Goal: Information Seeking & Learning: Learn about a topic

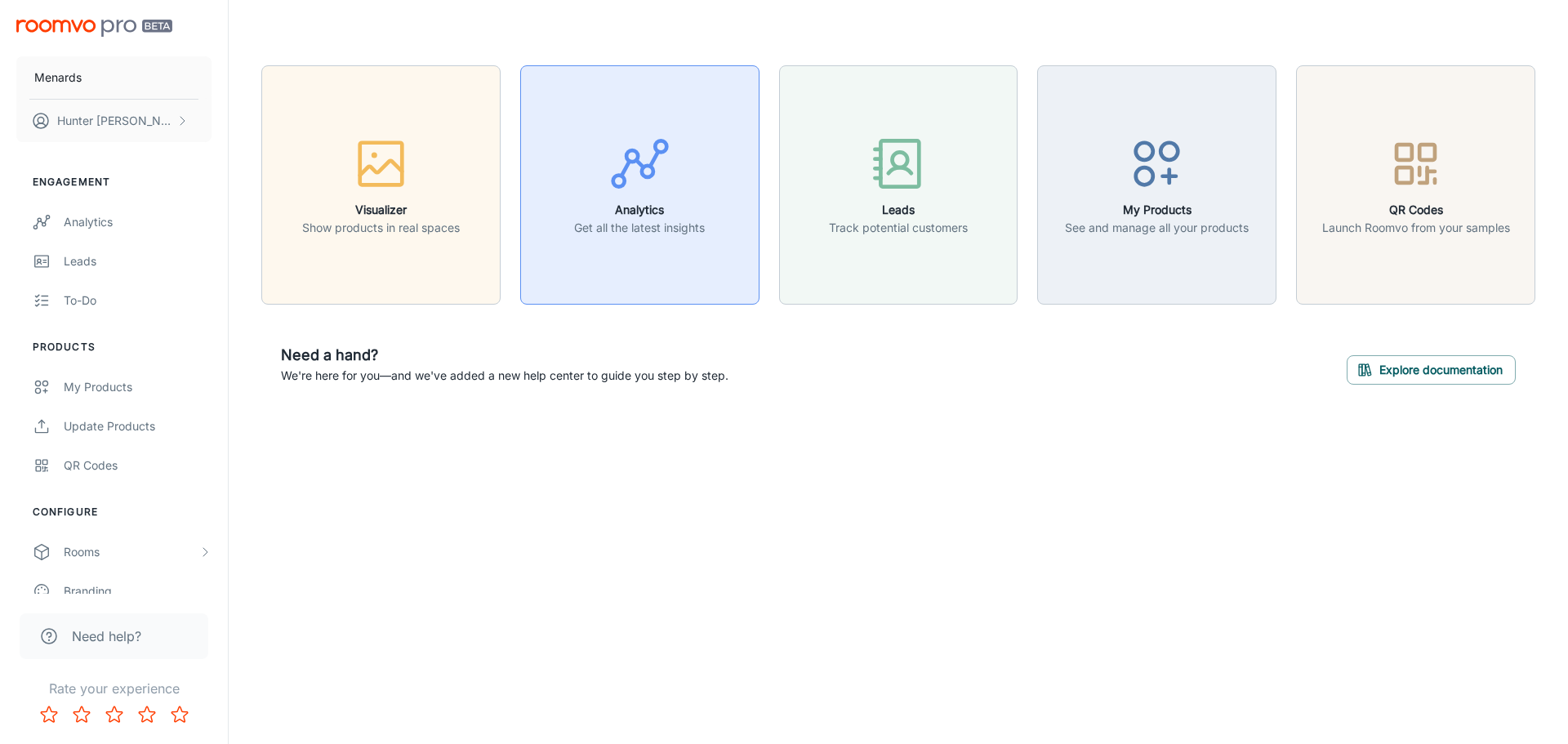
click at [673, 166] on div "button" at bounding box center [640, 167] width 131 height 68
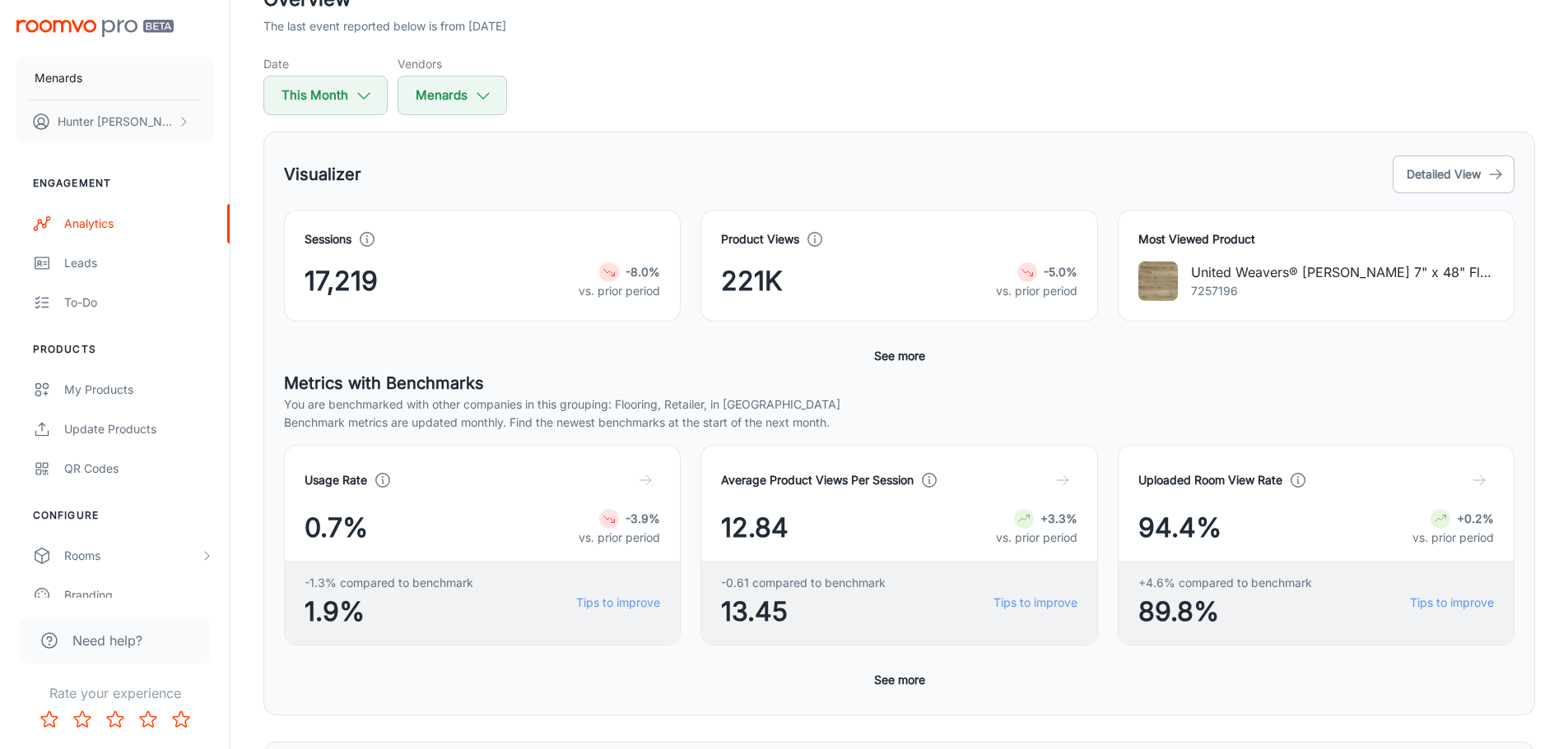
scroll to position [82, 0]
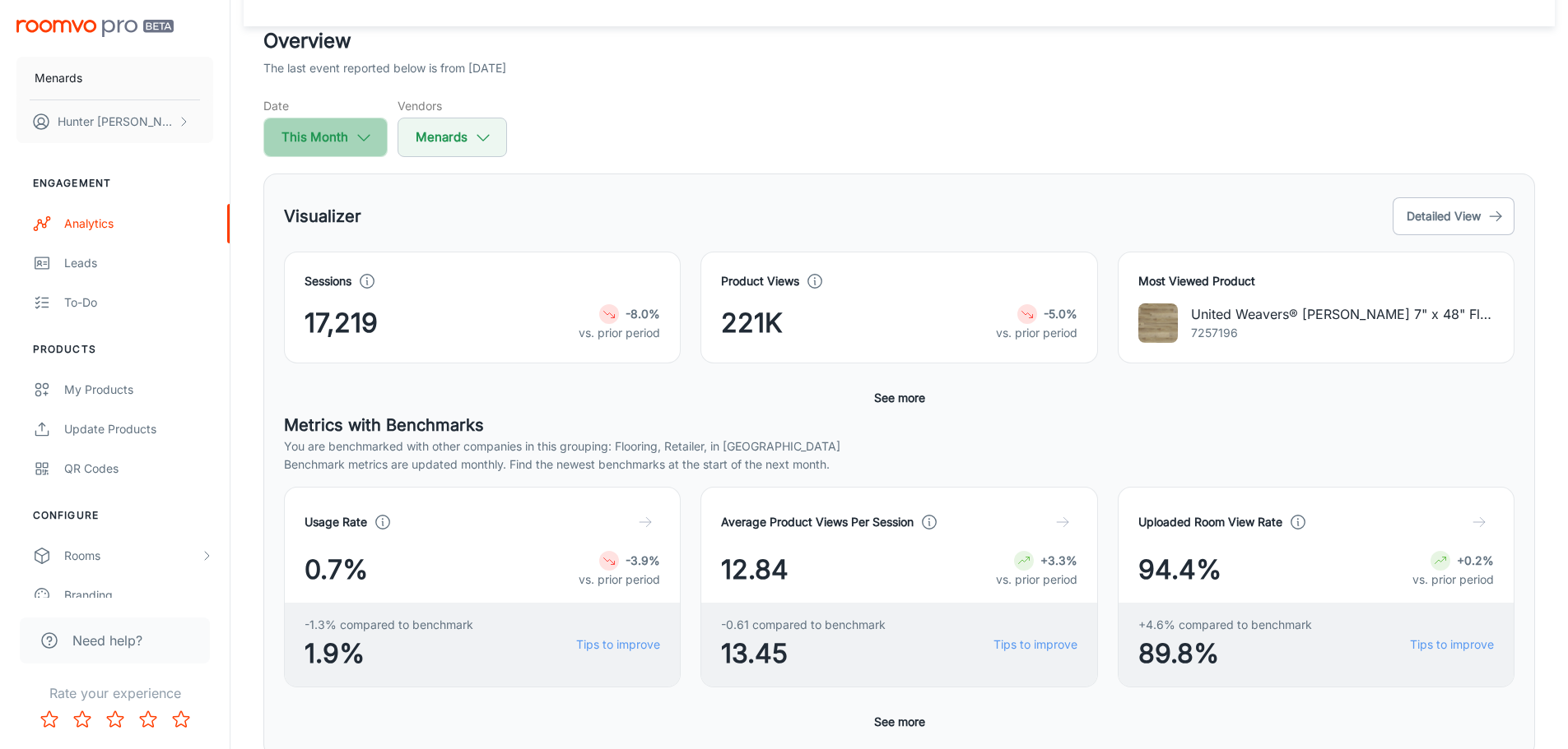
click at [358, 142] on icon "button" at bounding box center [364, 137] width 18 height 18
select select "7"
select select "2025"
select select "7"
select select "2025"
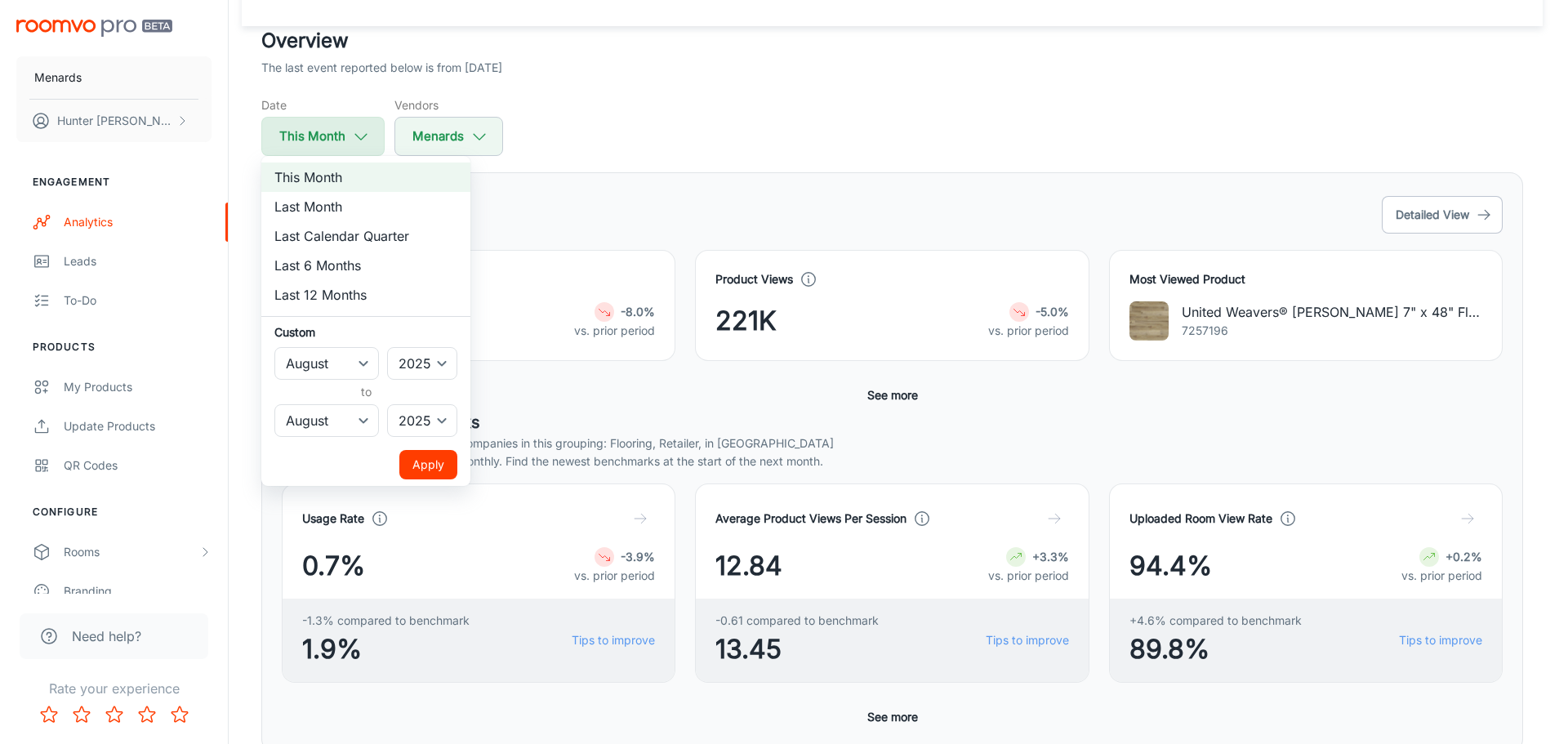
click at [355, 141] on div at bounding box center [784, 372] width 1568 height 744
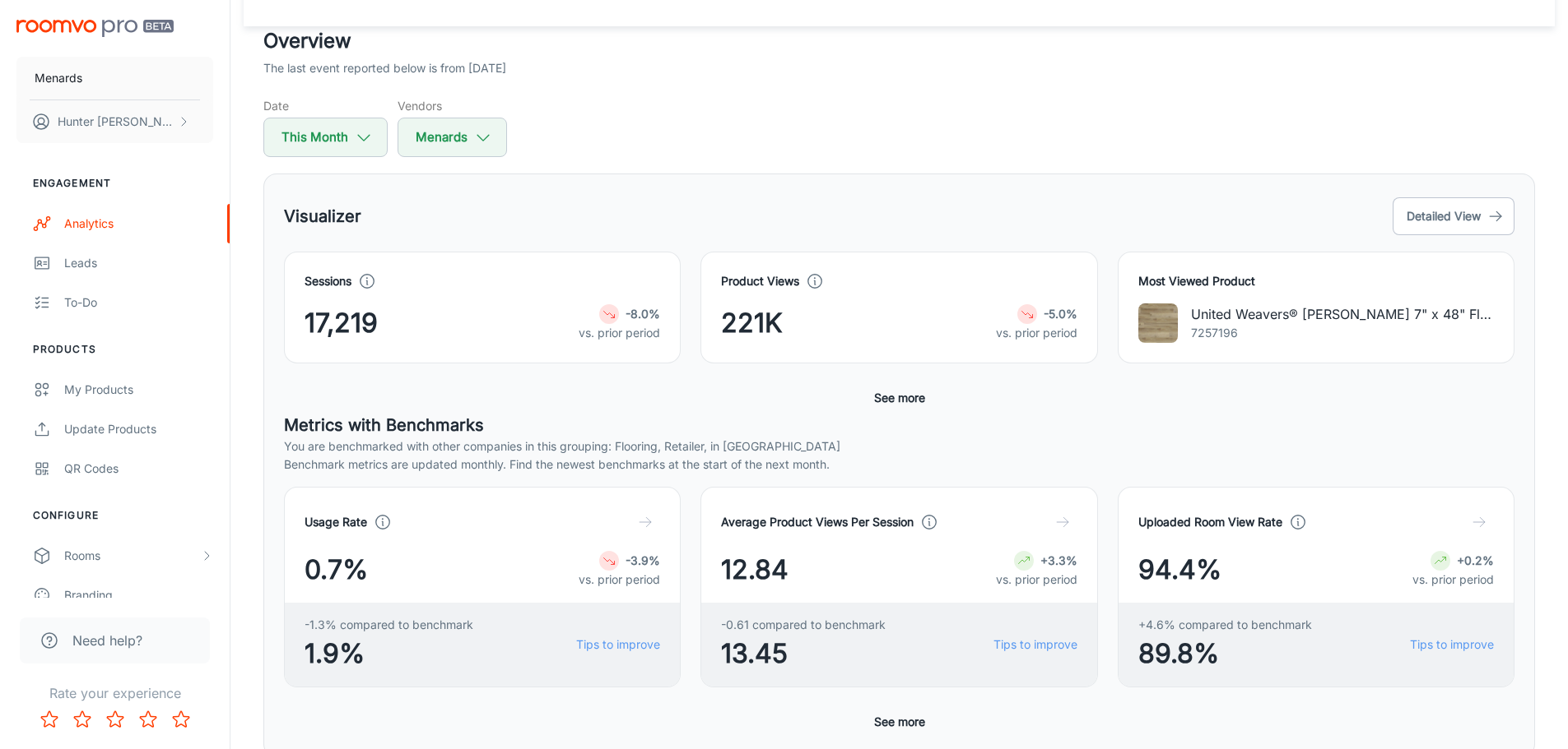
click at [677, 109] on div "Date This Month Vendors Menards" at bounding box center [899, 127] width 1272 height 60
click at [619, 174] on div "Visualizer Detailed View Sessions 17,219 -8.0% vs. prior period Product Views 2…" at bounding box center [899, 466] width 1272 height 584
click at [350, 145] on button "This Month" at bounding box center [325, 137] width 124 height 39
select select "7"
select select "2025"
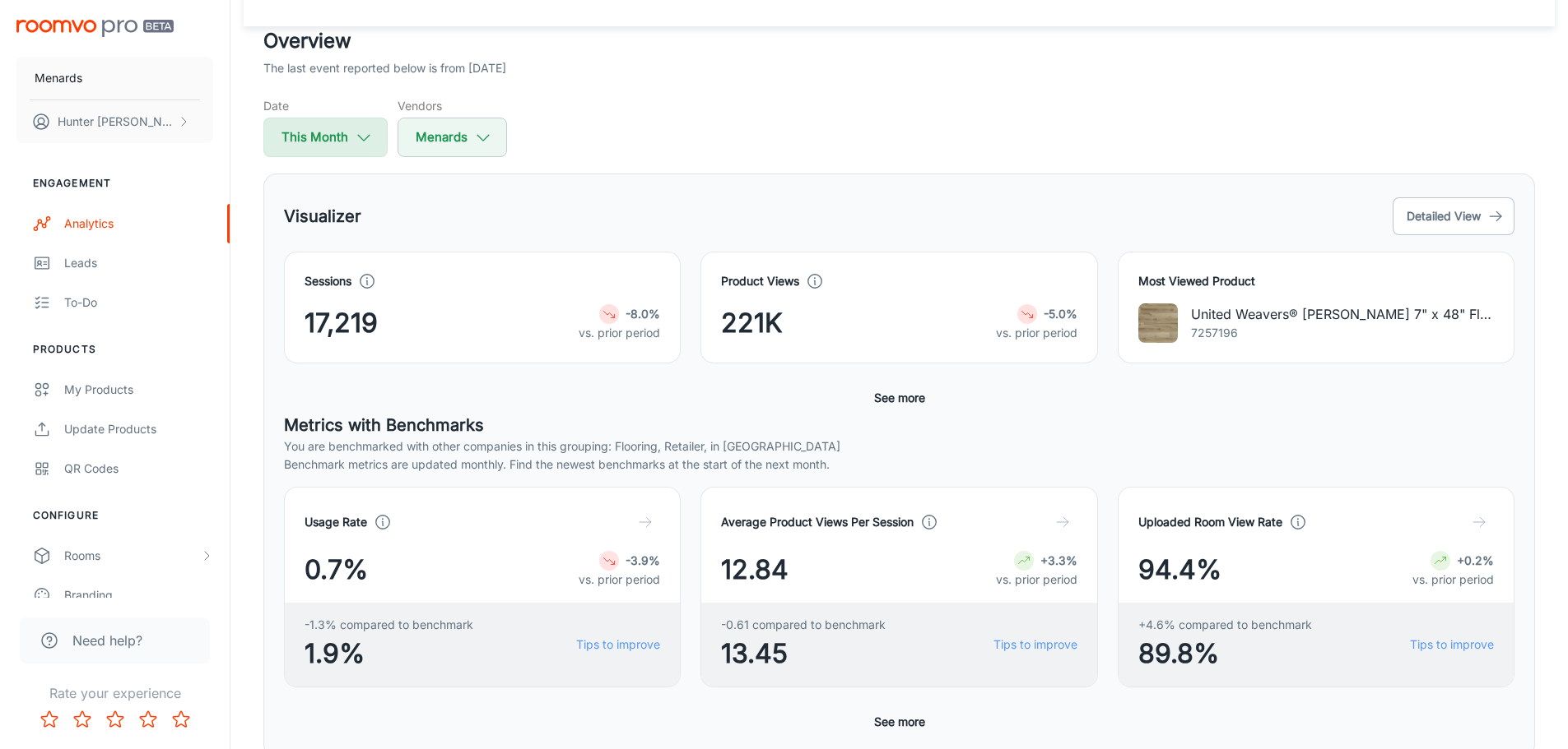
select select "7"
select select "2025"
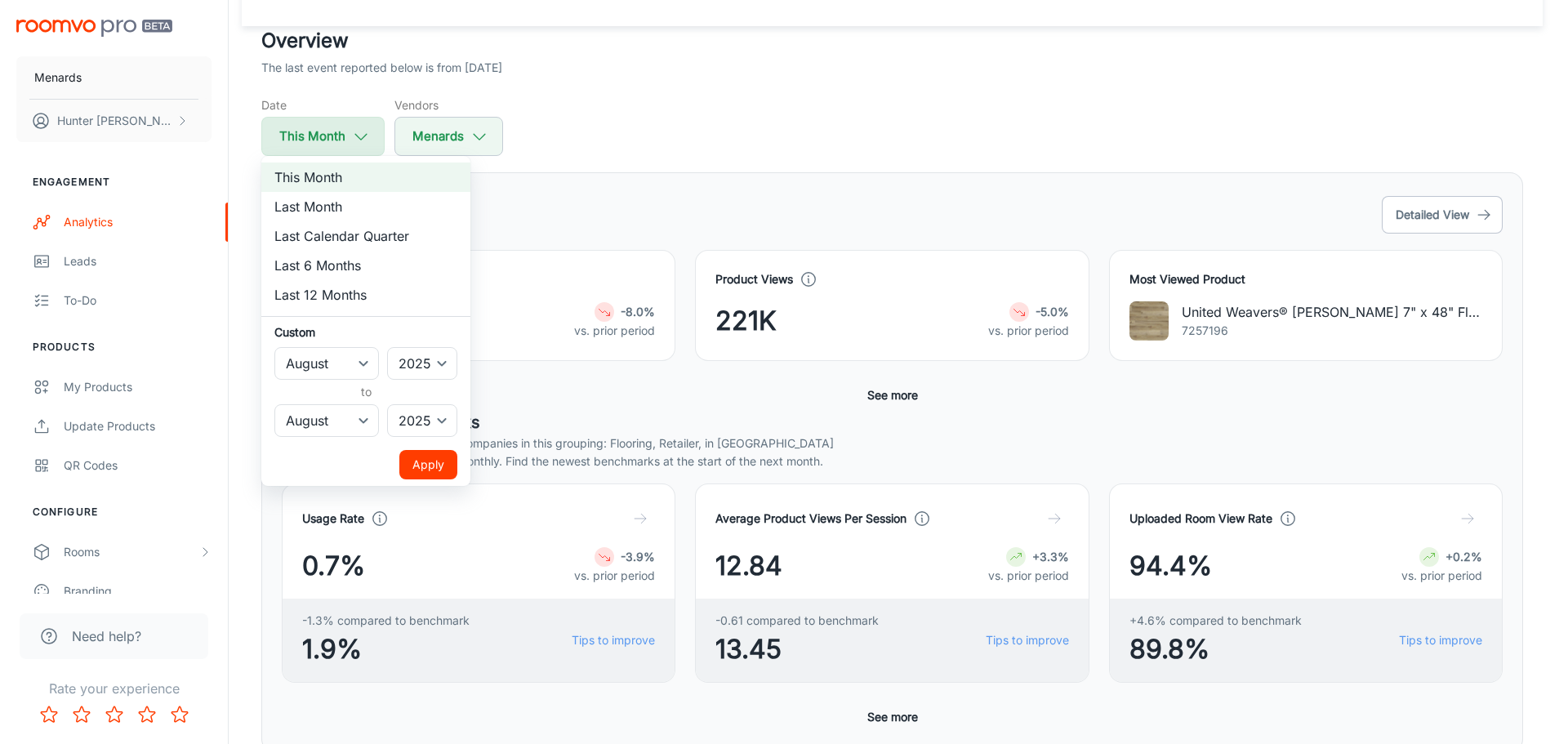
click at [347, 144] on div at bounding box center [784, 372] width 1568 height 744
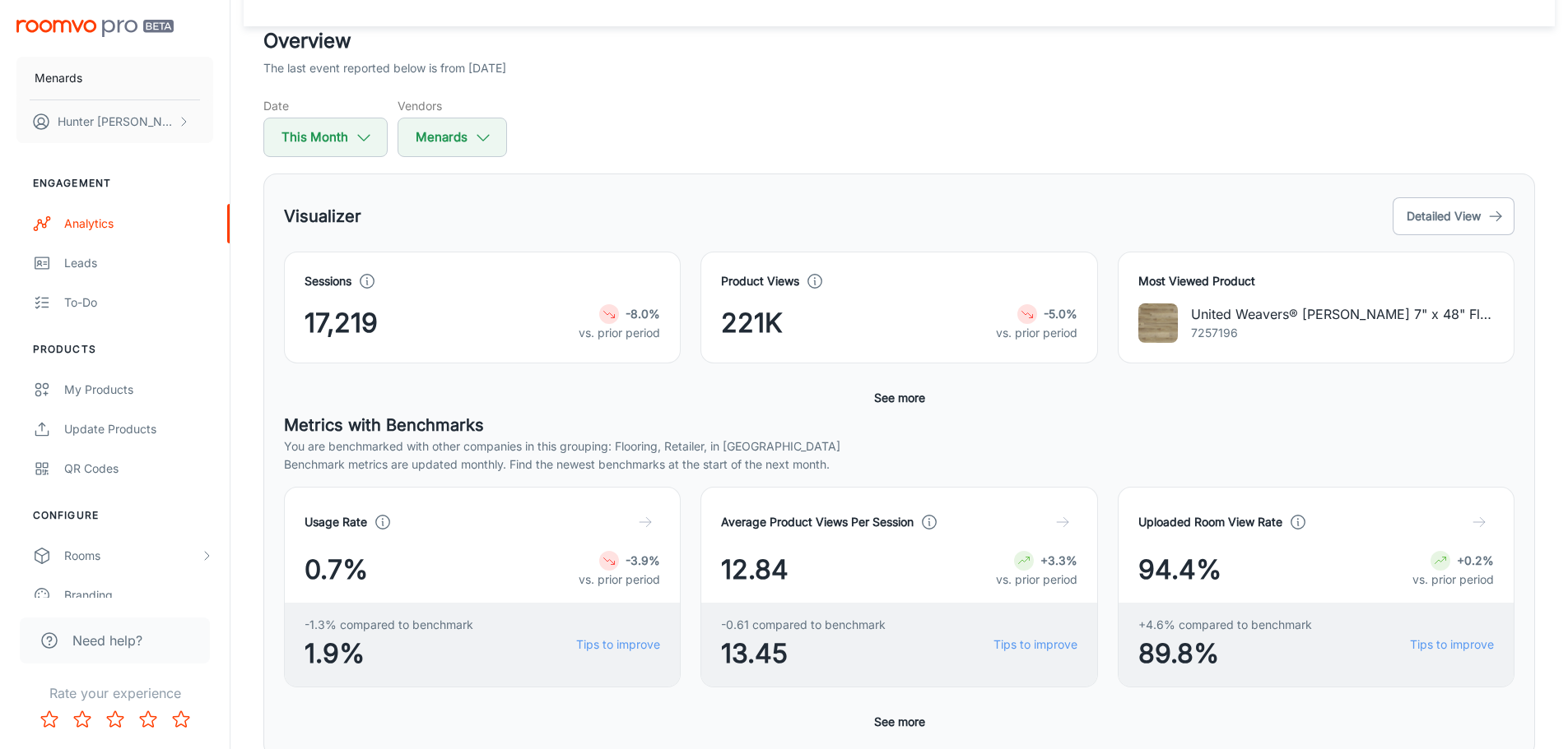
click at [826, 172] on div "Overview The last event reported below is from [DATE] Date This Month Vendors M…" at bounding box center [899, 694] width 1311 height 1336
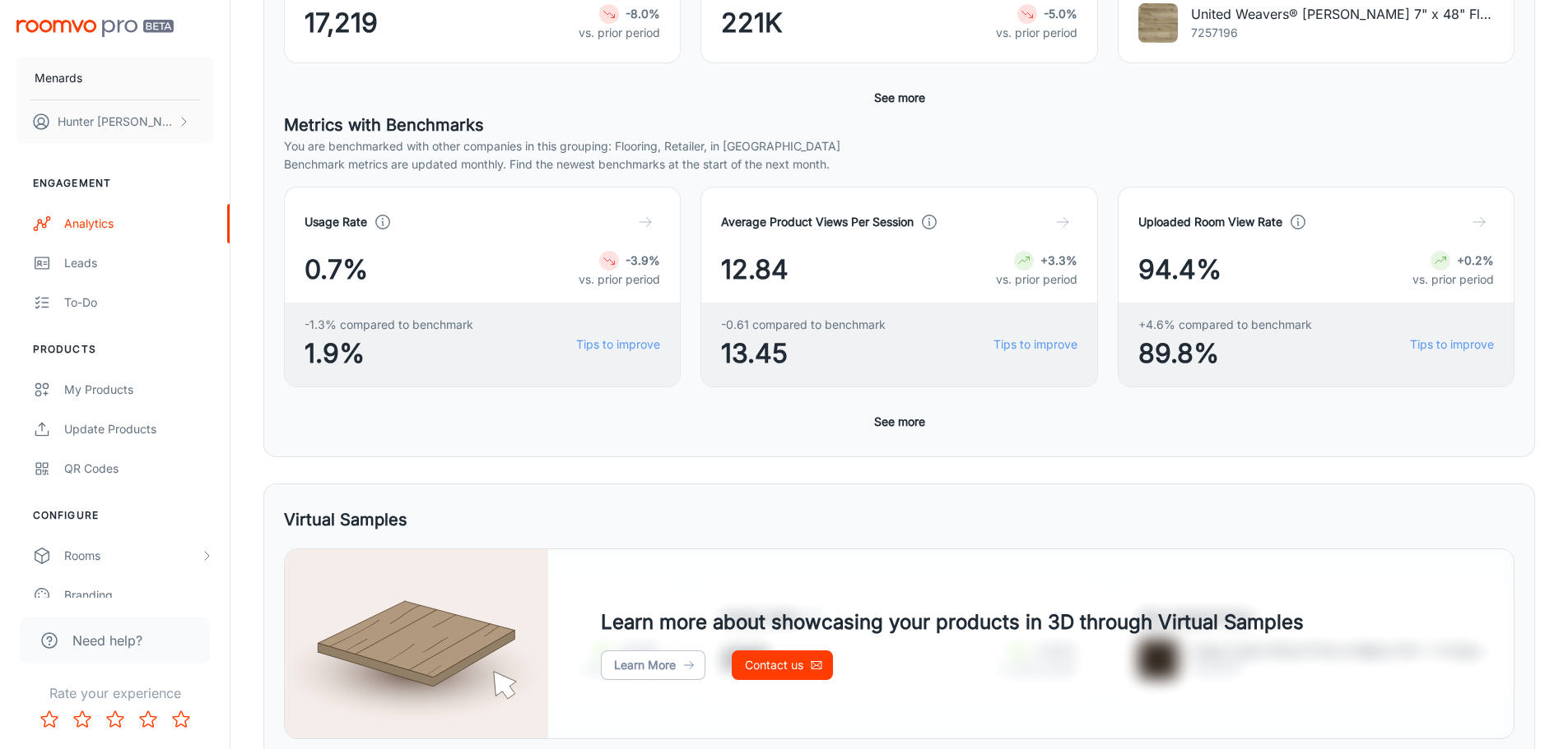
scroll to position [411, 0]
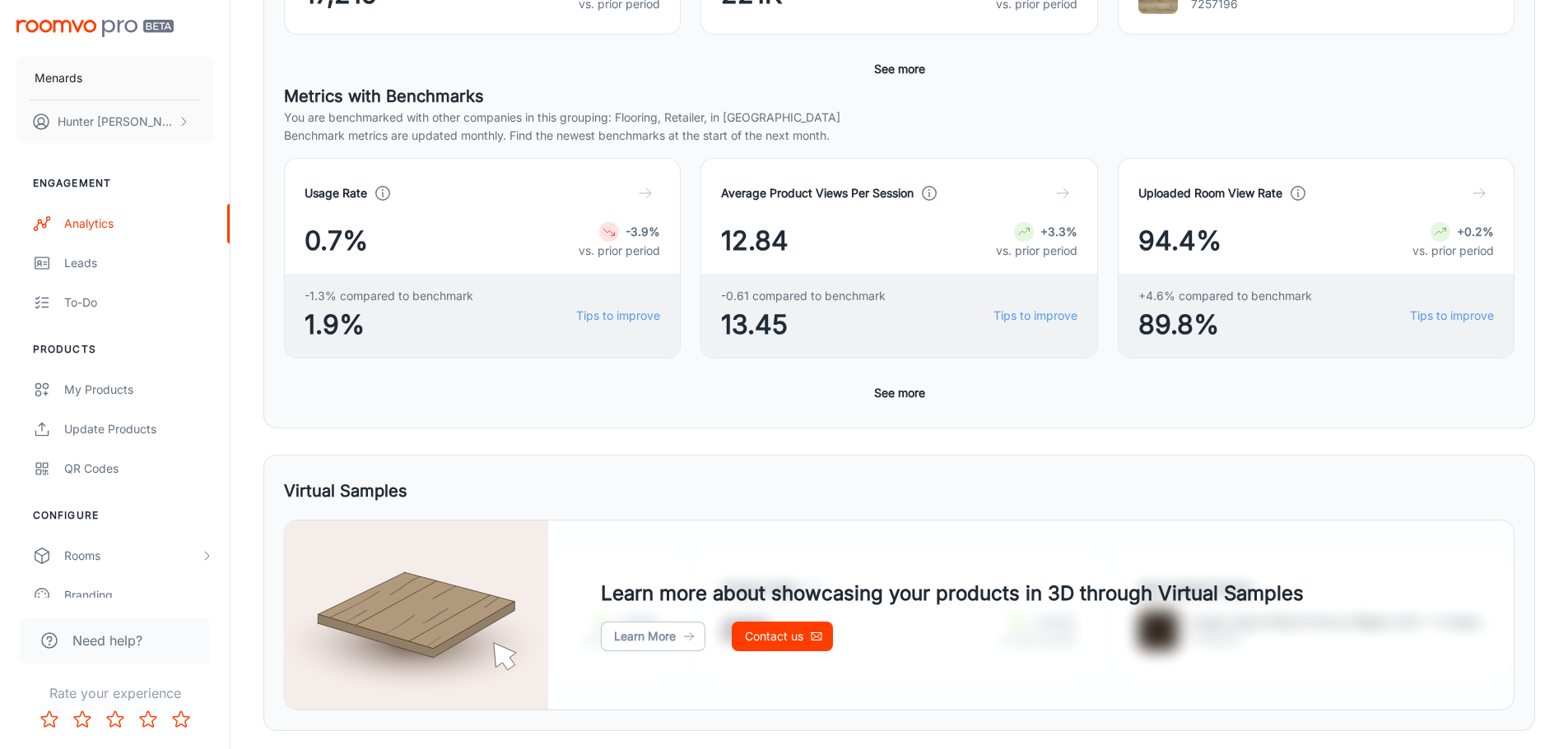
click at [674, 392] on div "Usage Rate 0.7% -3.9% vs. prior period -1.3% compared to benchmark 1.9% Tips to…" at bounding box center [899, 283] width 1230 height 250
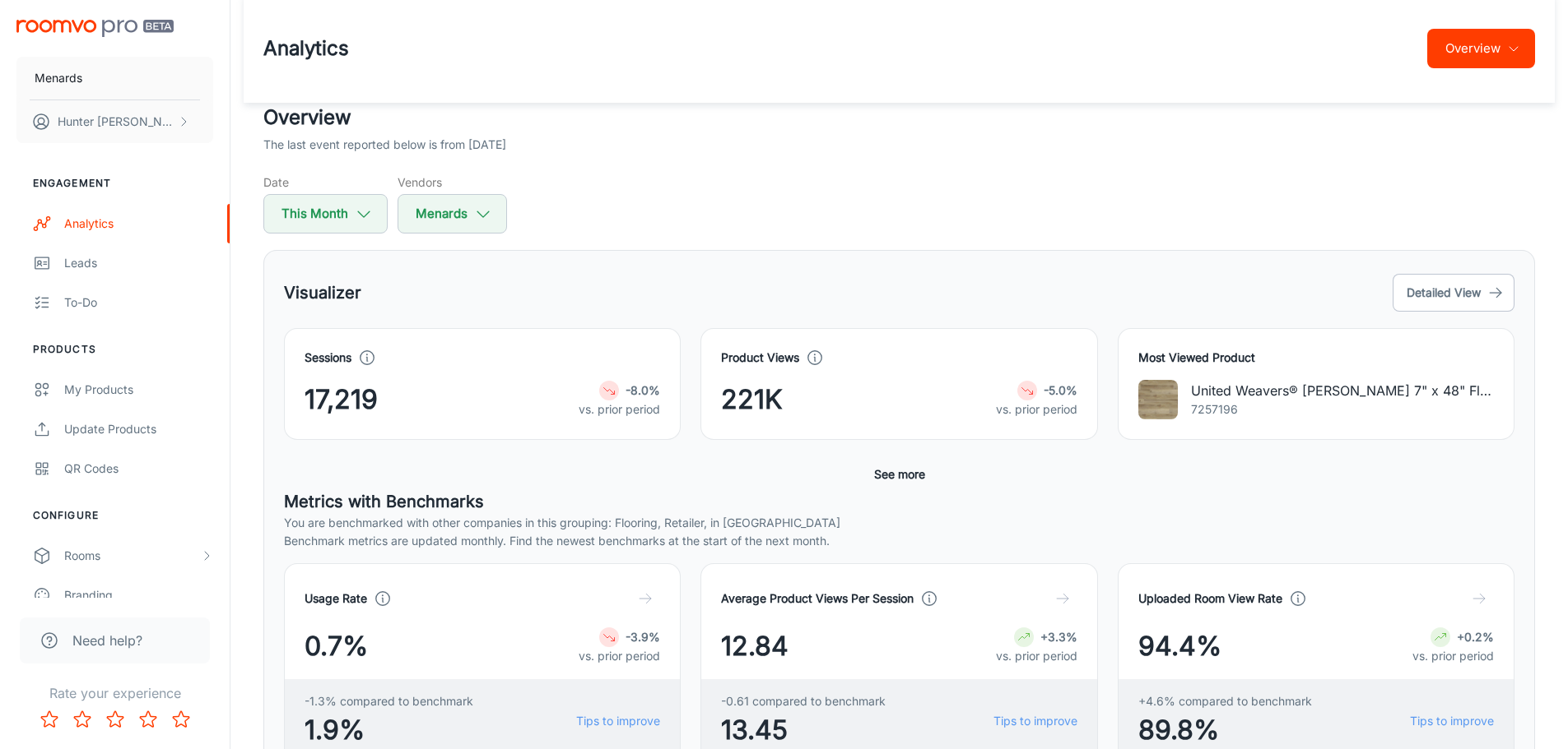
scroll to position [0, 0]
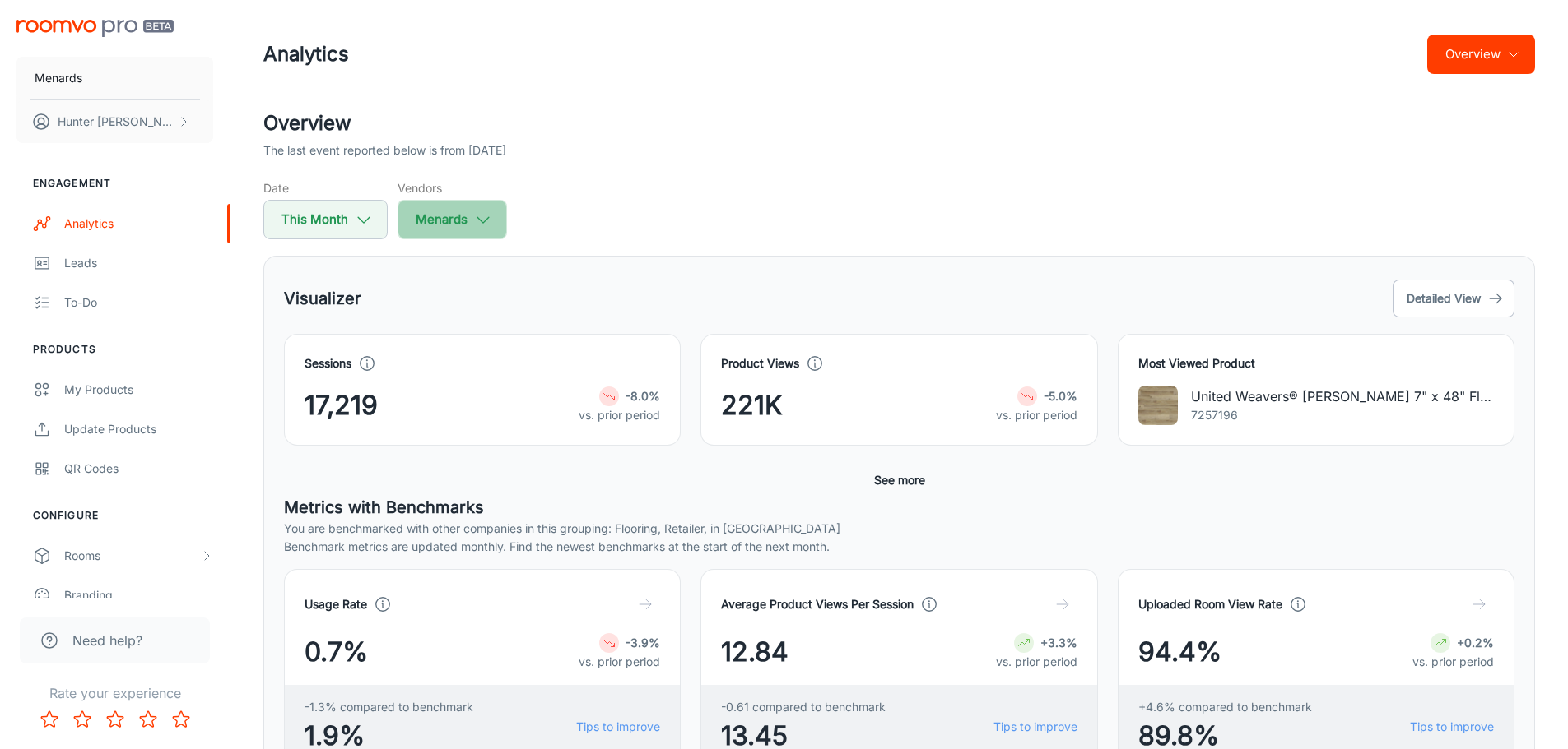
click at [477, 225] on icon "button" at bounding box center [483, 219] width 18 height 18
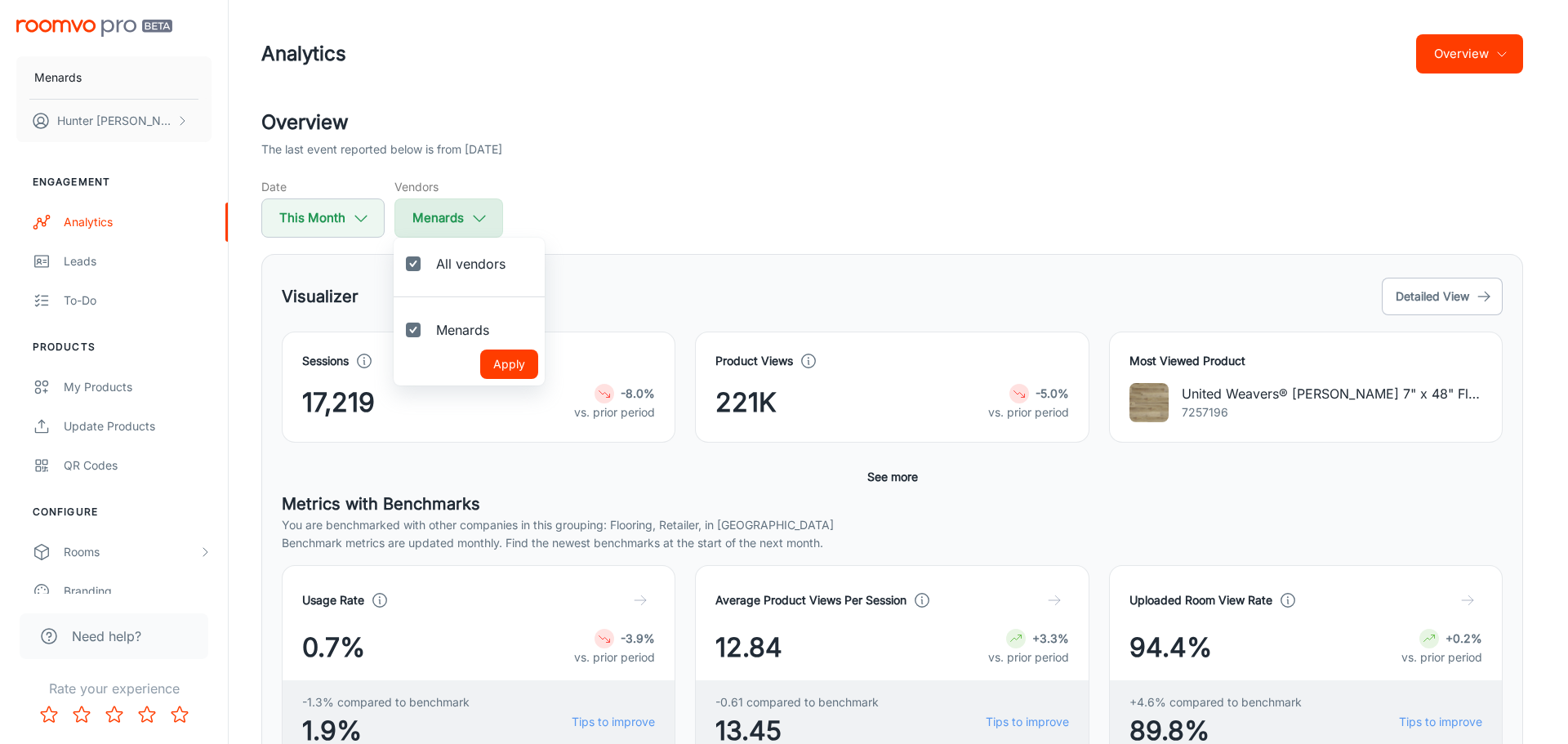
click at [474, 223] on div at bounding box center [784, 372] width 1568 height 744
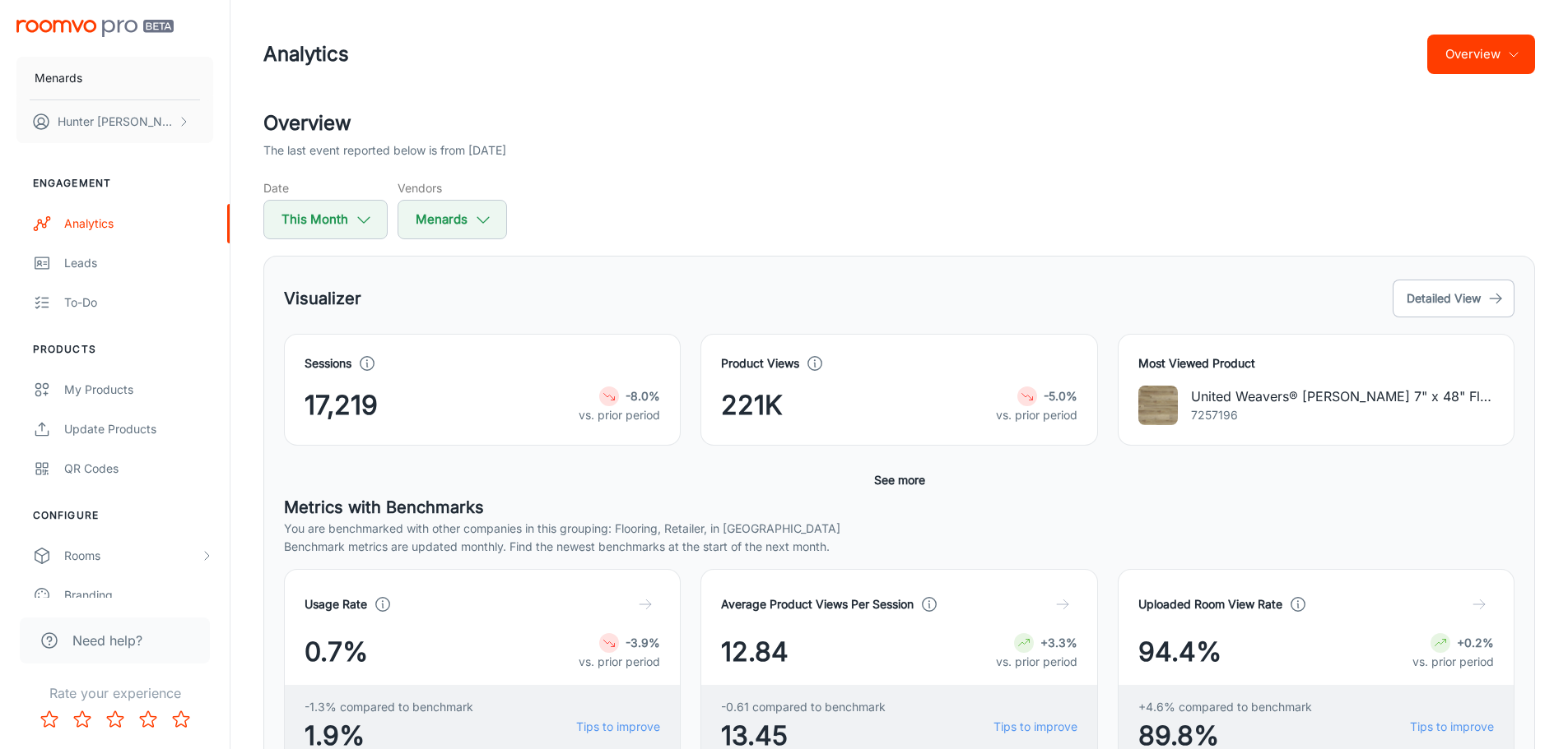
click at [792, 233] on div "Date This Month Vendors Menards" at bounding box center [899, 209] width 1272 height 60
click at [1487, 66] on button "Overview" at bounding box center [1481, 54] width 108 height 39
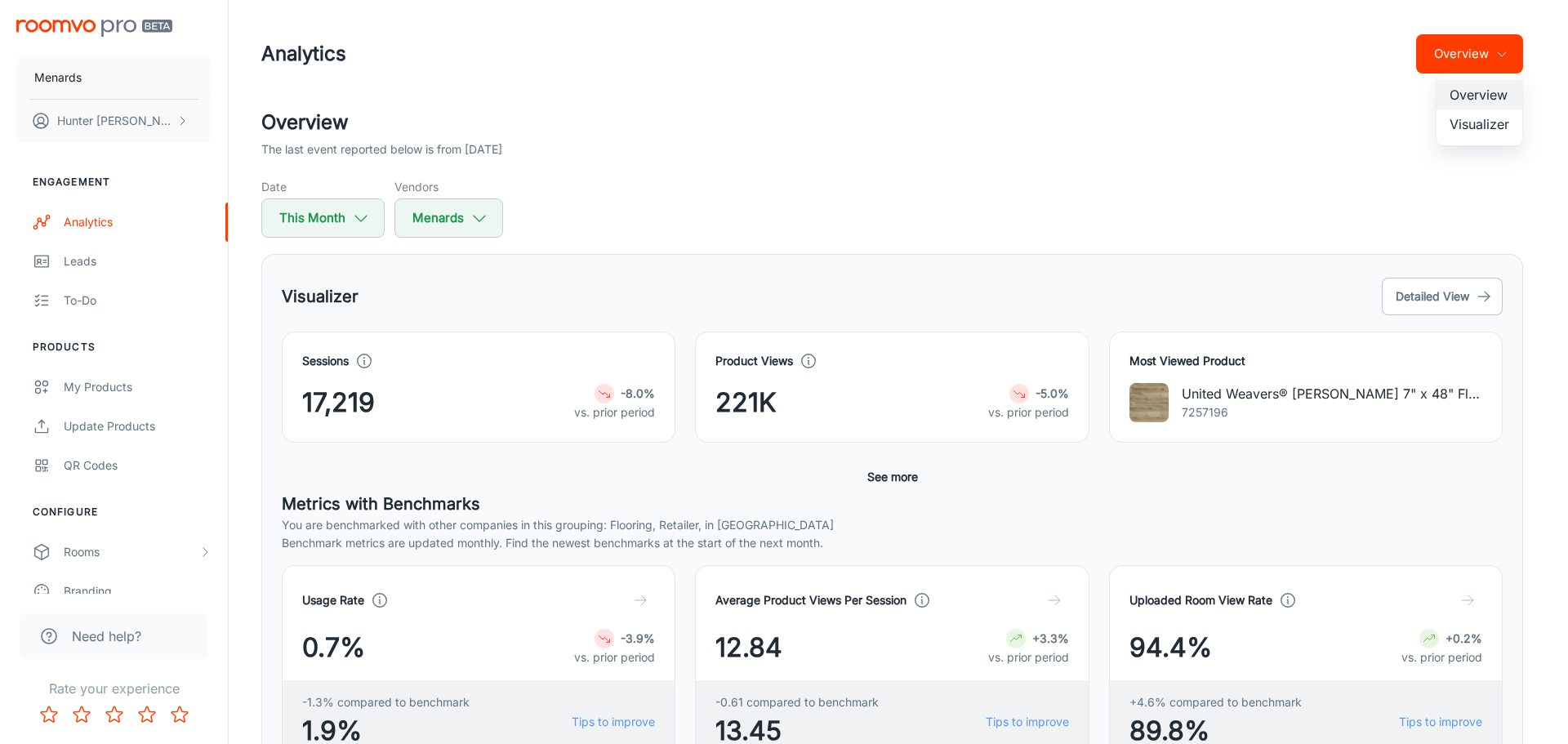
click at [1481, 120] on li "Visualizer" at bounding box center [1479, 124] width 86 height 30
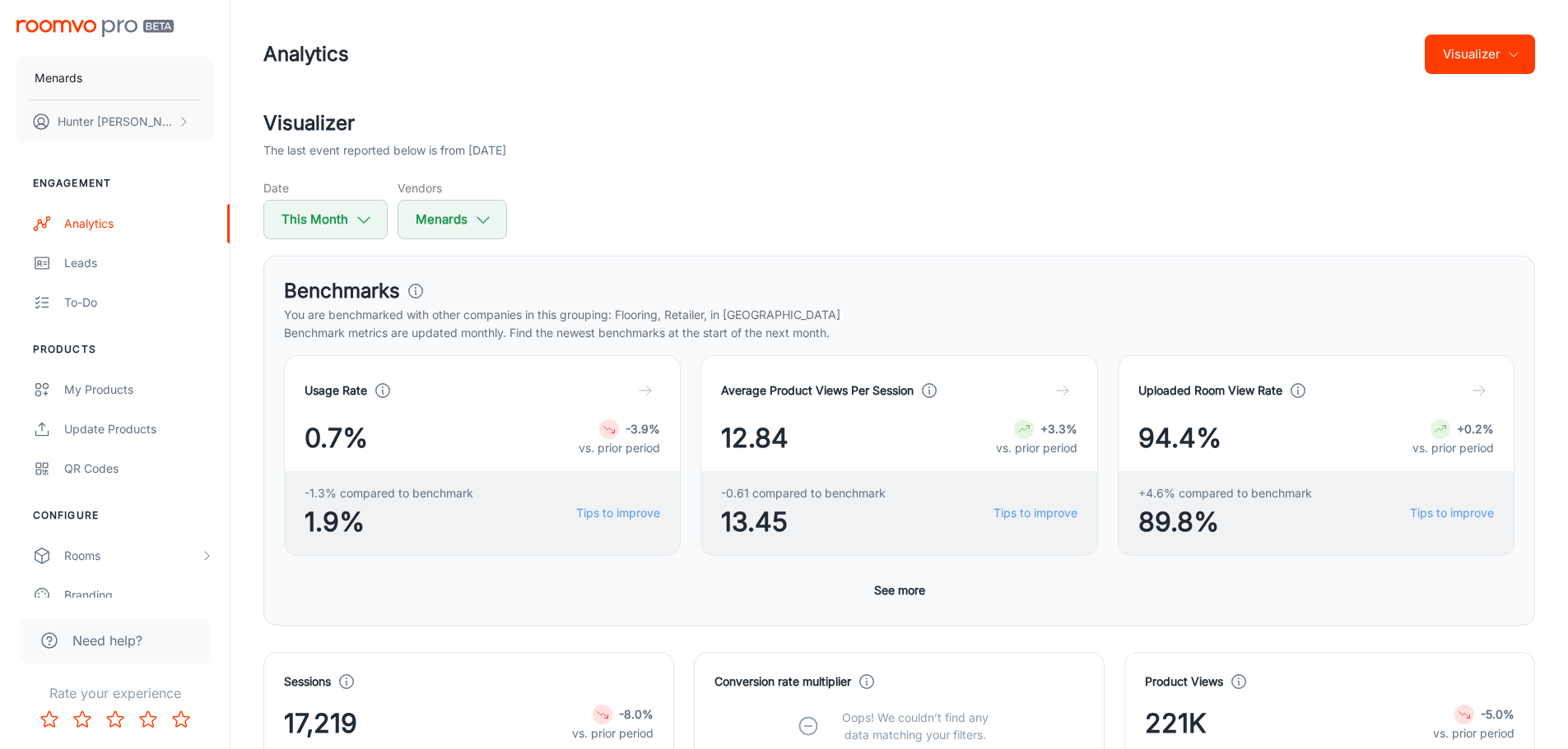
click at [1012, 167] on div "Visualizer The last event reported below is from [DATE] Date This Month Vendors…" at bounding box center [899, 174] width 1272 height 131
click at [1462, 61] on button "Visualizer" at bounding box center [1480, 54] width 110 height 39
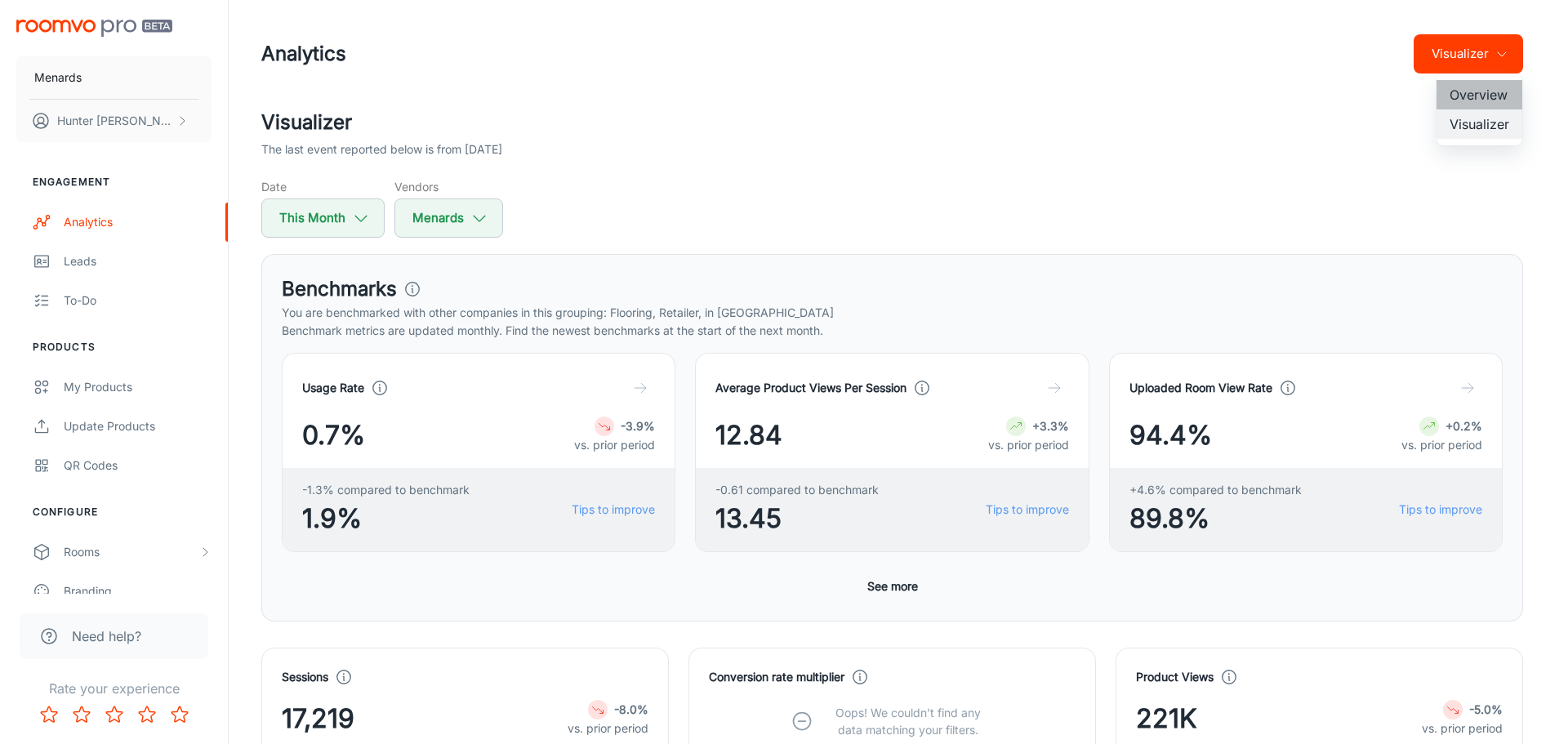
click at [1455, 95] on li "Overview" at bounding box center [1479, 95] width 86 height 30
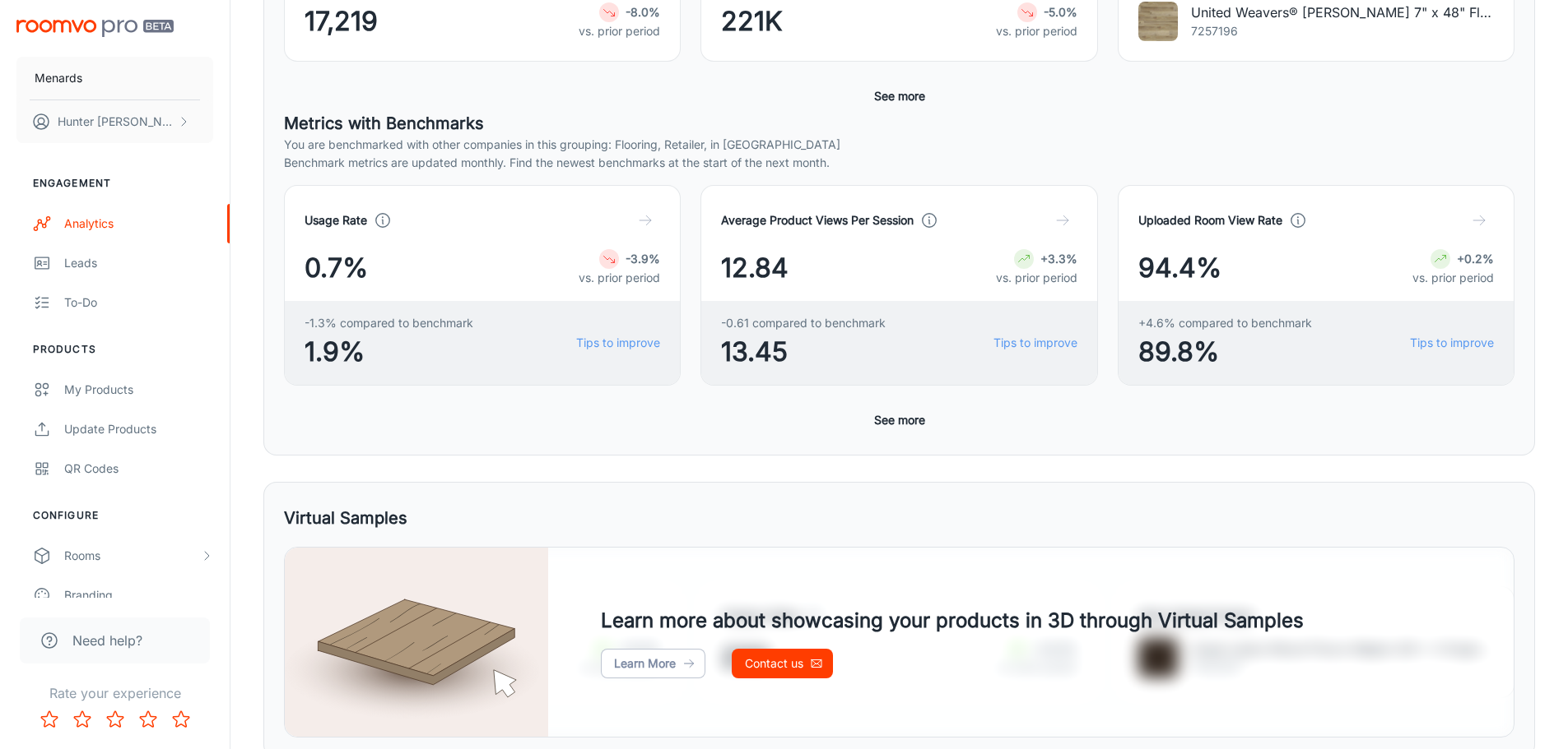
scroll to position [411, 0]
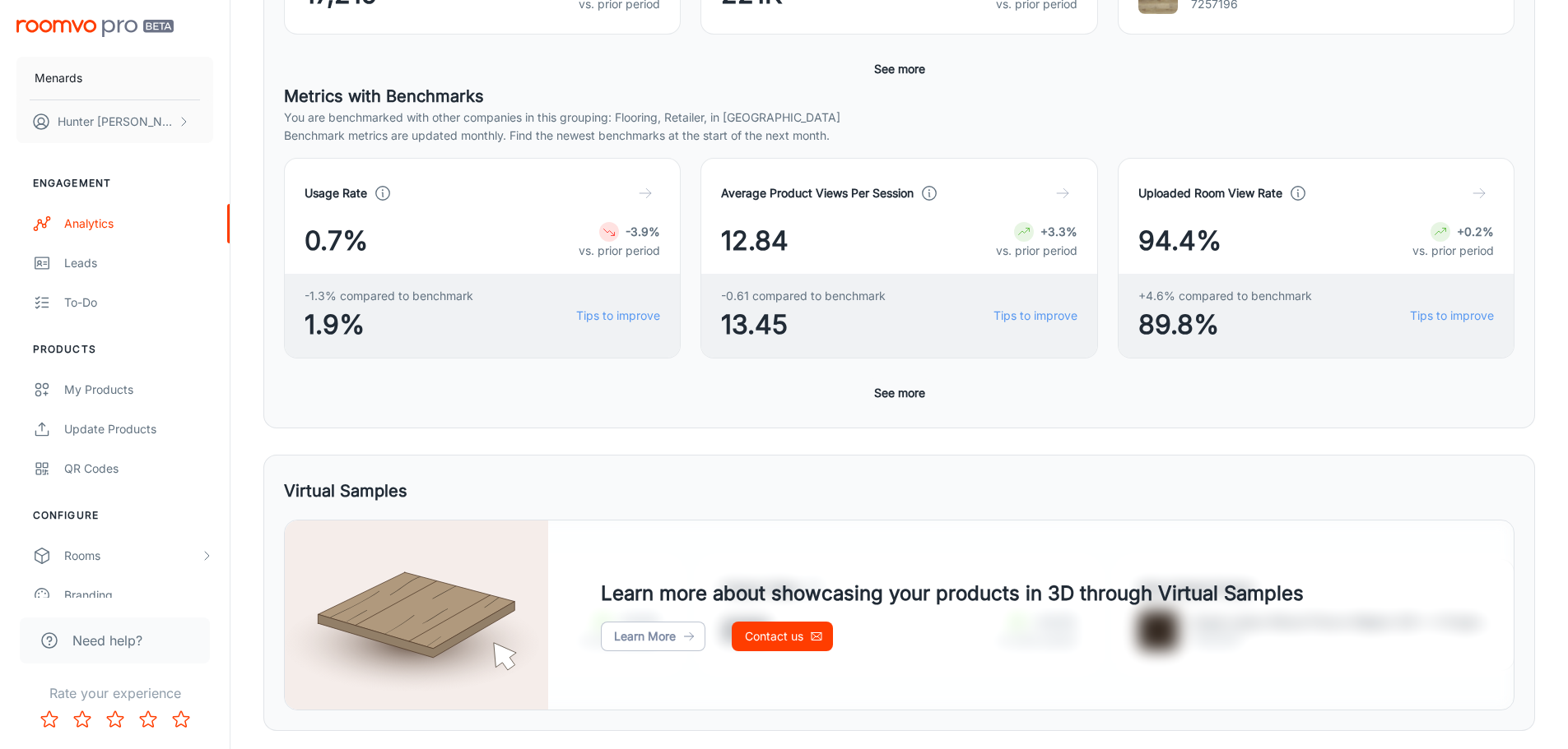
click at [909, 393] on button "See more" at bounding box center [899, 393] width 64 height 30
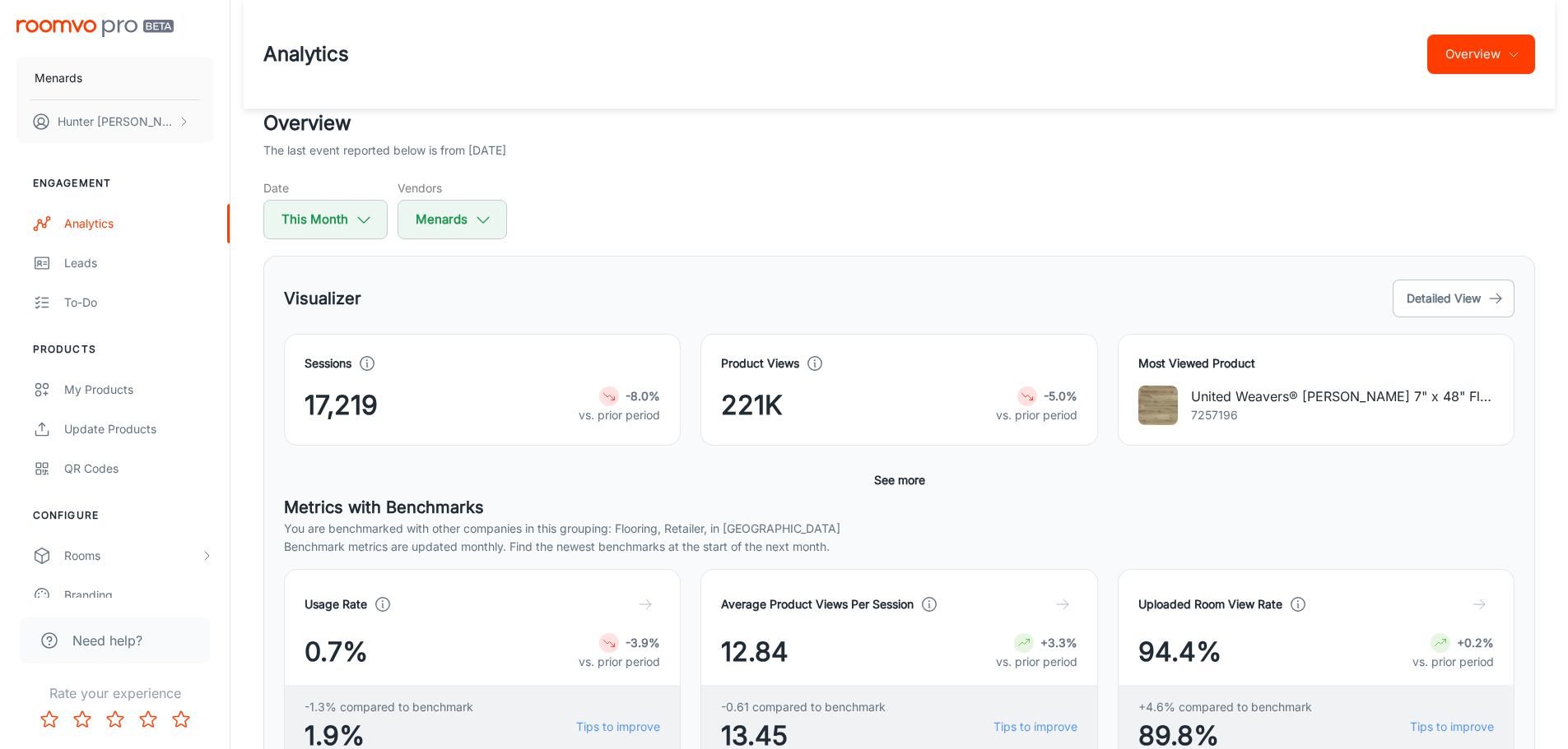
scroll to position [82, 0]
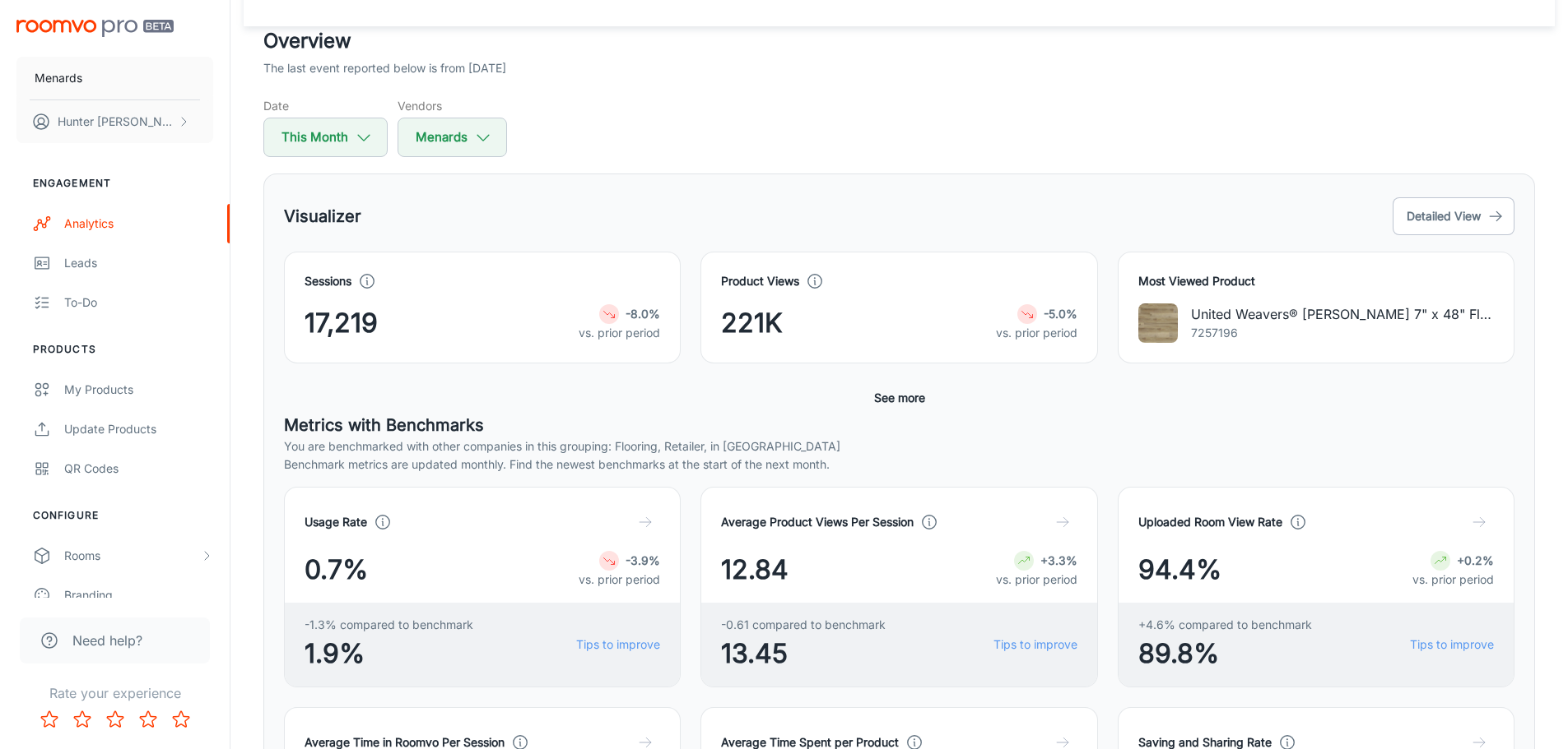
click at [896, 397] on button "See more" at bounding box center [899, 398] width 64 height 30
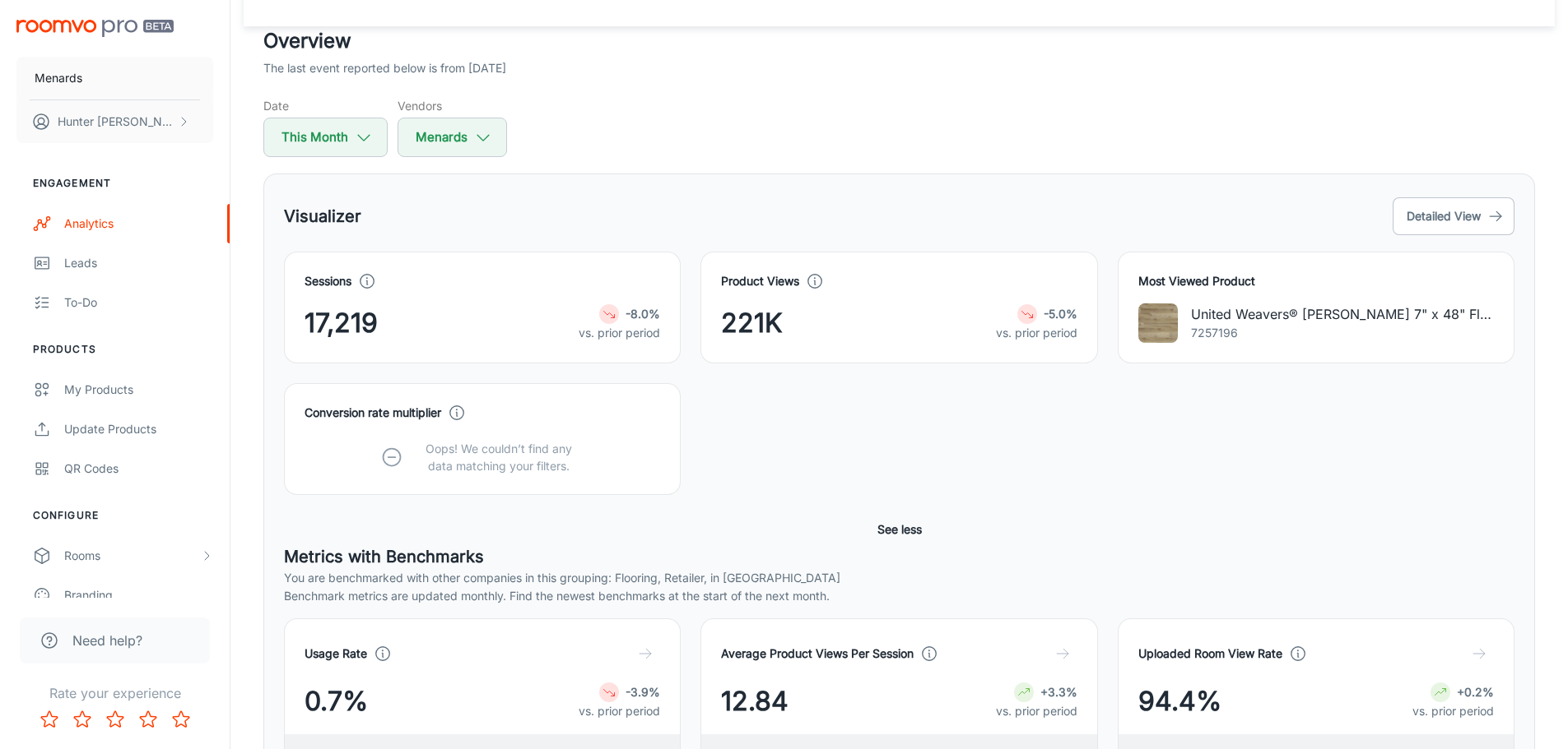
scroll to position [164, 0]
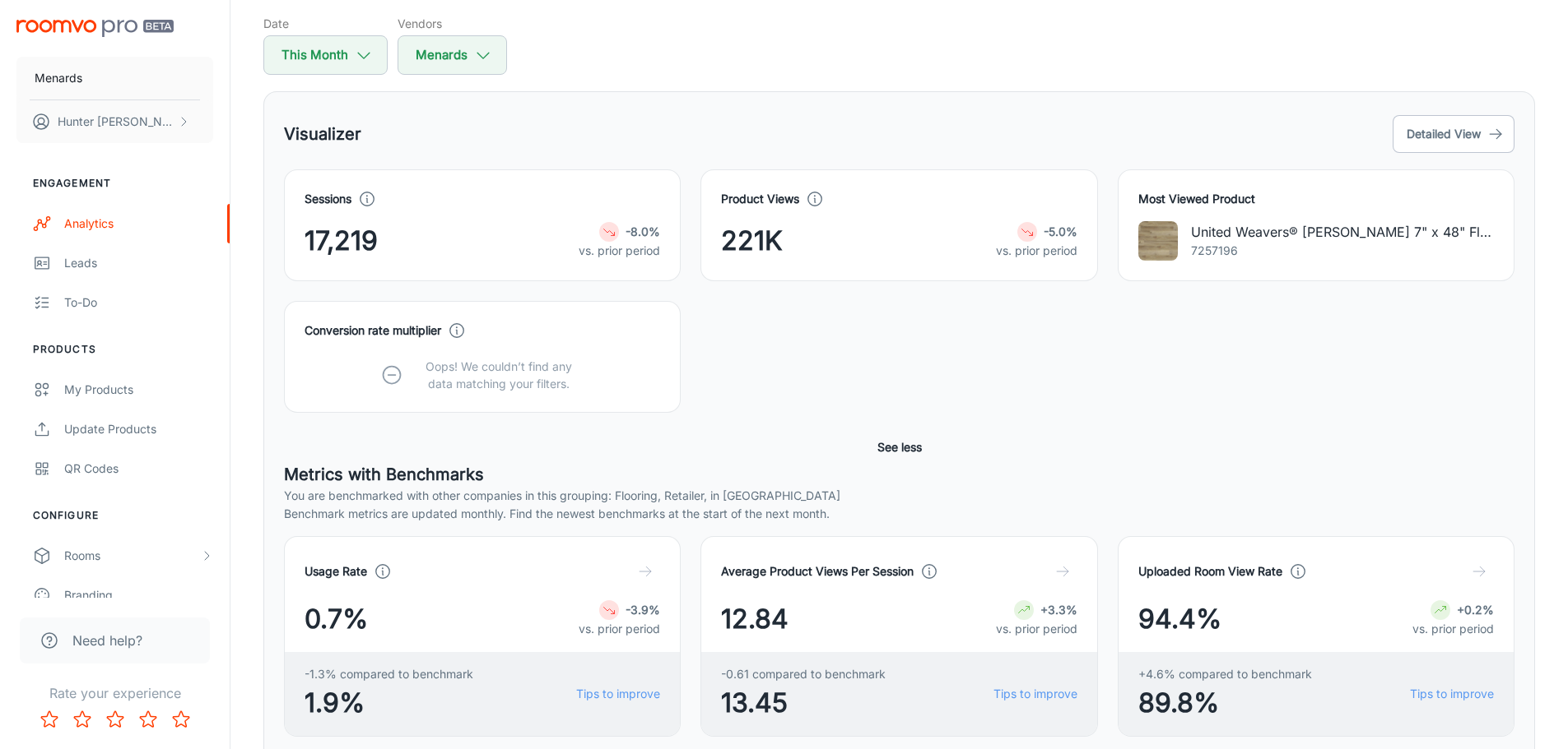
click at [1060, 360] on div "Conversion rate multiplier Oops! We couldn’t find any data matching your filter…" at bounding box center [889, 347] width 1250 height 132
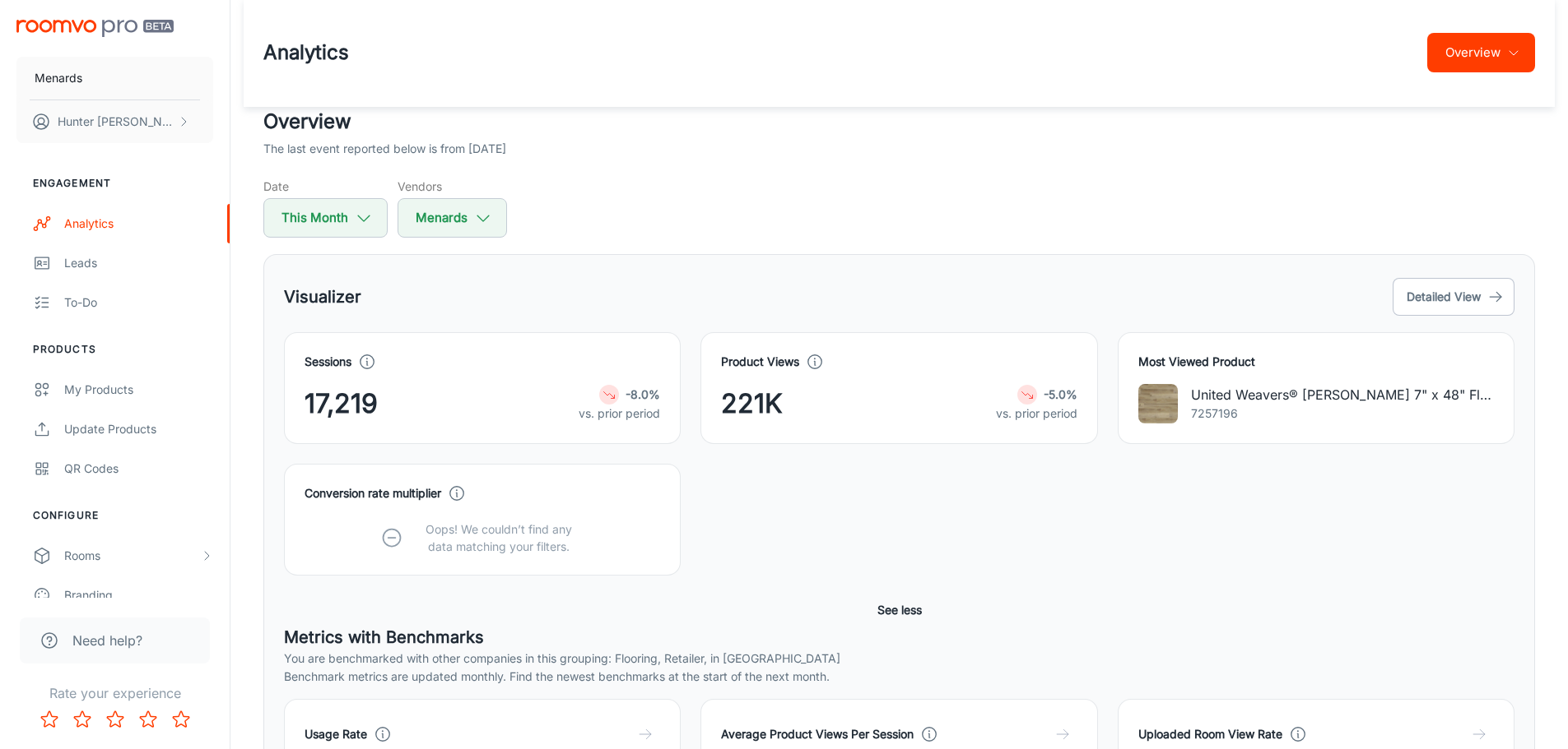
scroll to position [0, 0]
click at [1446, 302] on button "Detailed View" at bounding box center [1453, 298] width 122 height 38
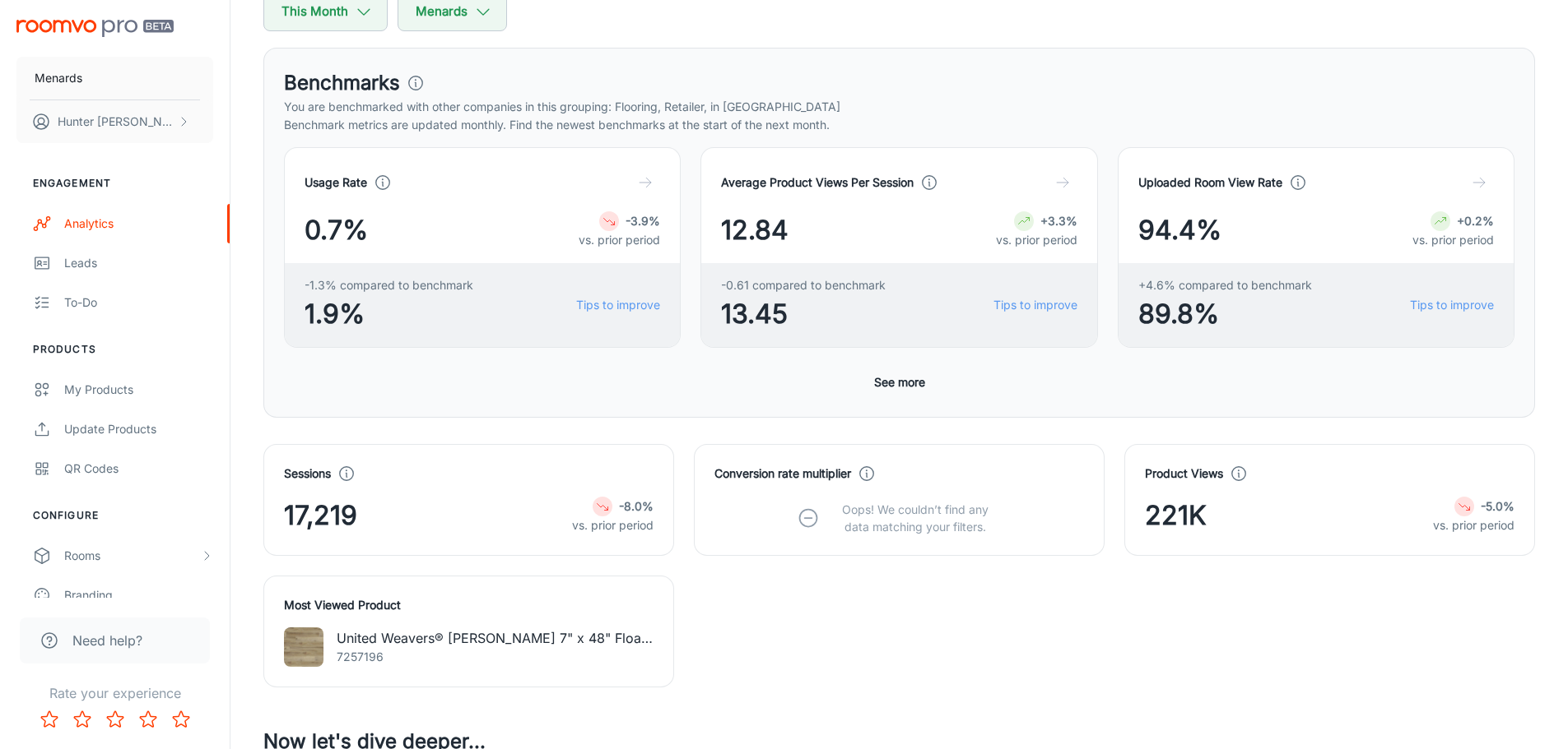
scroll to position [164, 0]
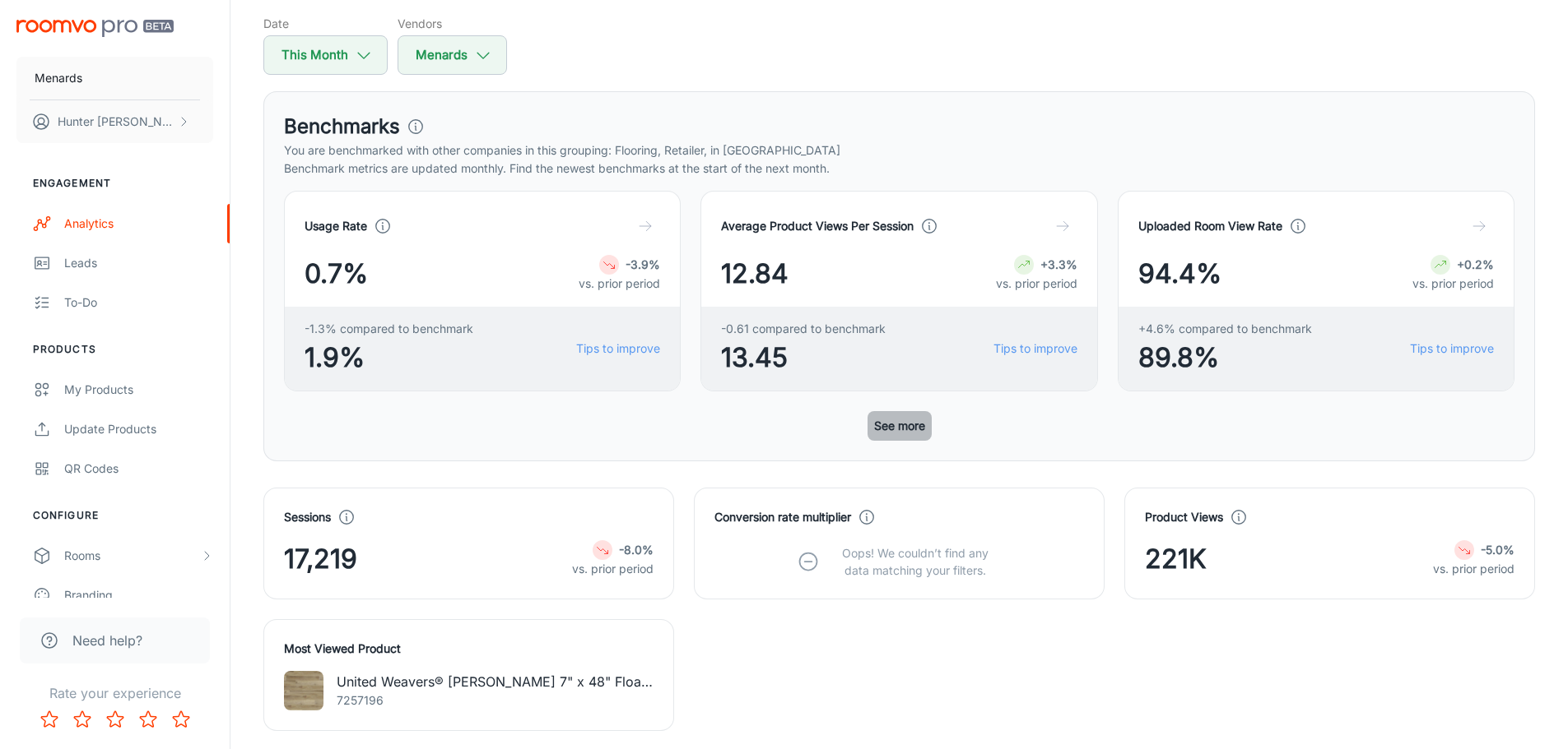
click at [915, 427] on button "See more" at bounding box center [899, 426] width 64 height 30
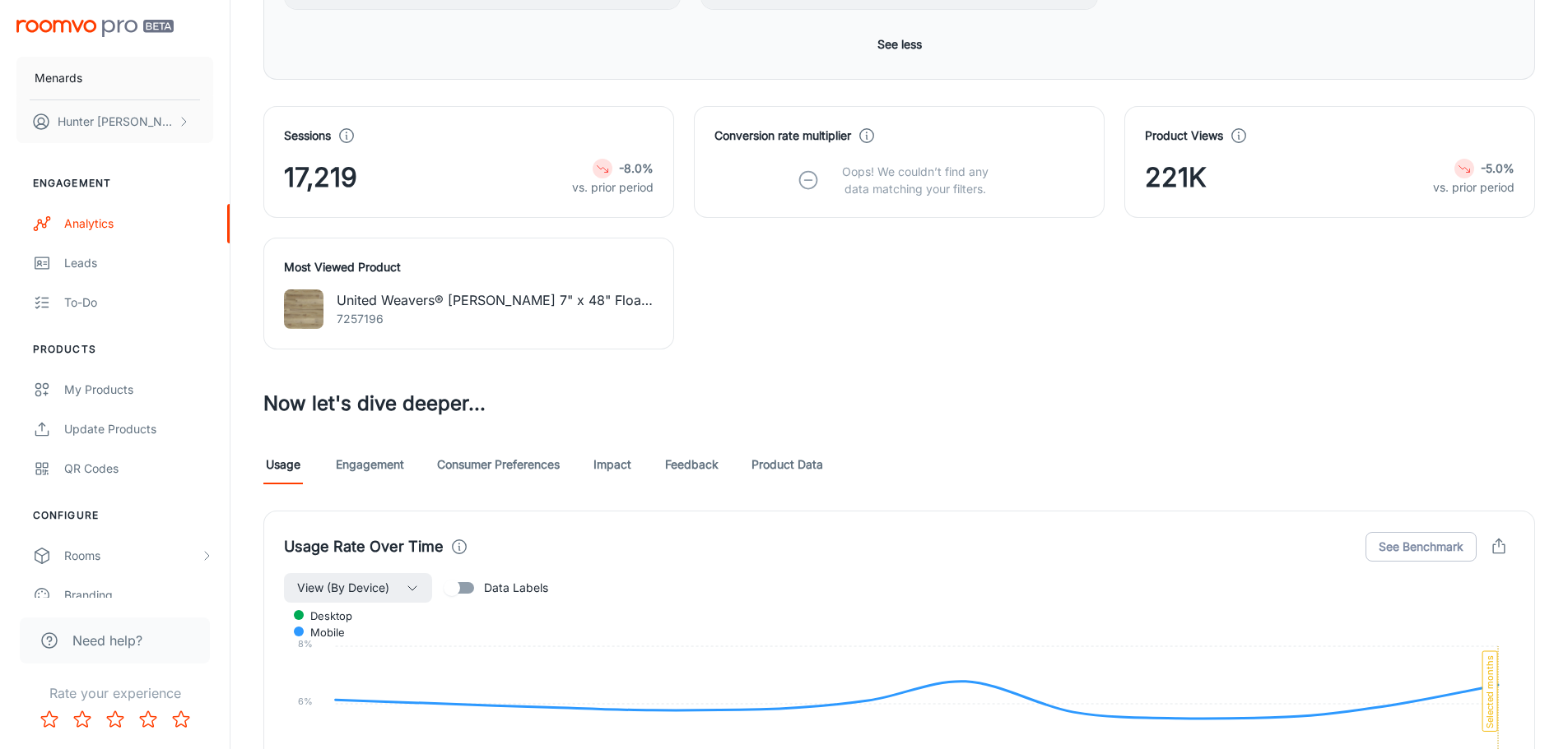
scroll to position [1069, 0]
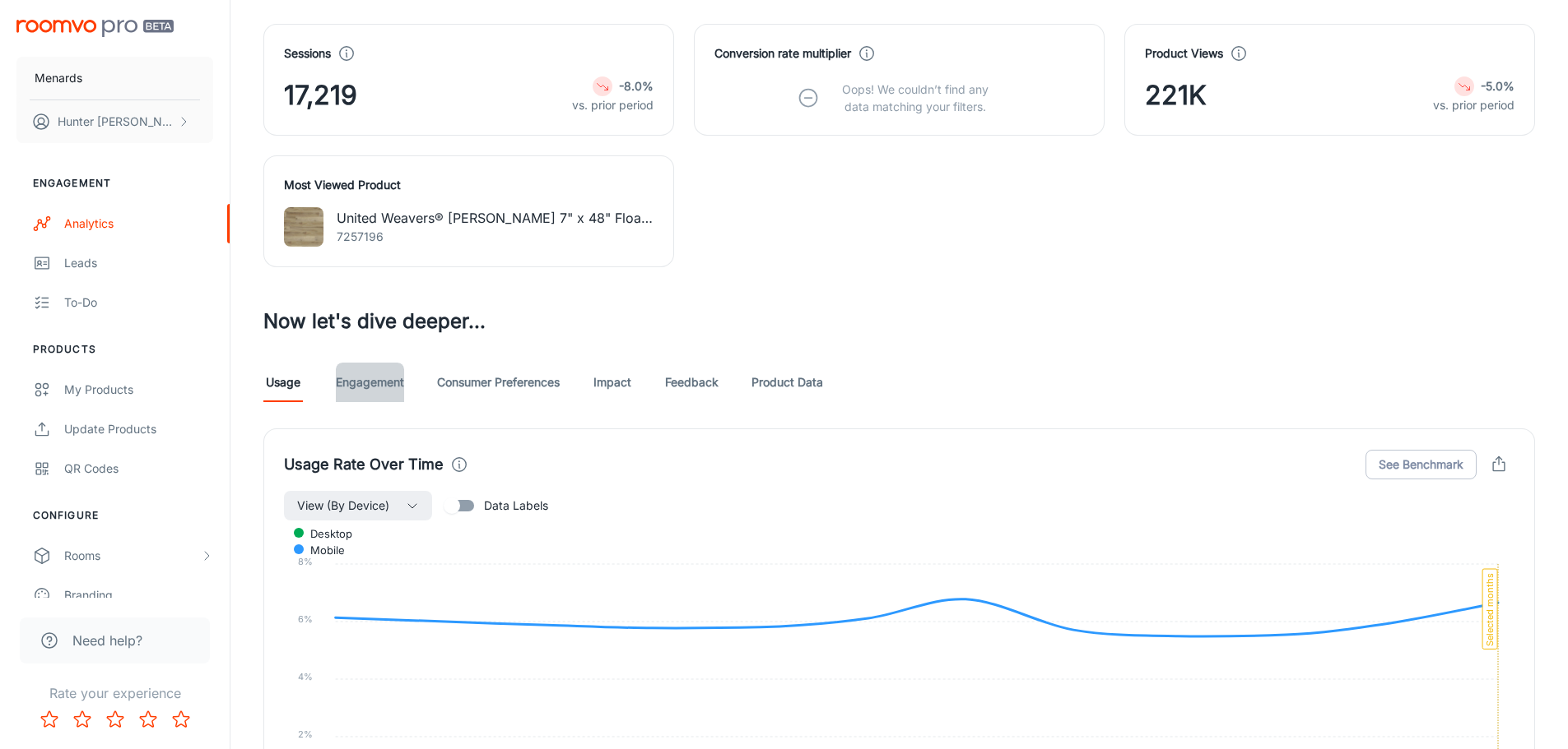
click at [384, 378] on link "Engagement" at bounding box center [370, 382] width 68 height 39
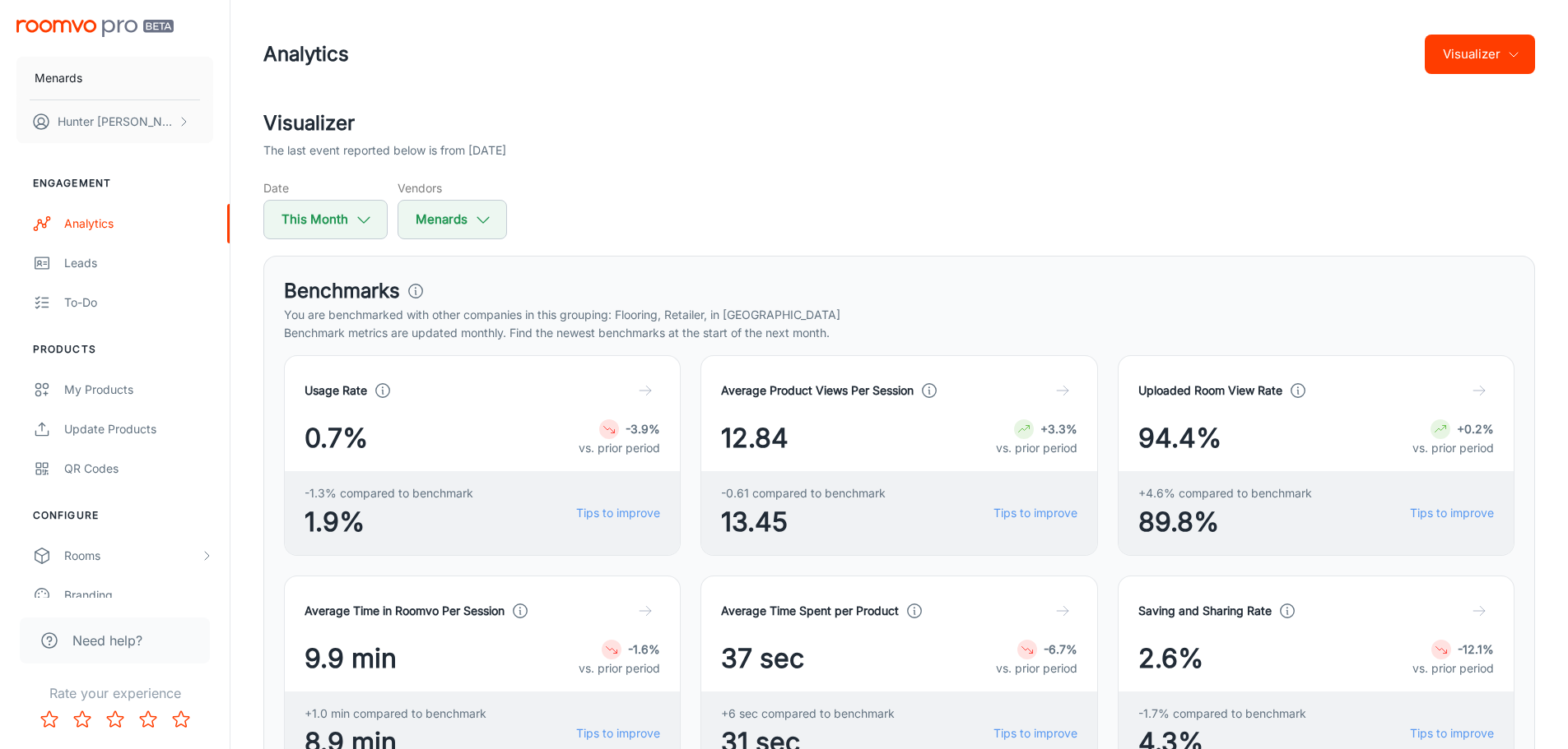
click at [737, 223] on div "Date This Month Vendors Menards" at bounding box center [899, 209] width 1272 height 60
click at [603, 207] on div "Date This Month Vendors Menards" at bounding box center [899, 209] width 1272 height 60
click at [597, 177] on div "Visualizer The last event reported below is from [DATE] Date This Month Vendors…" at bounding box center [899, 174] width 1272 height 131
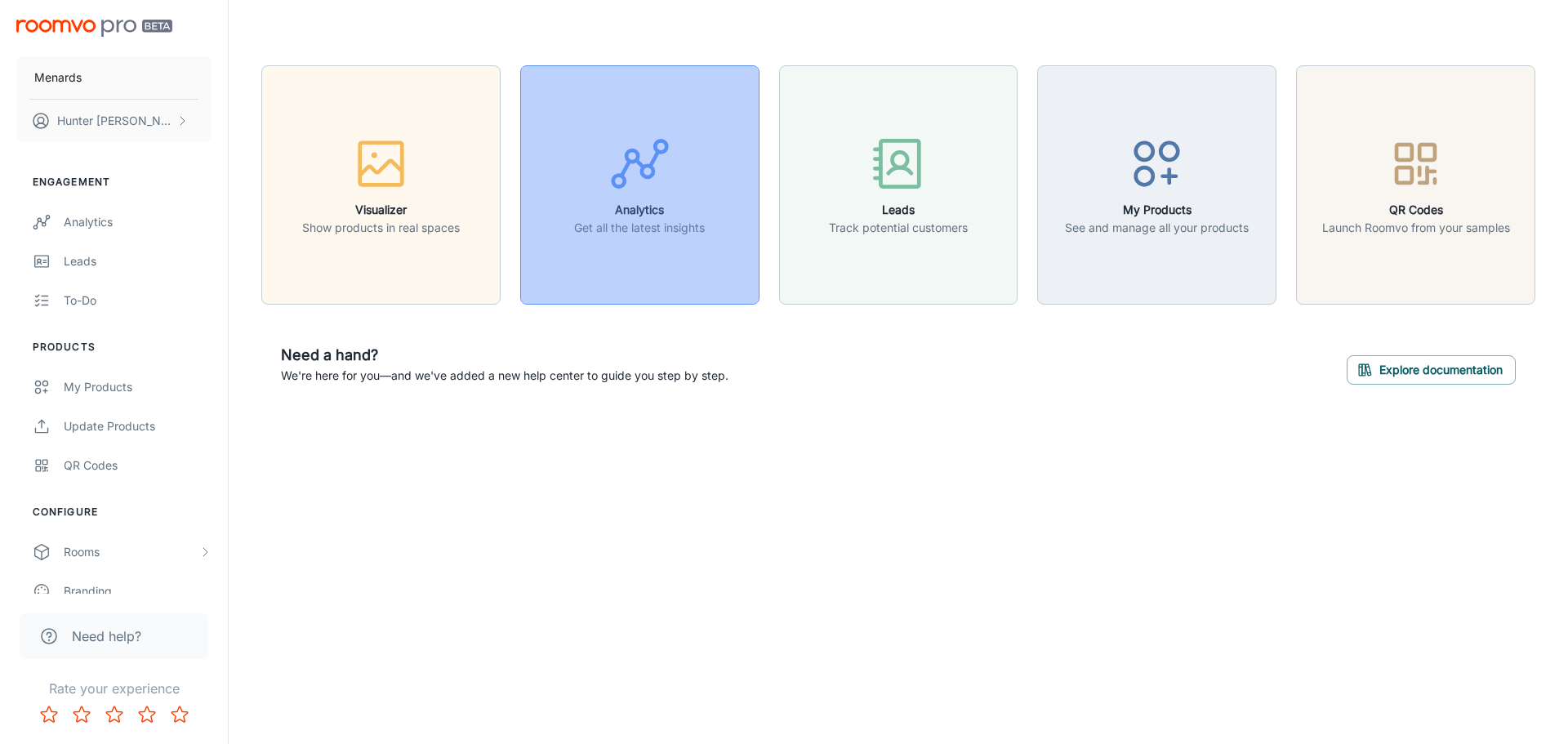
click at [587, 194] on div "button" at bounding box center [640, 167] width 131 height 68
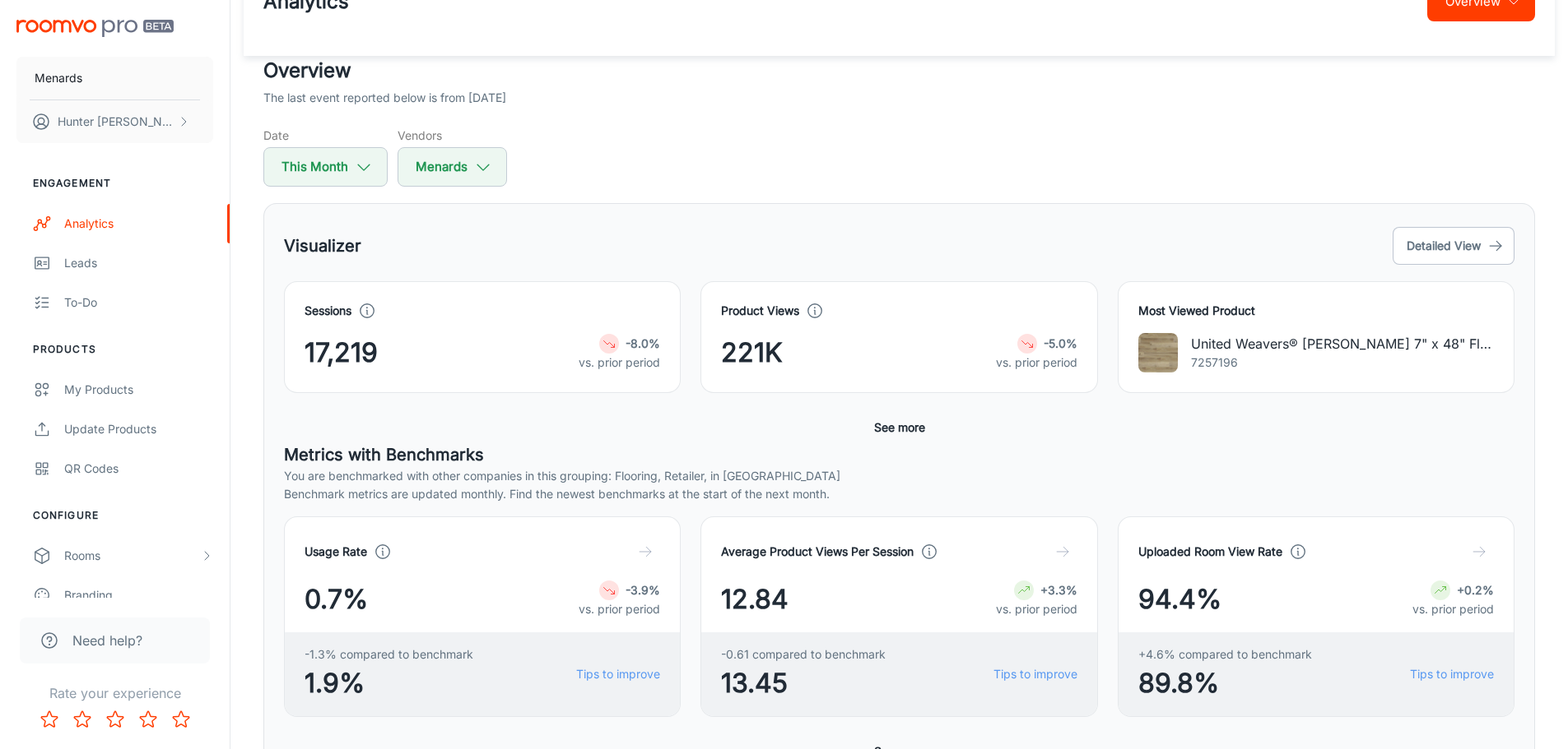
scroll to position [21, 0]
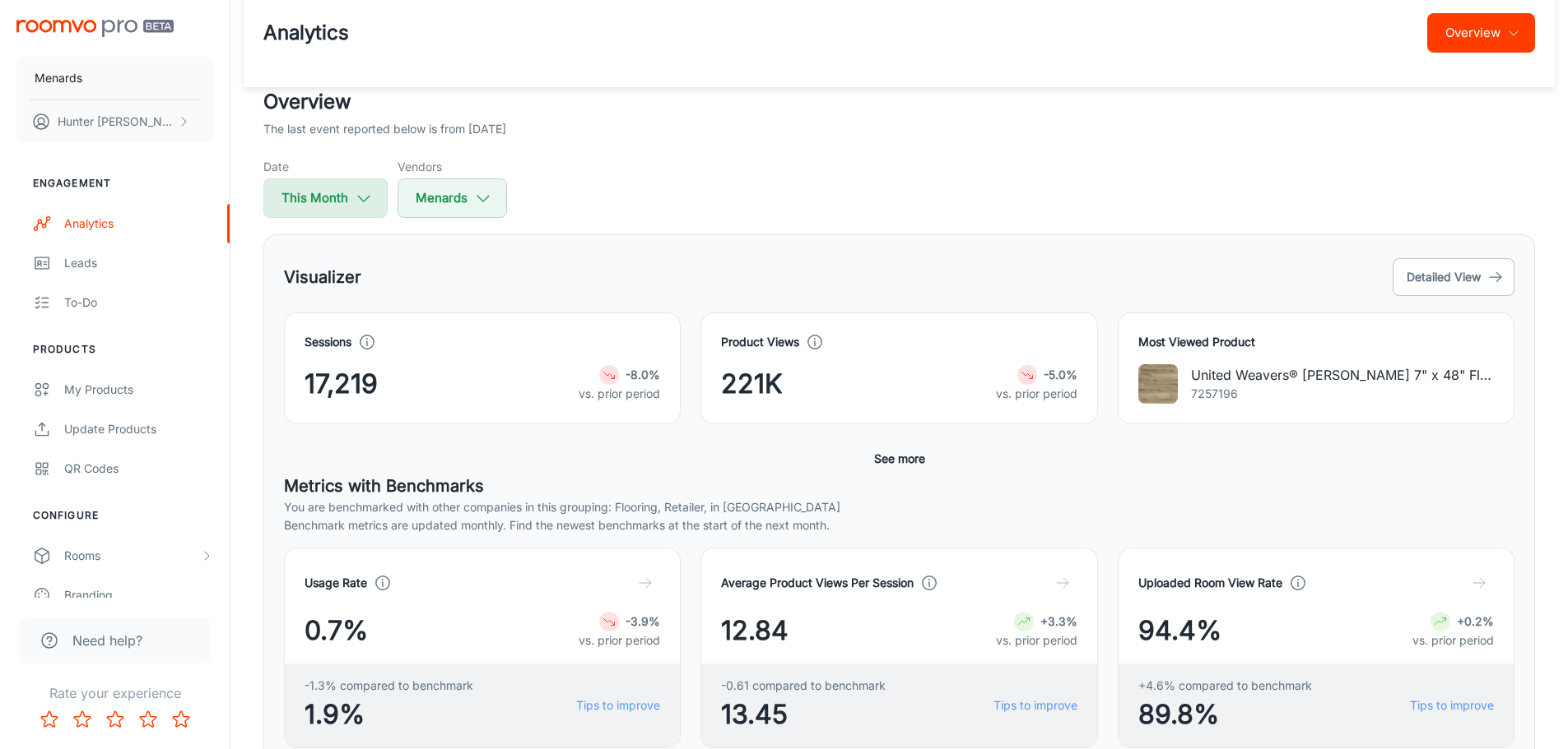
click at [376, 202] on button "This Month" at bounding box center [325, 198] width 124 height 39
select select "7"
select select "2025"
select select "7"
select select "2025"
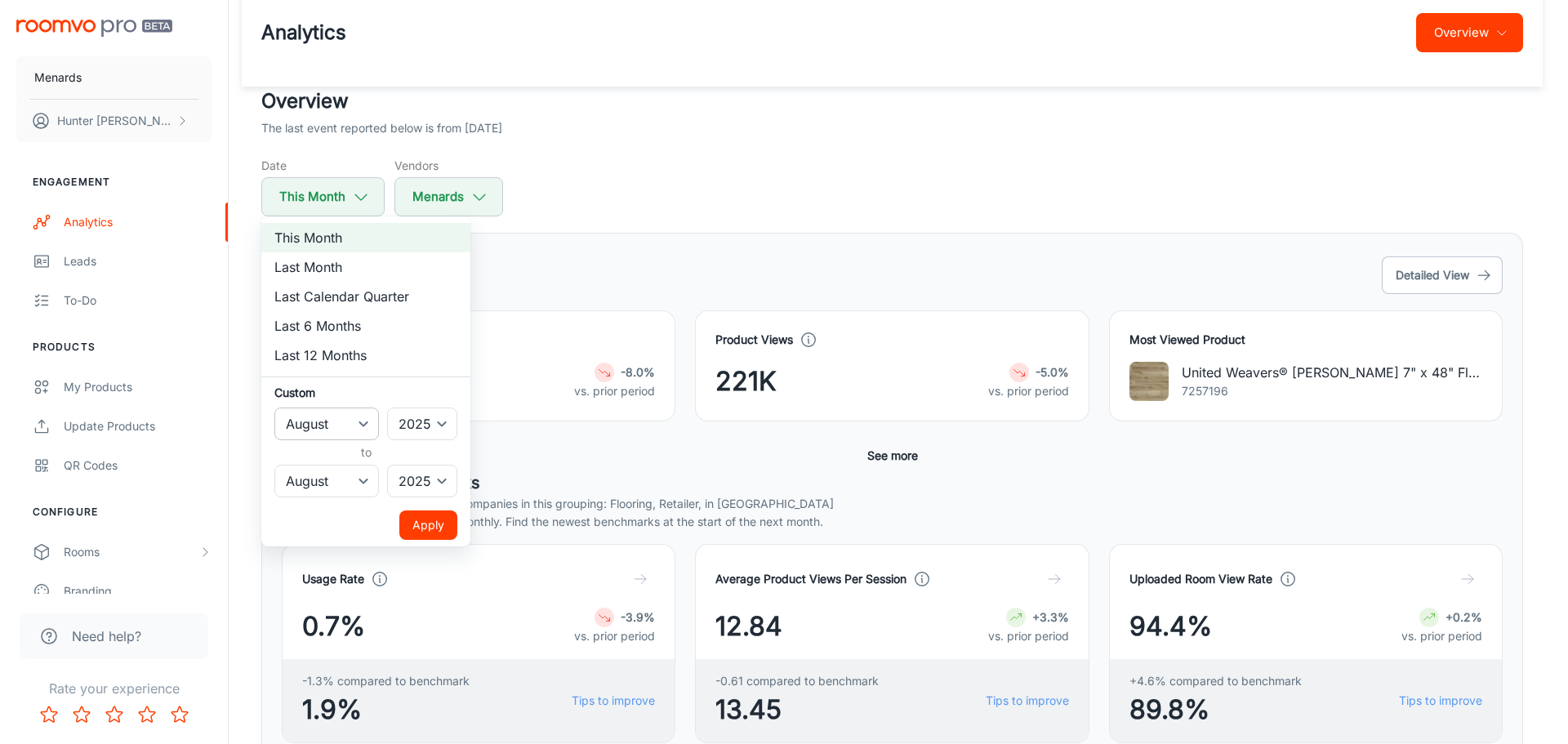
click at [361, 415] on select "January February March April May June July August September October November De…" at bounding box center [326, 425] width 104 height 33
select select "0"
click at [274, 408] on select "January February March April May June July August September October November De…" at bounding box center [326, 425] width 104 height 33
click at [424, 521] on button "Apply" at bounding box center [428, 525] width 58 height 30
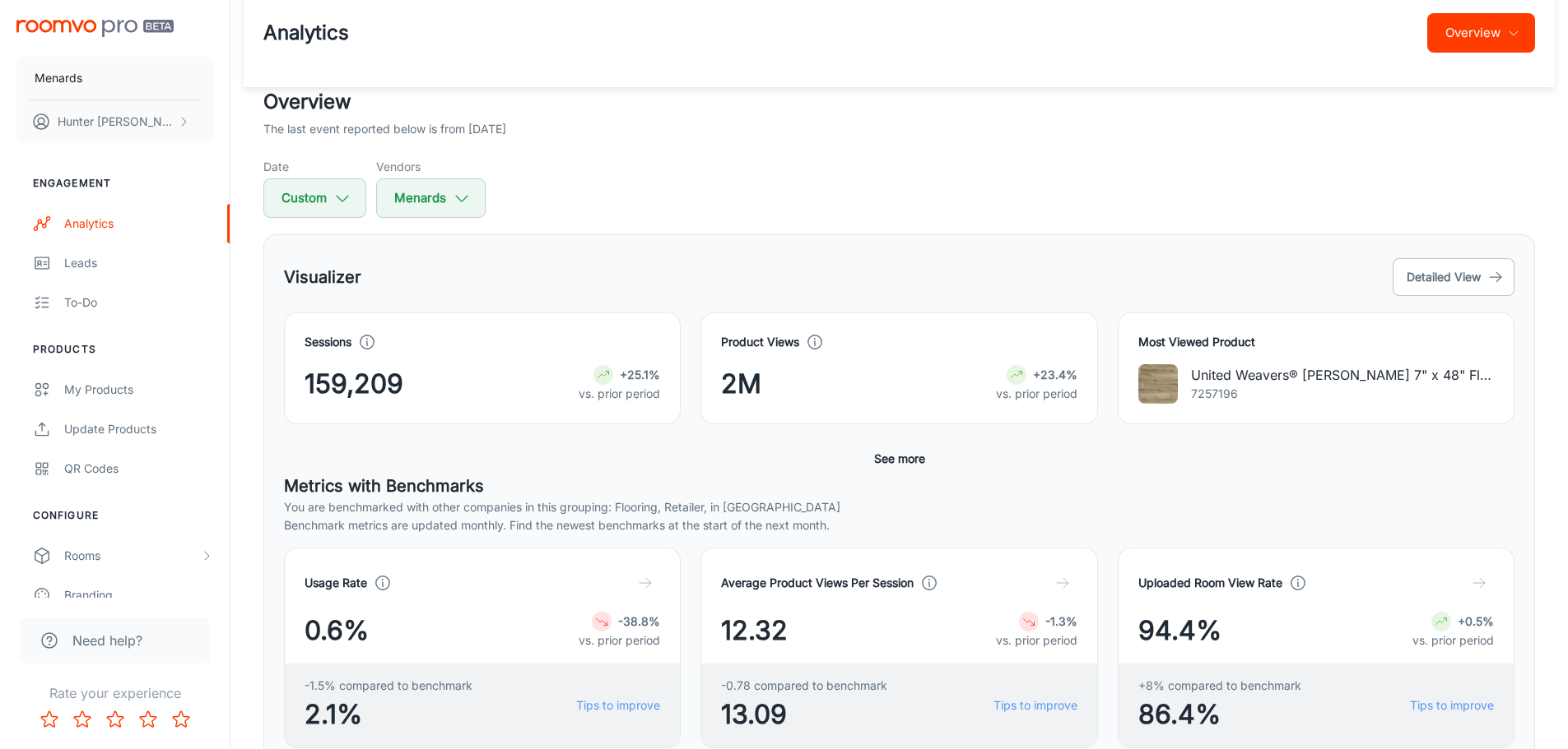
click at [770, 206] on div "Date Custom Vendors Menards" at bounding box center [899, 188] width 1272 height 60
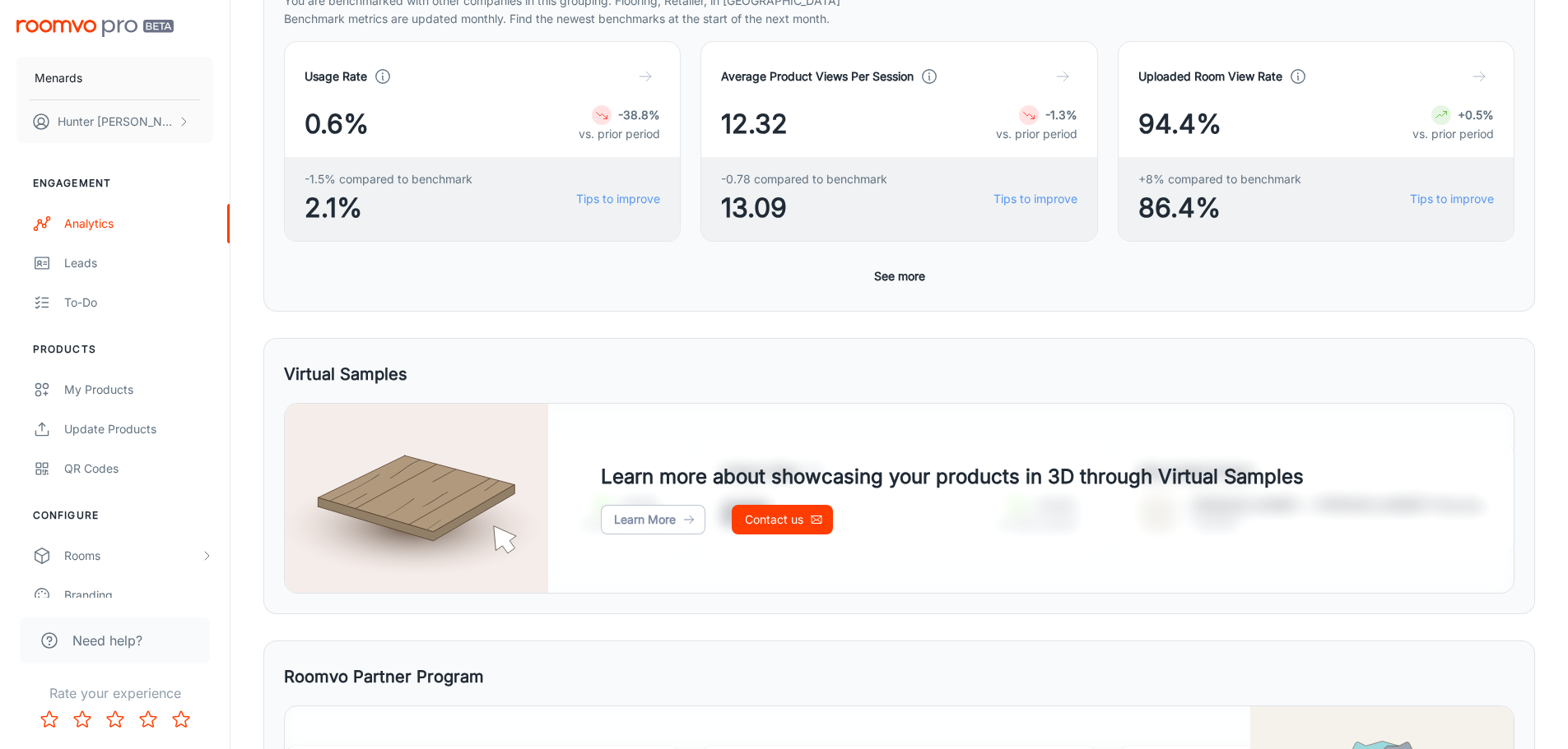
scroll to position [515, 0]
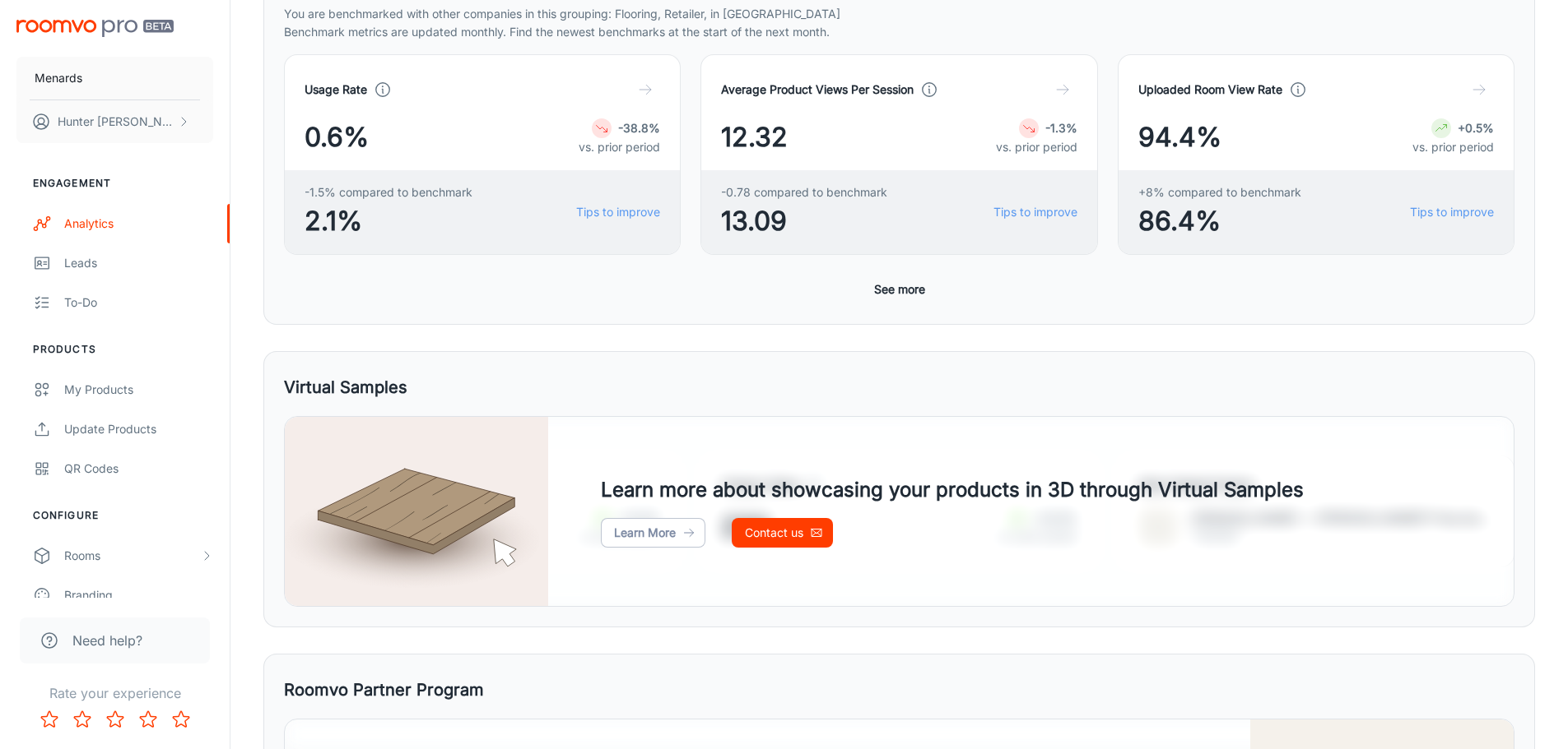
click at [893, 295] on button "See more" at bounding box center [899, 289] width 64 height 30
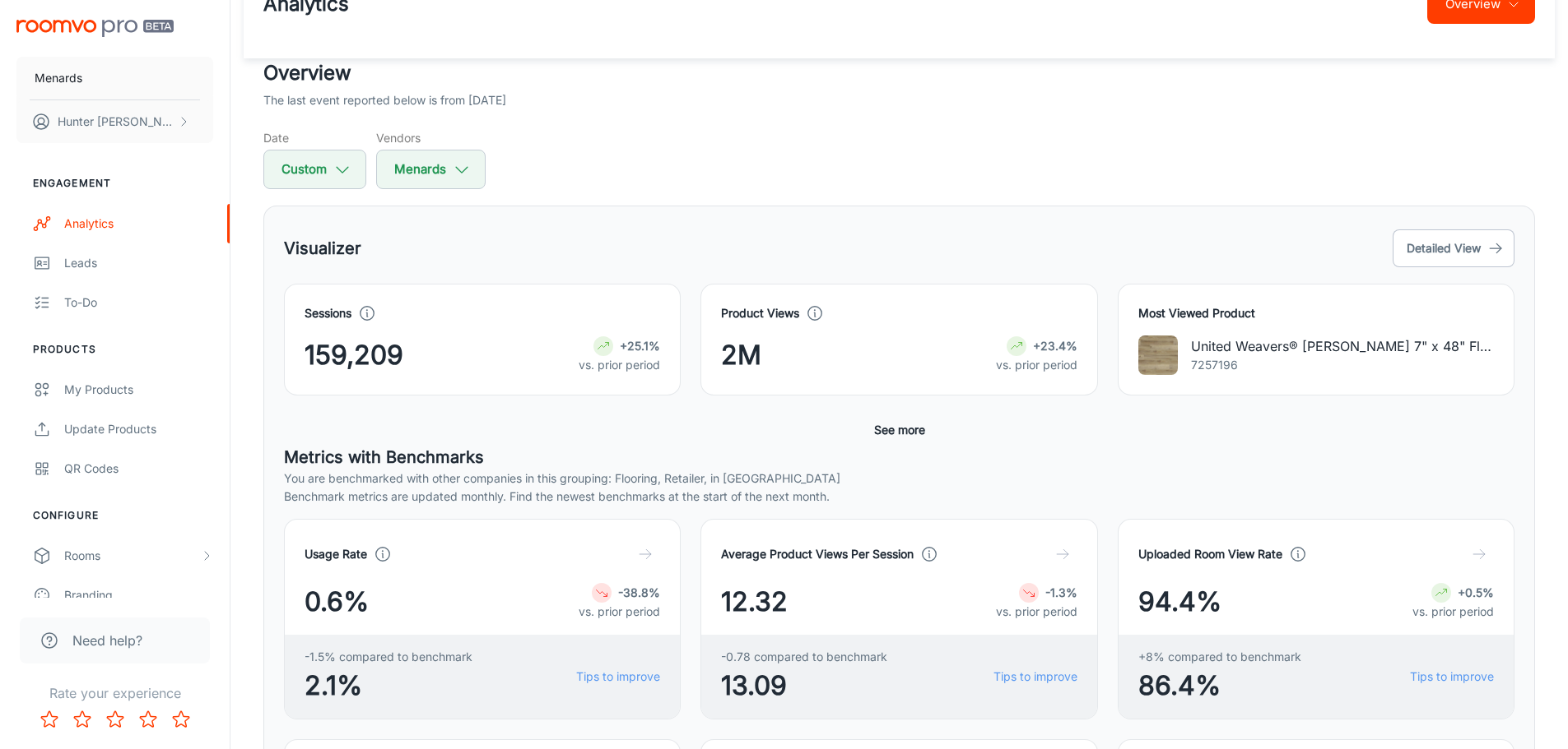
scroll to position [0, 0]
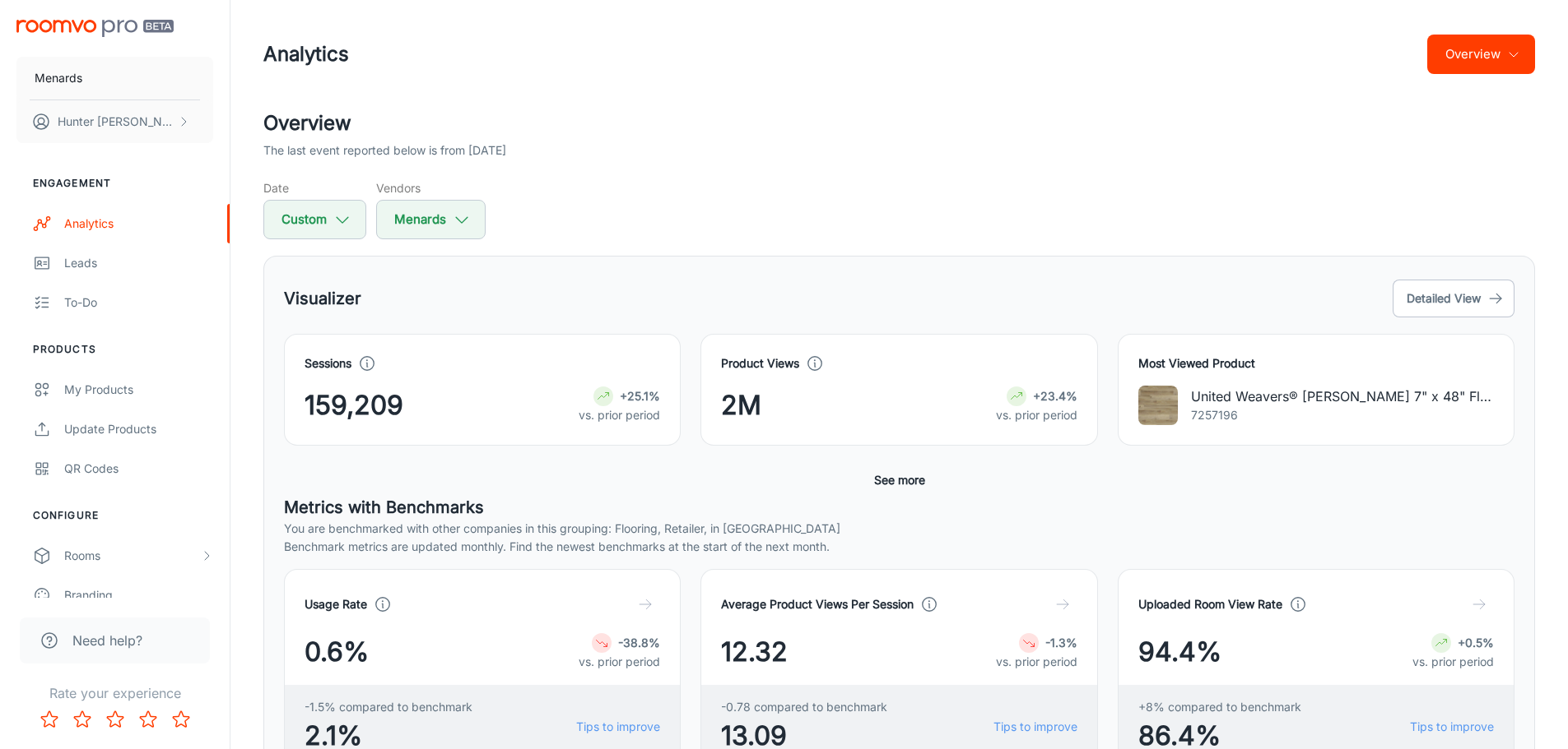
click at [1372, 166] on div "Overview The last event reported below is from 2025-08-26 Date Custom Vendors M…" at bounding box center [899, 174] width 1272 height 131
click at [911, 161] on div "Overview The last event reported below is from 2025-08-26 Date Custom Vendors M…" at bounding box center [899, 174] width 1272 height 131
click at [1439, 303] on button "Detailed View" at bounding box center [1453, 298] width 122 height 38
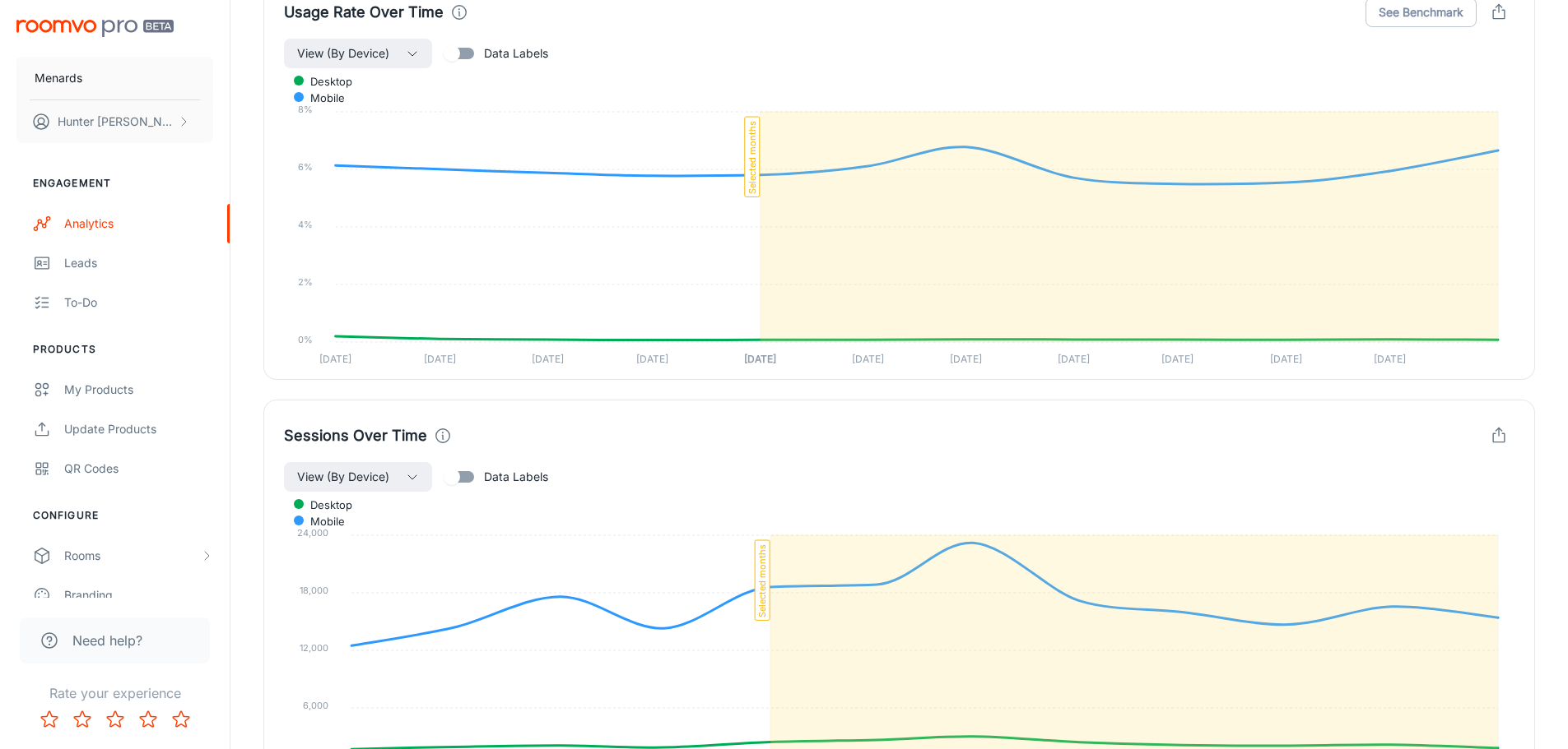
scroll to position [987, 0]
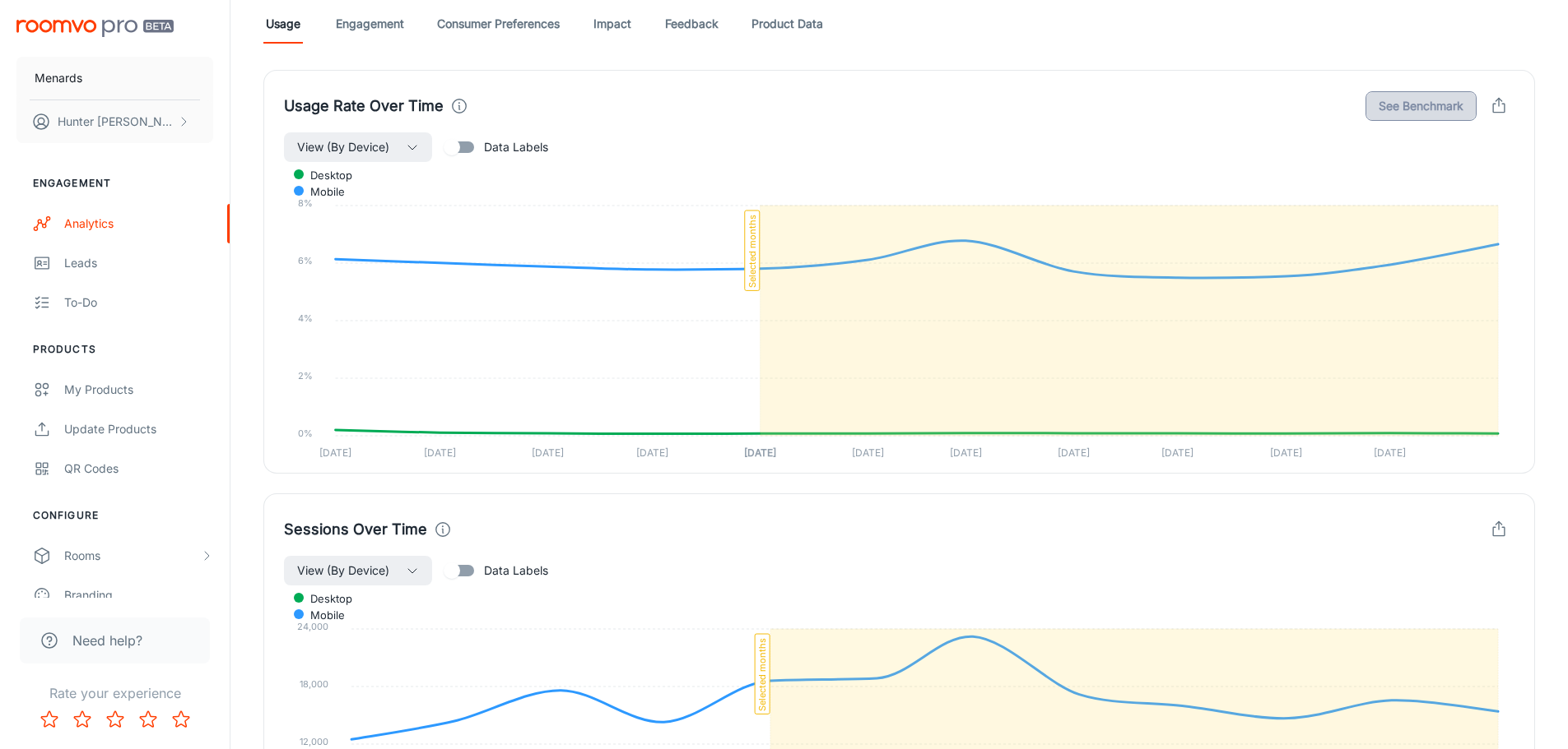
click at [1403, 105] on button "See Benchmark" at bounding box center [1420, 106] width 111 height 30
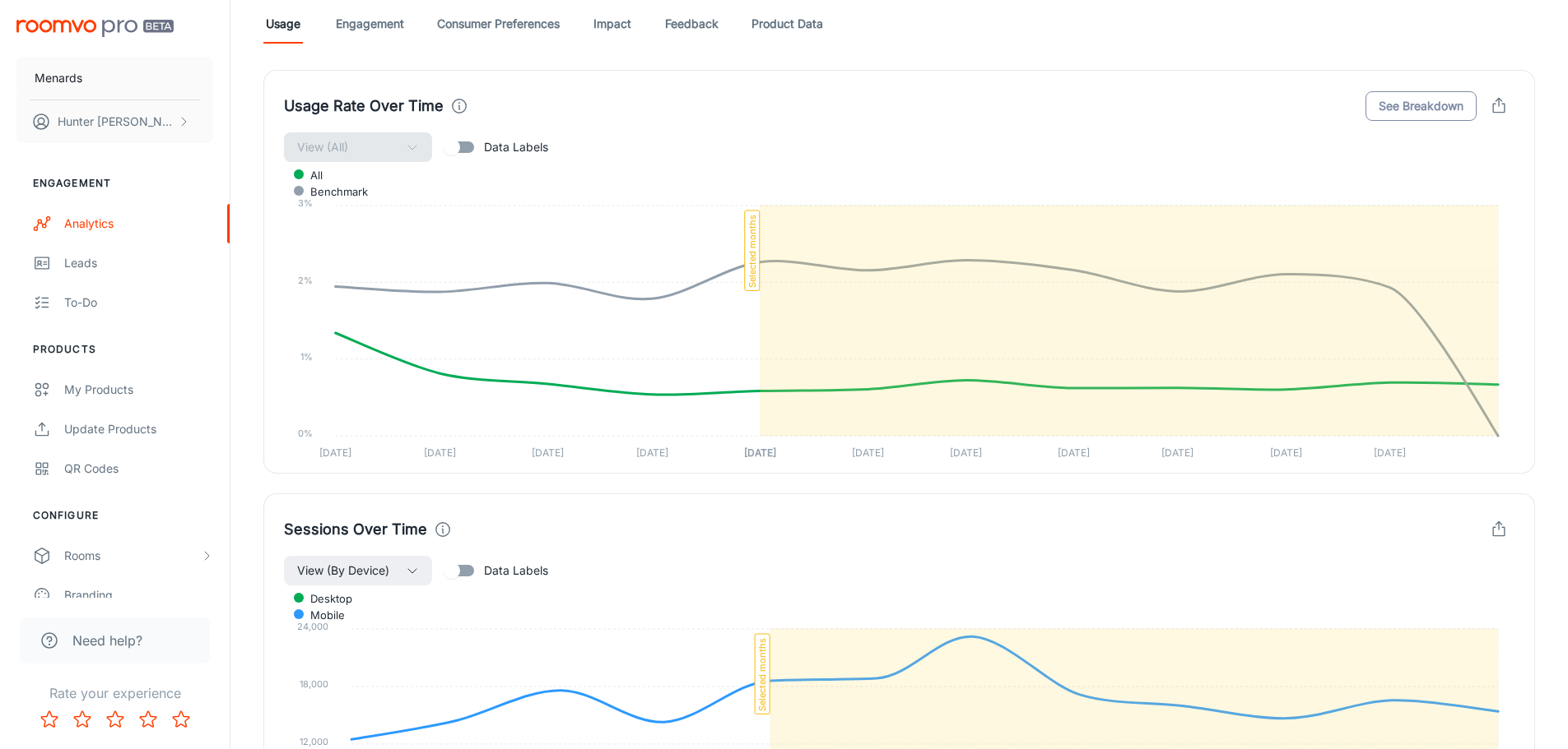
click at [1403, 105] on button "See Breakdown" at bounding box center [1420, 106] width 111 height 30
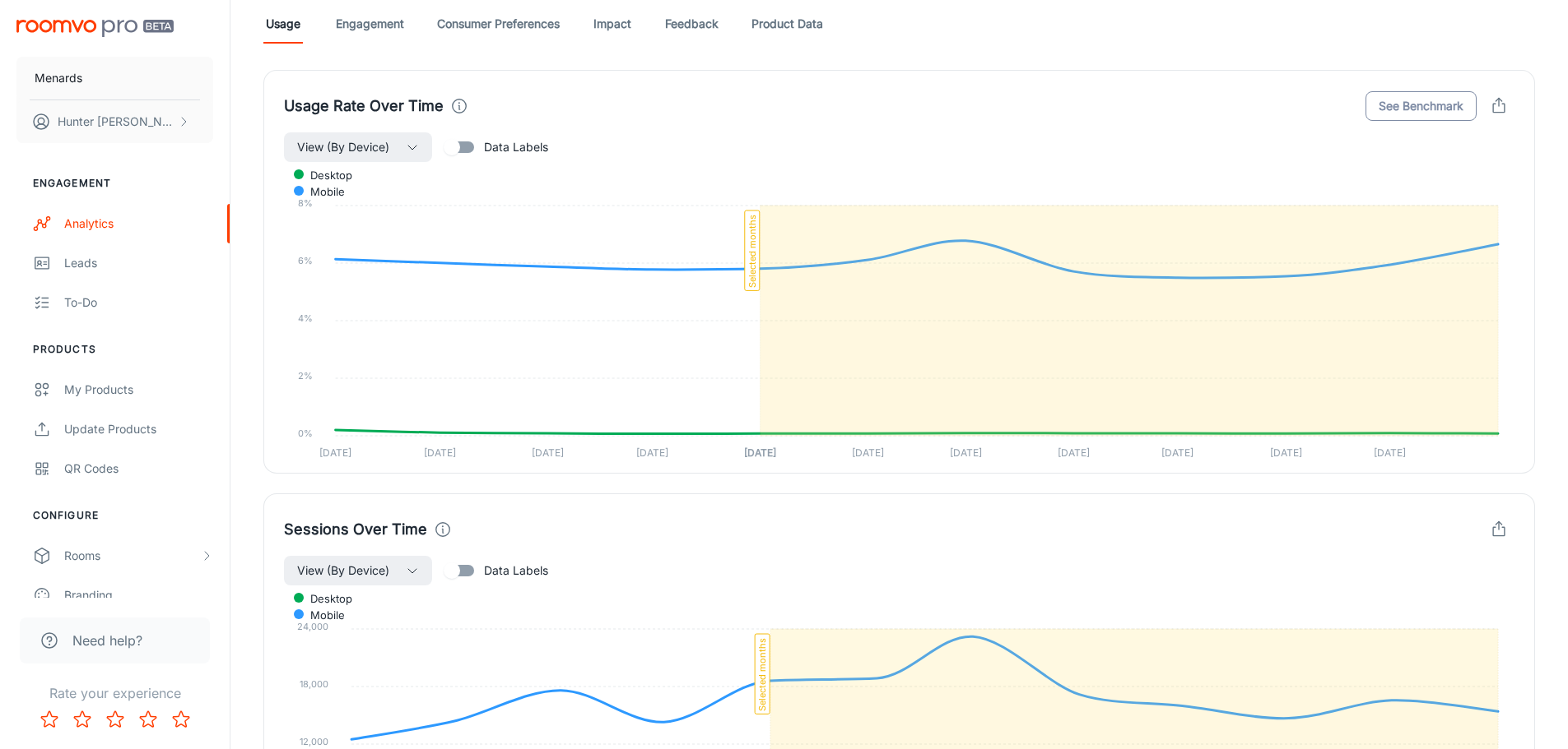
click at [1383, 107] on button "See Benchmark" at bounding box center [1420, 106] width 111 height 30
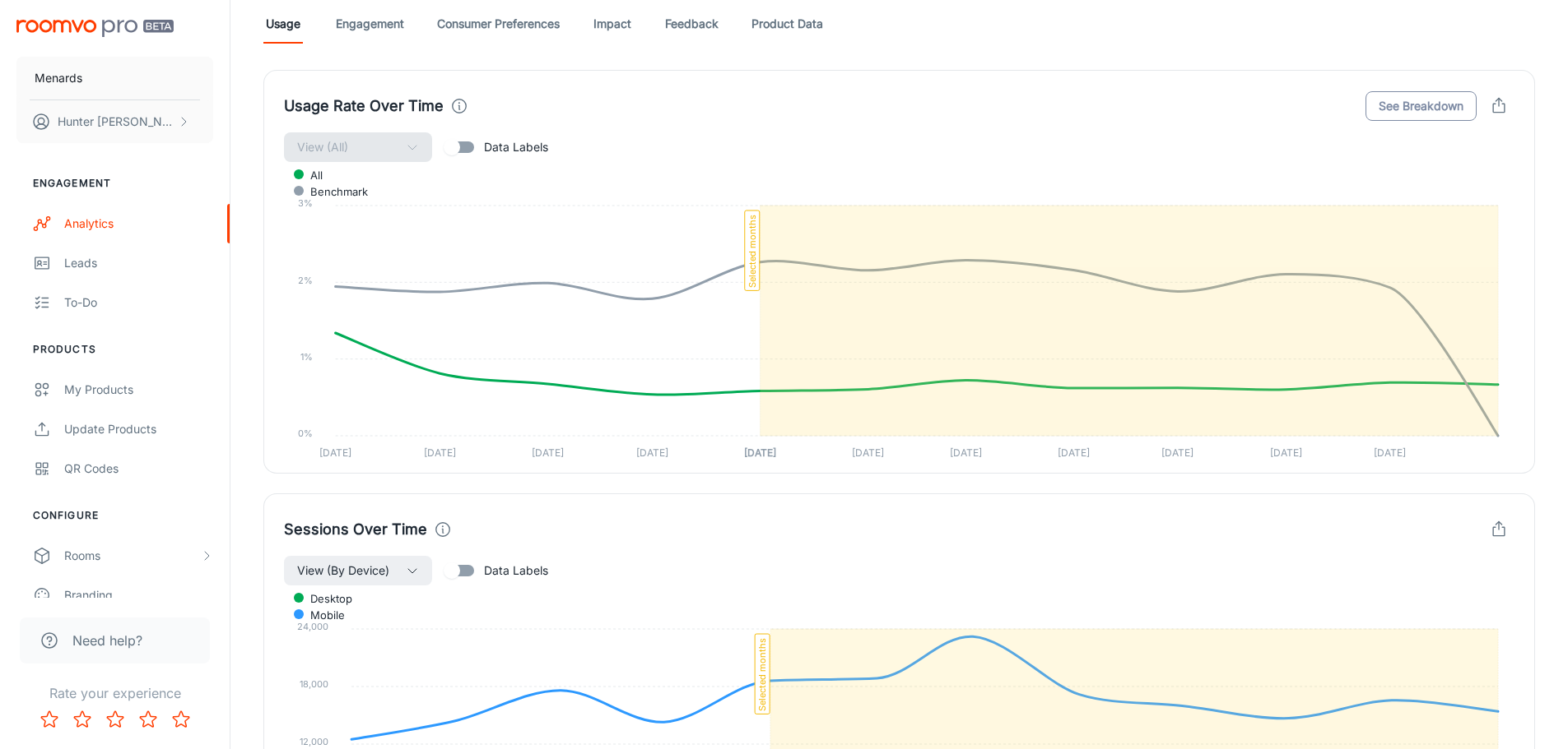
click at [1383, 107] on button "See Breakdown" at bounding box center [1420, 106] width 111 height 30
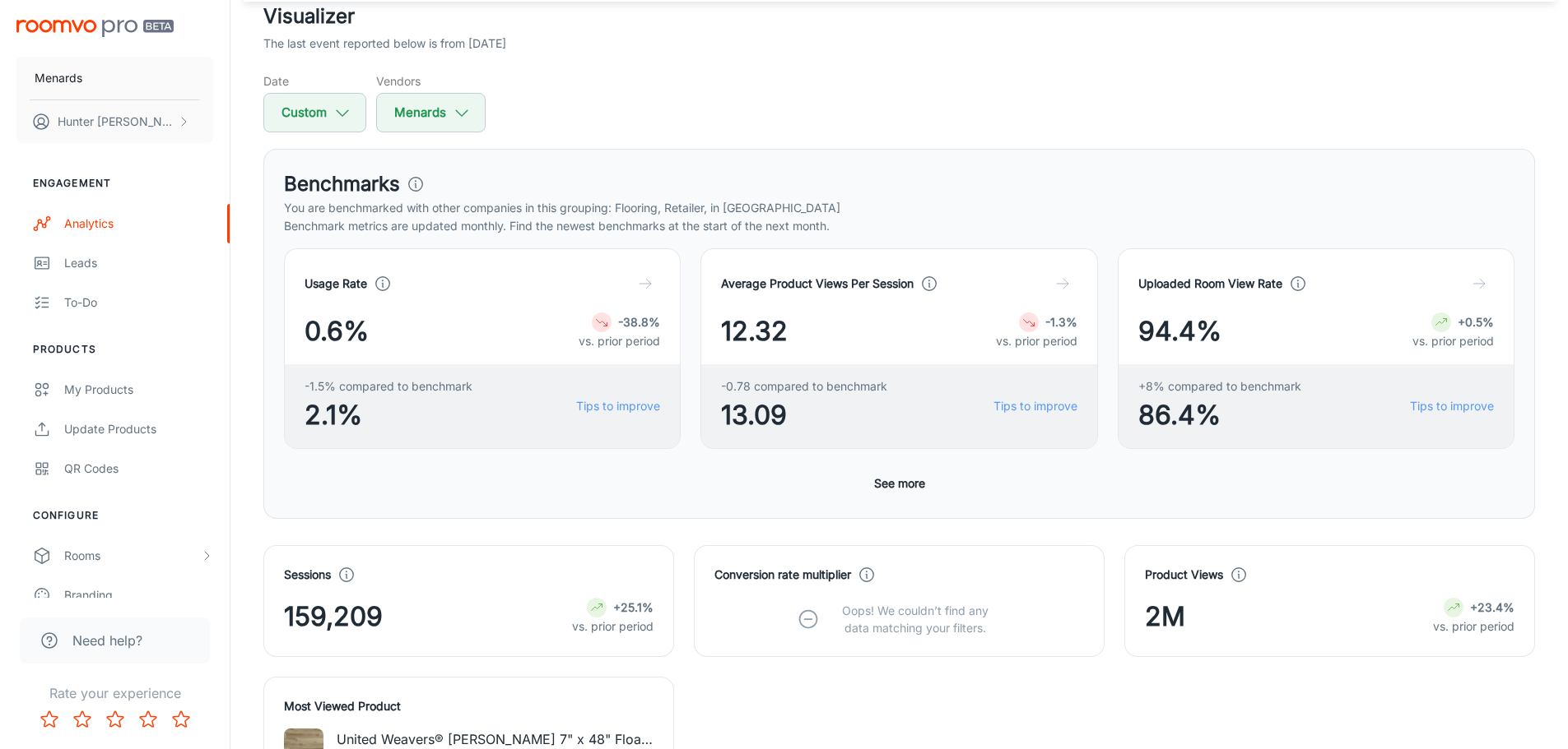
scroll to position [164, 0]
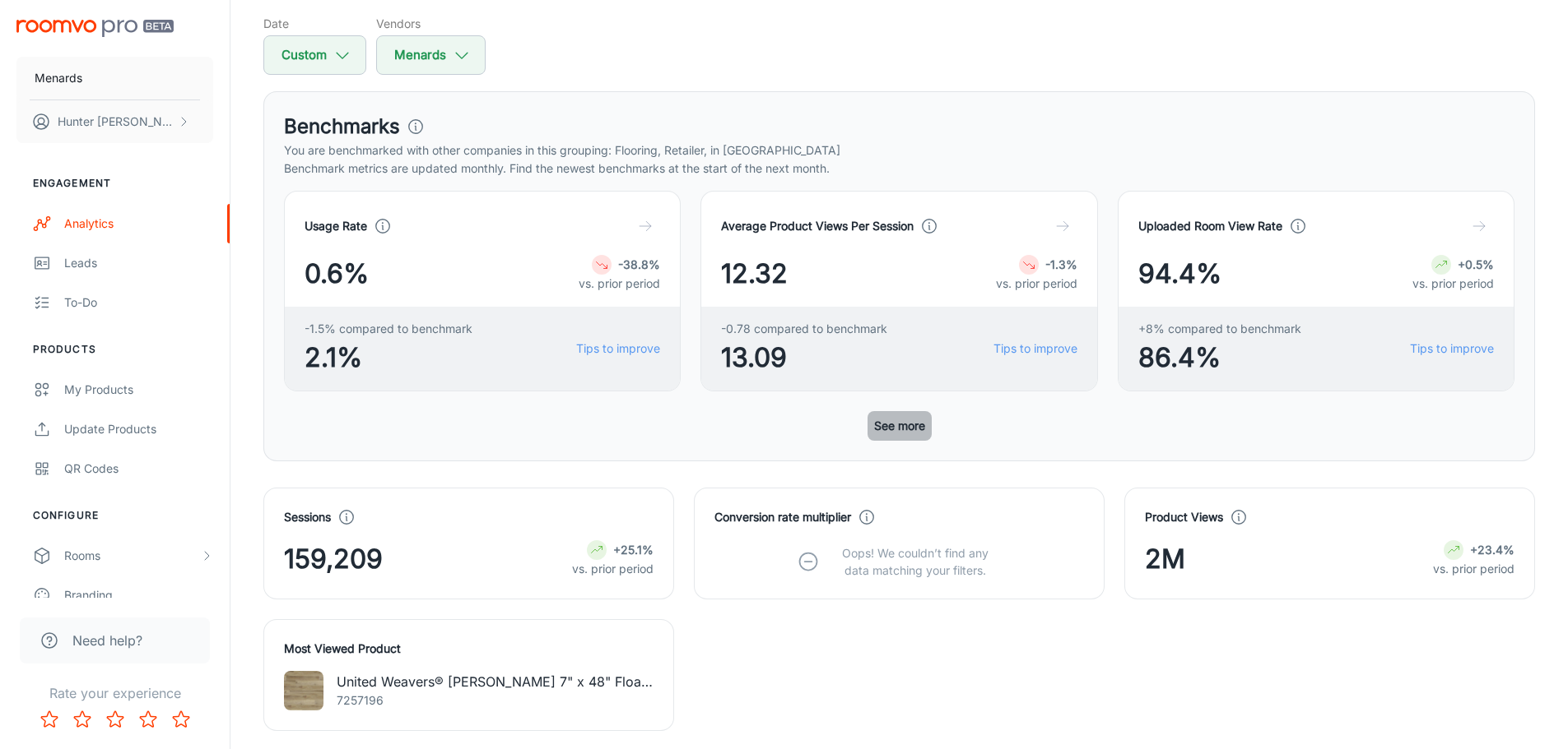
click at [909, 427] on button "See more" at bounding box center [899, 426] width 64 height 30
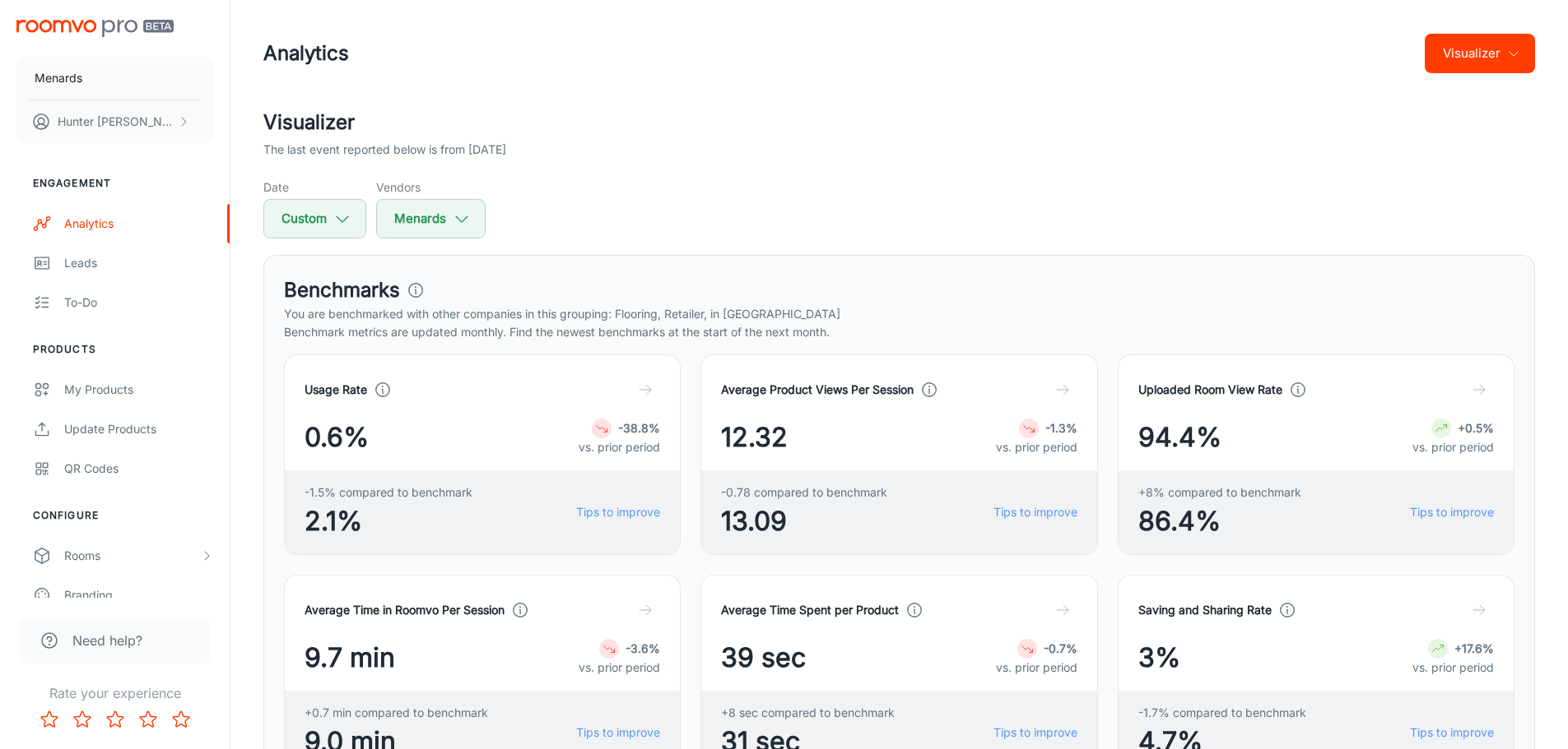
scroll to position [0, 0]
click at [1491, 23] on header "Analytics Visualizer" at bounding box center [899, 54] width 1311 height 108
click at [1481, 63] on button "Visualizer" at bounding box center [1480, 54] width 110 height 39
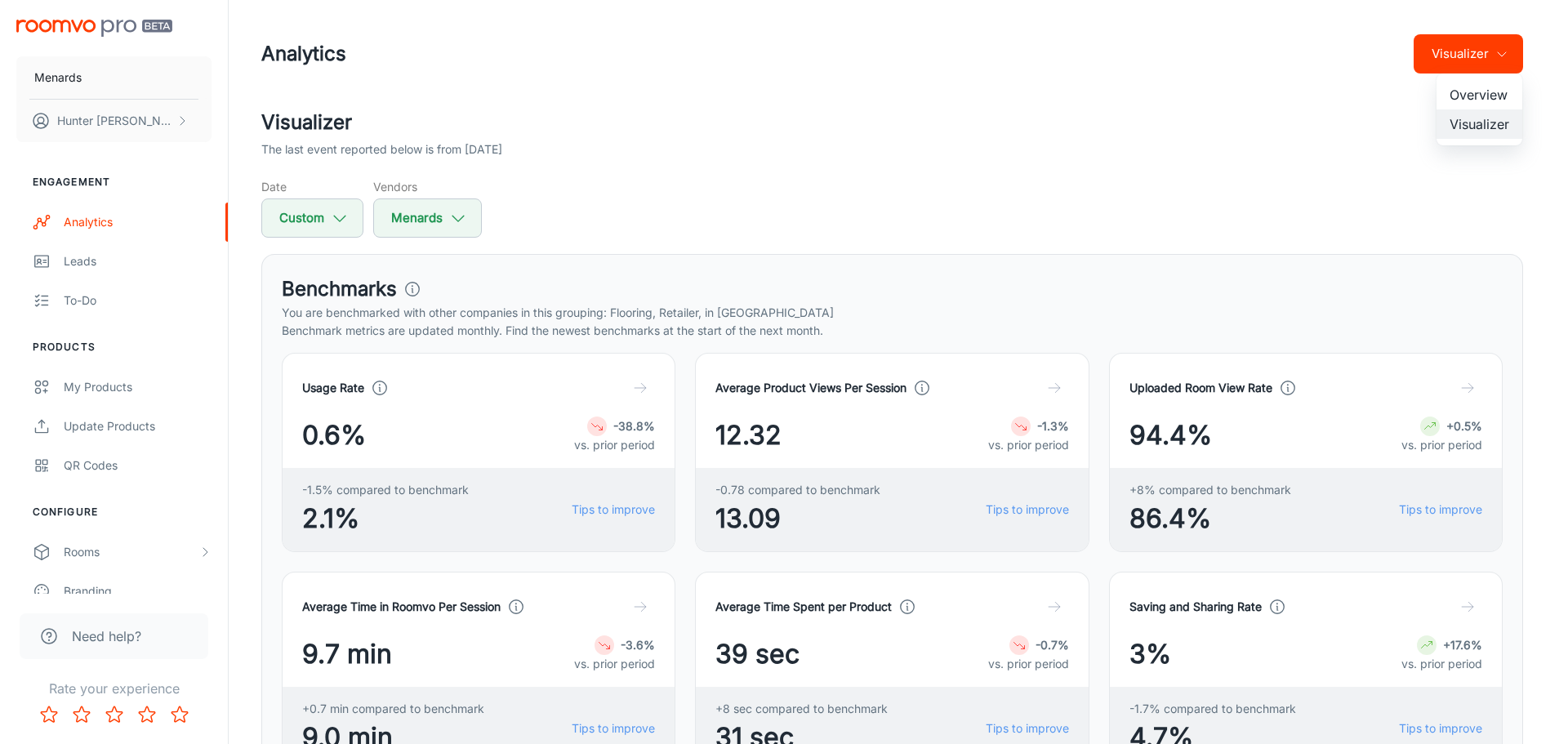
click at [1469, 90] on li "Overview" at bounding box center [1479, 95] width 86 height 30
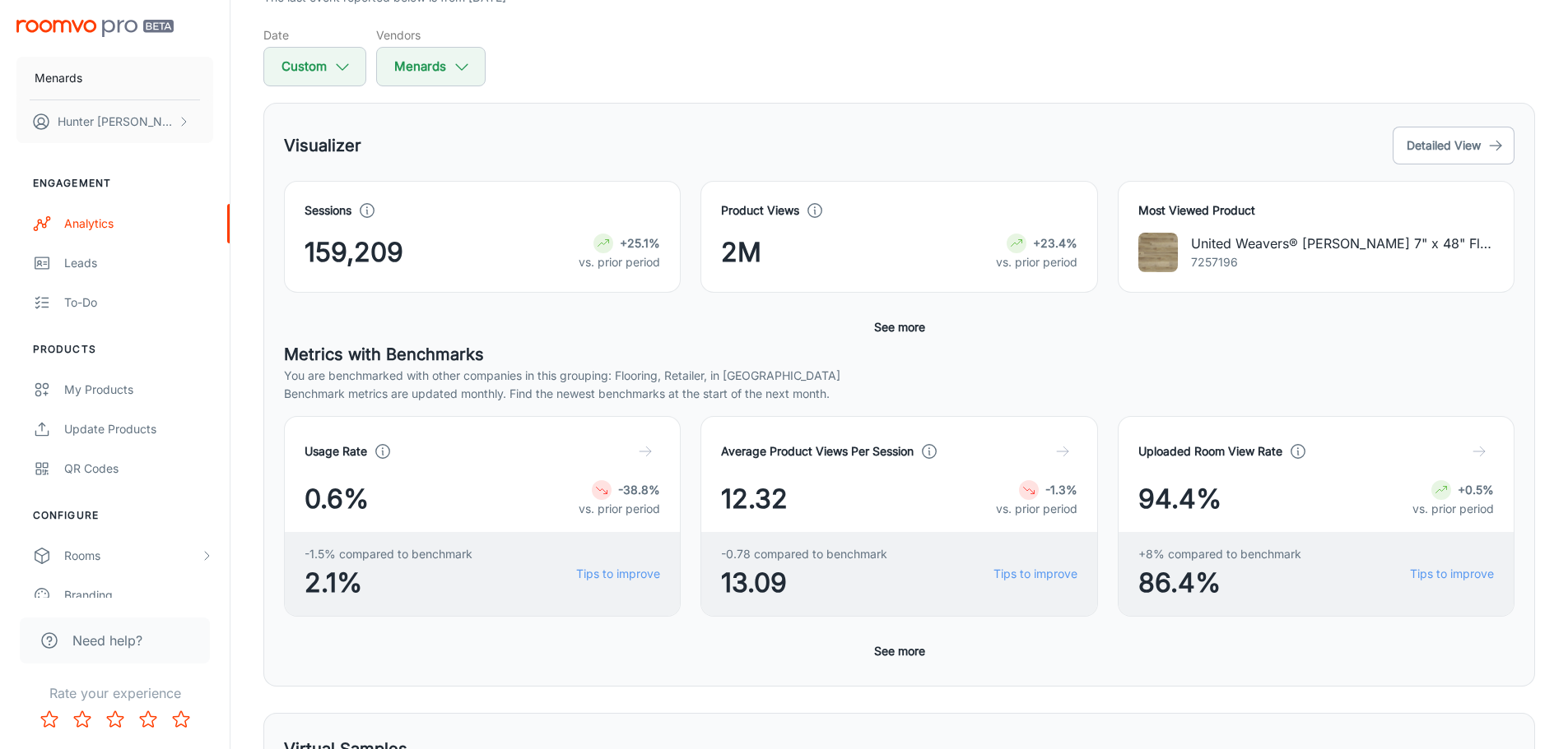
scroll to position [164, 0]
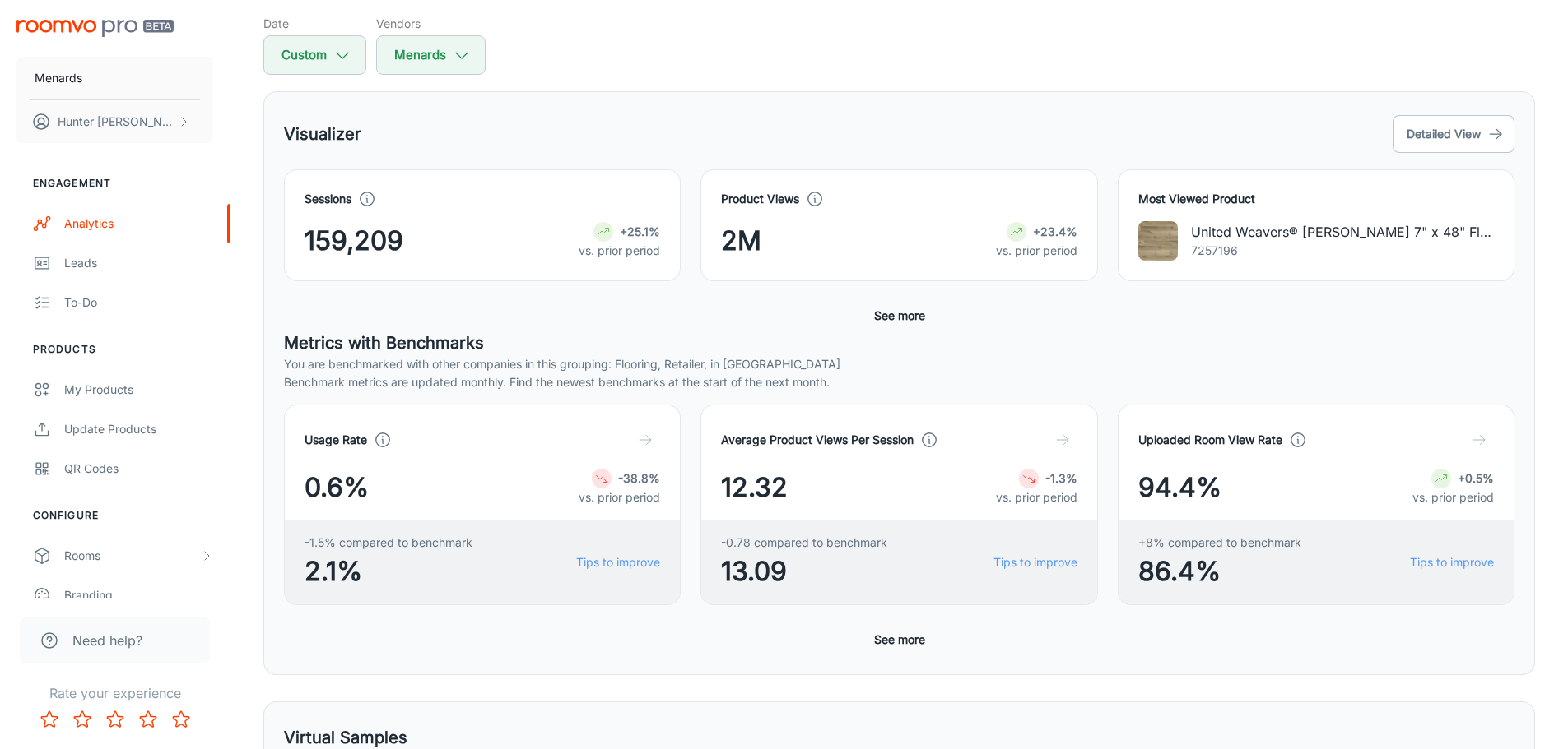
click at [900, 317] on button "See more" at bounding box center [899, 316] width 64 height 30
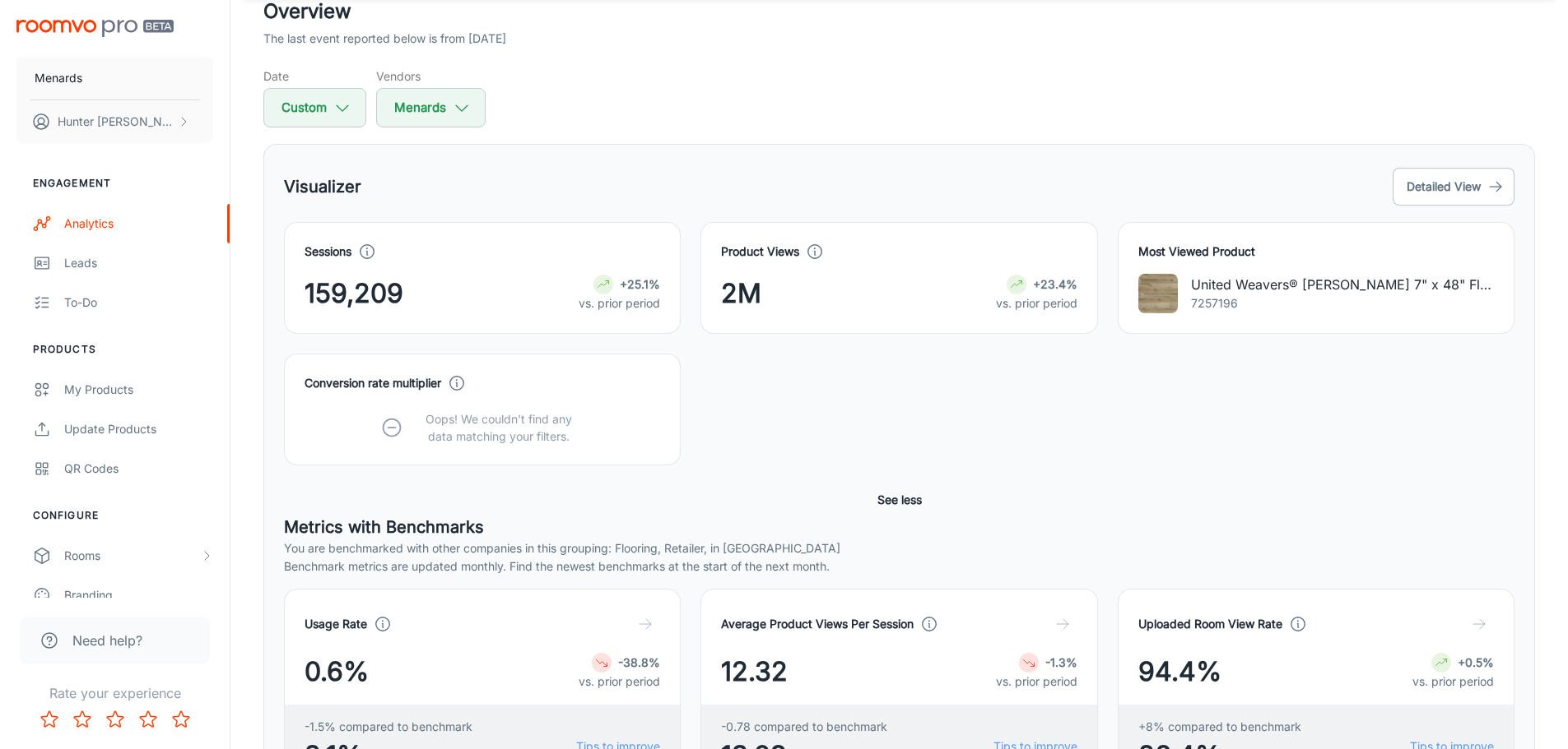
scroll to position [82, 0]
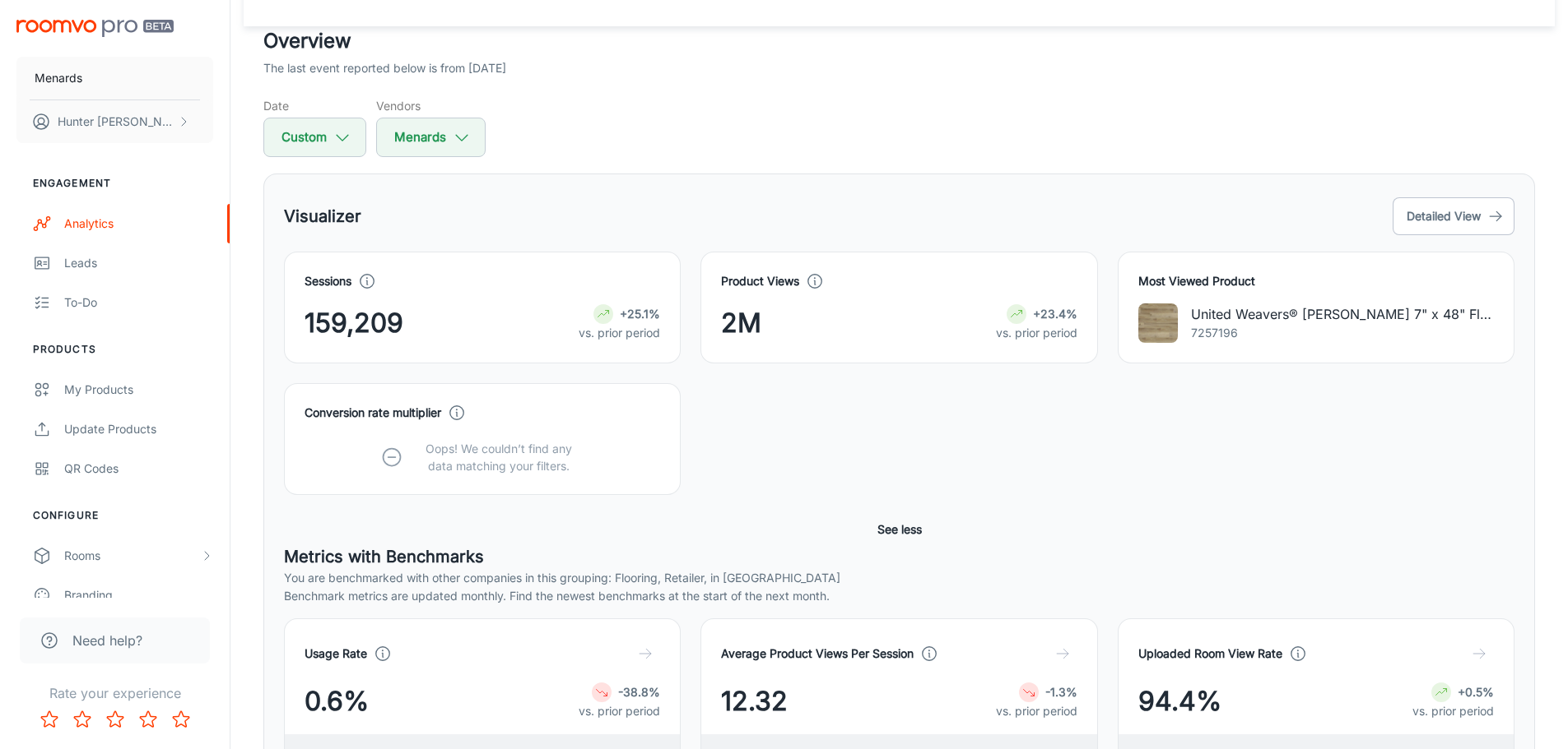
click at [1047, 223] on div "Visualizer Detailed View" at bounding box center [899, 216] width 1230 height 45
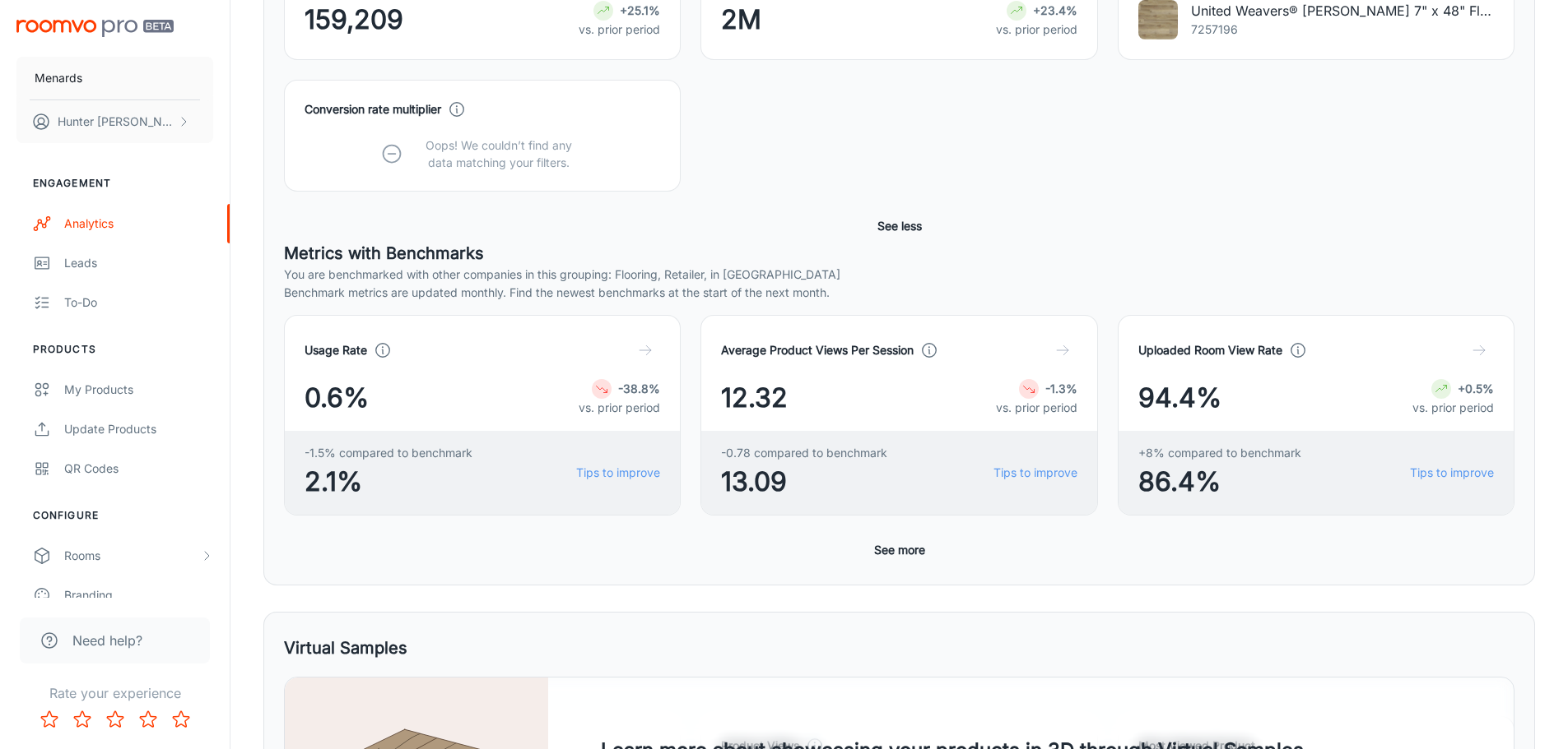
scroll to position [411, 0]
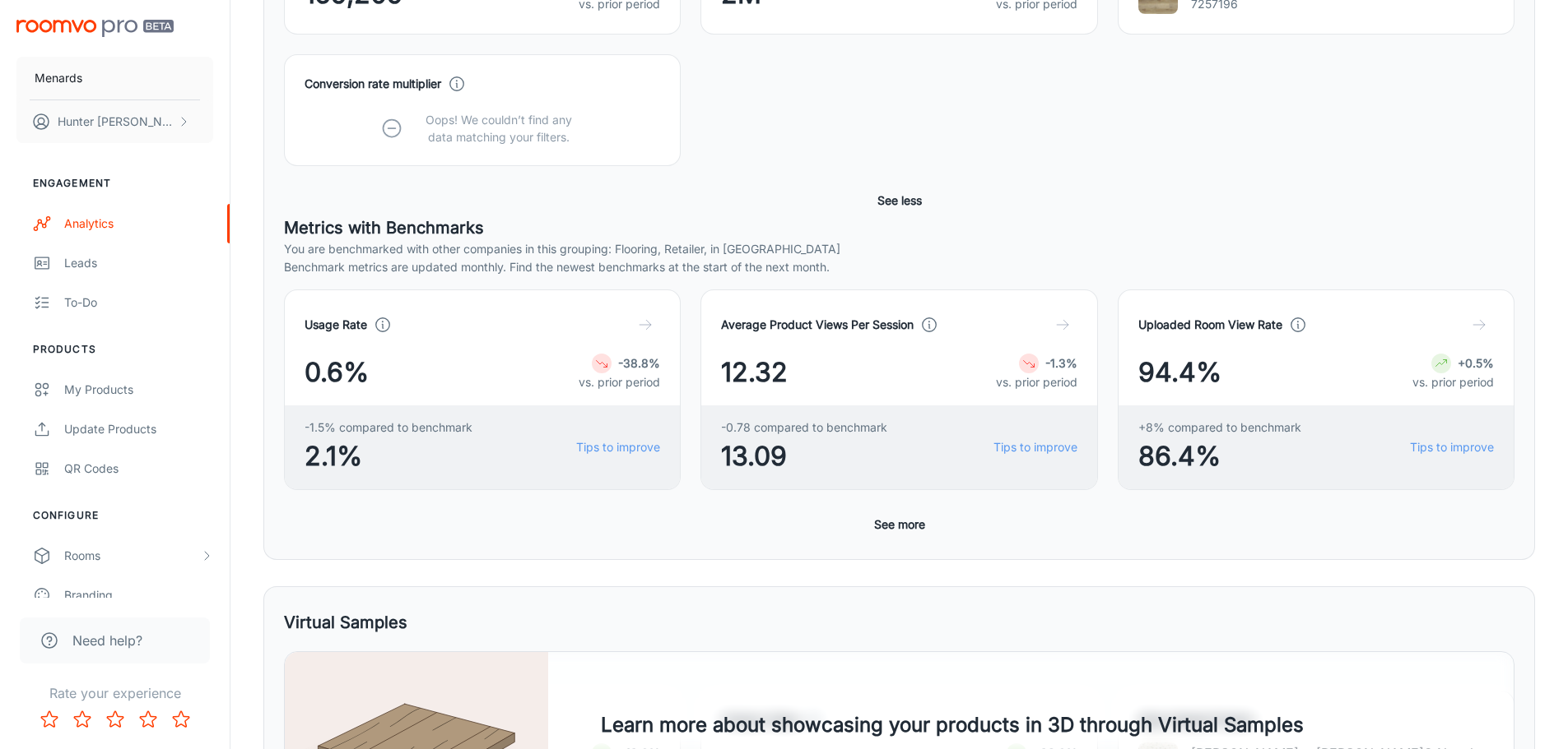
click at [923, 525] on button "See more" at bounding box center [899, 524] width 64 height 30
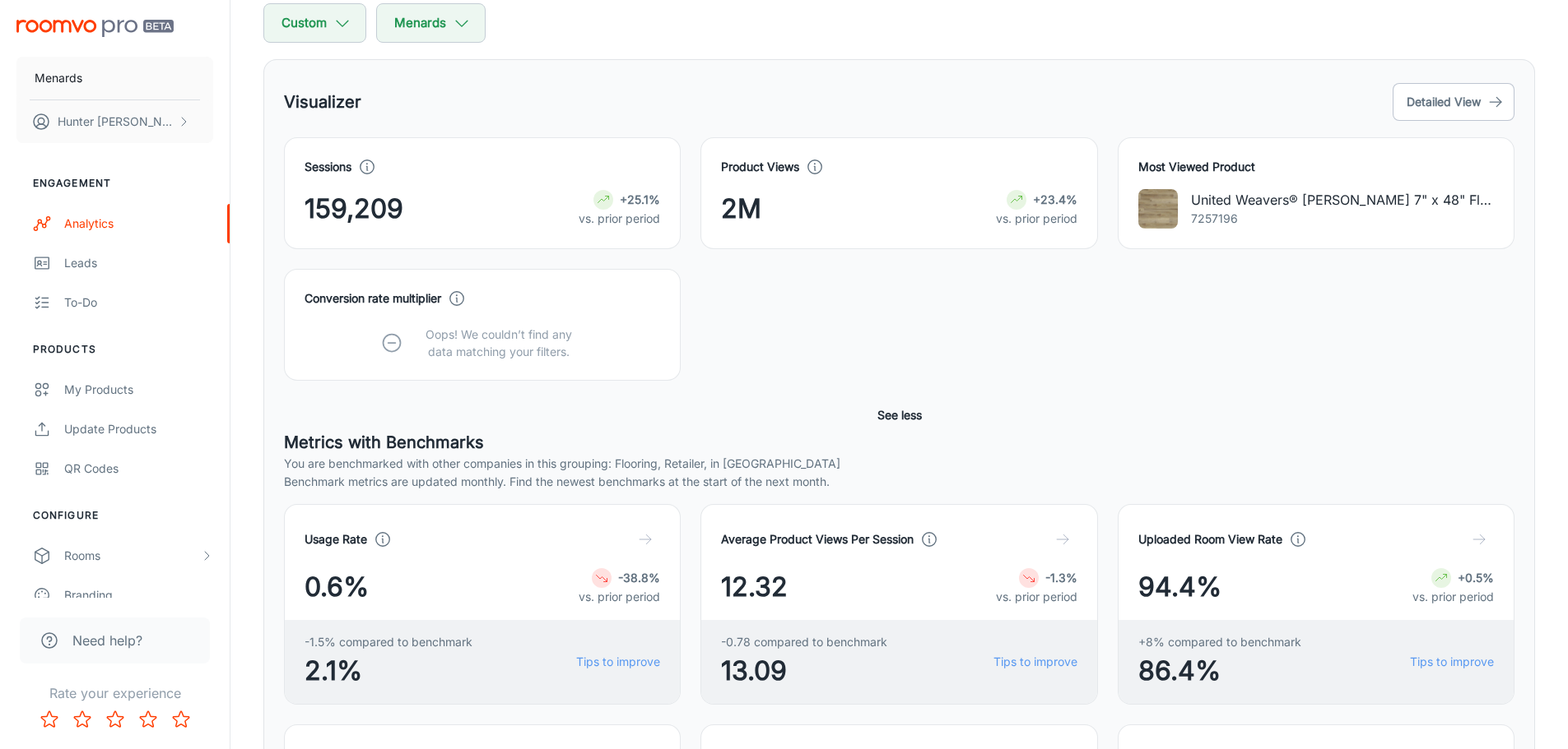
scroll to position [0, 0]
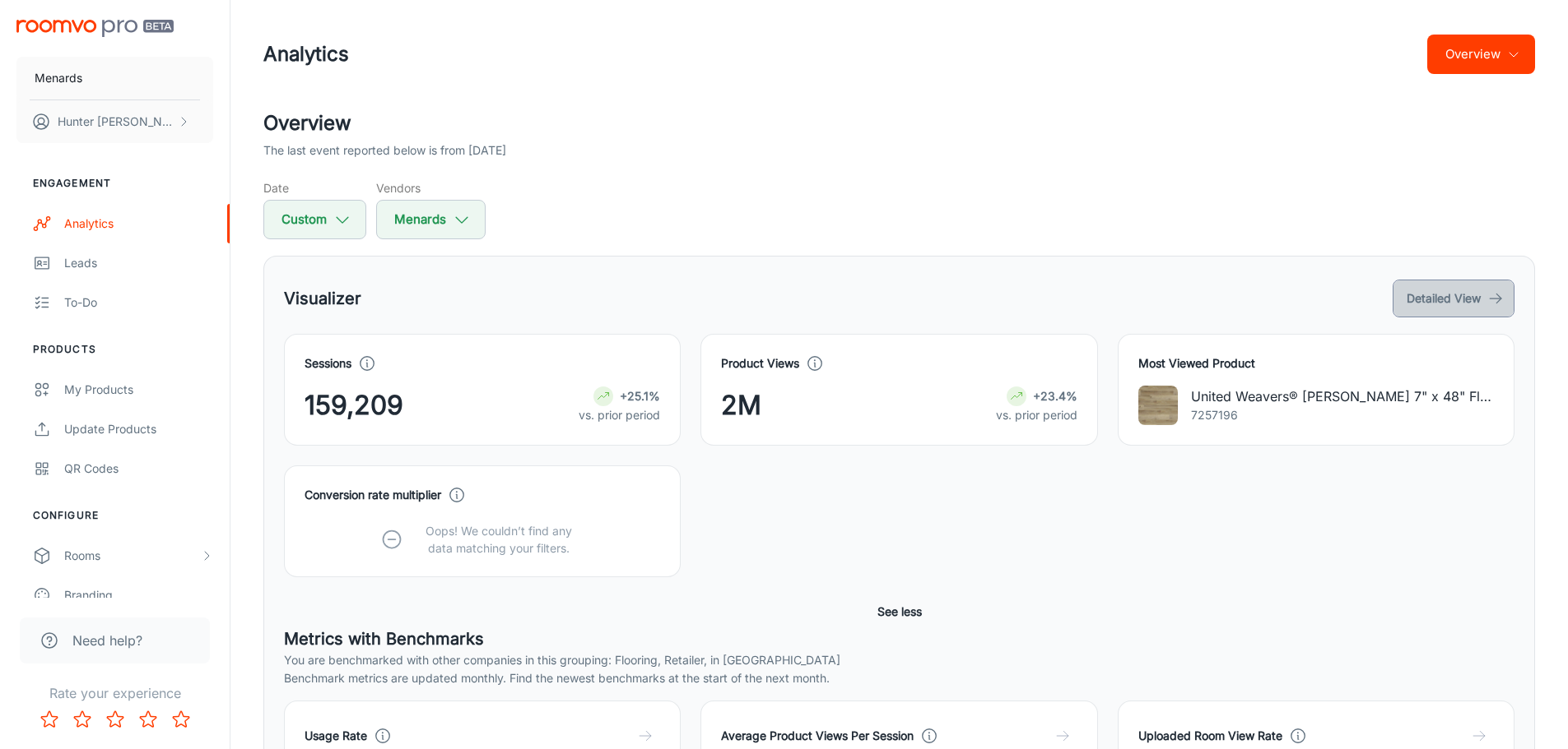
click at [1456, 296] on button "Detailed View" at bounding box center [1453, 298] width 122 height 38
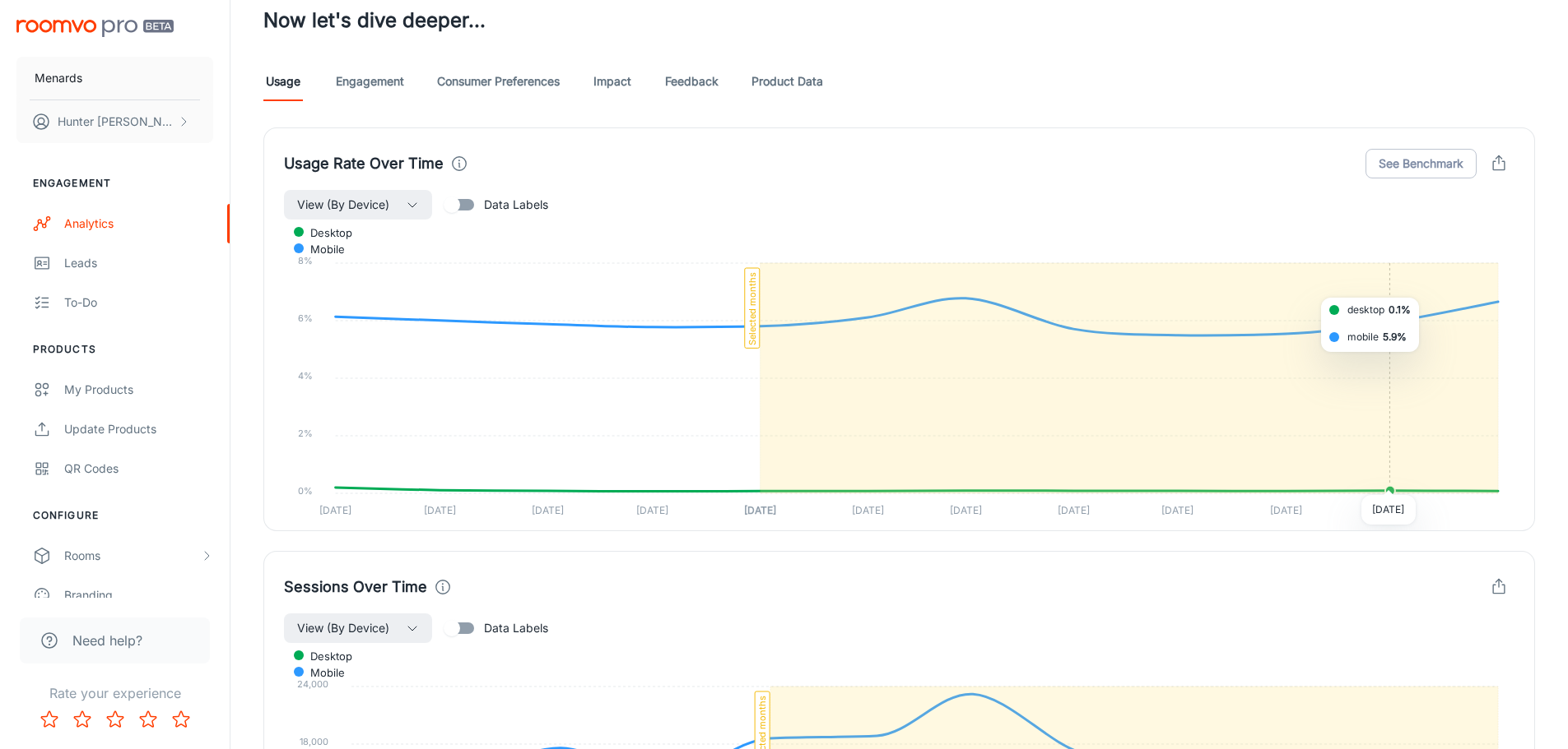
scroll to position [987, 0]
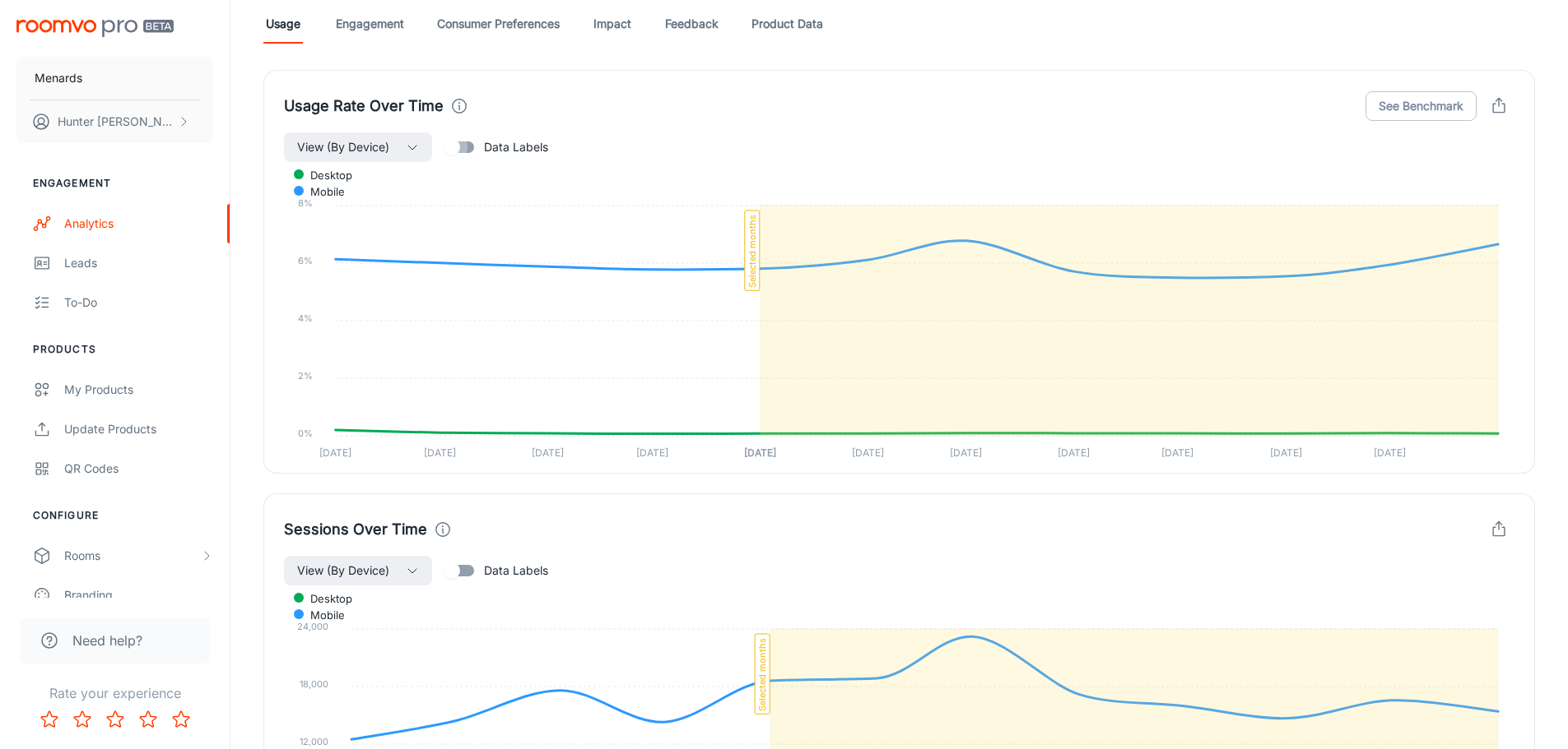
click at [460, 146] on input "Data Labels" at bounding box center [451, 148] width 94 height 31
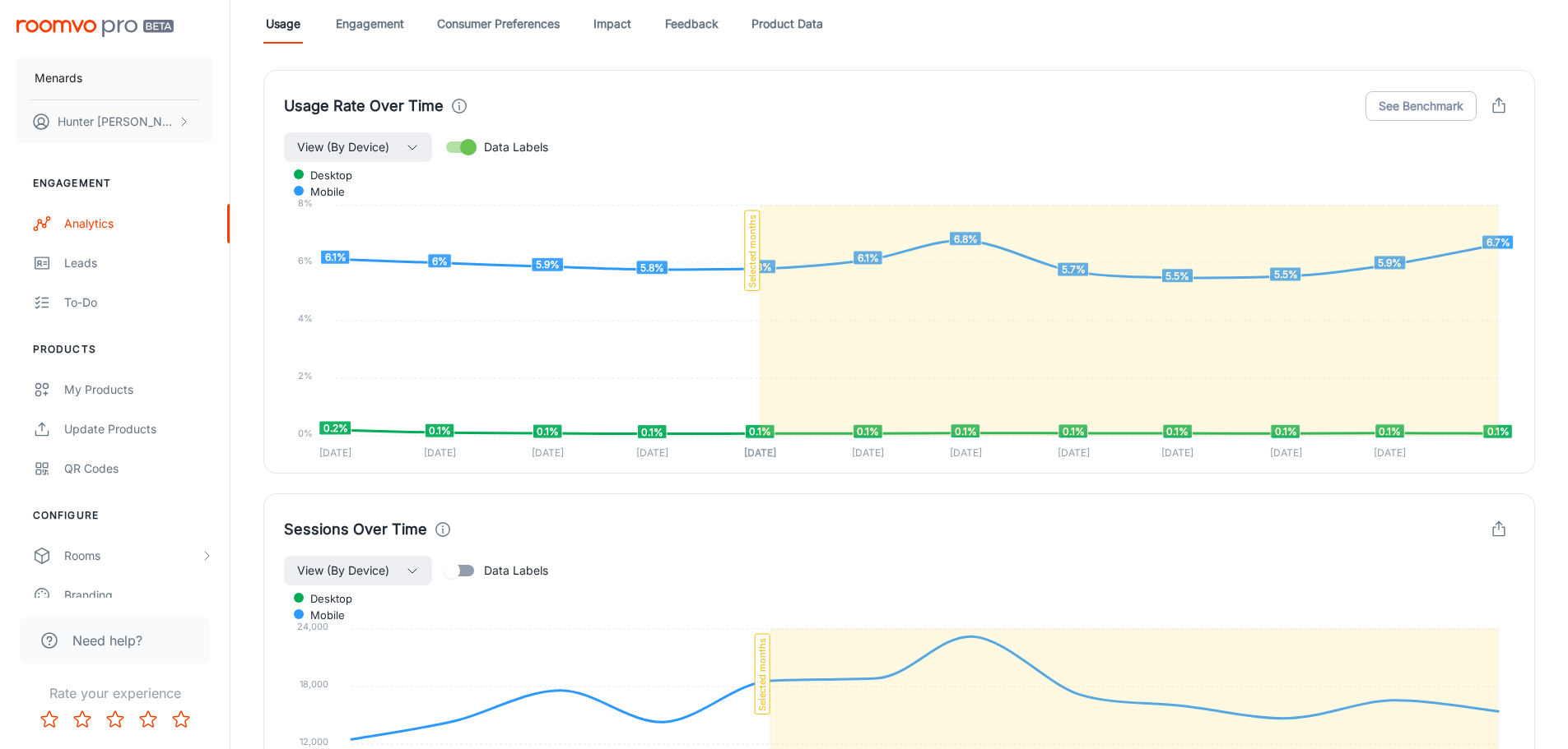
click at [467, 144] on input "Data Labels" at bounding box center [468, 148] width 94 height 31
checkbox input "false"
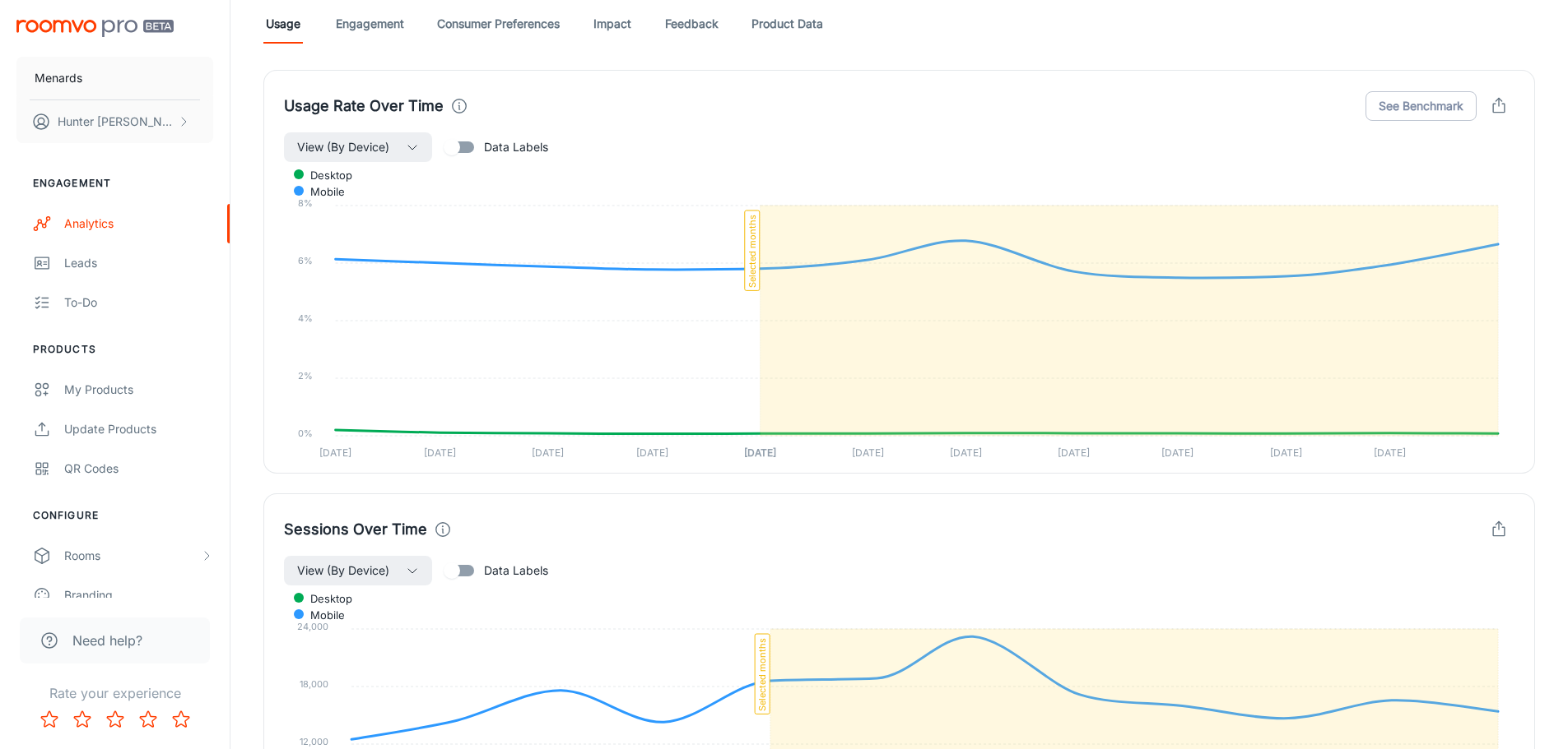
click at [1493, 110] on icon "button" at bounding box center [1498, 107] width 11 height 8
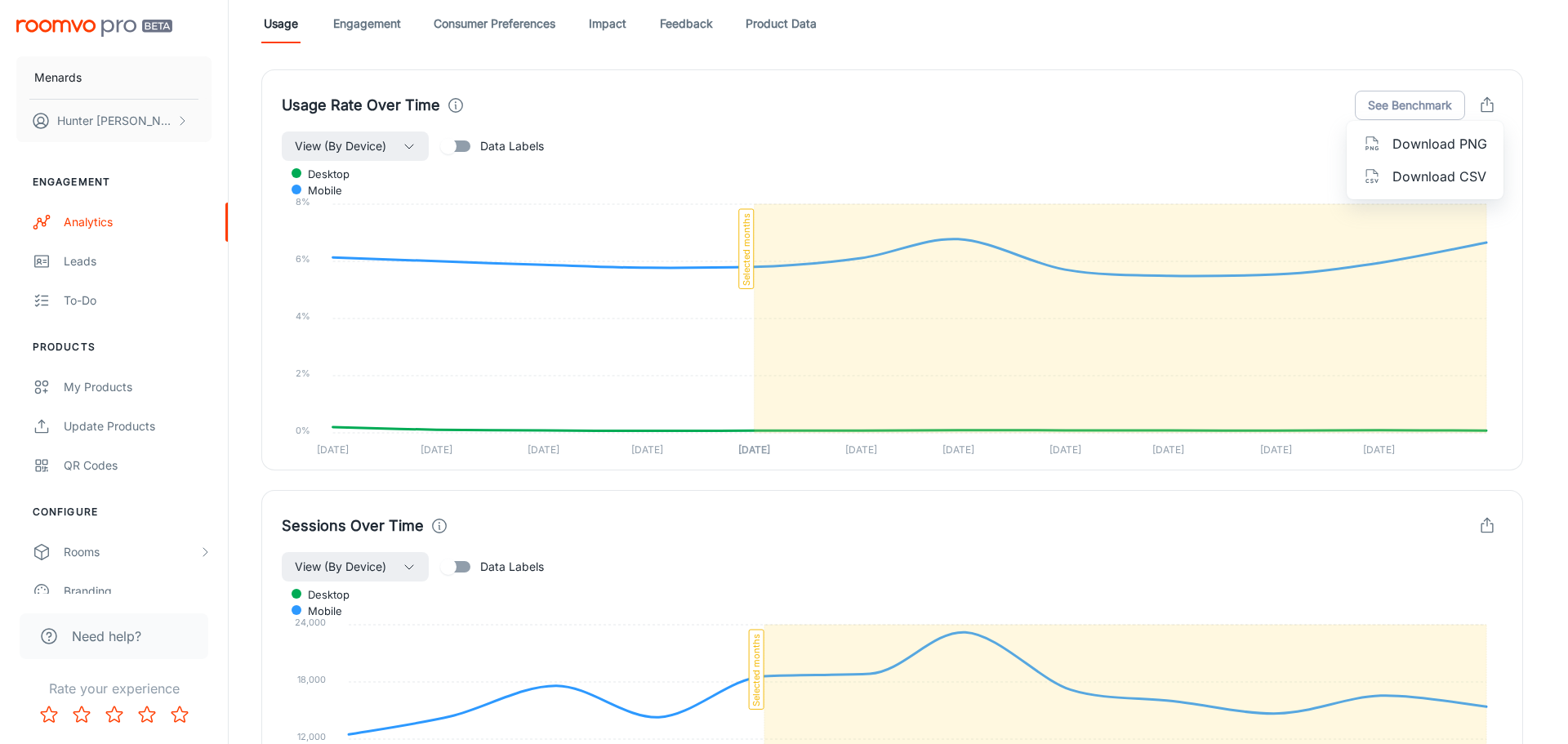
click at [1447, 143] on span "Download PNG" at bounding box center [1439, 143] width 95 height 20
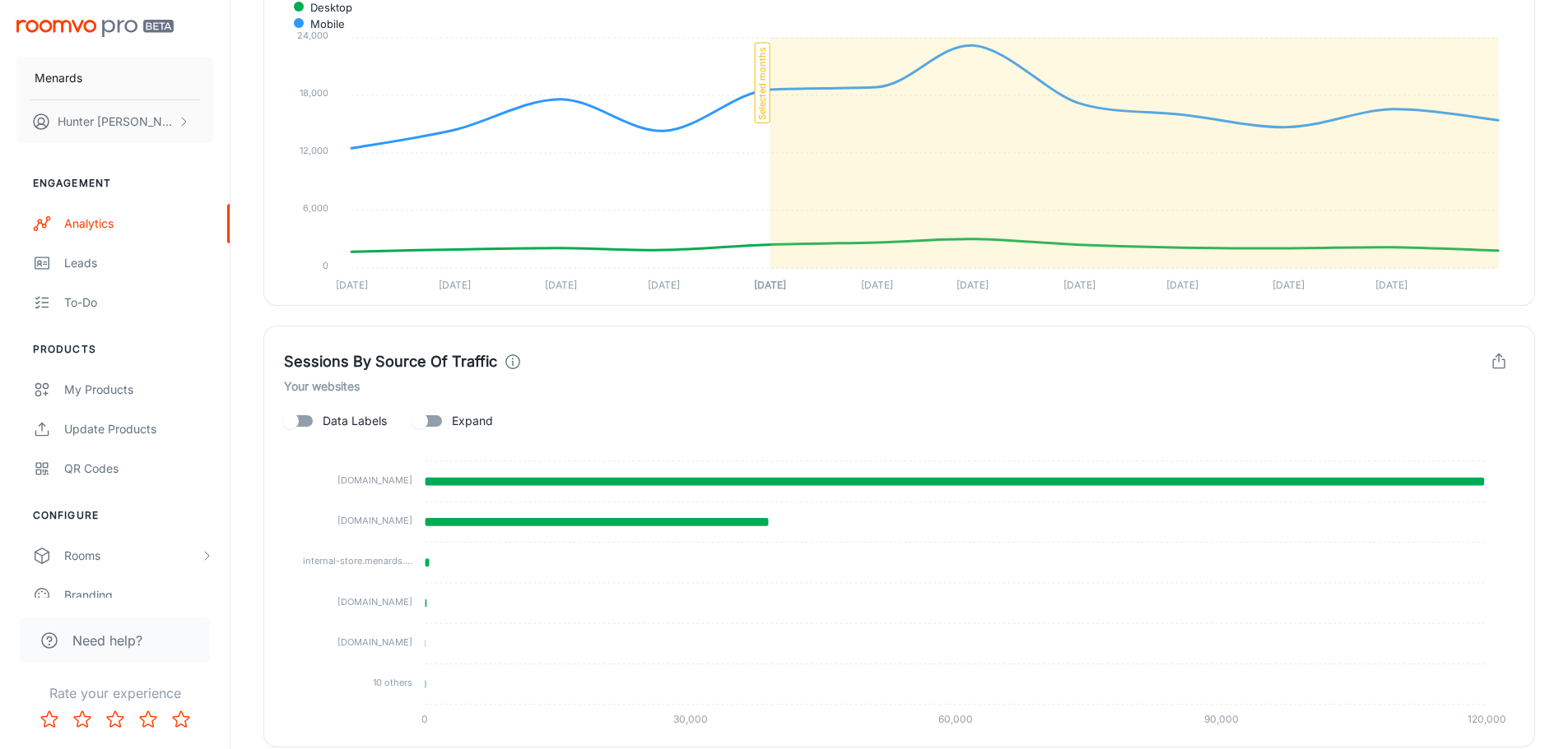
scroll to position [1314, 0]
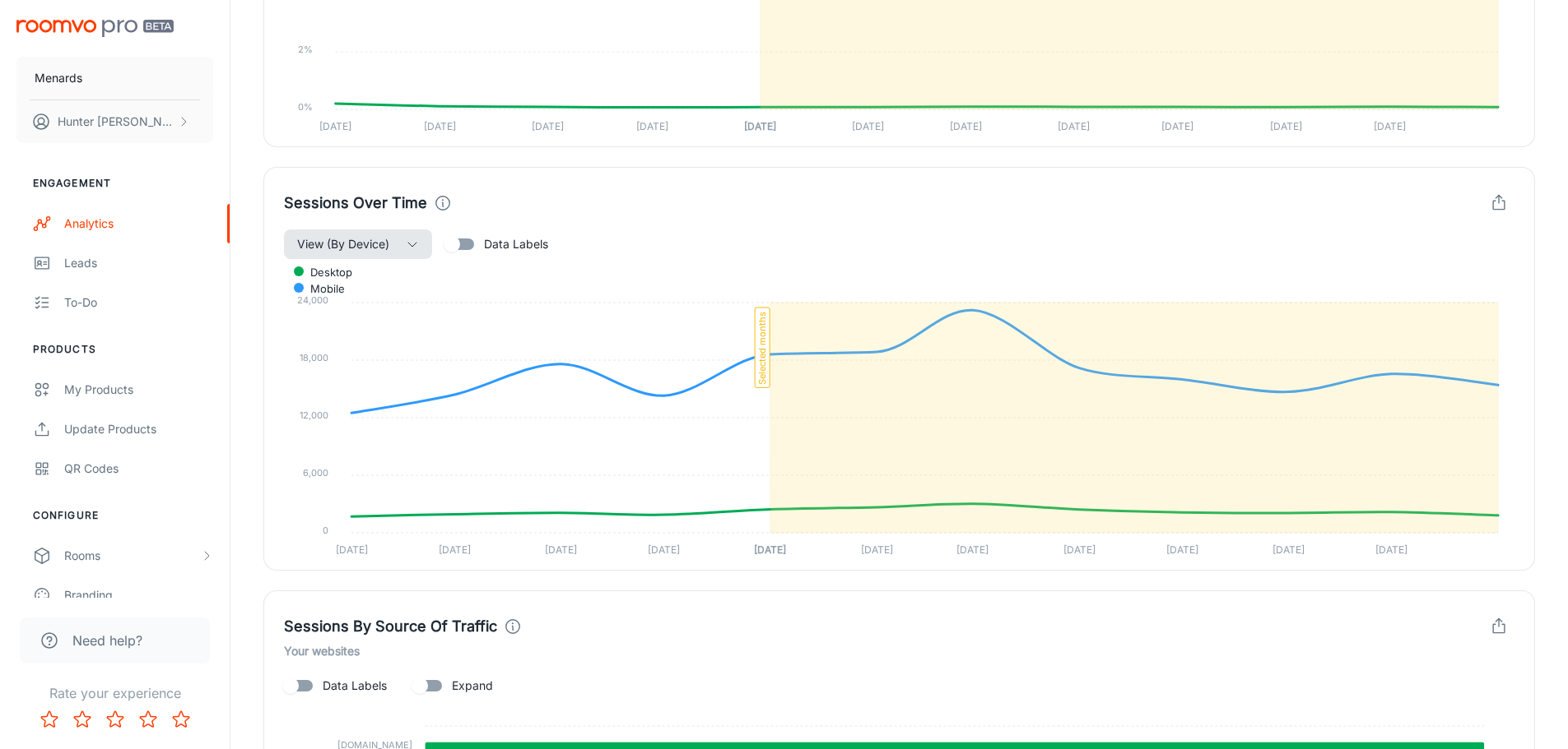
click at [397, 244] on button "View (By Device)" at bounding box center [358, 245] width 148 height 30
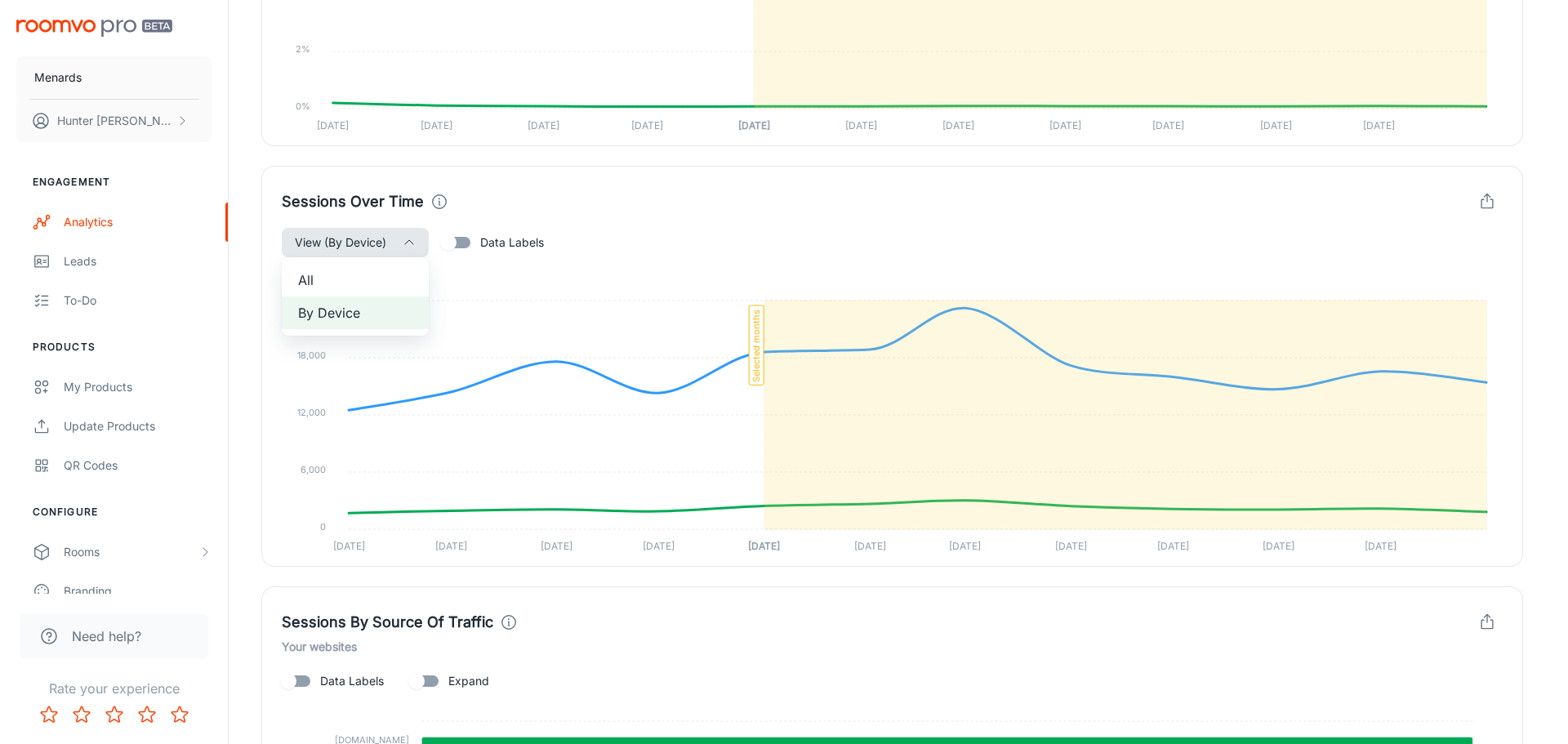
click at [394, 242] on div at bounding box center [784, 372] width 1568 height 744
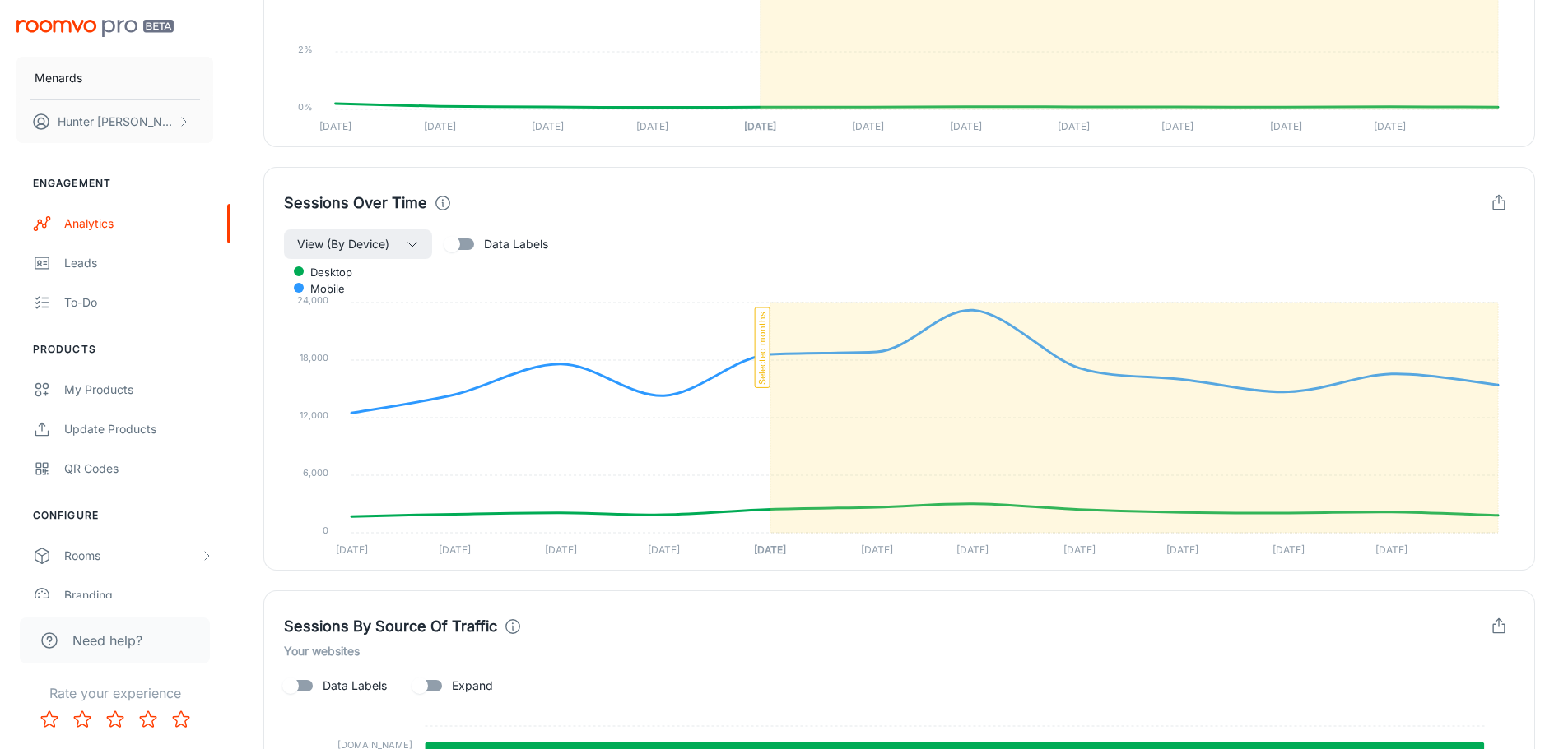
click at [790, 234] on div "View (By Device) Data Labels" at bounding box center [899, 245] width 1230 height 31
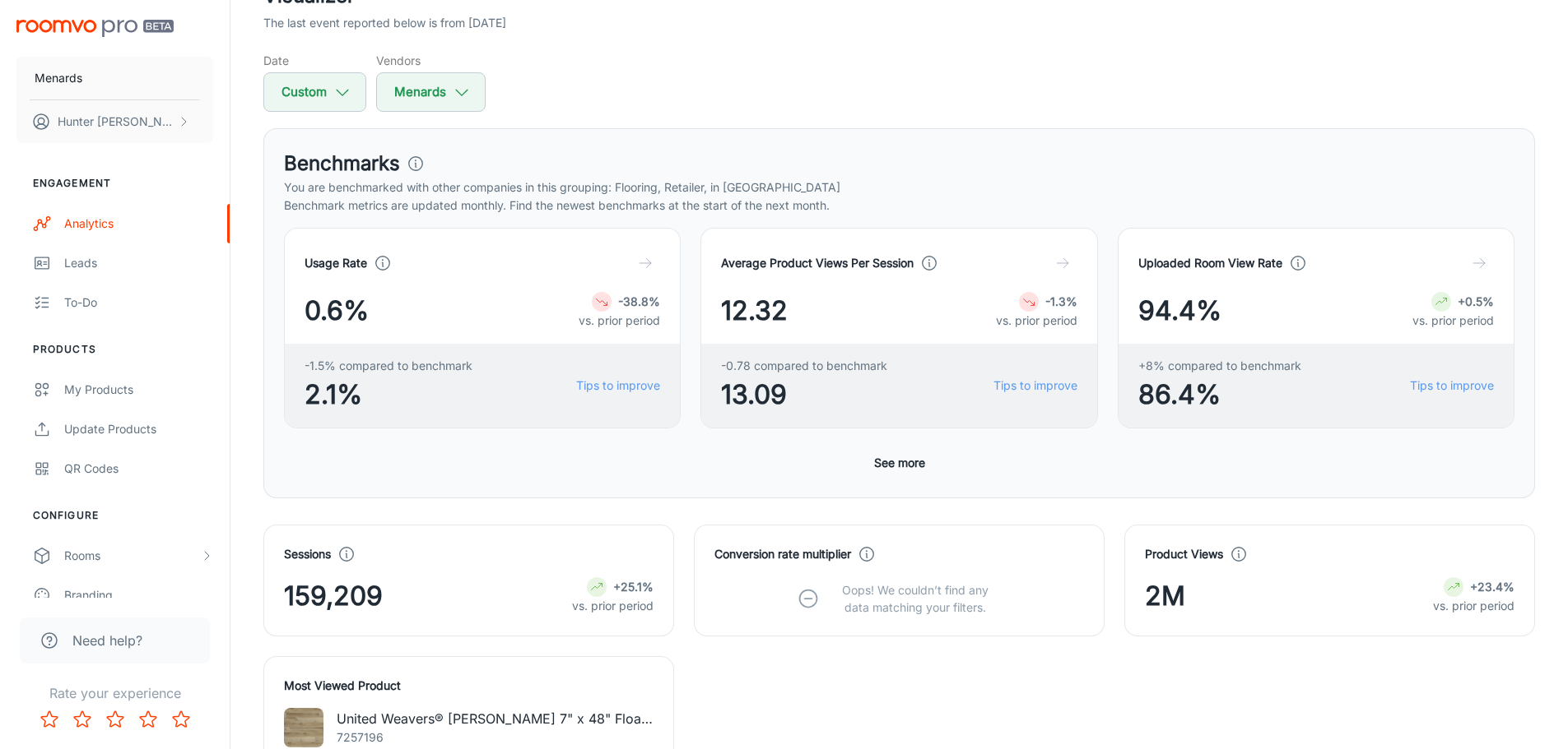
scroll to position [164, 0]
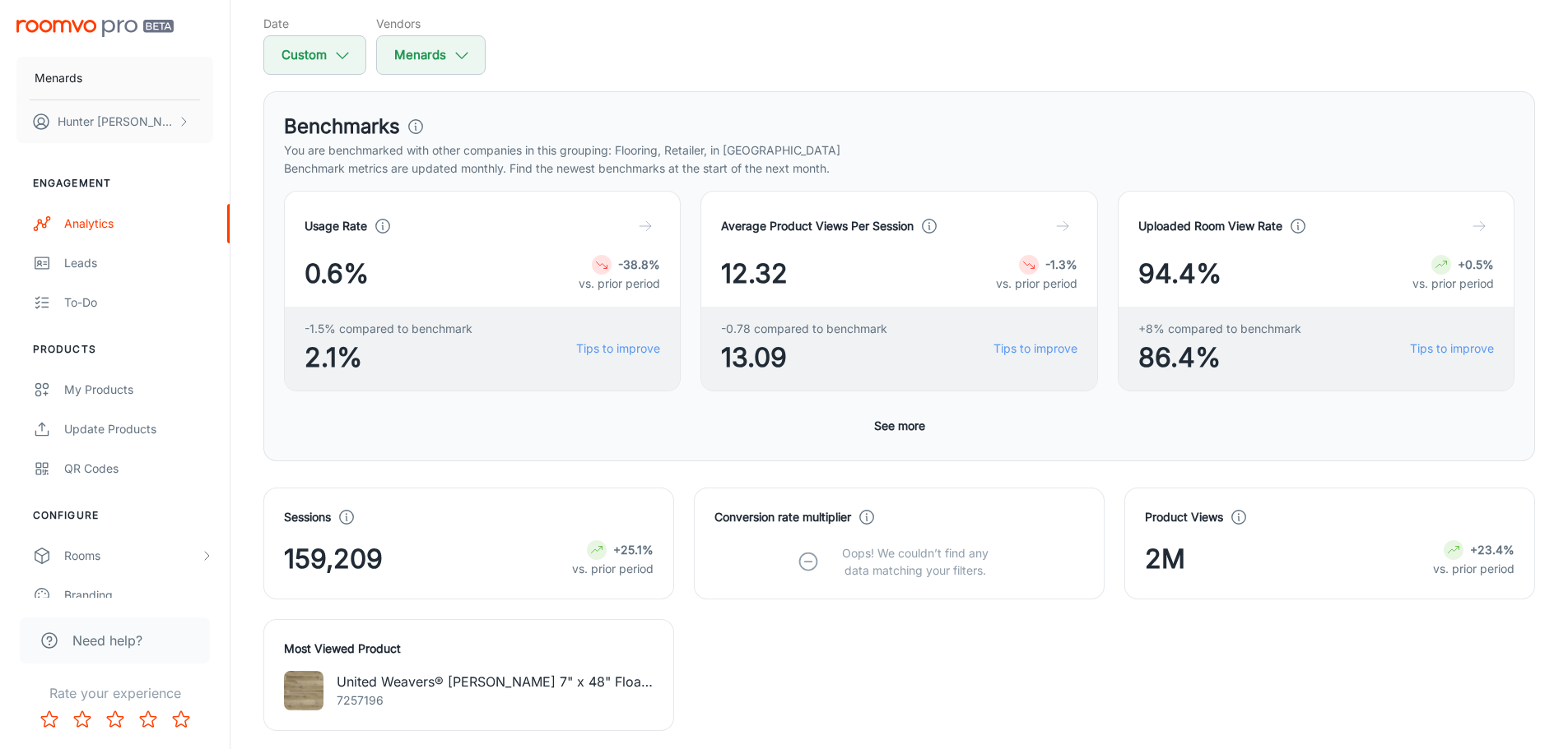
click at [902, 426] on button "See more" at bounding box center [899, 426] width 64 height 30
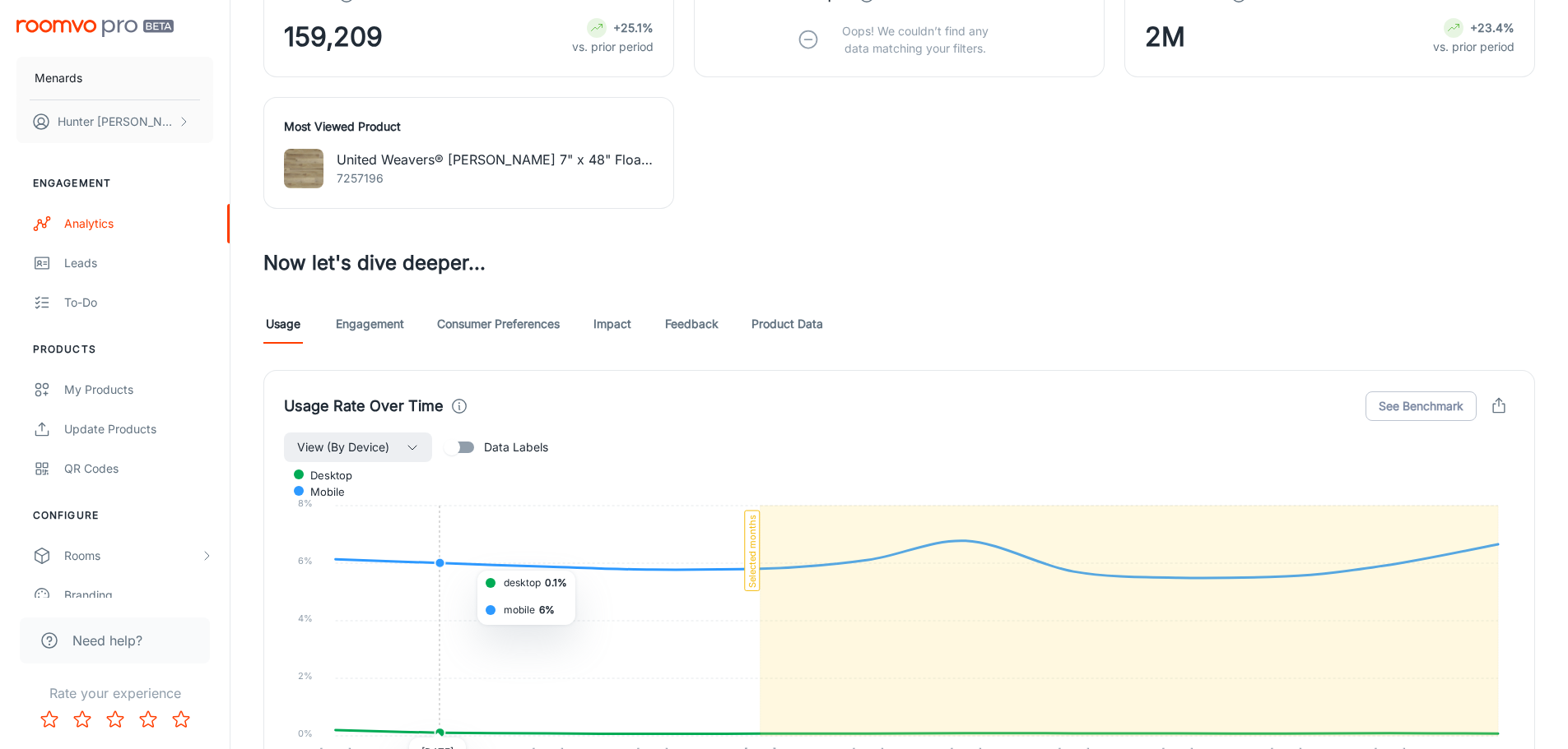
scroll to position [658, 0]
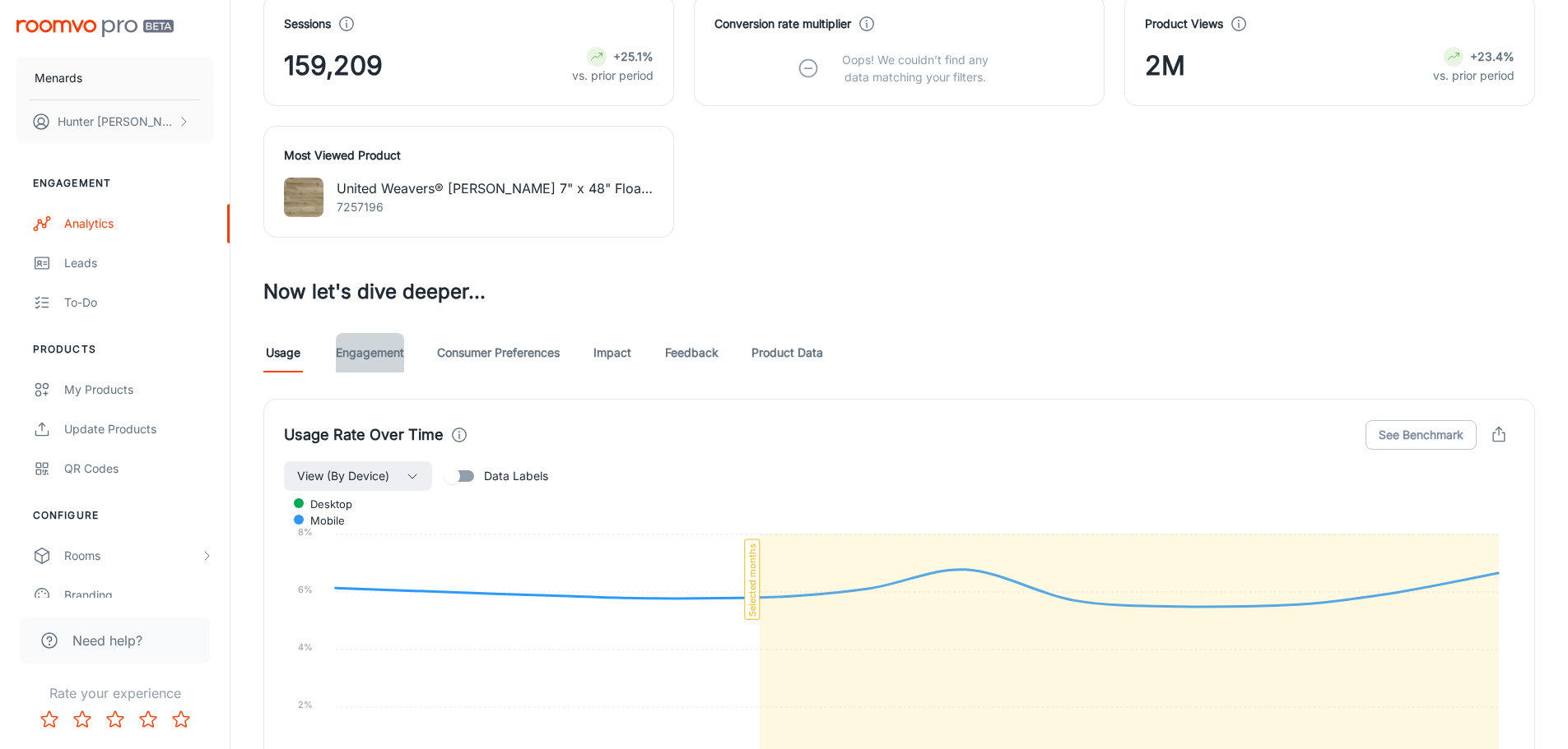
click at [369, 354] on link "Engagement" at bounding box center [370, 352] width 68 height 39
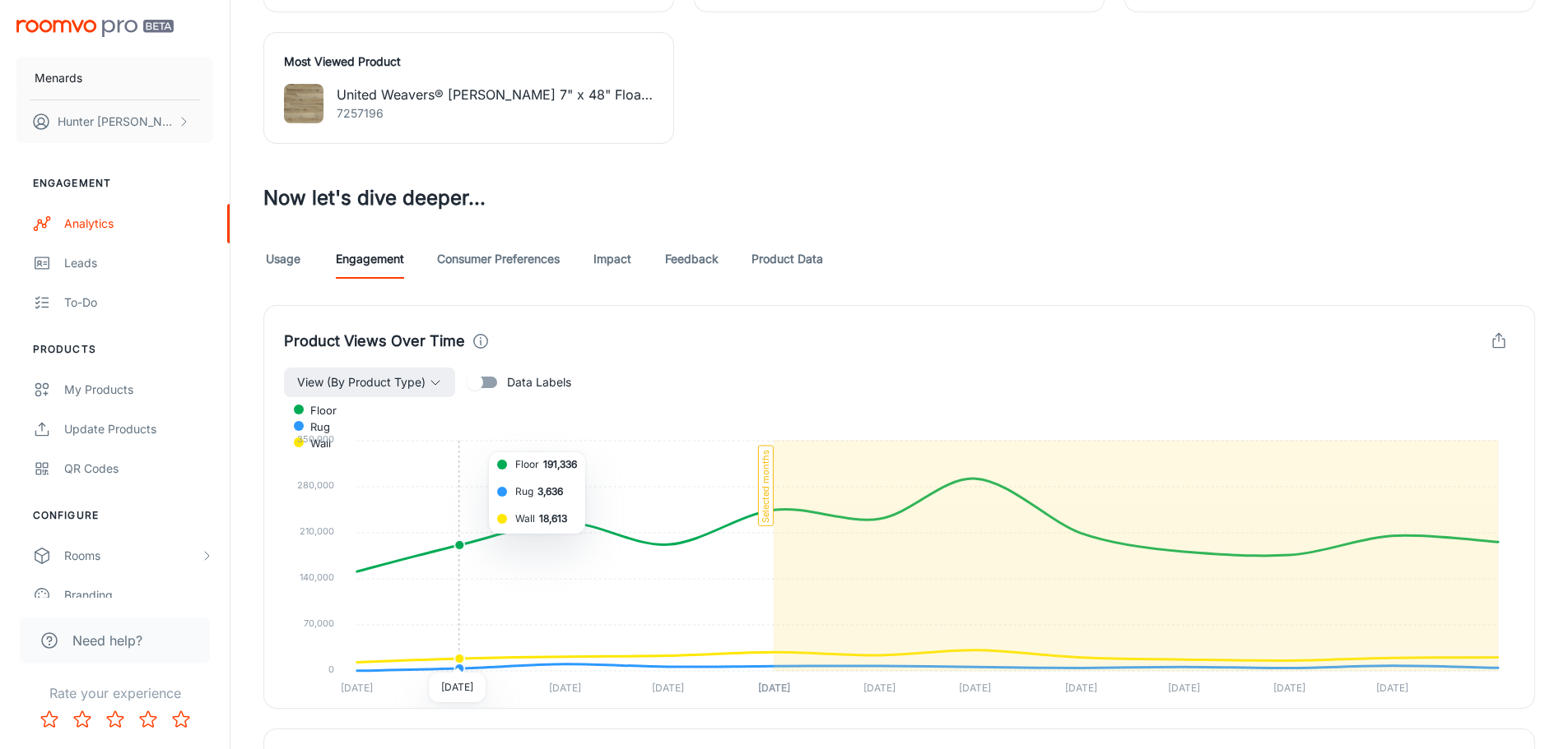
scroll to position [740, 0]
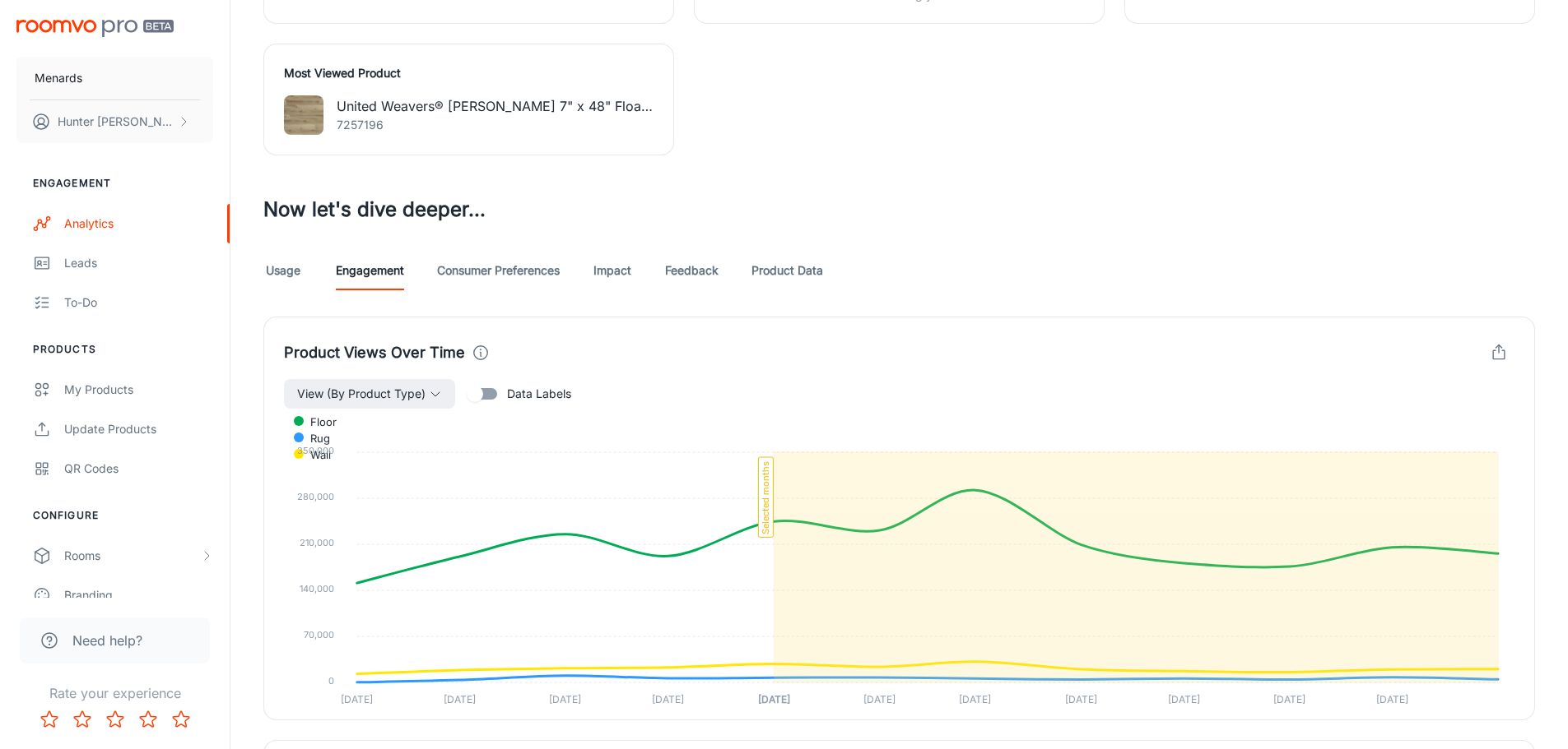
click at [539, 275] on link "Consumer Preferences" at bounding box center [498, 270] width 122 height 39
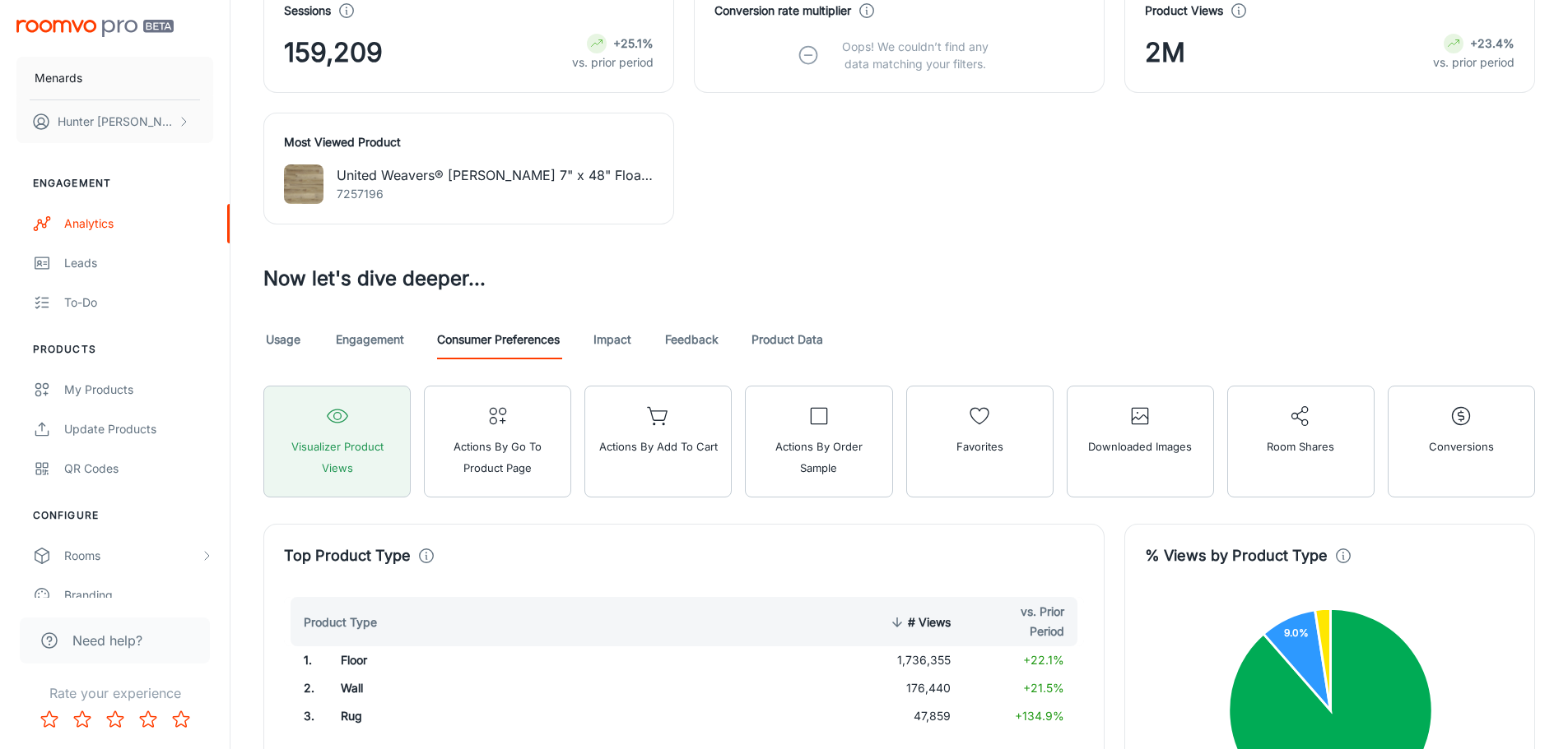
scroll to position [589, 0]
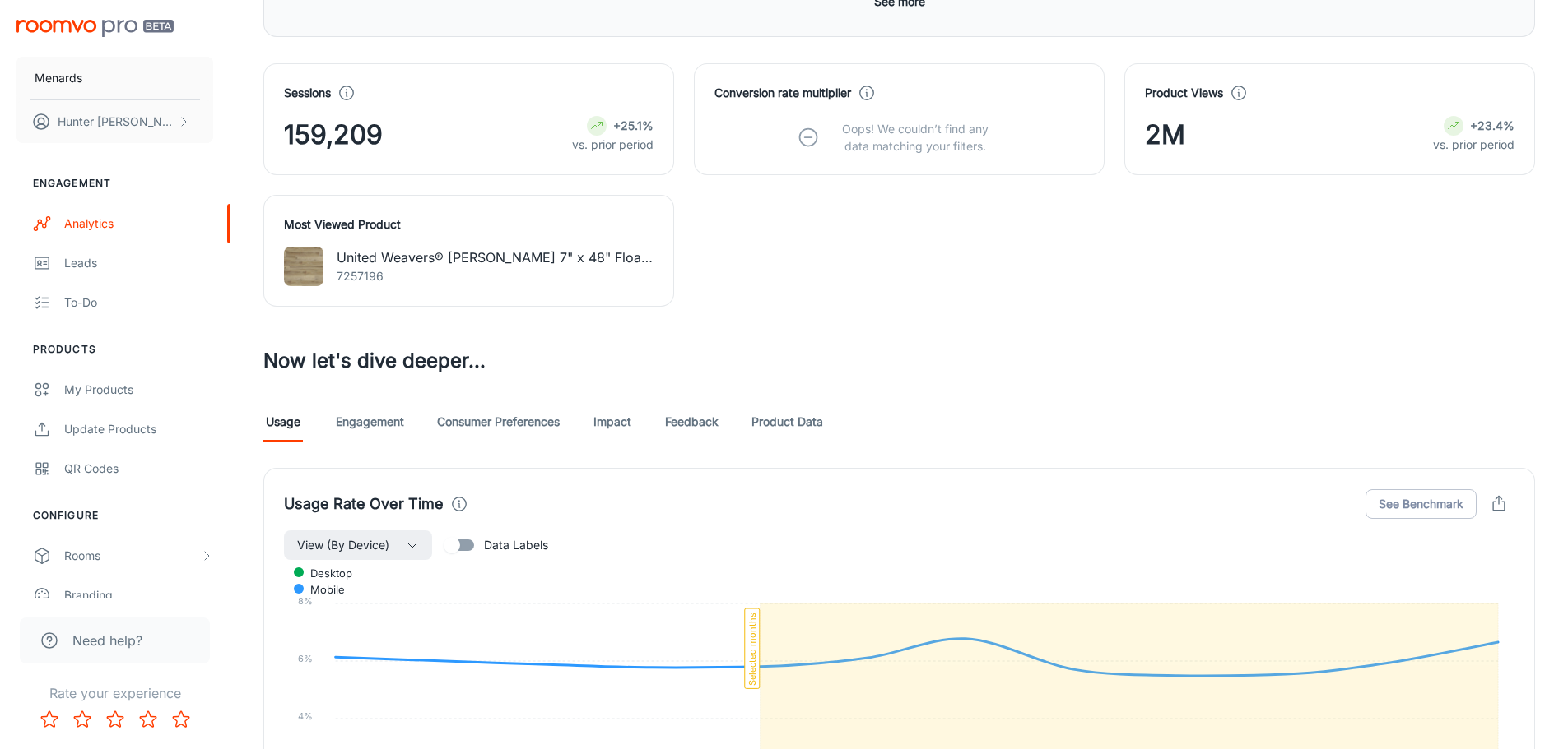
click at [1395, 392] on div "Visualizer The last event reported below is from 2025-08-26 Date Custom Vendors…" at bounding box center [899, 628] width 1311 height 2217
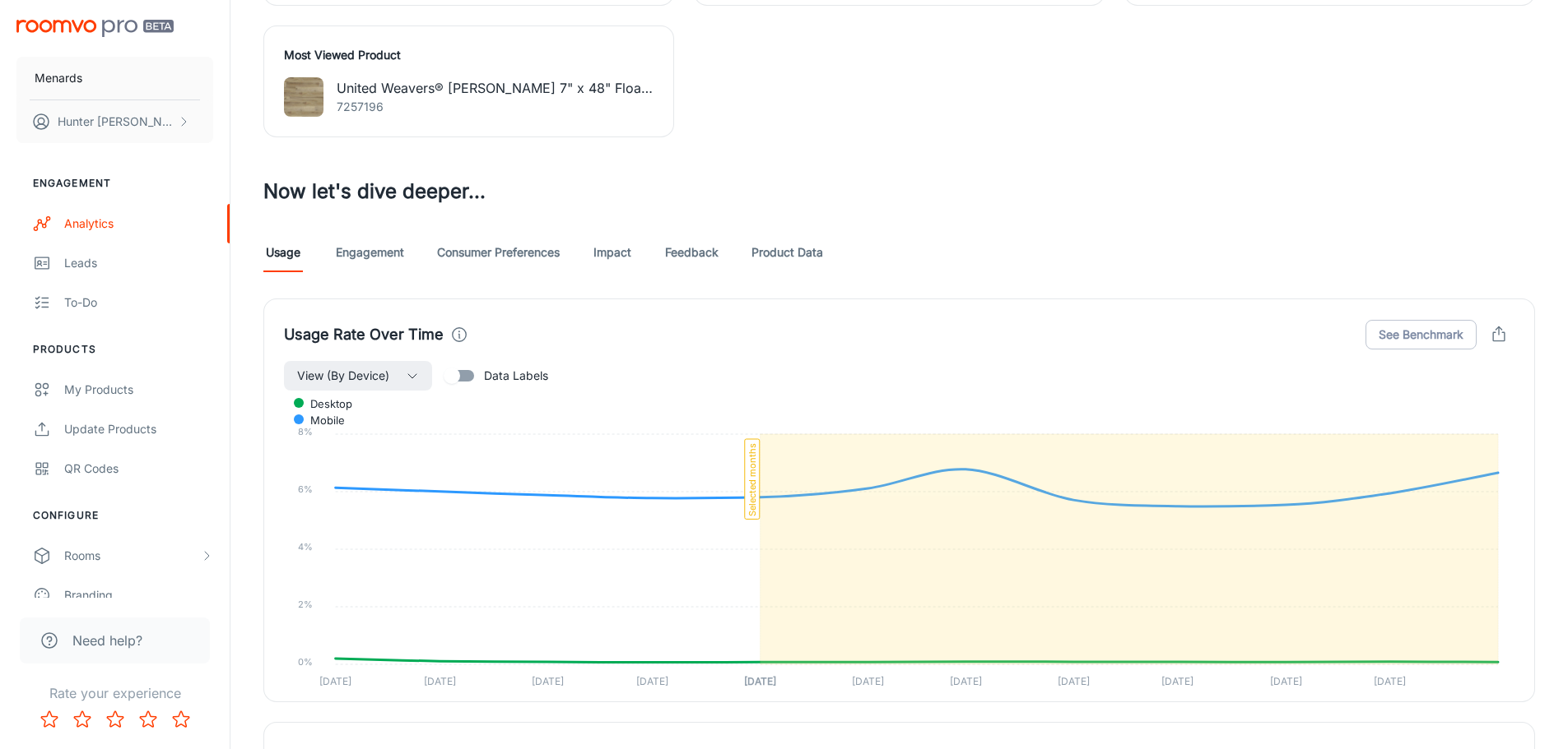
scroll to position [753, 0]
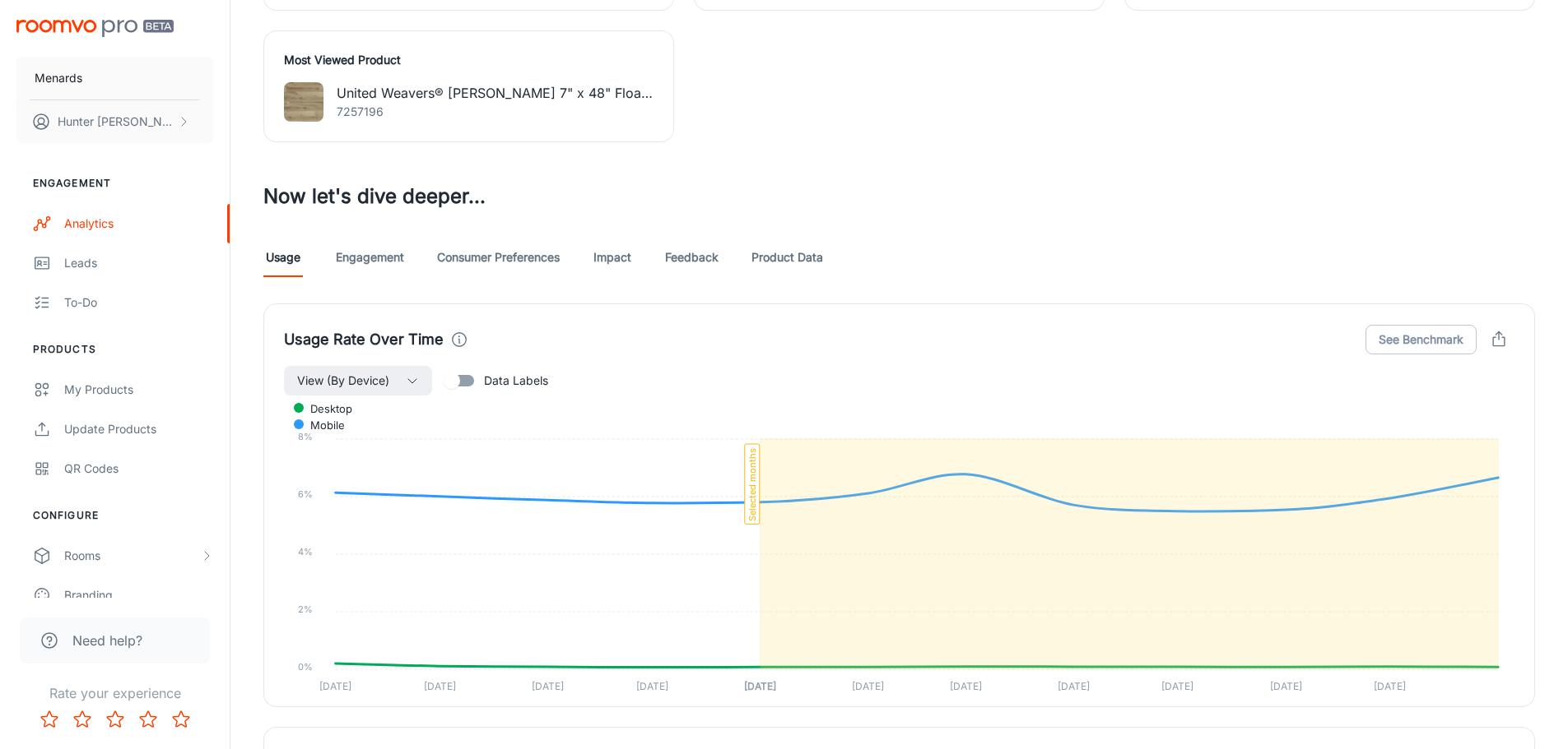
click at [493, 254] on link "Consumer Preferences" at bounding box center [498, 257] width 122 height 39
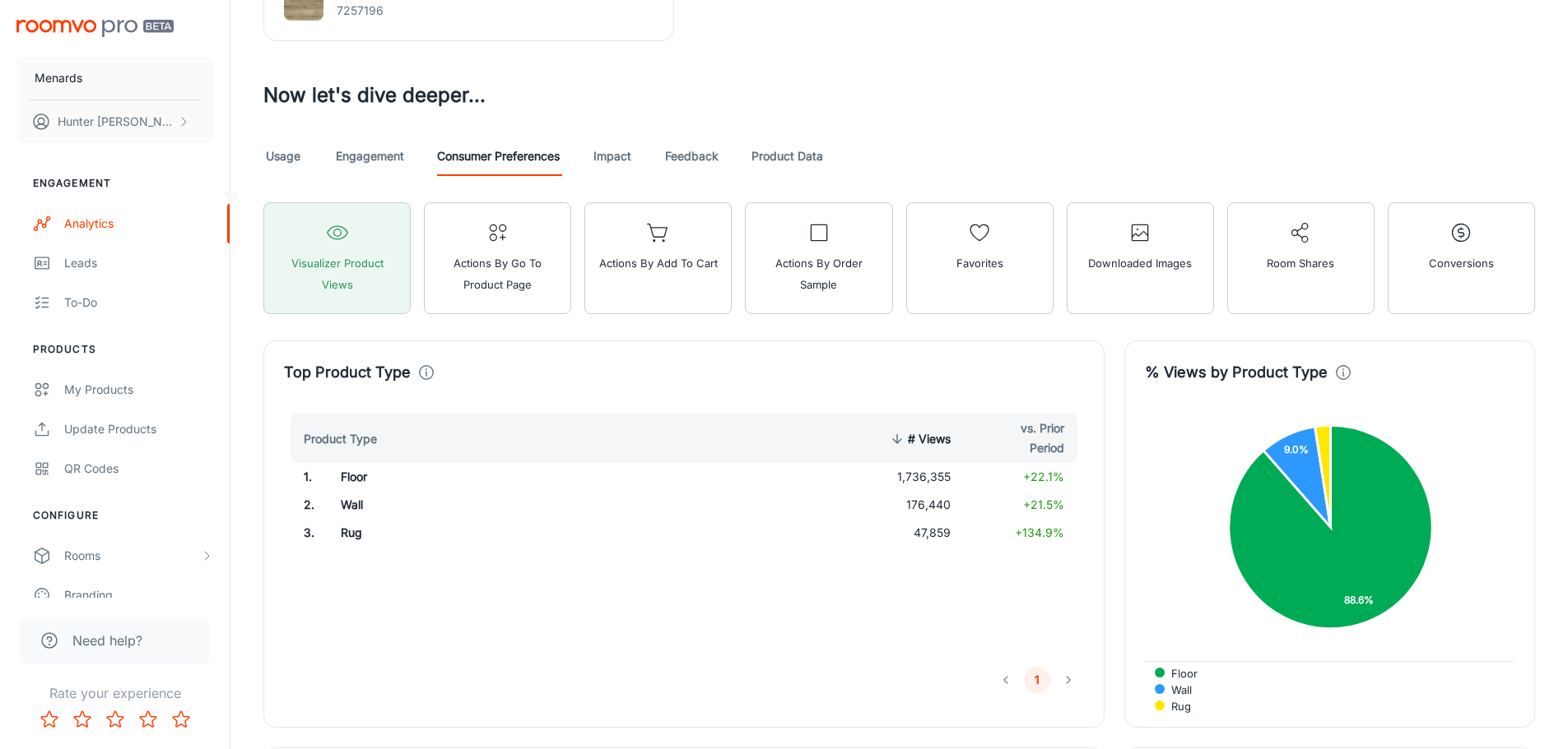
scroll to position [905, 0]
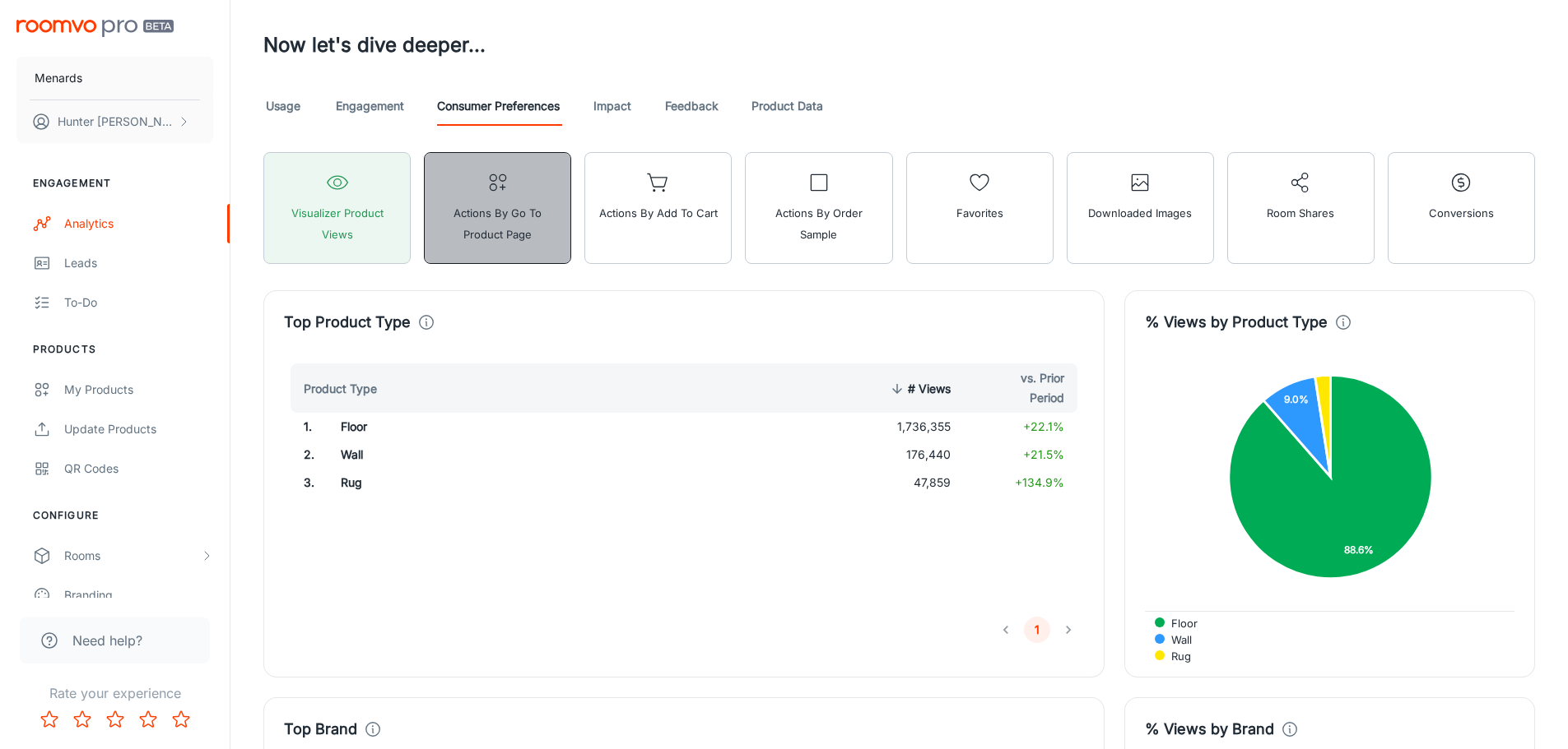
click at [540, 246] on button "Actions by Go To Product Page" at bounding box center [498, 208] width 147 height 112
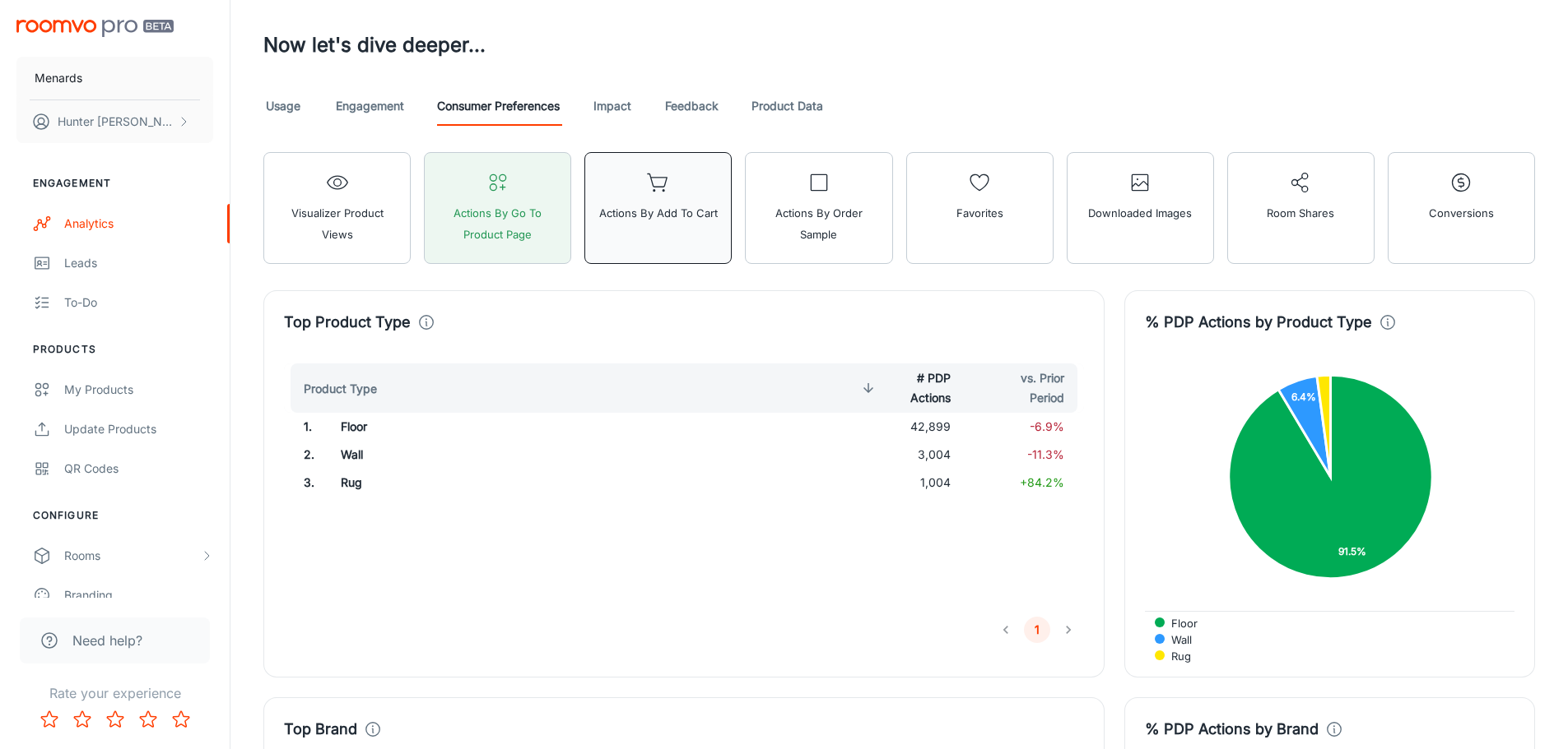
click at [703, 238] on button "Actions by Add to Cart" at bounding box center [658, 208] width 147 height 112
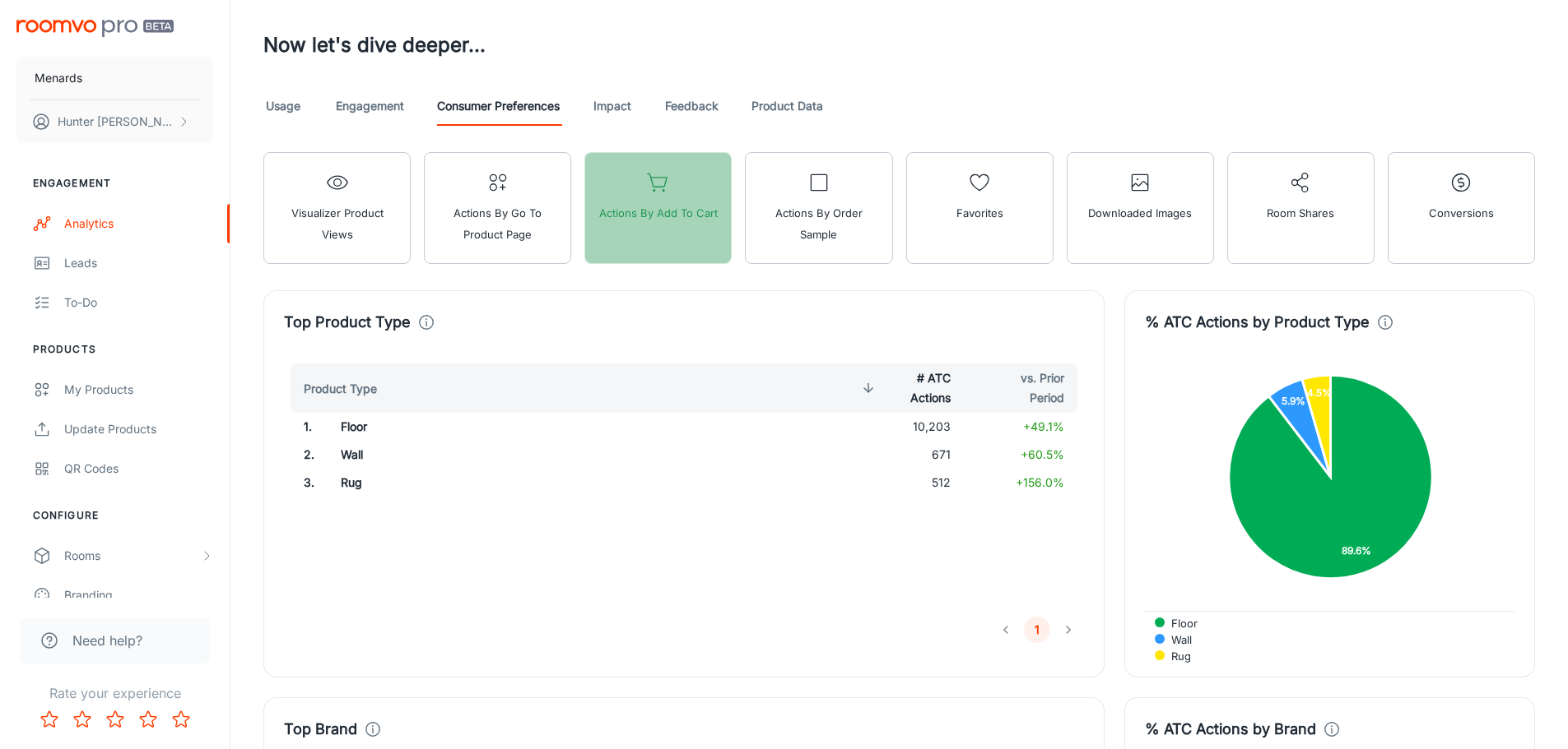
click at [619, 241] on button "Actions by Add to Cart" at bounding box center [658, 208] width 147 height 112
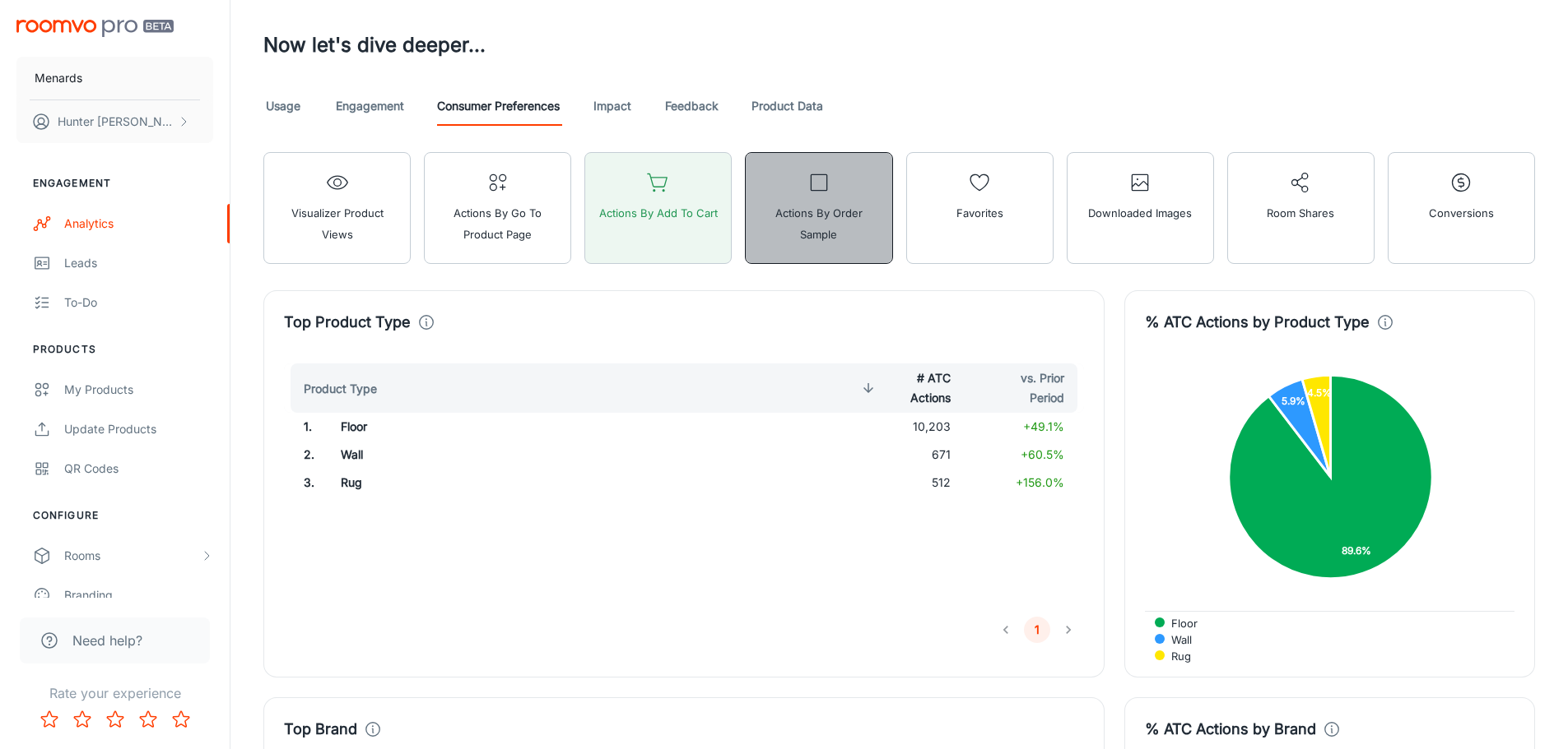
click at [798, 239] on span "Actions by Order Sample" at bounding box center [819, 223] width 126 height 43
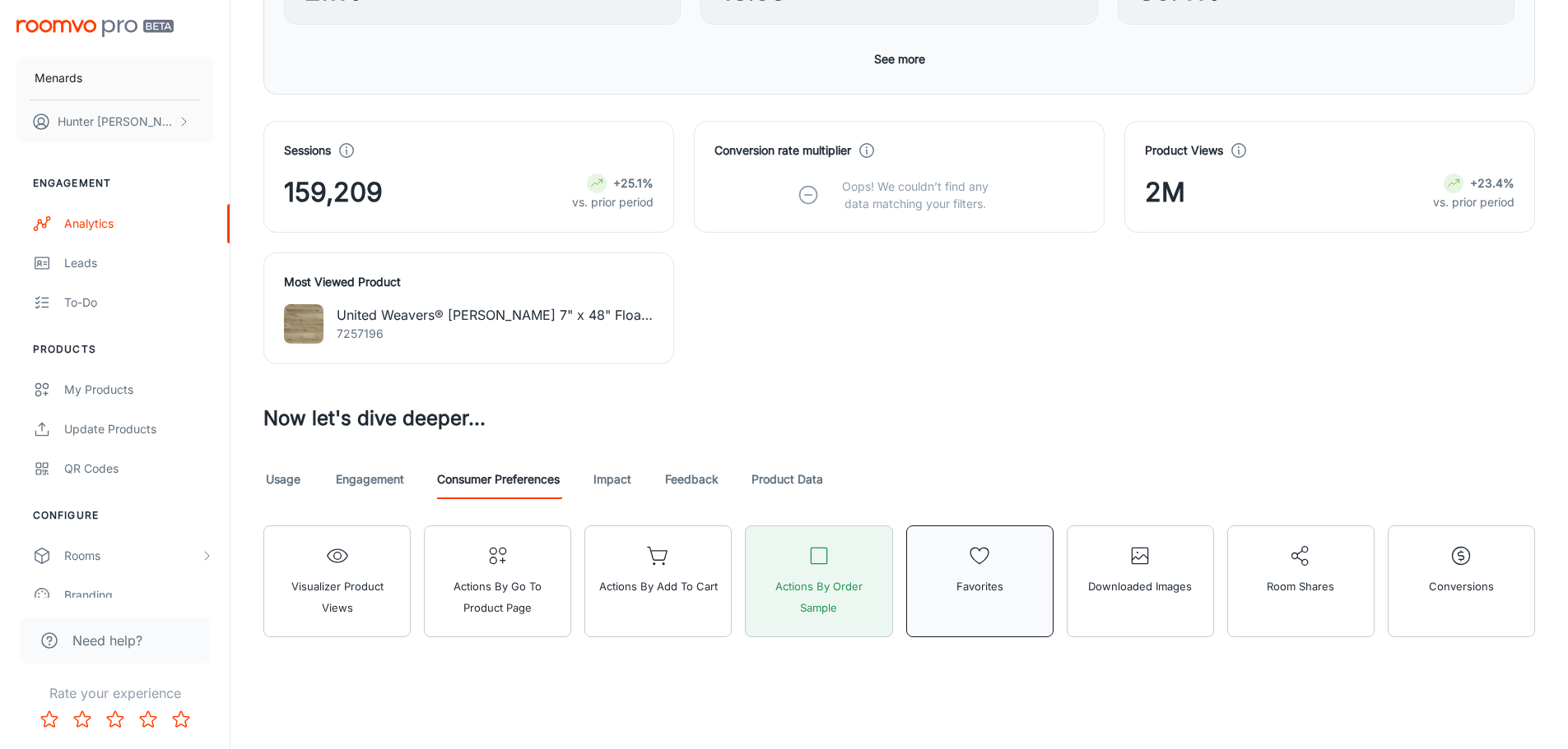
click at [927, 609] on button "Favorites" at bounding box center [979, 581] width 147 height 112
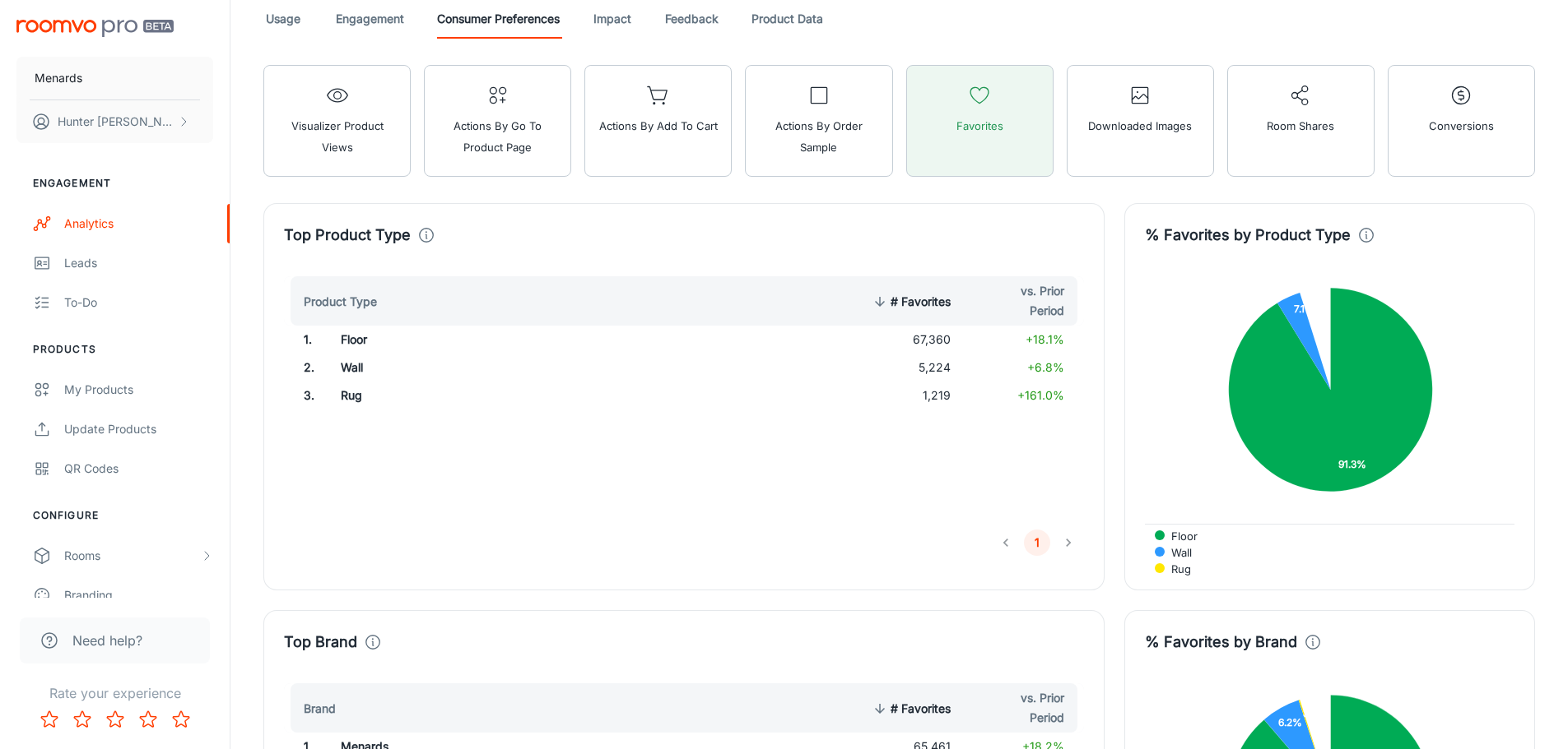
scroll to position [1024, 0]
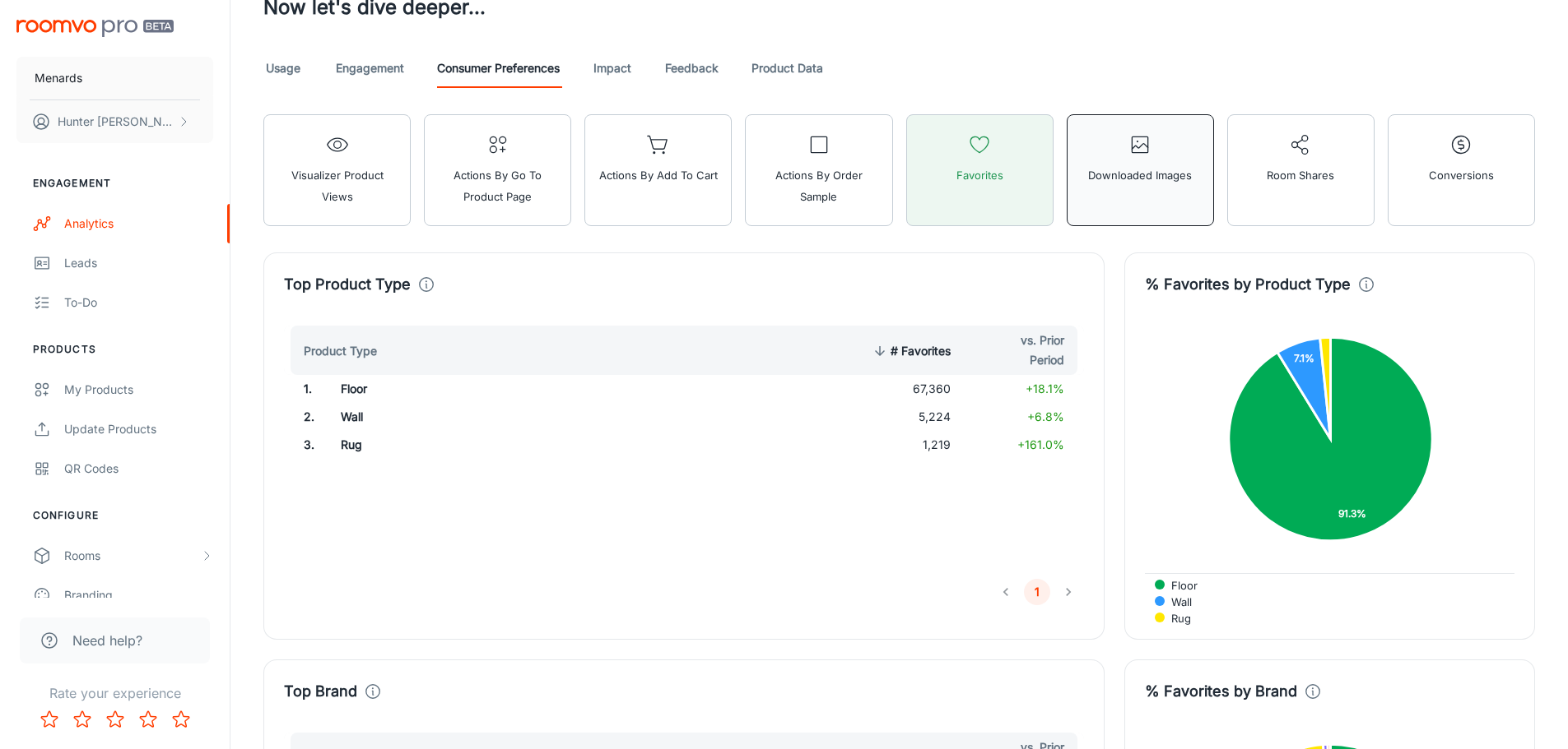
click at [1158, 170] on span "Downloaded Images" at bounding box center [1139, 175] width 104 height 21
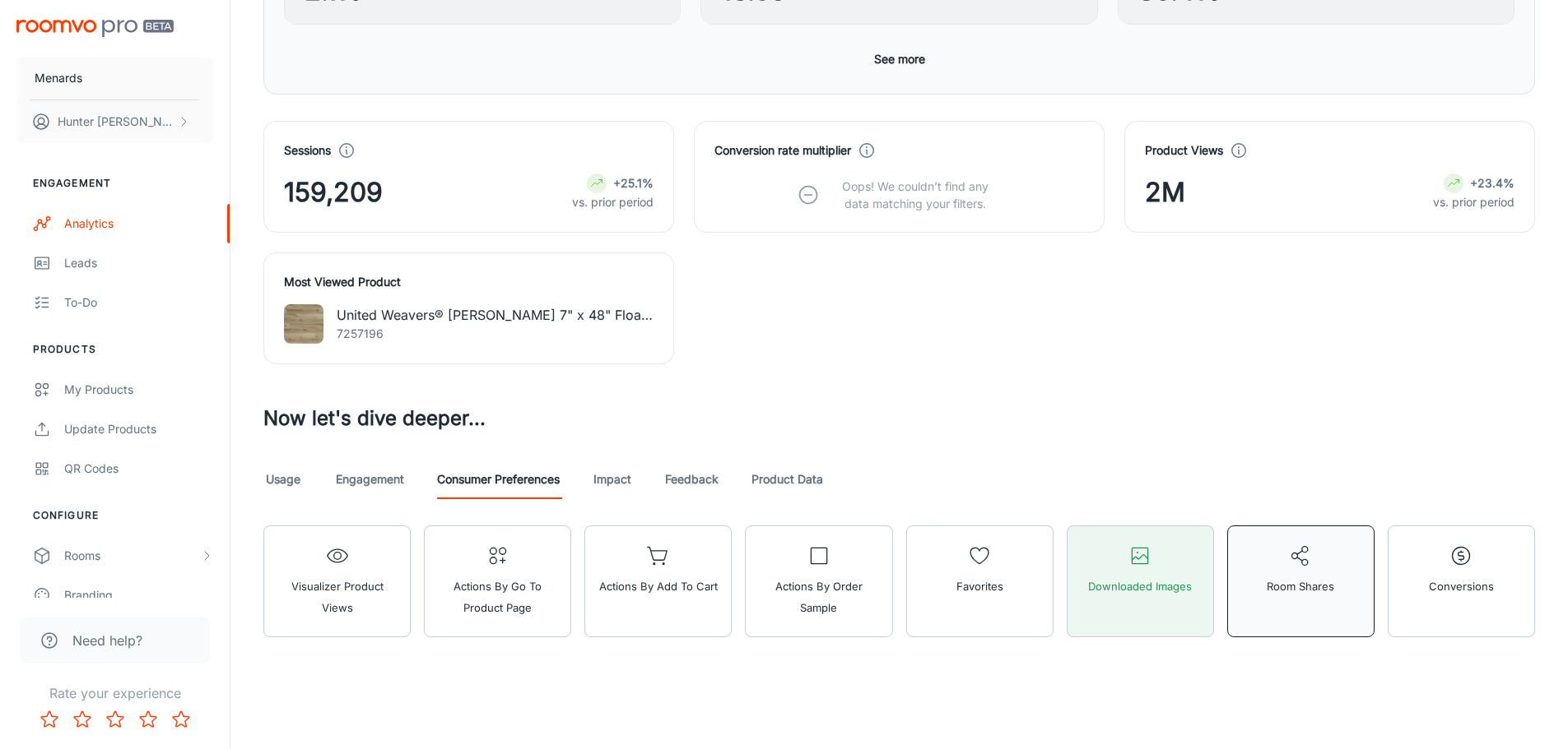
click at [1260, 621] on button "Room Shares" at bounding box center [1300, 581] width 147 height 112
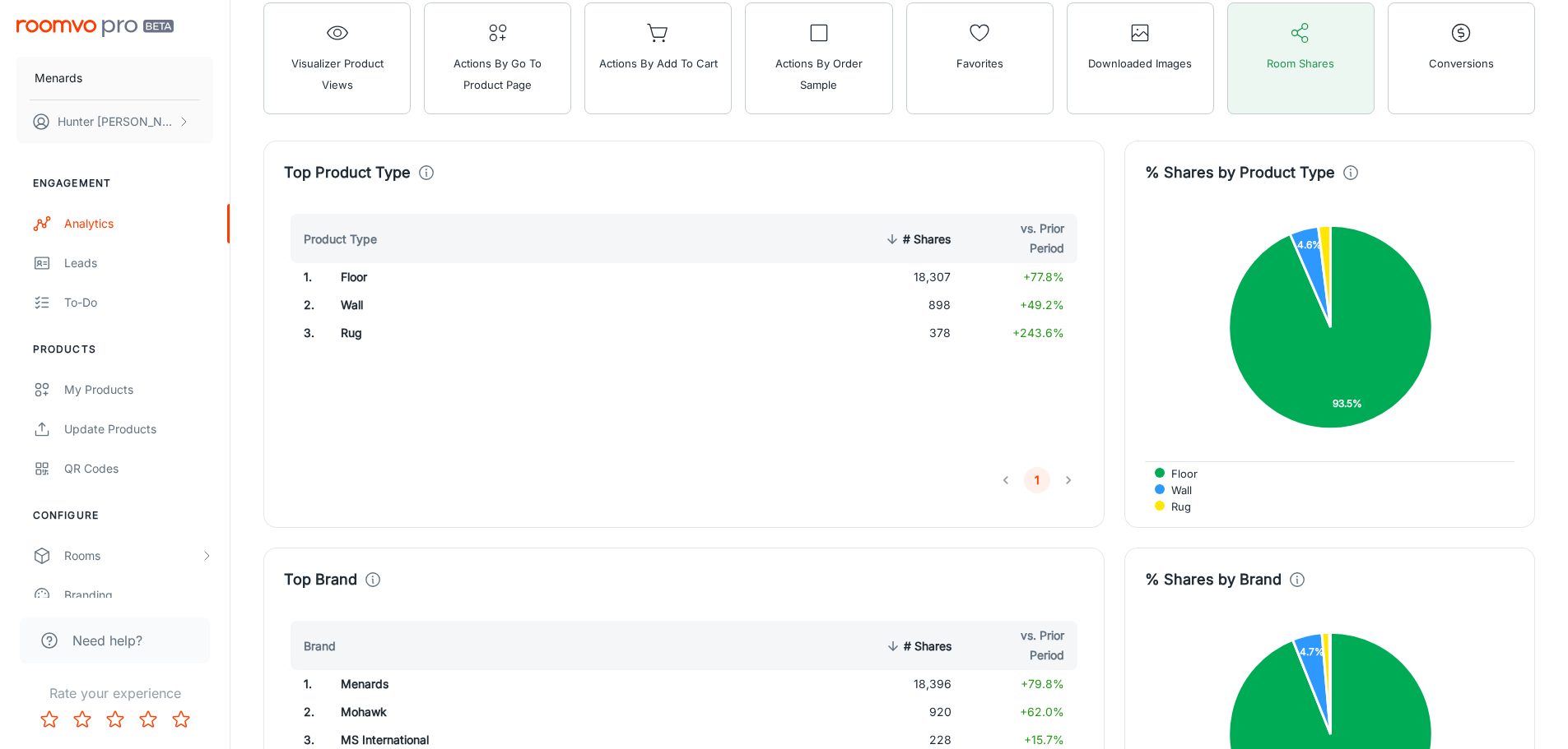
scroll to position [1024, 0]
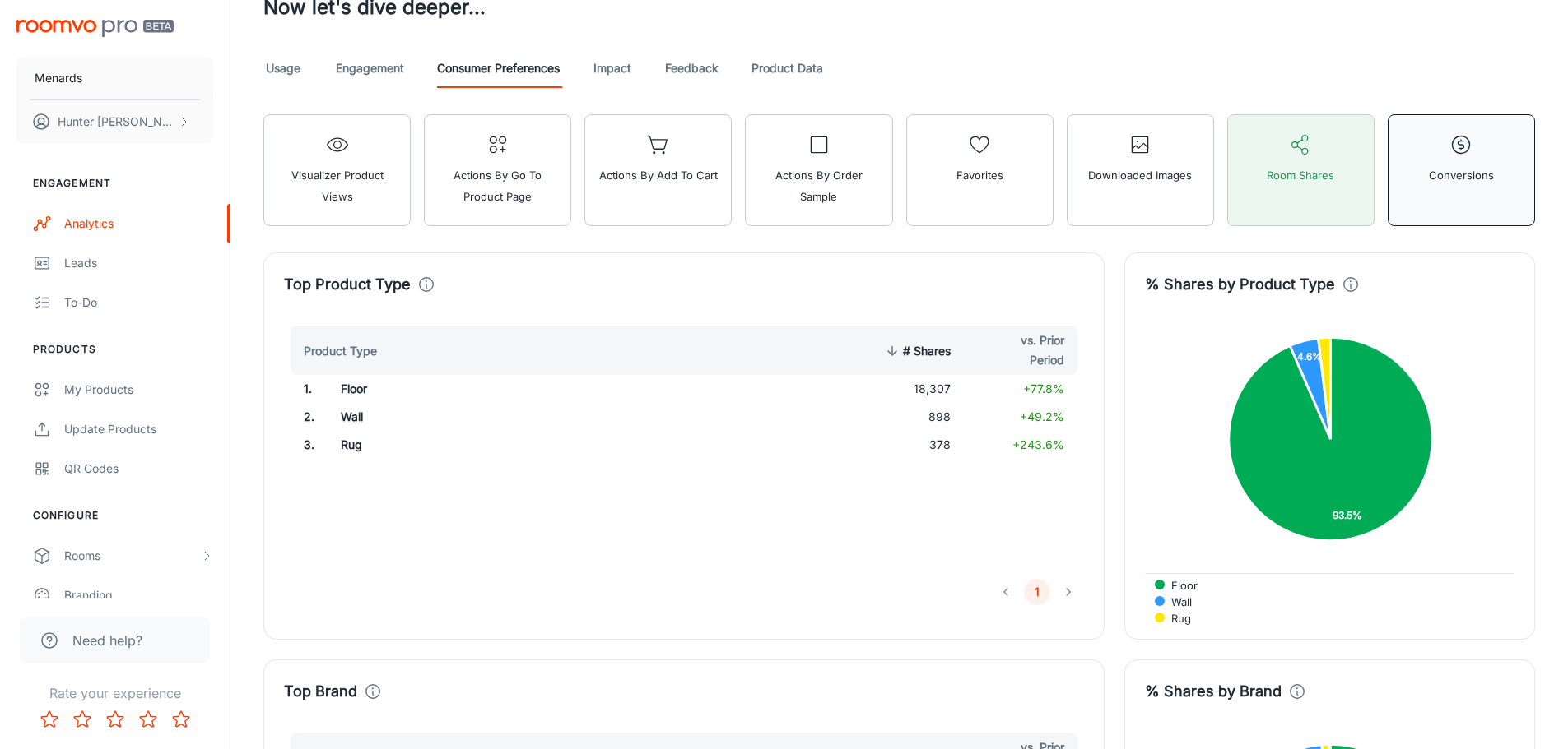
click at [1476, 189] on button "Conversions" at bounding box center [1460, 170] width 147 height 112
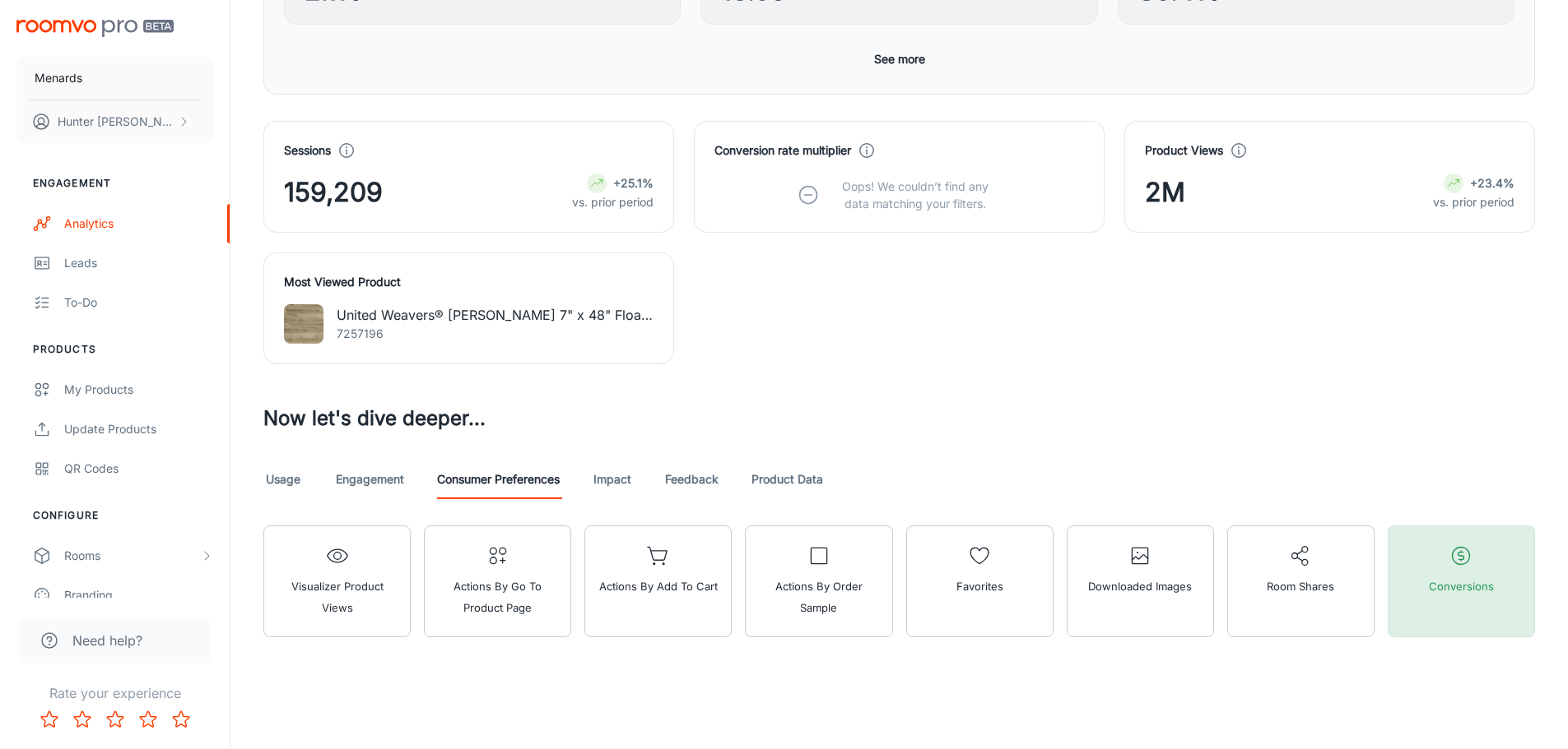
scroll to position [531, 0]
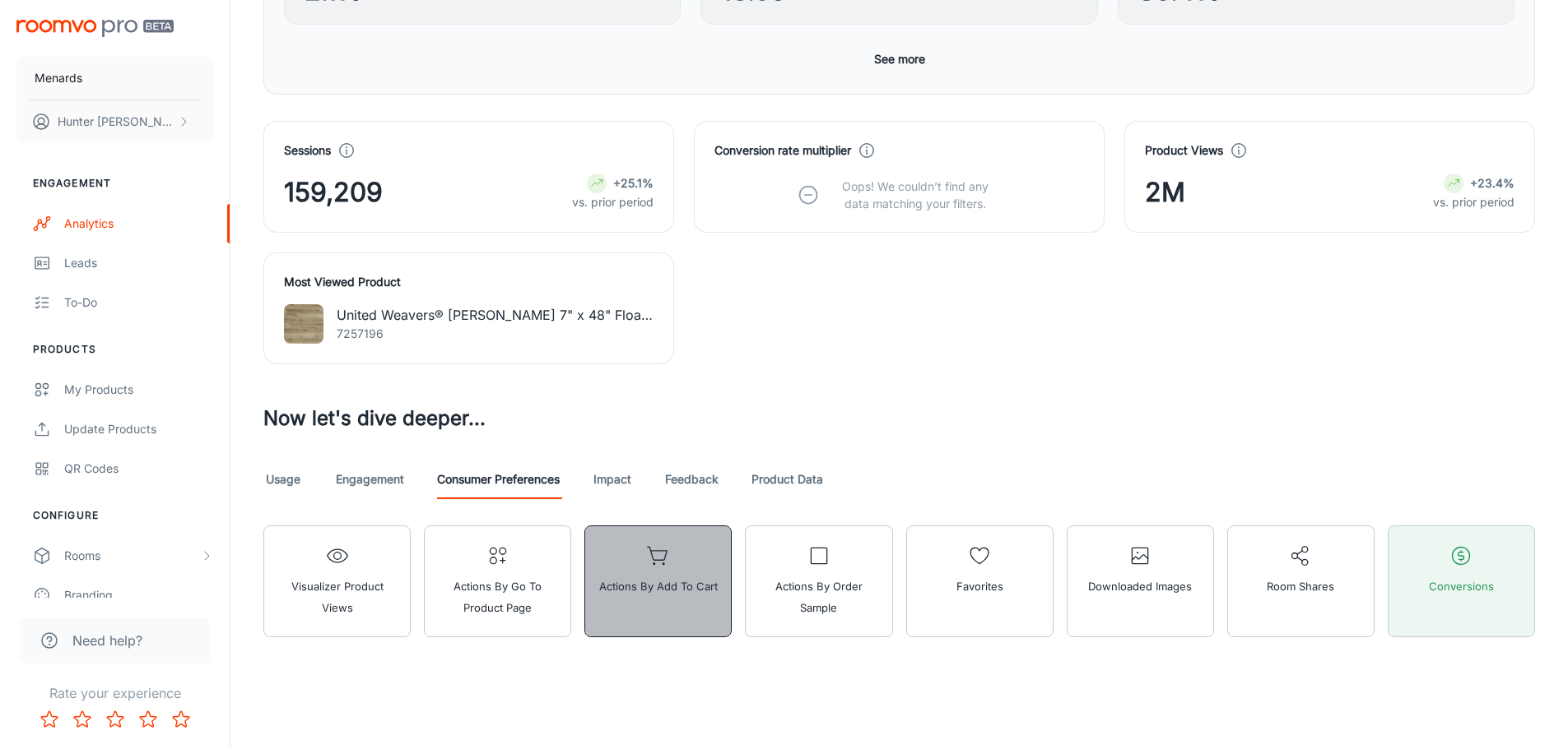
click at [676, 610] on button "Actions by Add to Cart" at bounding box center [658, 581] width 147 height 112
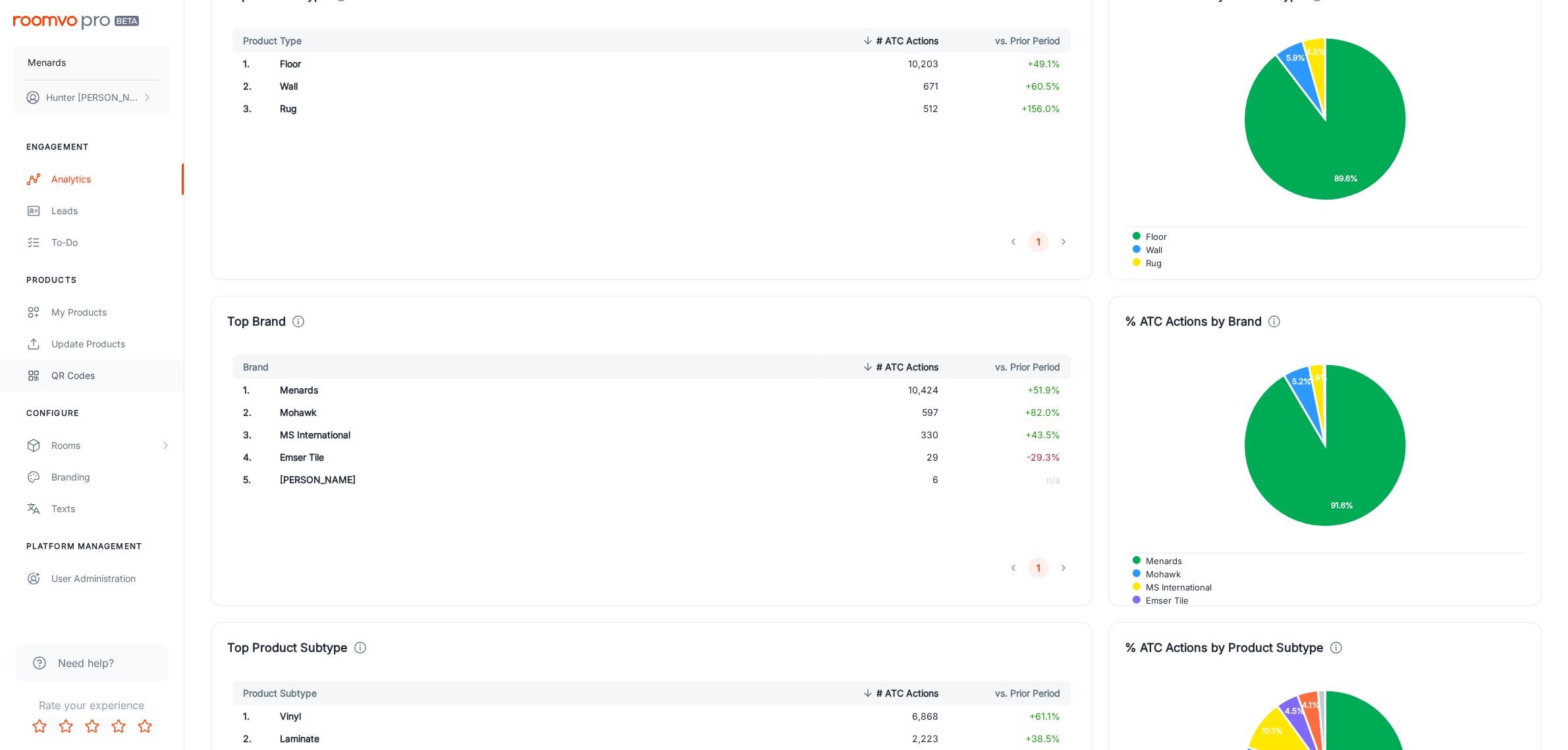
scroll to position [1015, 0]
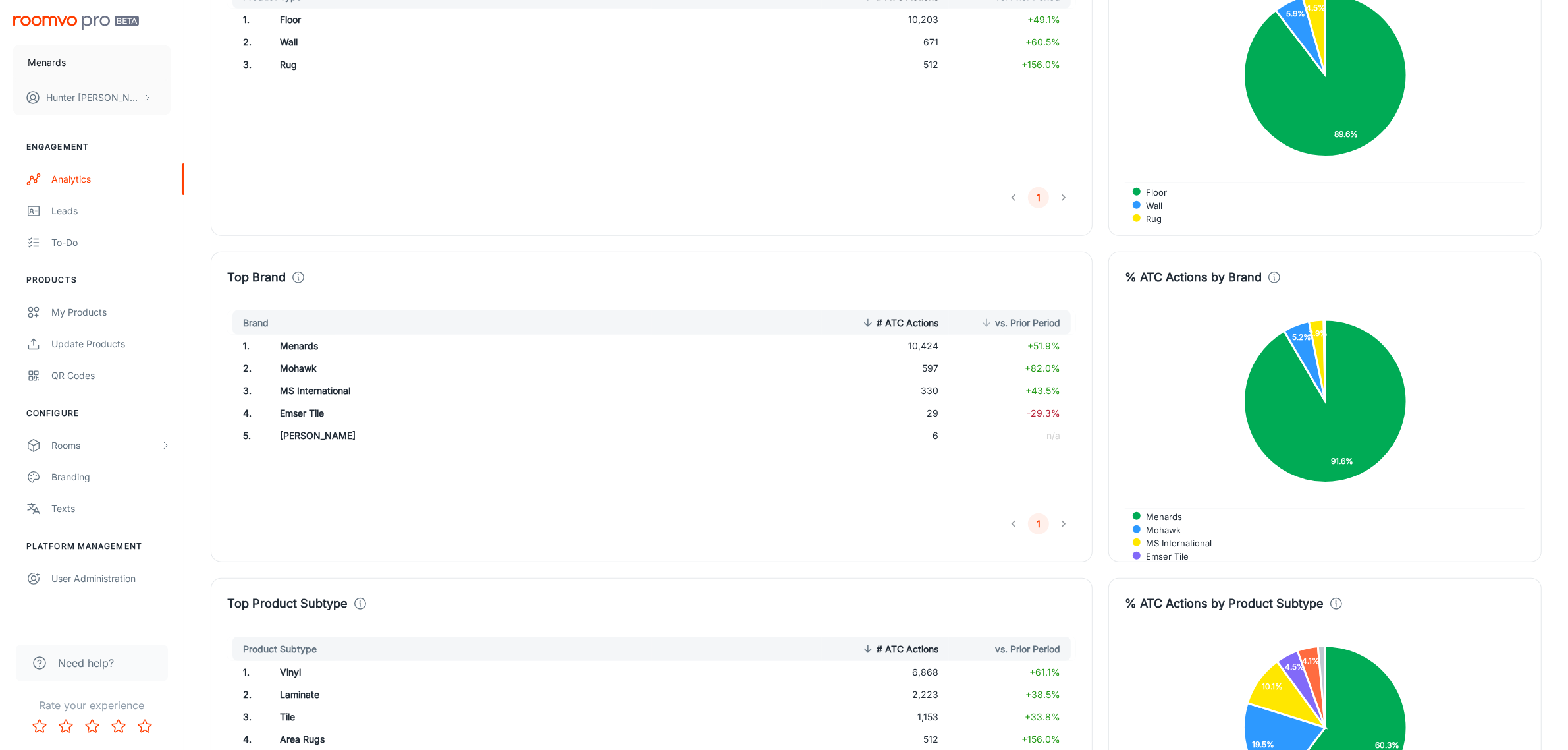
click at [1035, 321] on span "vs. Prior Period" at bounding box center [1019, 323] width 83 height 16
click at [1032, 318] on span "vs. Prior Period" at bounding box center [1019, 323] width 83 height 16
click at [1063, 525] on li "pagination navigation" at bounding box center [1064, 524] width 25 height 21
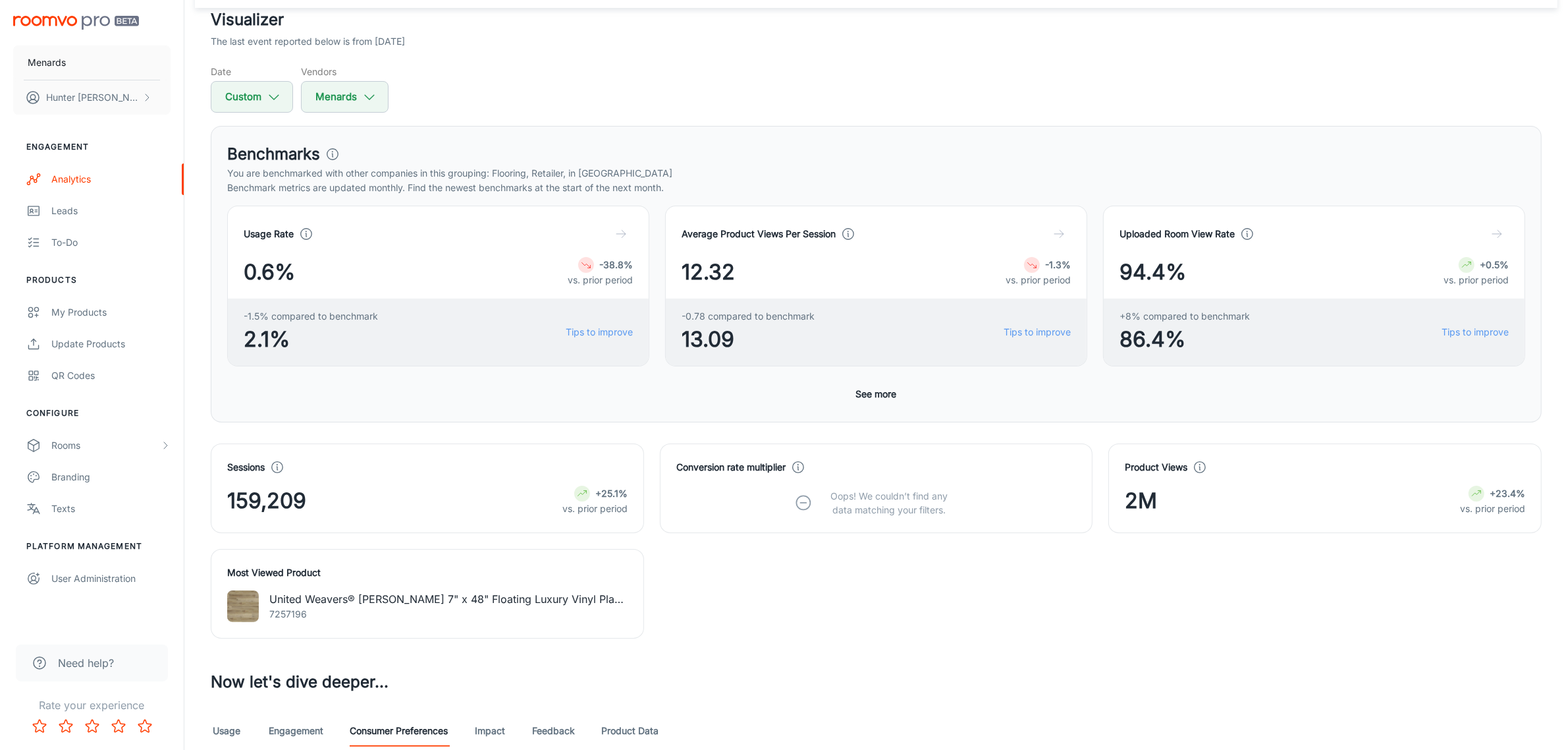
scroll to position [109, 0]
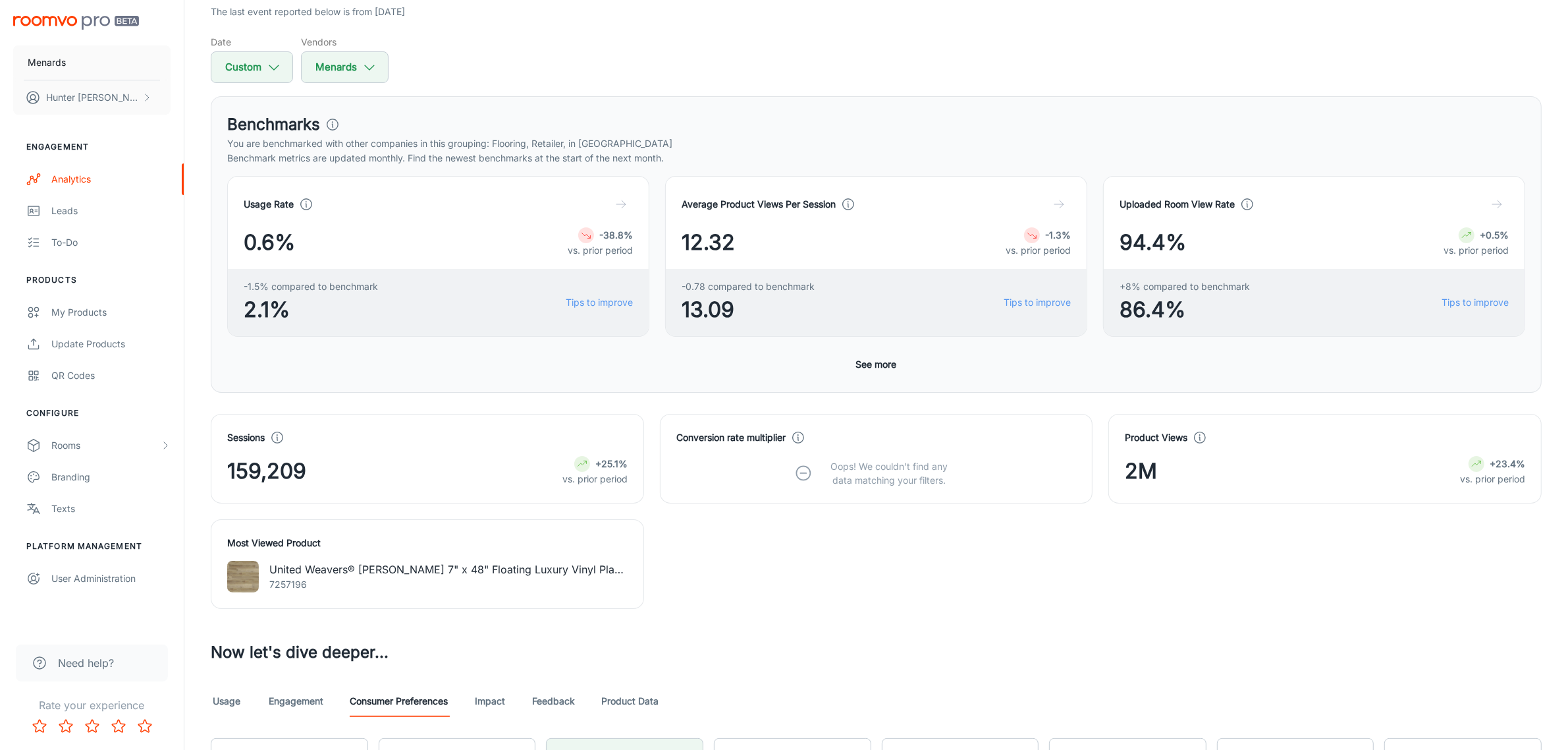
click at [617, 205] on icon "button" at bounding box center [621, 204] width 13 height 13
click at [547, 147] on p "You are benchmarked with other companies in this grouping: Flooring, Retailer, …" at bounding box center [876, 144] width 1298 height 15
click at [738, 137] on p "You are benchmarked with other companies in this grouping: Flooring, Retailer, …" at bounding box center [876, 144] width 1298 height 15
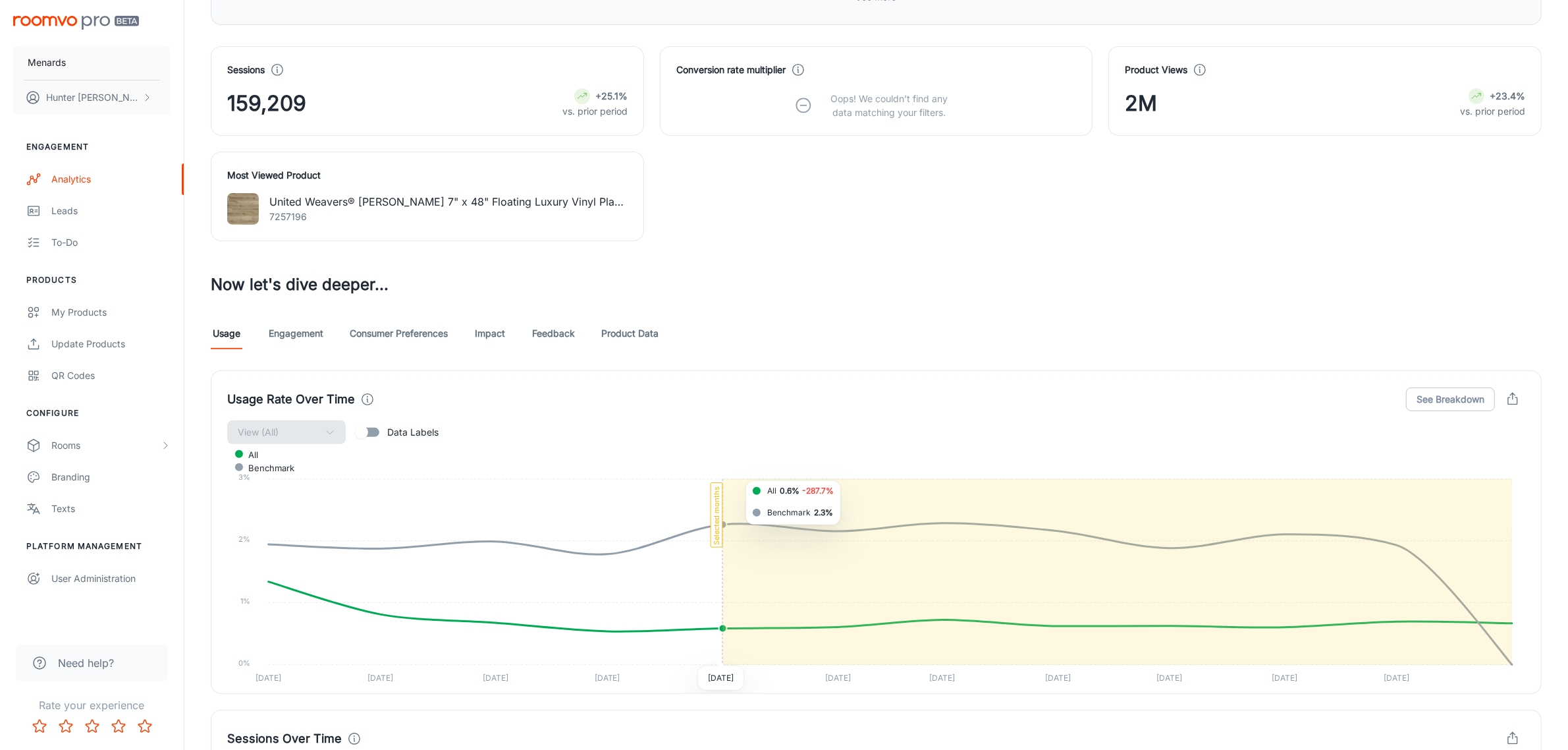
scroll to position [438, 0]
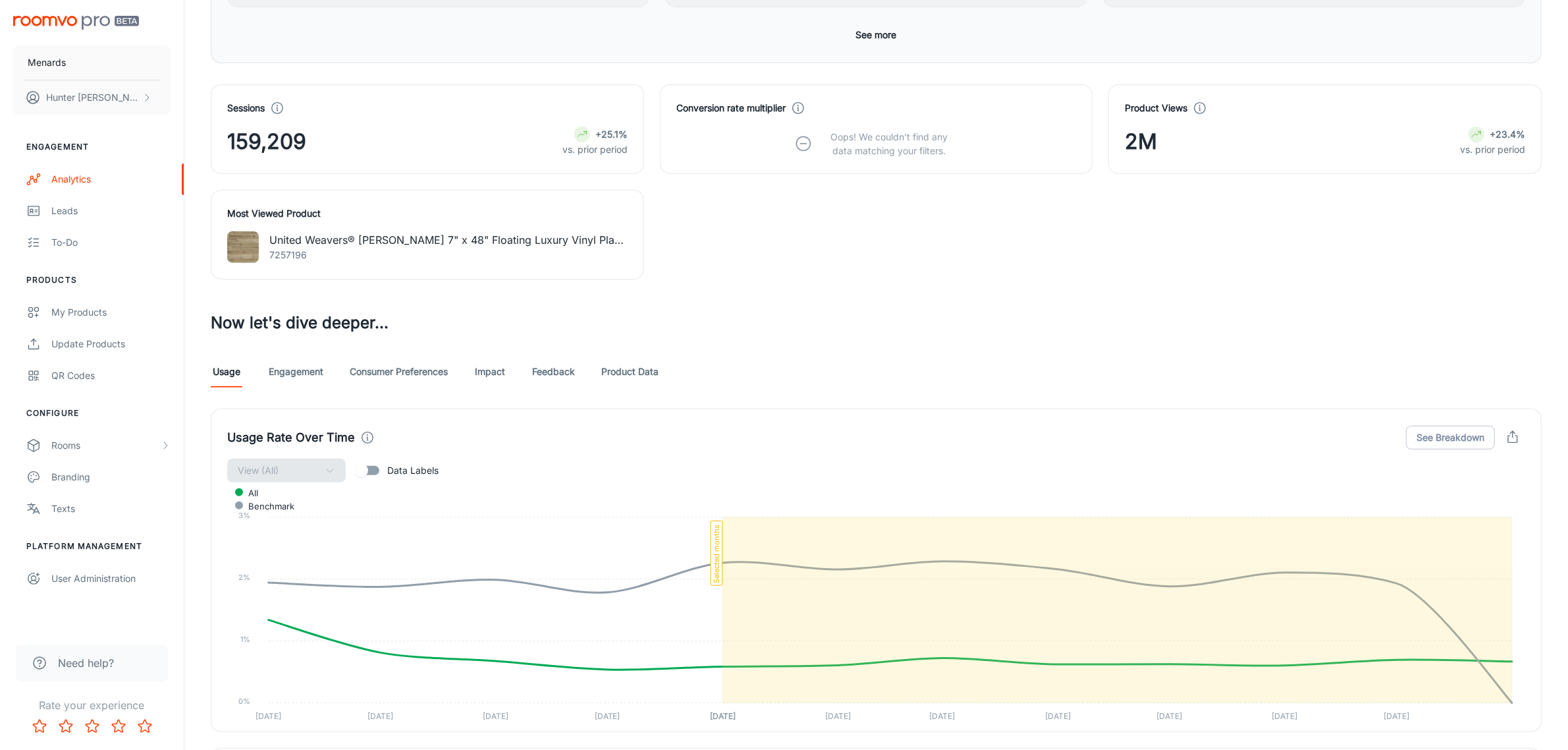
click at [624, 370] on link "Product Data" at bounding box center [630, 371] width 57 height 32
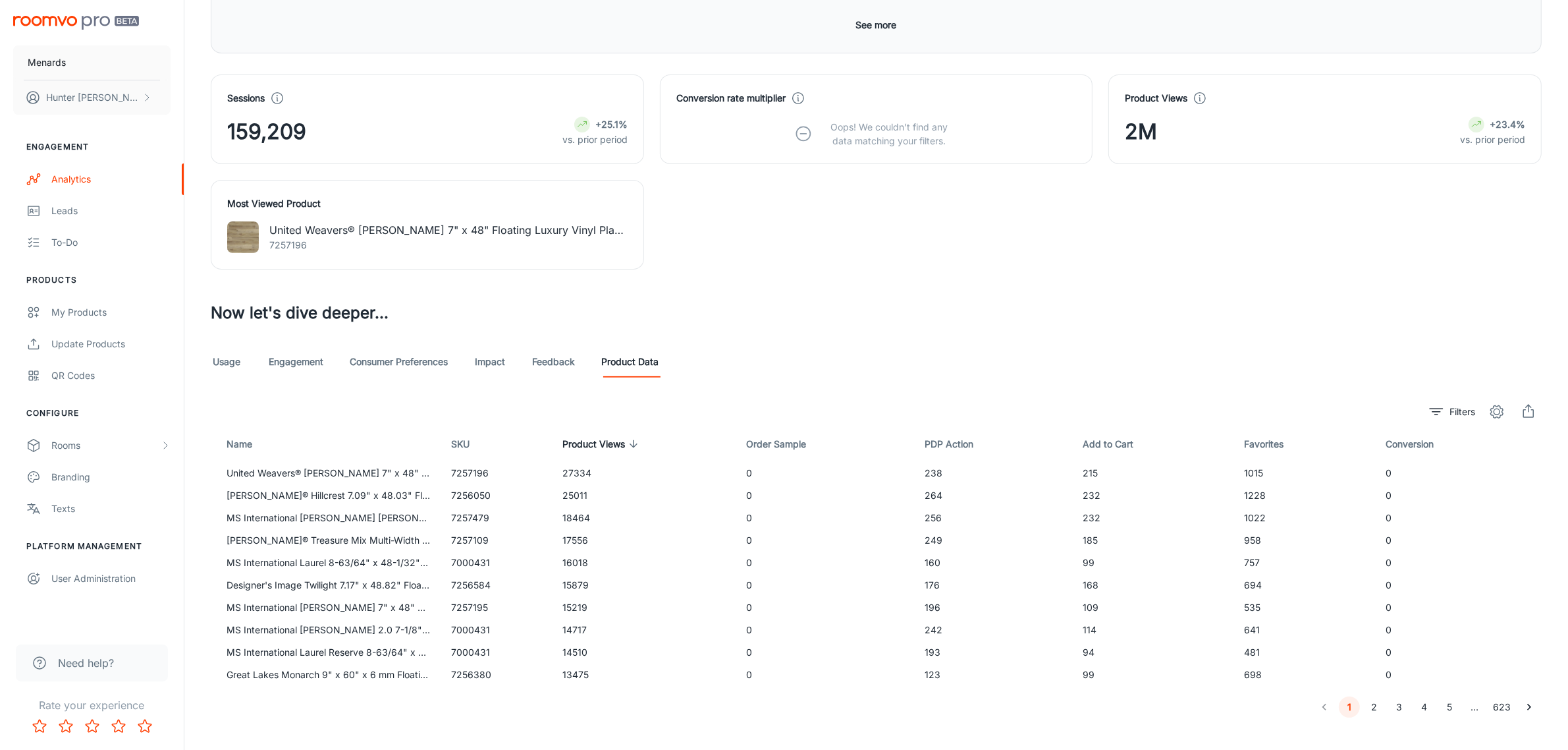
scroll to position [468, 0]
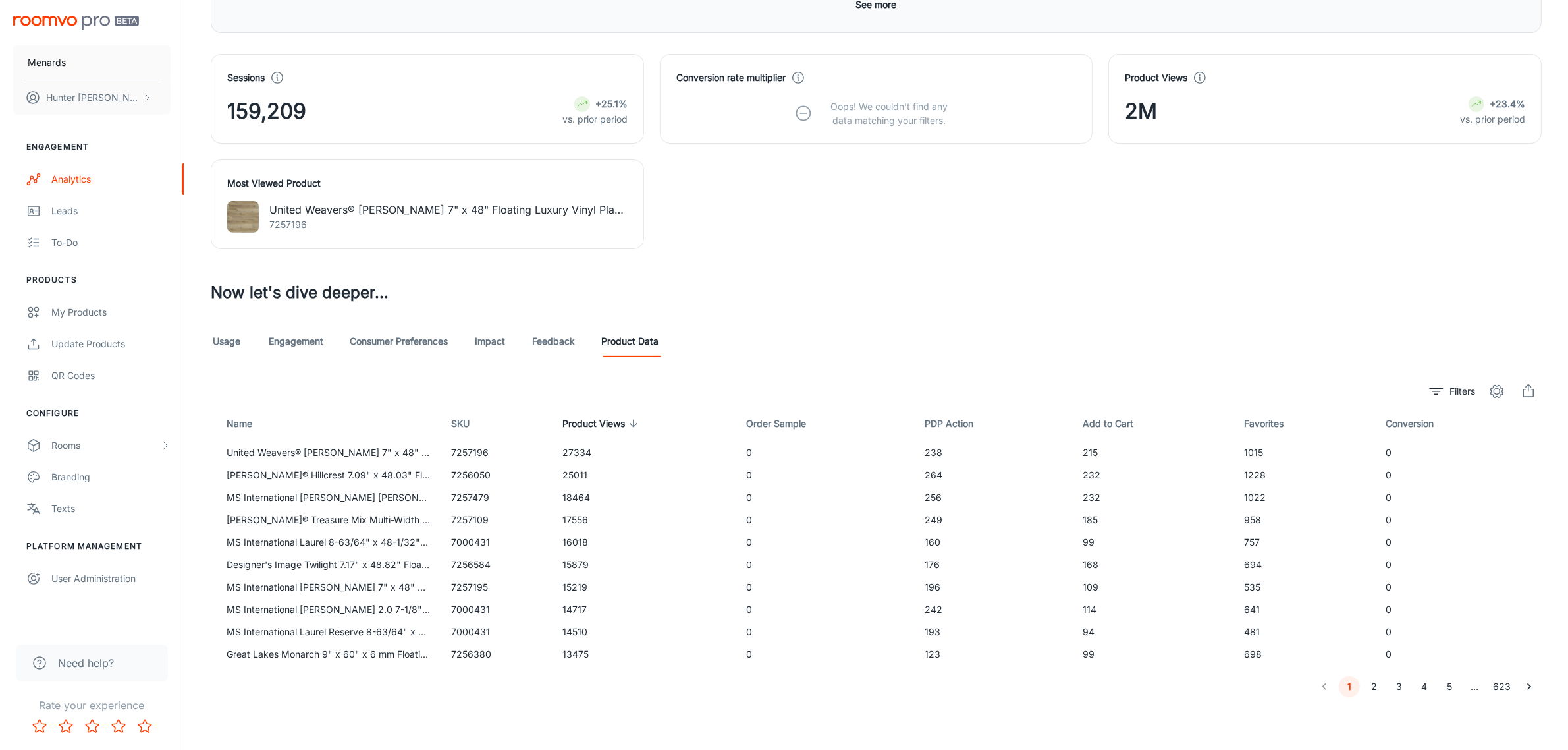
click at [1065, 294] on h3 "Now let's dive deeper..." at bounding box center [876, 293] width 1331 height 24
click at [288, 343] on link "Engagement" at bounding box center [296, 341] width 55 height 32
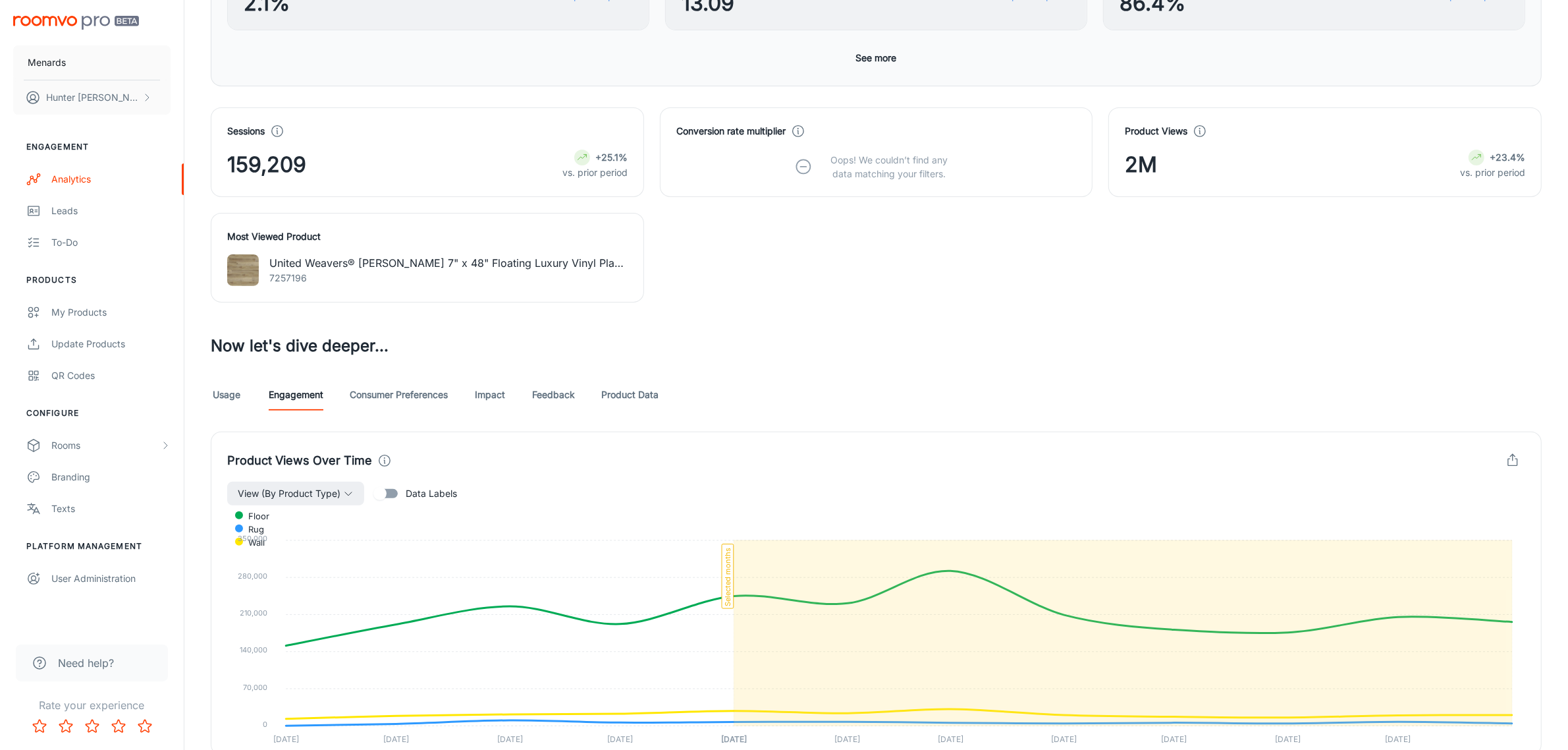
scroll to position [412, 0]
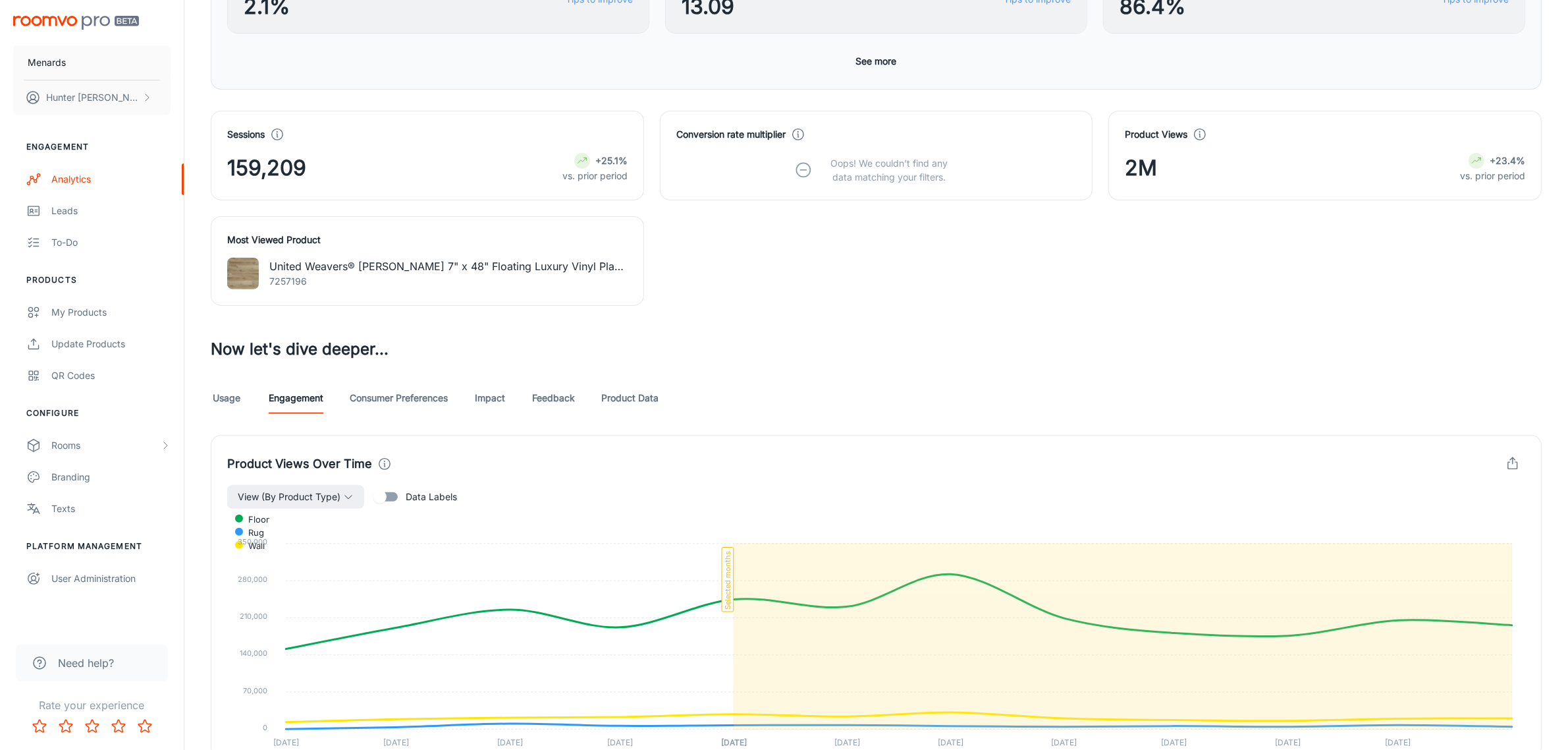
click at [491, 403] on link "Impact" at bounding box center [490, 398] width 31 height 32
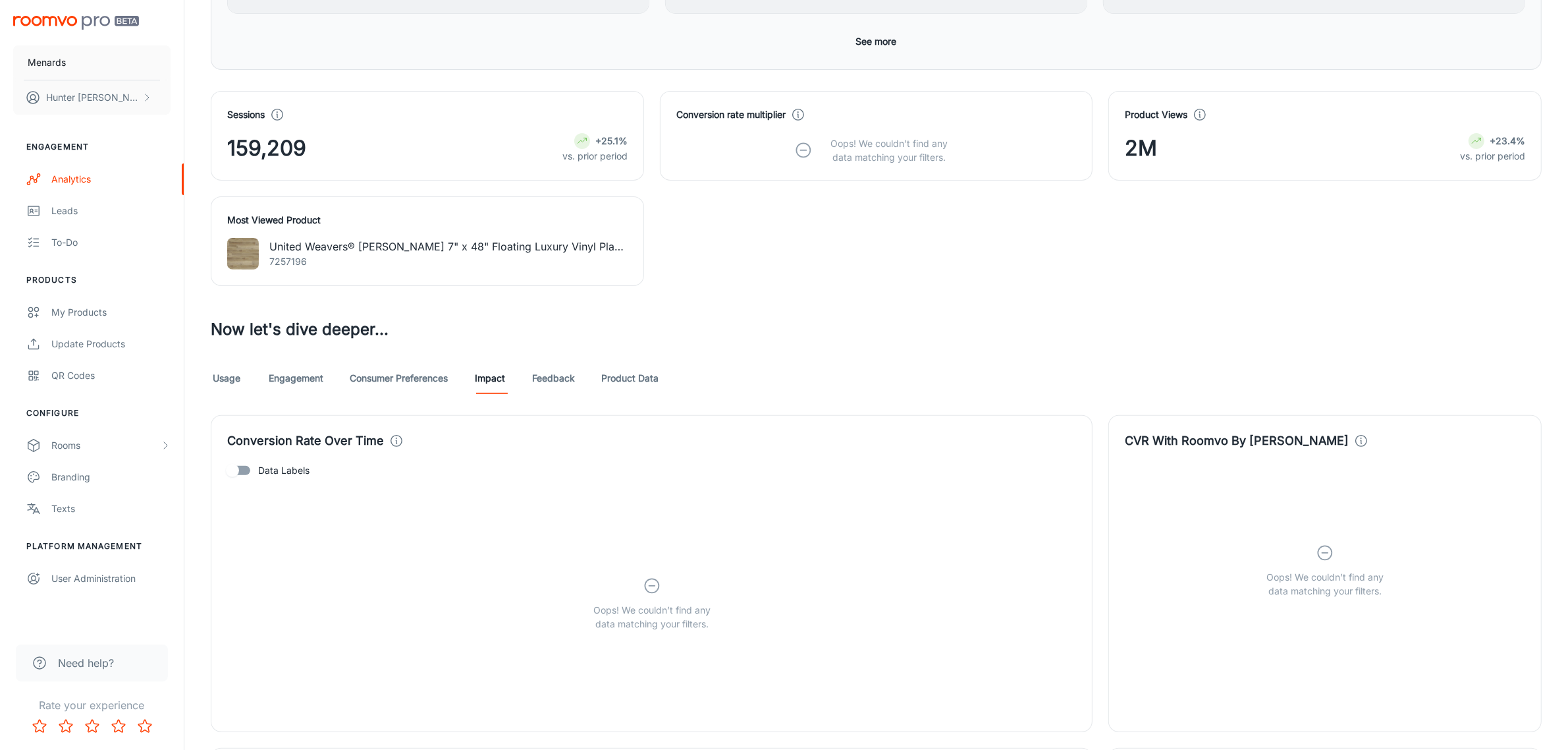
scroll to position [412, 0]
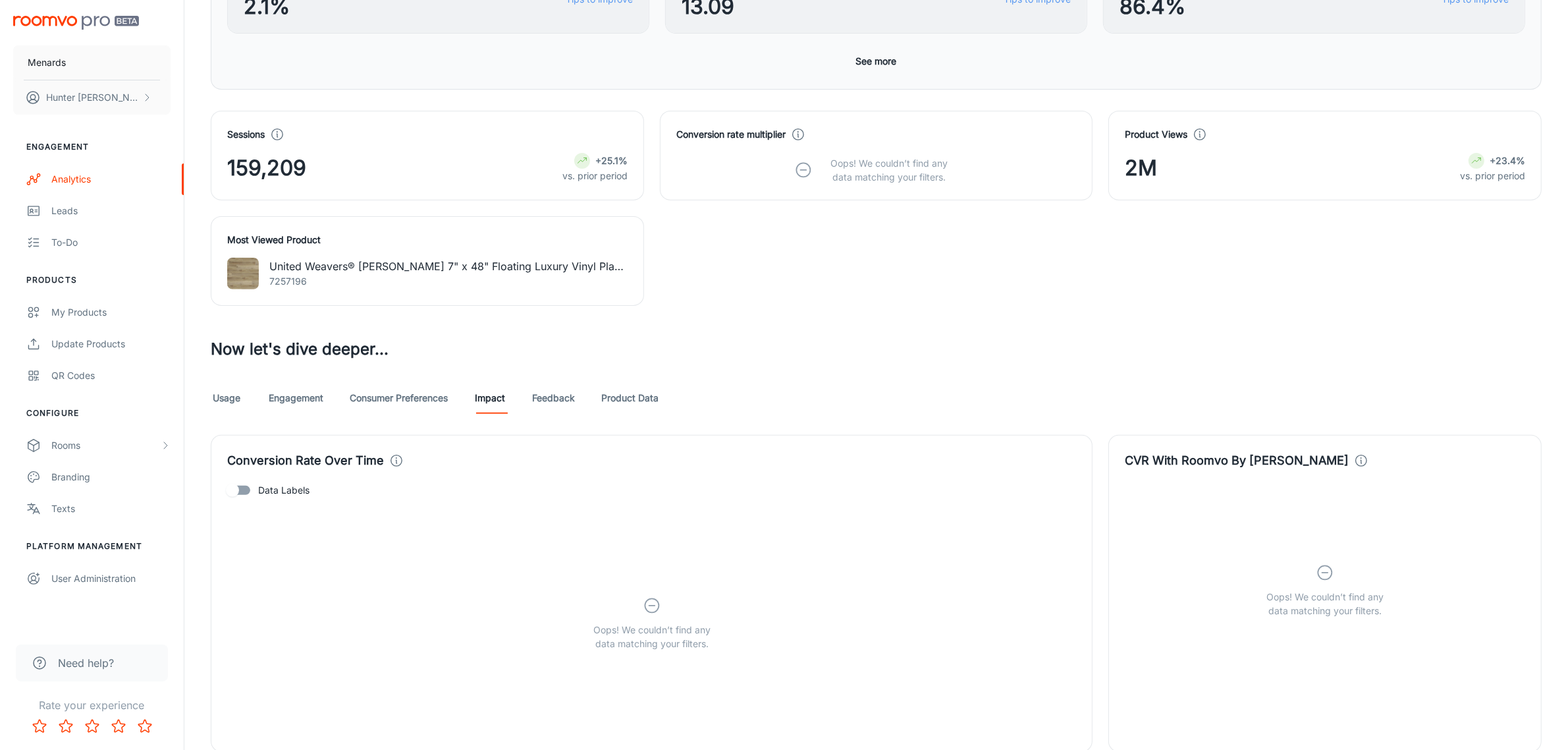
click at [425, 400] on link "Consumer Preferences" at bounding box center [399, 398] width 98 height 32
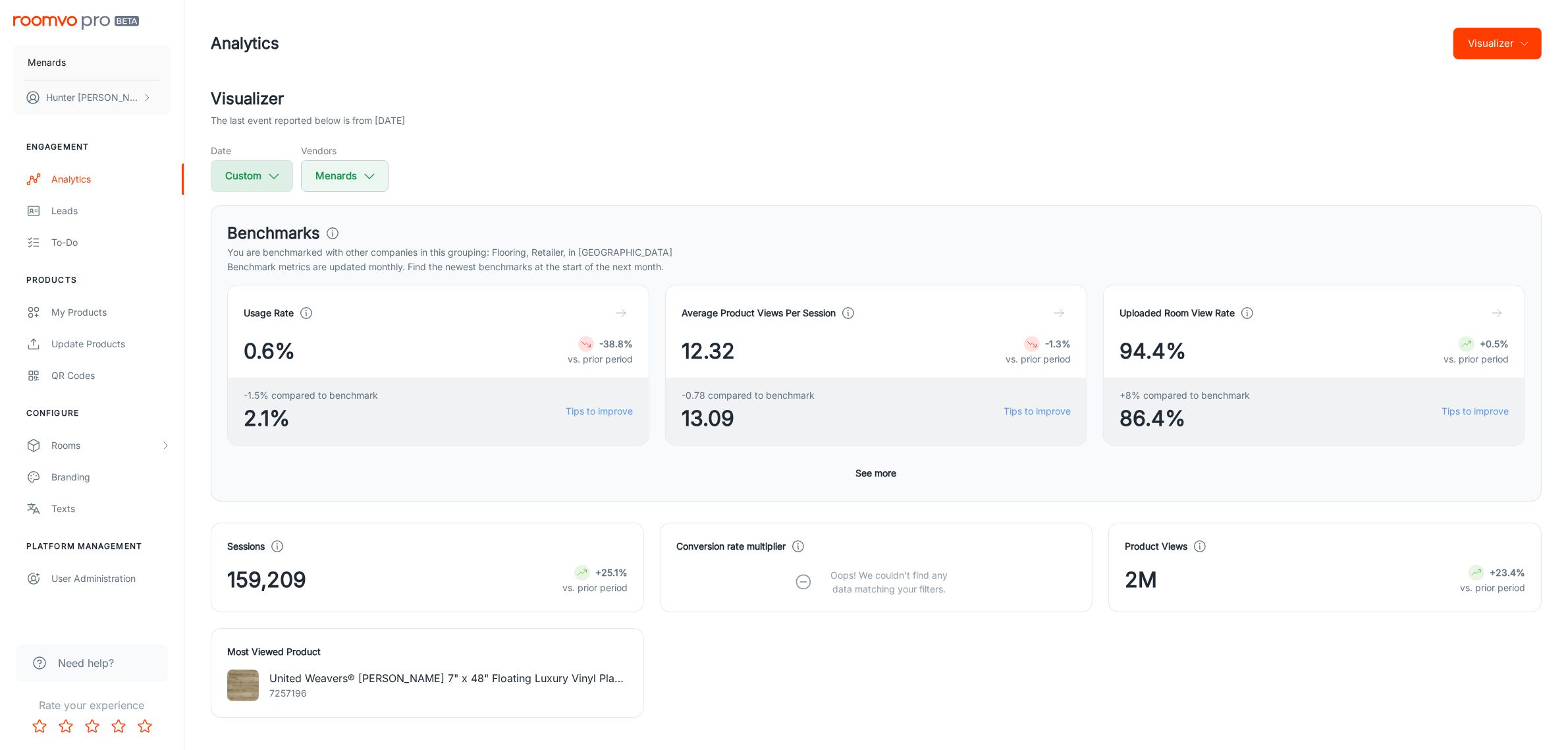
click at [263, 172] on button "Custom" at bounding box center [252, 176] width 83 height 32
select select "2025"
select select "7"
select select "2025"
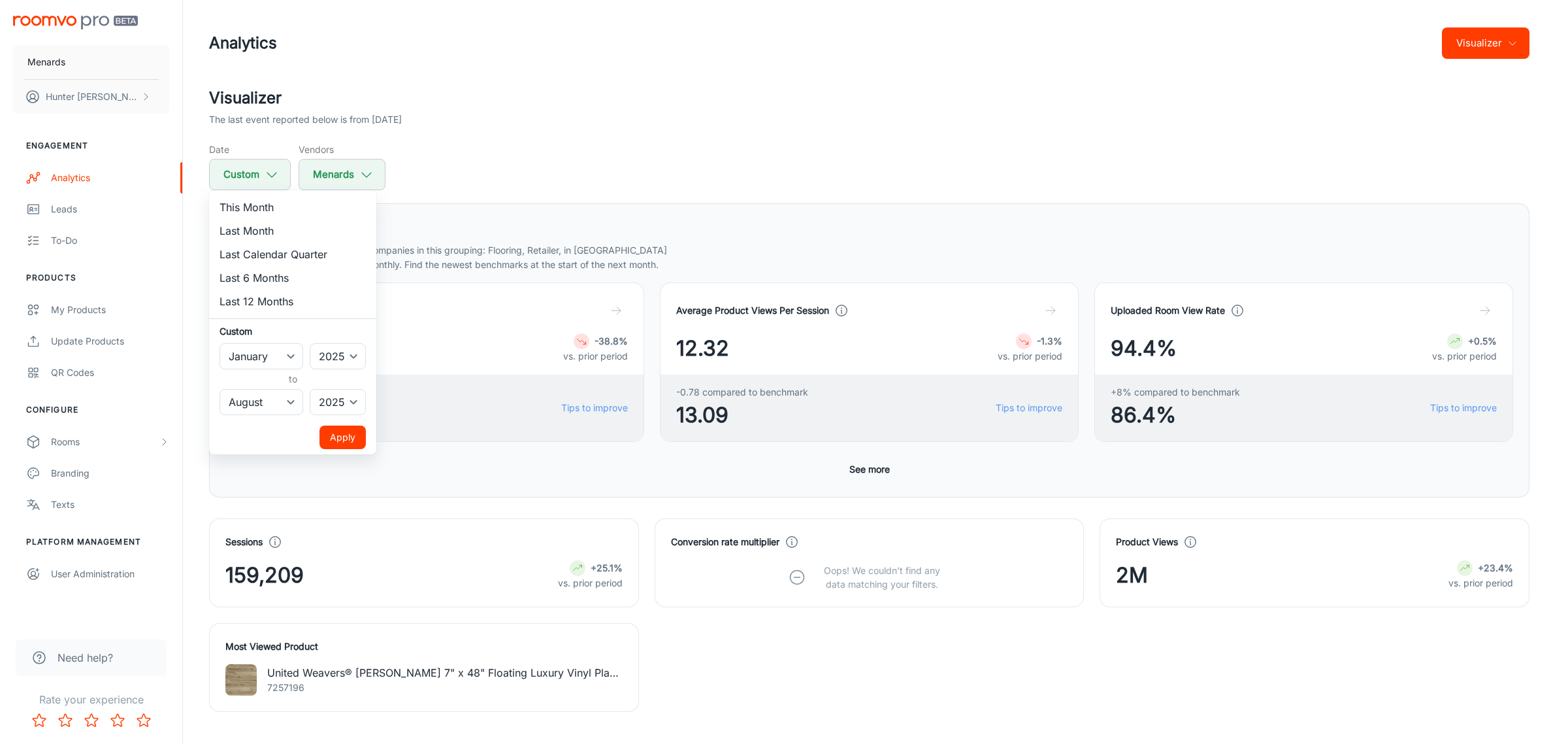
click at [272, 256] on li "Last Calendar Quarter" at bounding box center [292, 254] width 167 height 24
select select "3"
select select "5"
click at [590, 175] on div at bounding box center [784, 372] width 1568 height 744
select select "0"
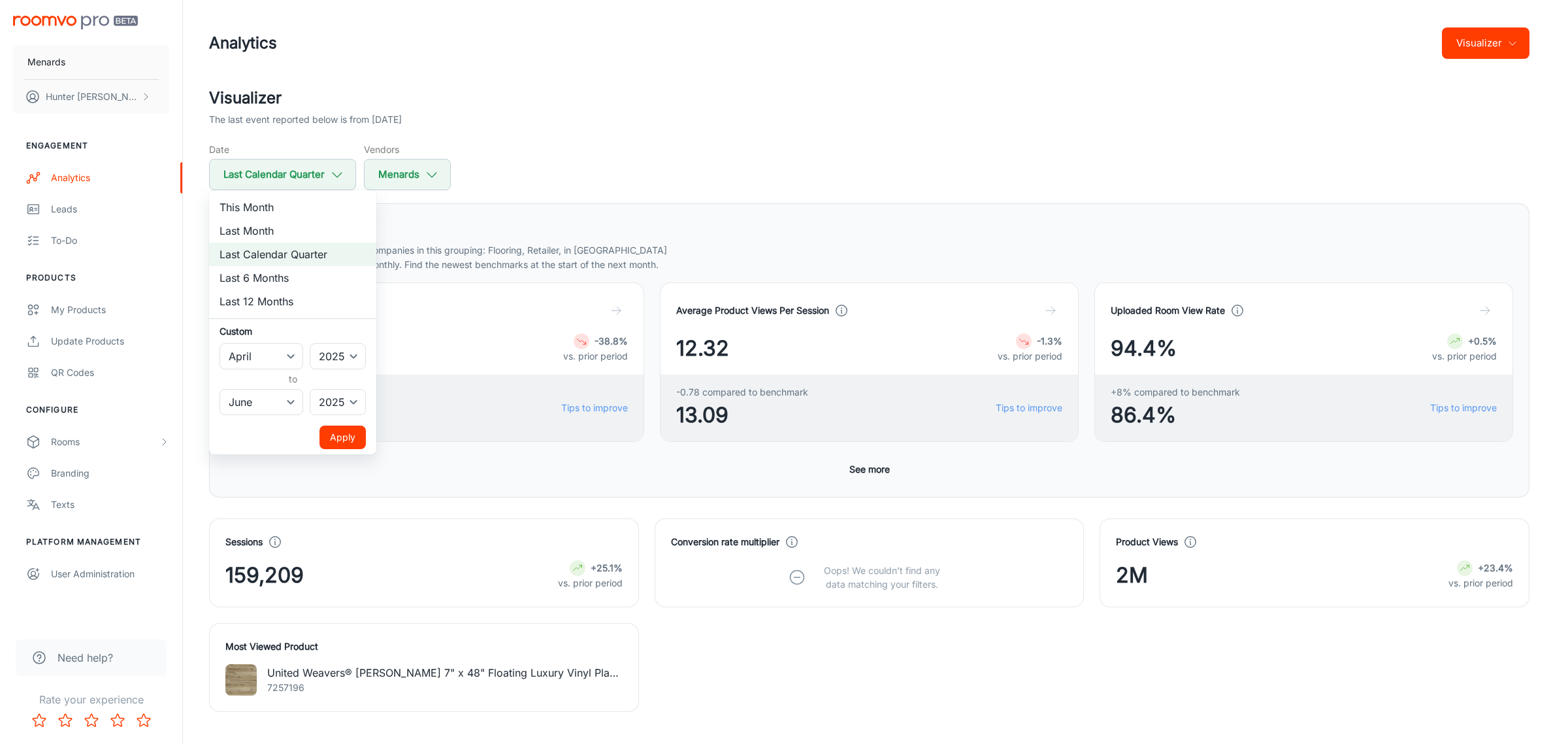
select select "7"
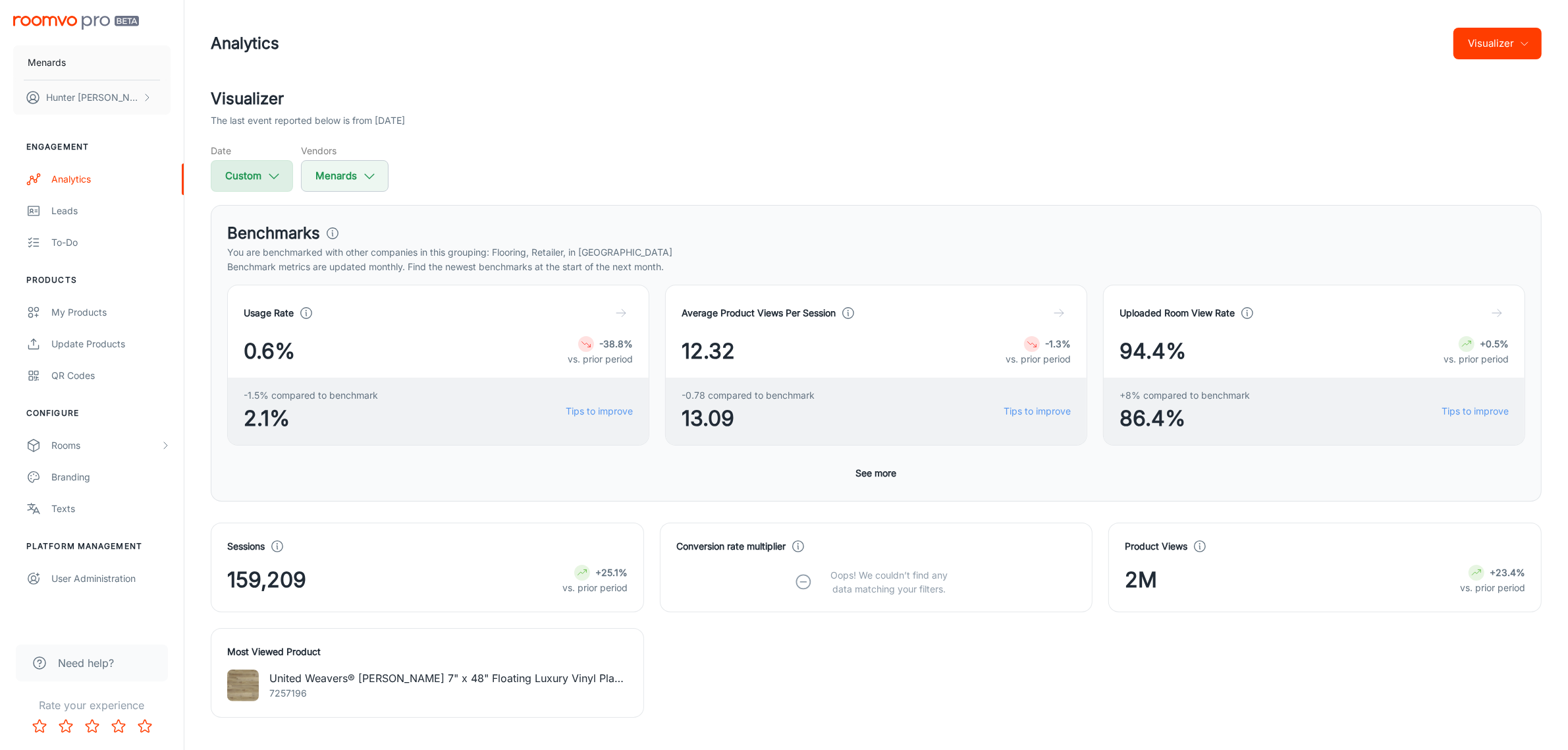
click at [280, 183] on icon "button" at bounding box center [274, 176] width 15 height 15
select select "2025"
select select "7"
select select "2025"
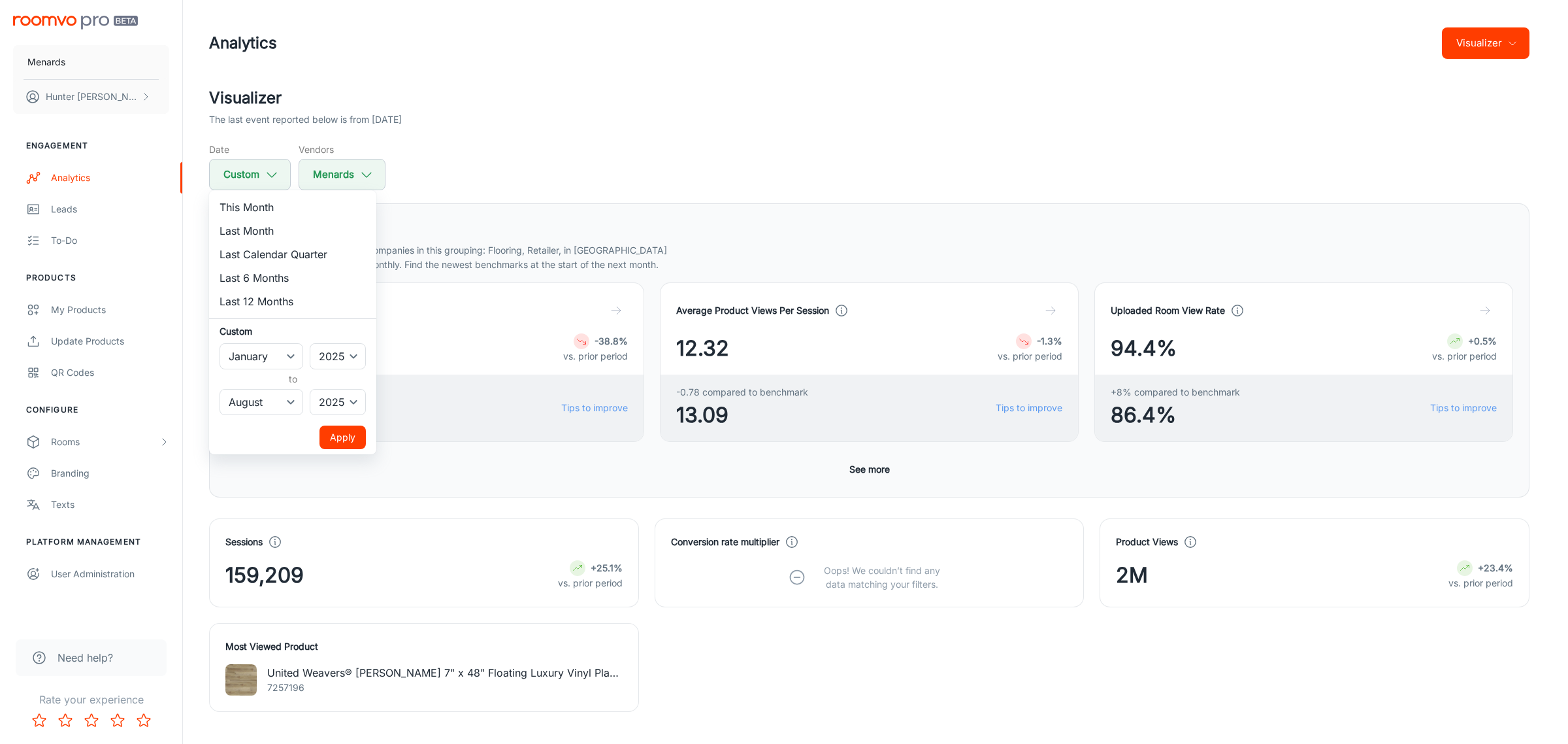
click at [283, 256] on li "Last Calendar Quarter" at bounding box center [292, 254] width 167 height 24
select select "3"
select select "5"
click at [665, 200] on div at bounding box center [784, 372] width 1568 height 744
select select "0"
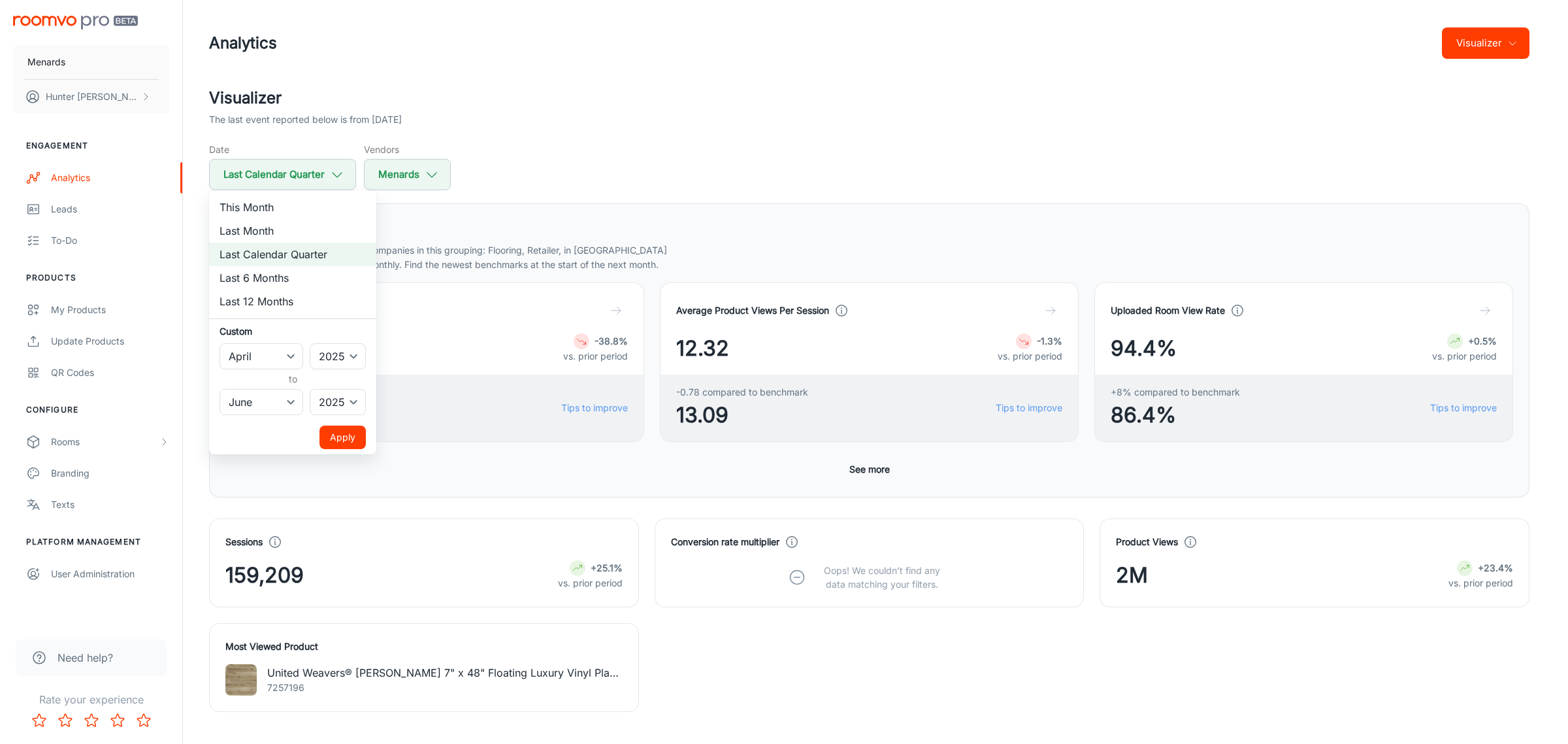
select select "7"
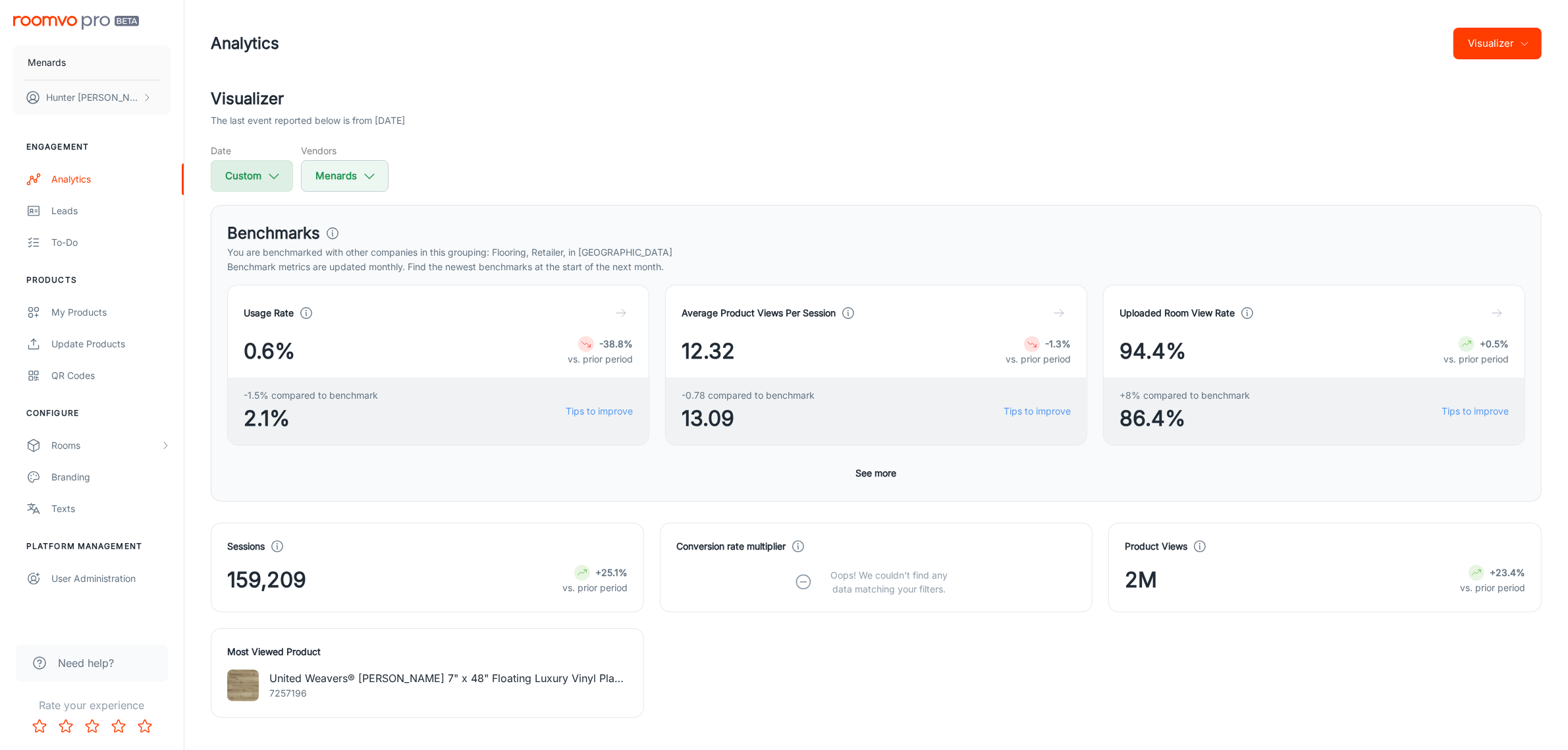
click at [285, 176] on button "Custom" at bounding box center [252, 176] width 83 height 32
select select "2025"
select select "7"
select select "2025"
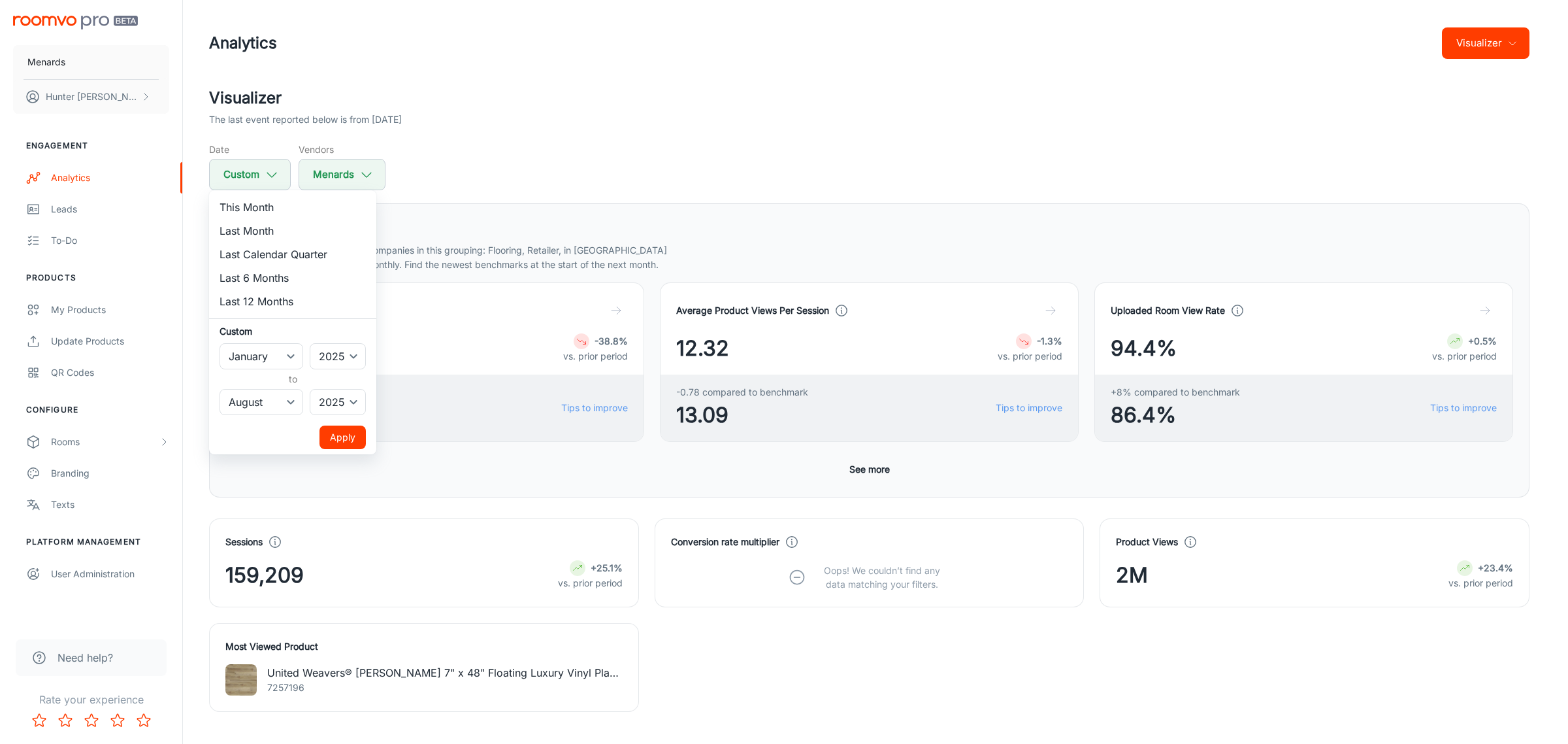
click at [298, 256] on li "Last Calendar Quarter" at bounding box center [292, 254] width 167 height 24
select select "3"
select select "5"
click at [345, 439] on button "Apply" at bounding box center [342, 438] width 47 height 24
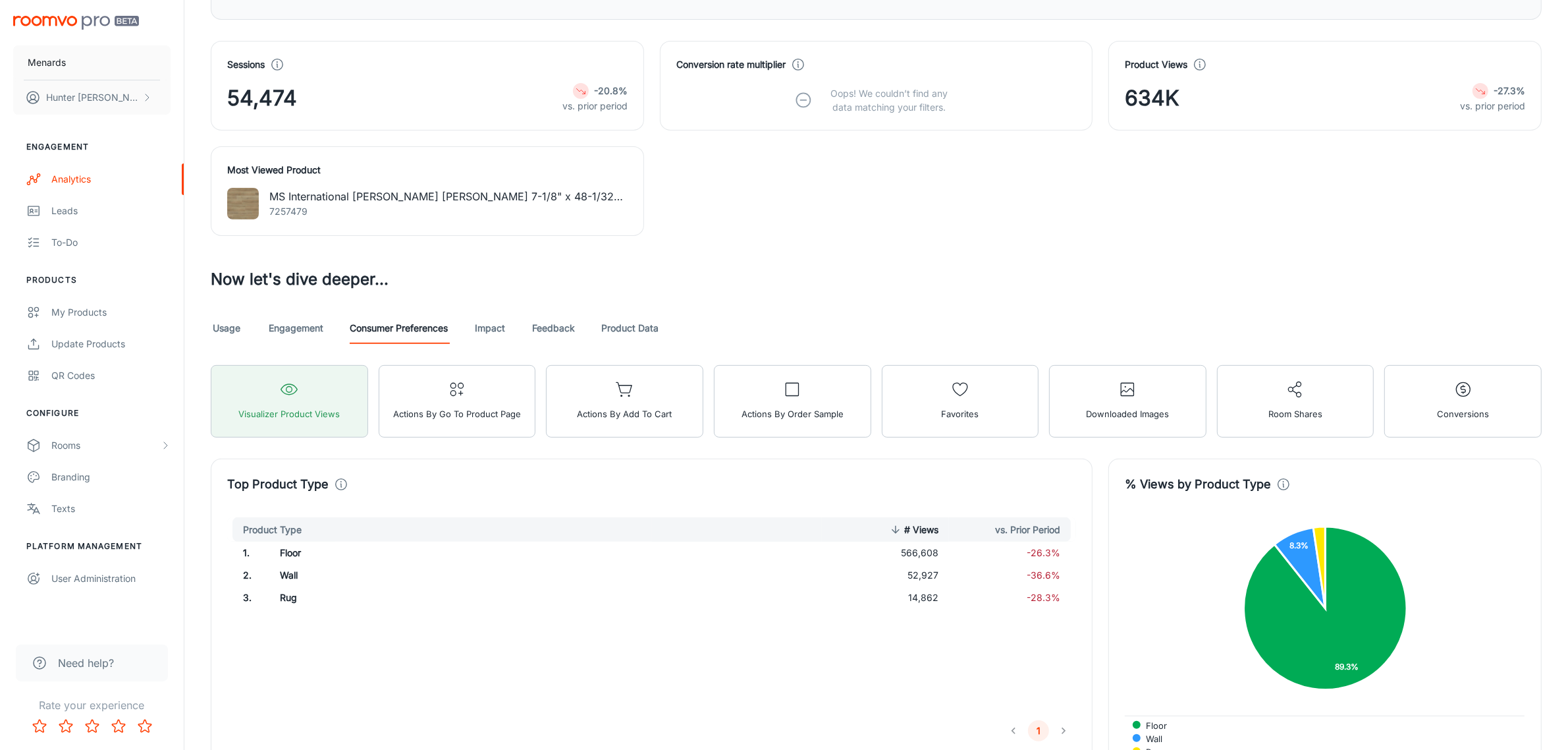
scroll to position [494, 0]
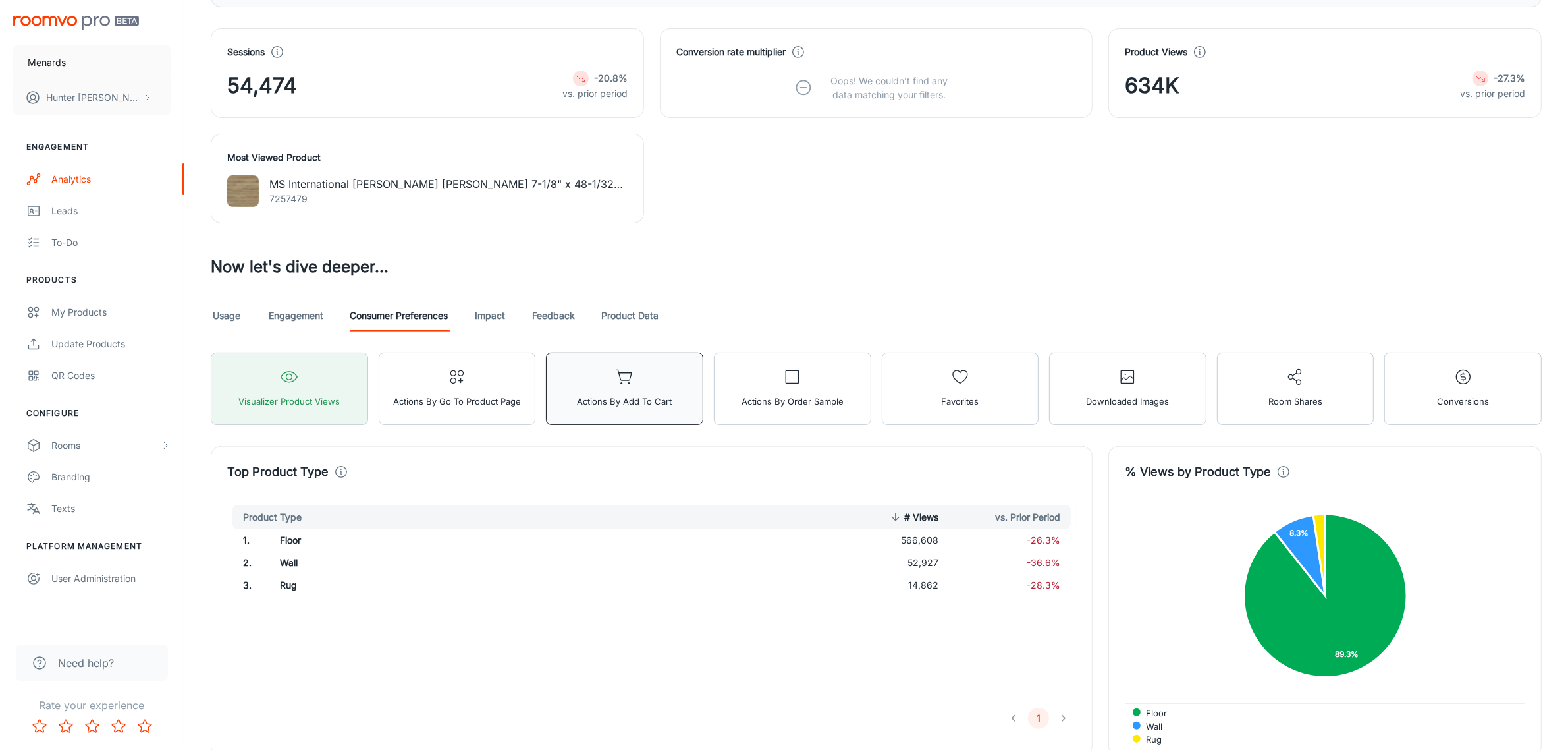
click at [631, 403] on span "Actions by Add to Cart" at bounding box center [625, 401] width 95 height 17
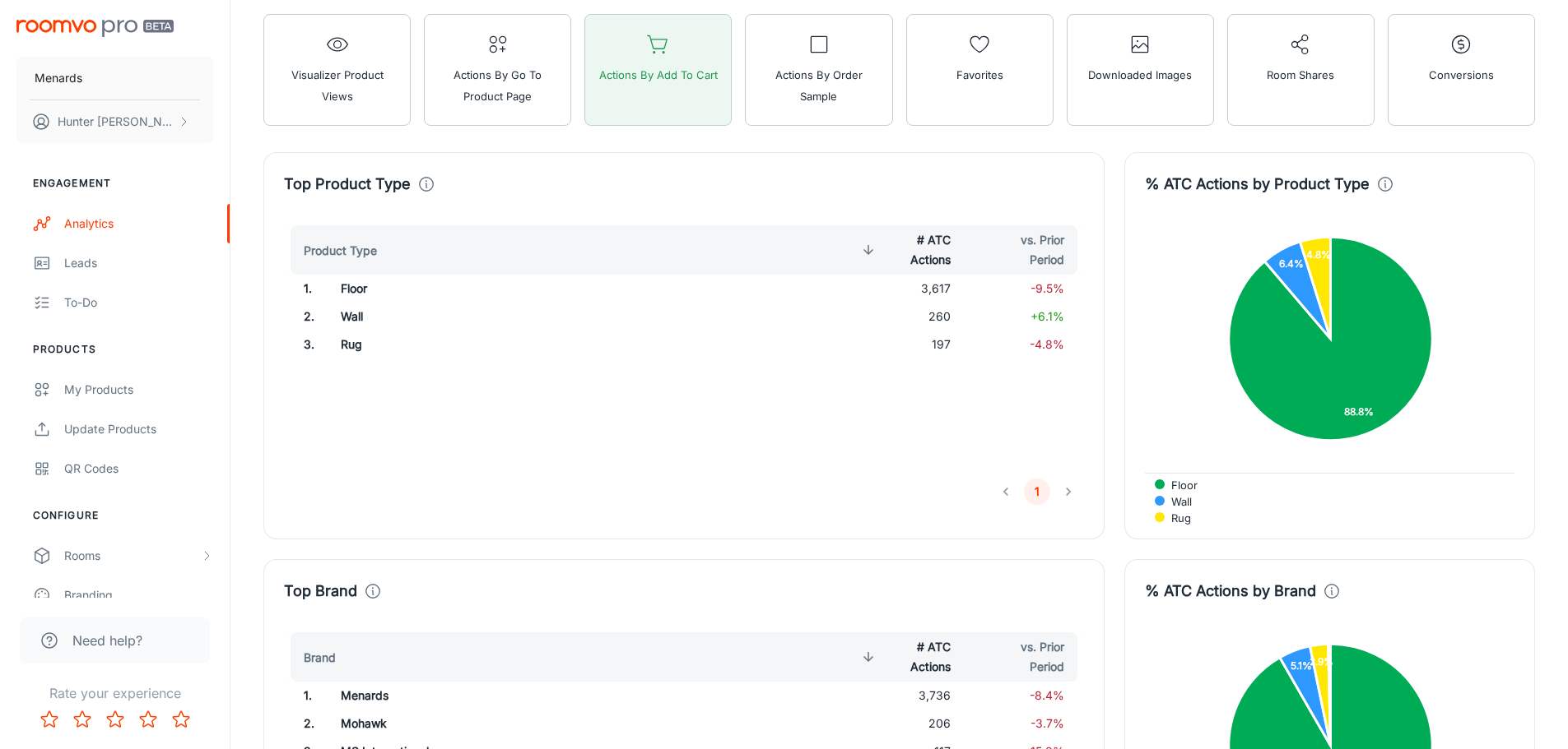
scroll to position [1069, 0]
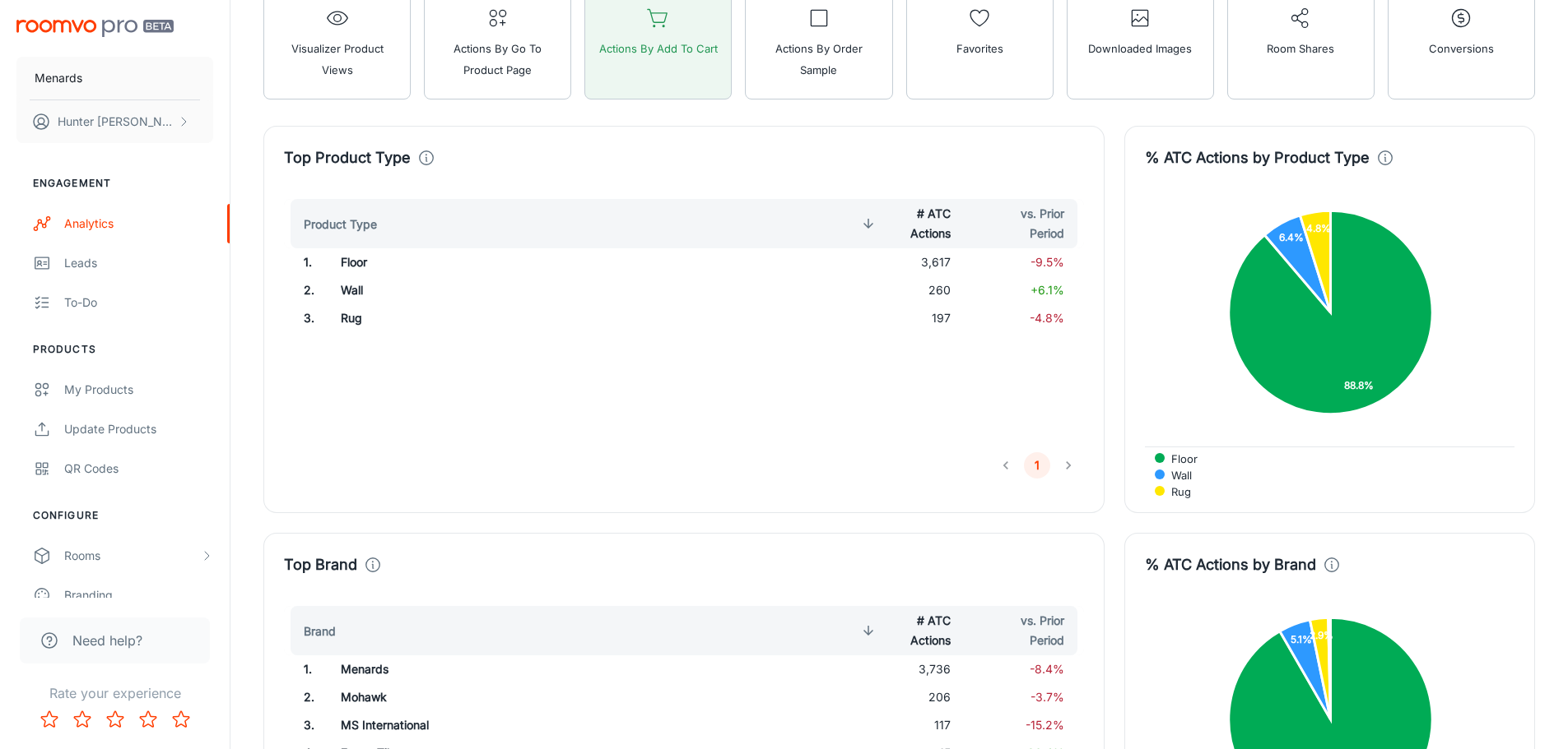
click at [636, 523] on div "Top Brand Brand # ATC Actions vs. Prior Period 1 . Menards 3,736 -8.4% 2 . Moha…" at bounding box center [674, 717] width 861 height 407
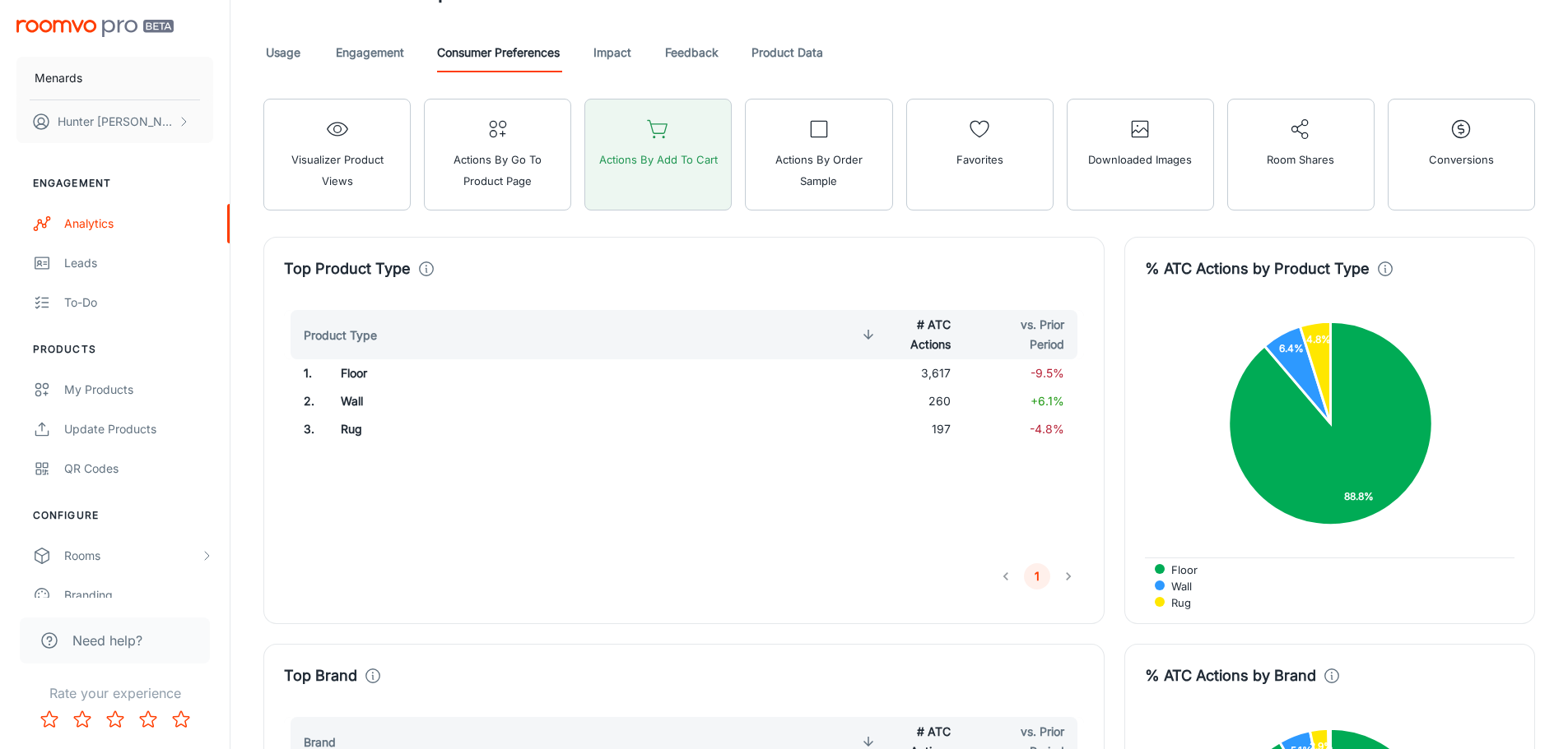
scroll to position [987, 0]
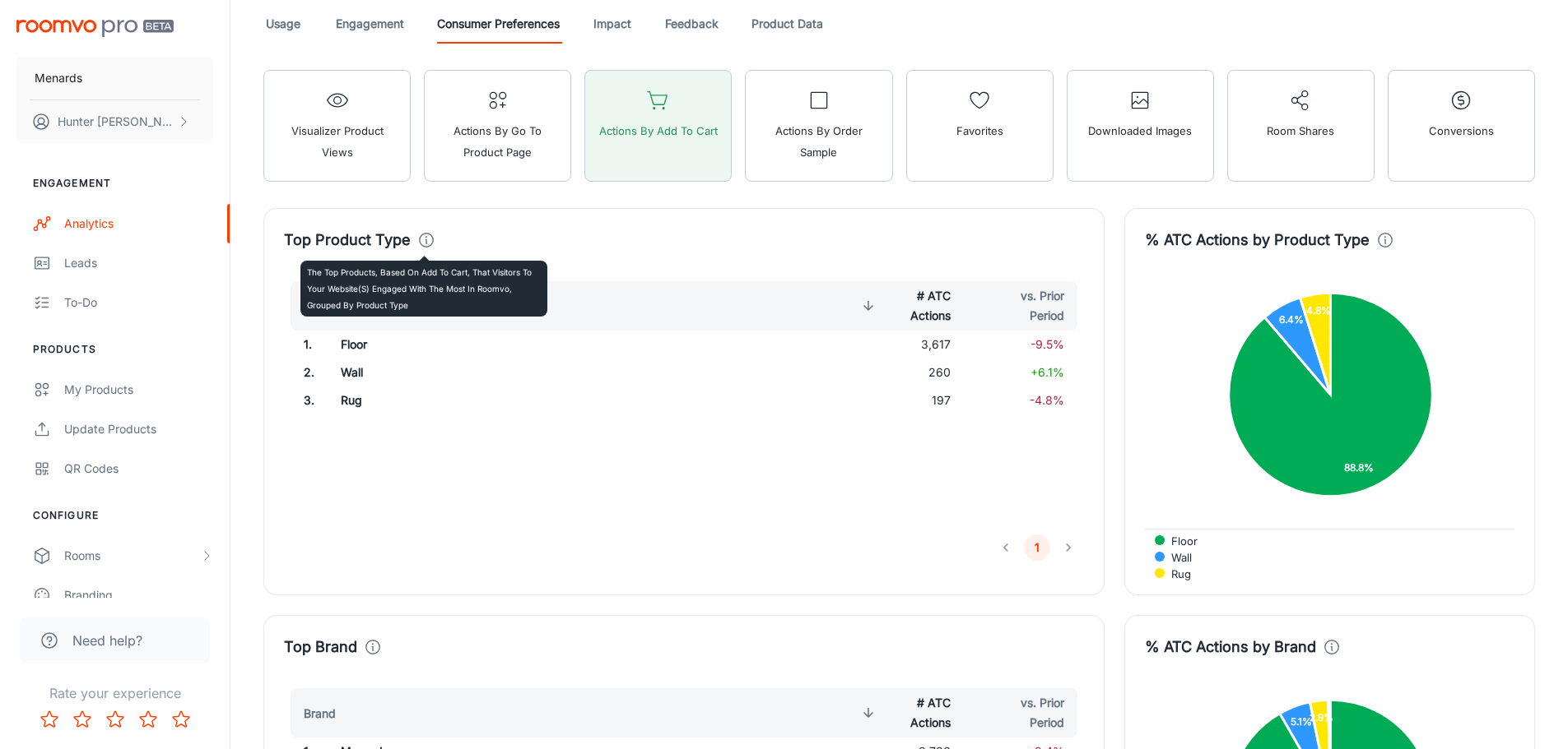
click at [422, 237] on icon at bounding box center [426, 239] width 18 height 18
click at [425, 244] on polyline at bounding box center [425, 241] width 1 height 4
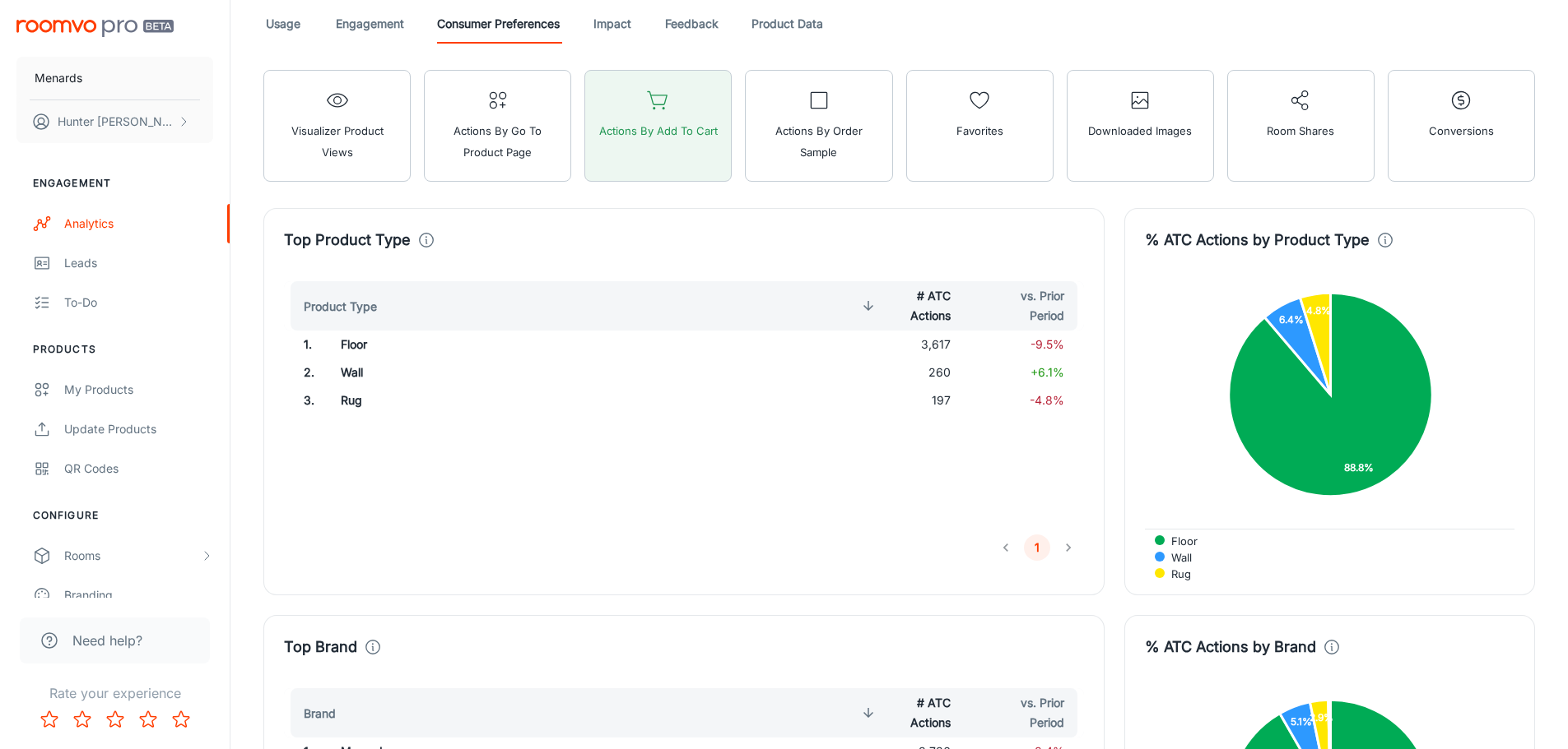
click at [601, 203] on div "Top Product Type Product Type # ATC Actions vs. Prior Period 1 . Floor 3,617 -9…" at bounding box center [674, 392] width 861 height 407
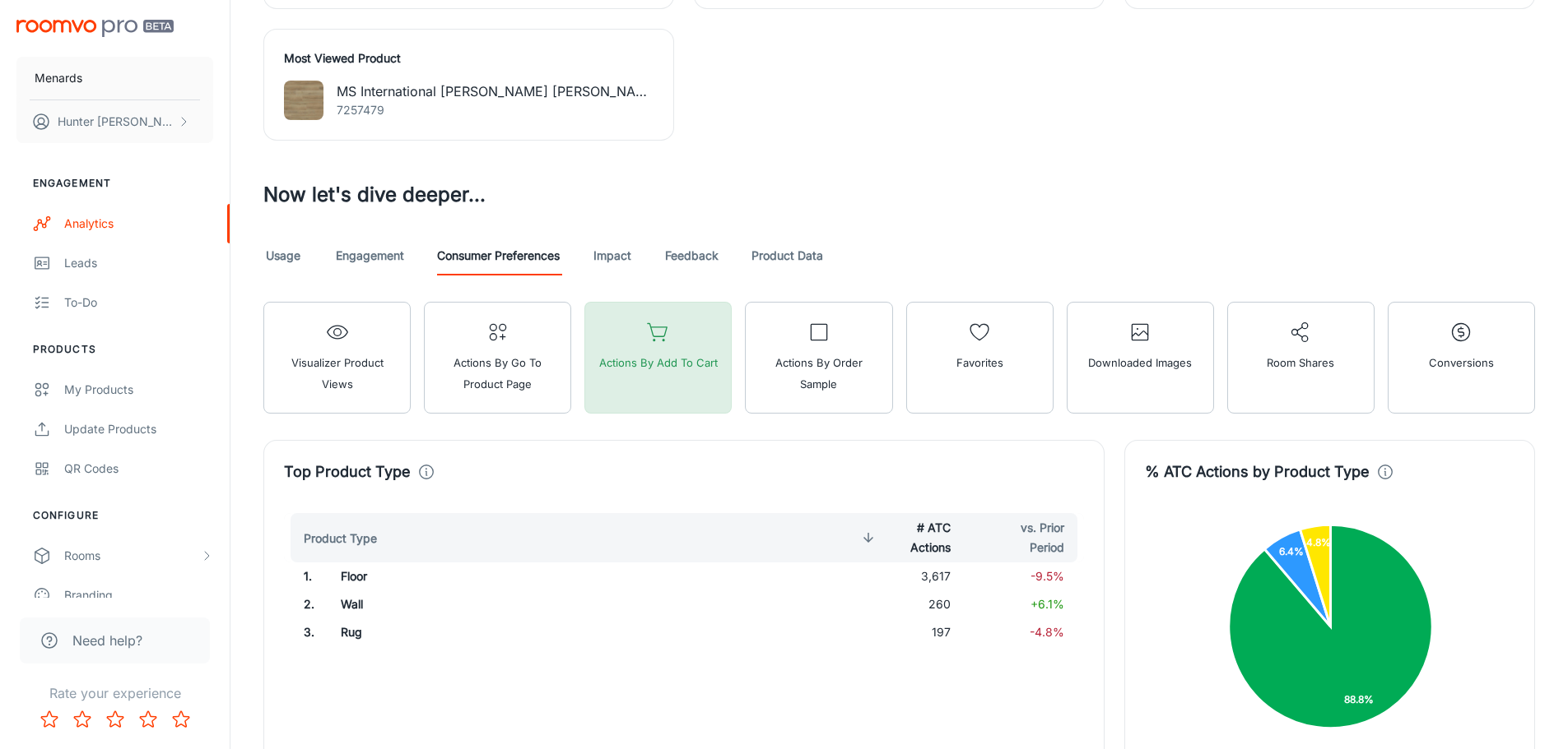
scroll to position [740, 0]
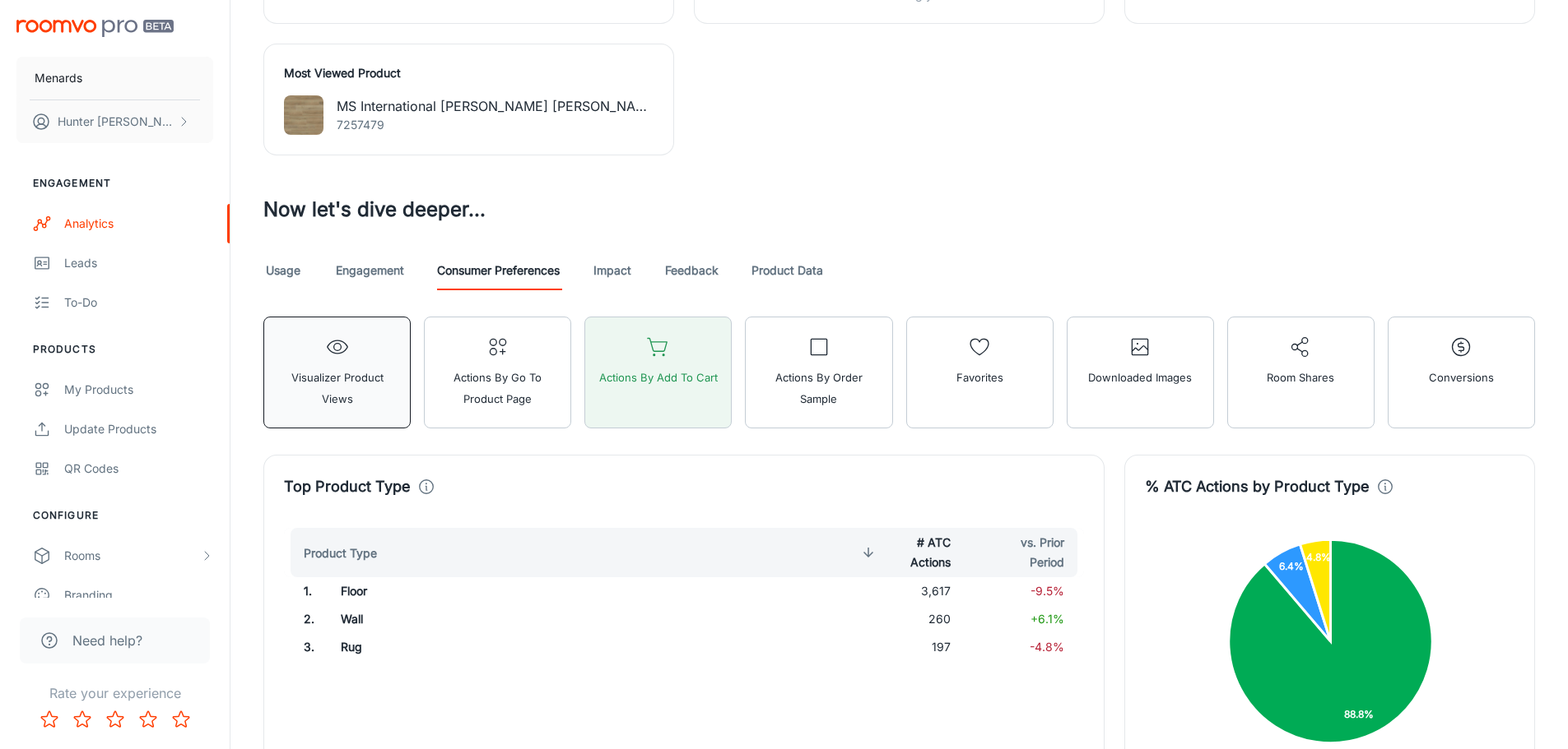
click at [373, 376] on span "Visualizer Product Views" at bounding box center [337, 388] width 126 height 43
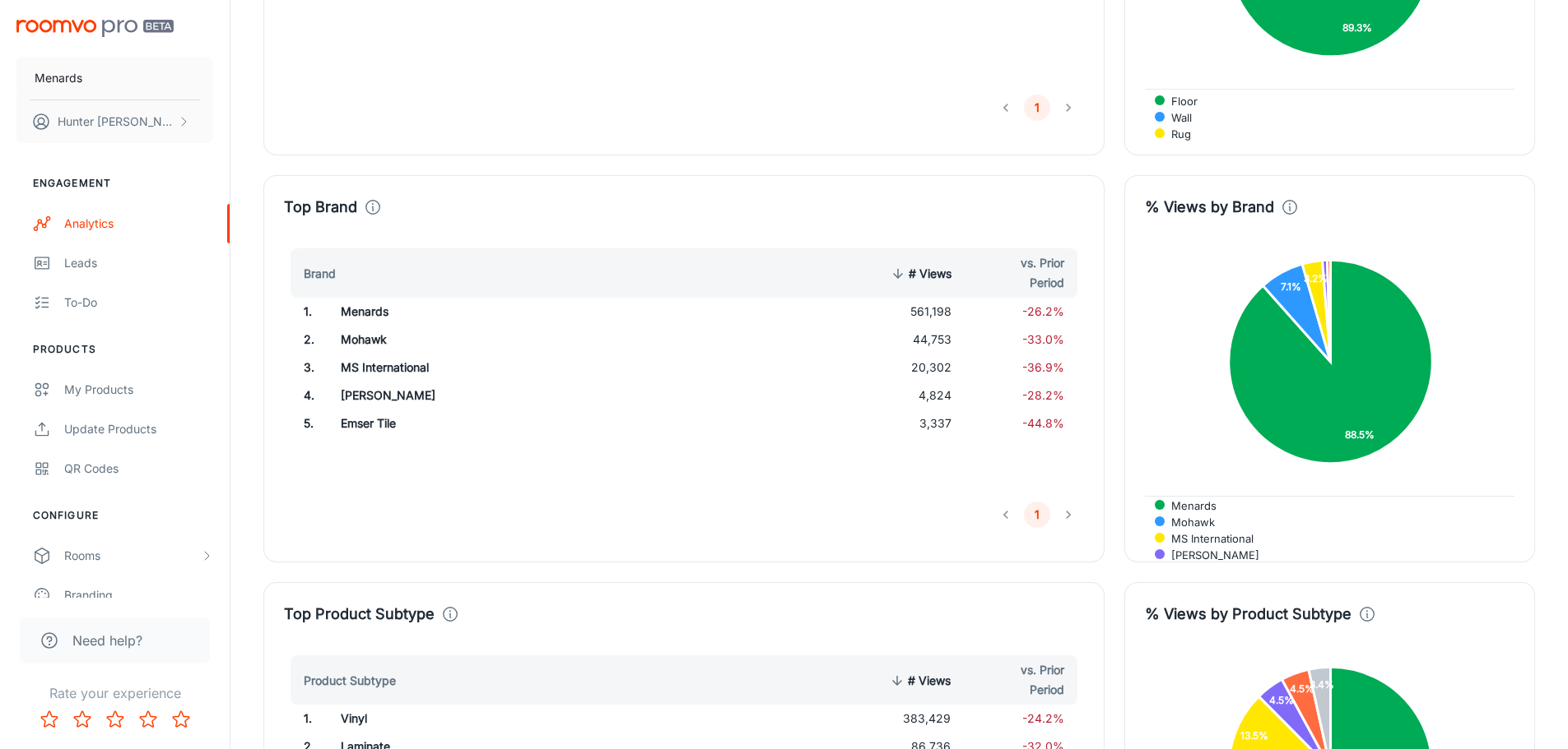
scroll to position [1398, 0]
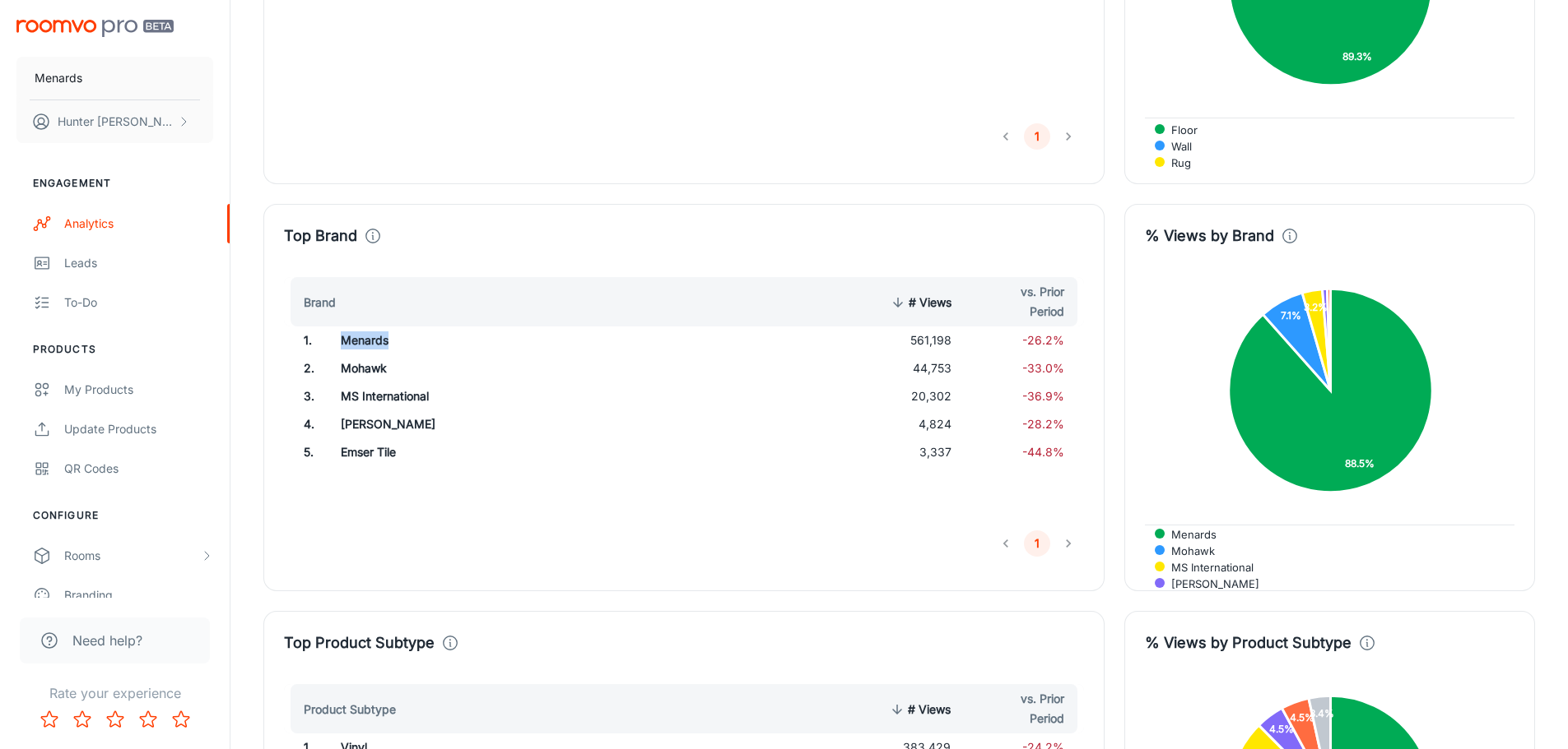
drag, startPoint x: 342, startPoint y: 341, endPoint x: 402, endPoint y: 341, distance: 60.0
click at [402, 341] on td "Menards" at bounding box center [506, 341] width 358 height 28
click at [470, 342] on td "Menards" at bounding box center [506, 341] width 358 height 28
click at [937, 342] on td "561,198" at bounding box center [903, 341] width 119 height 28
drag, startPoint x: 899, startPoint y: 342, endPoint x: 939, endPoint y: 342, distance: 40.0
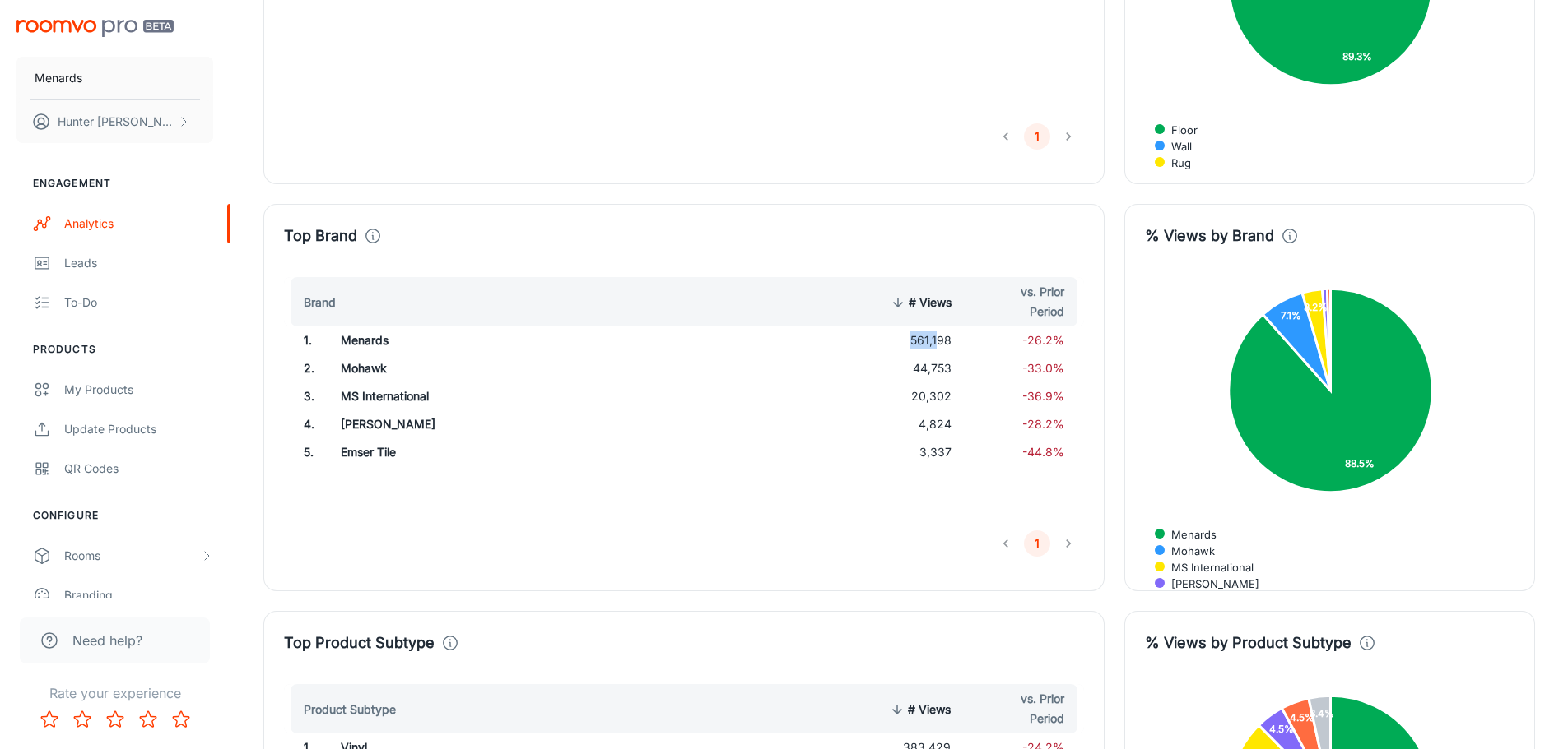
click at [939, 342] on td "561,198" at bounding box center [903, 341] width 119 height 28
click at [910, 342] on td "561,198" at bounding box center [903, 341] width 119 height 28
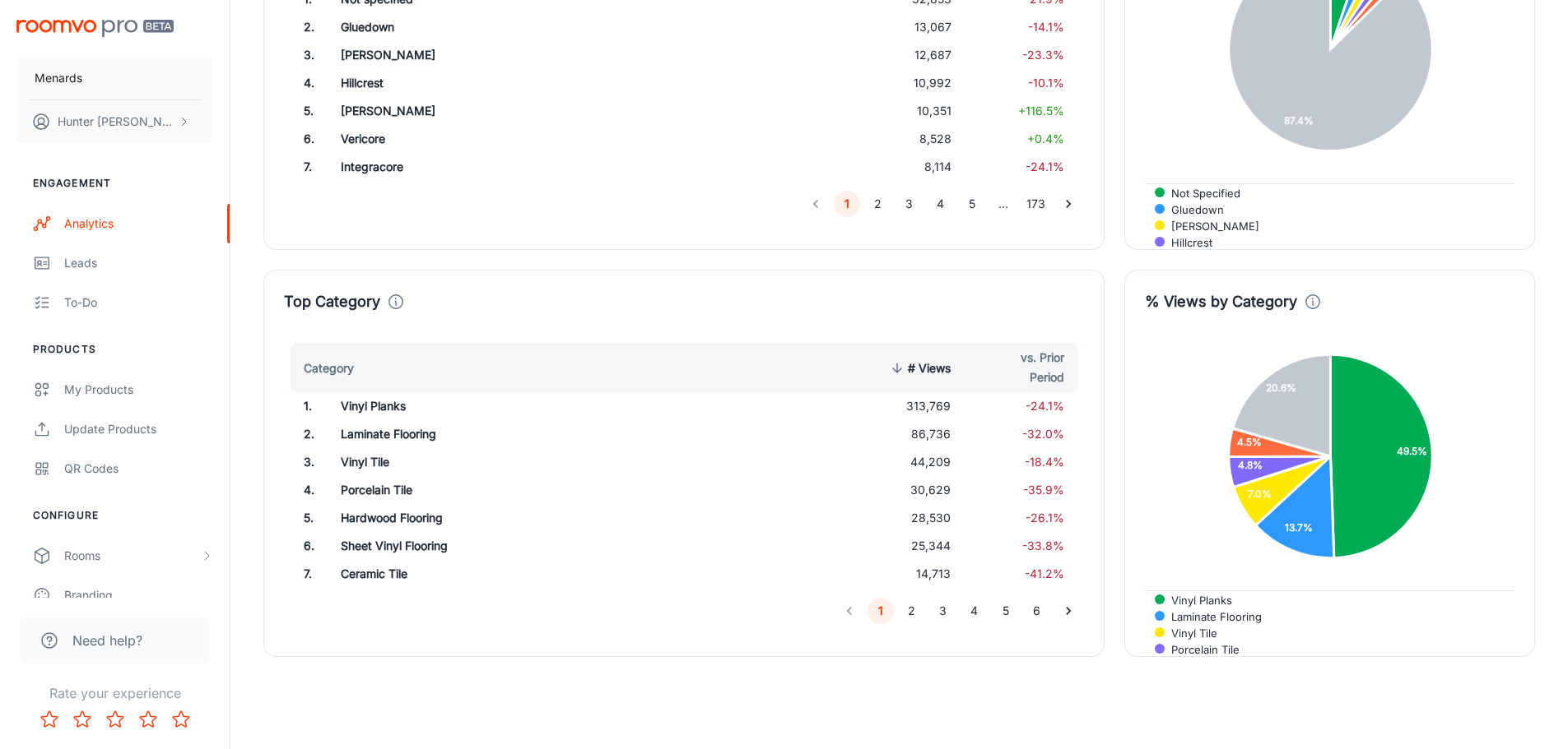
scroll to position [2974, 0]
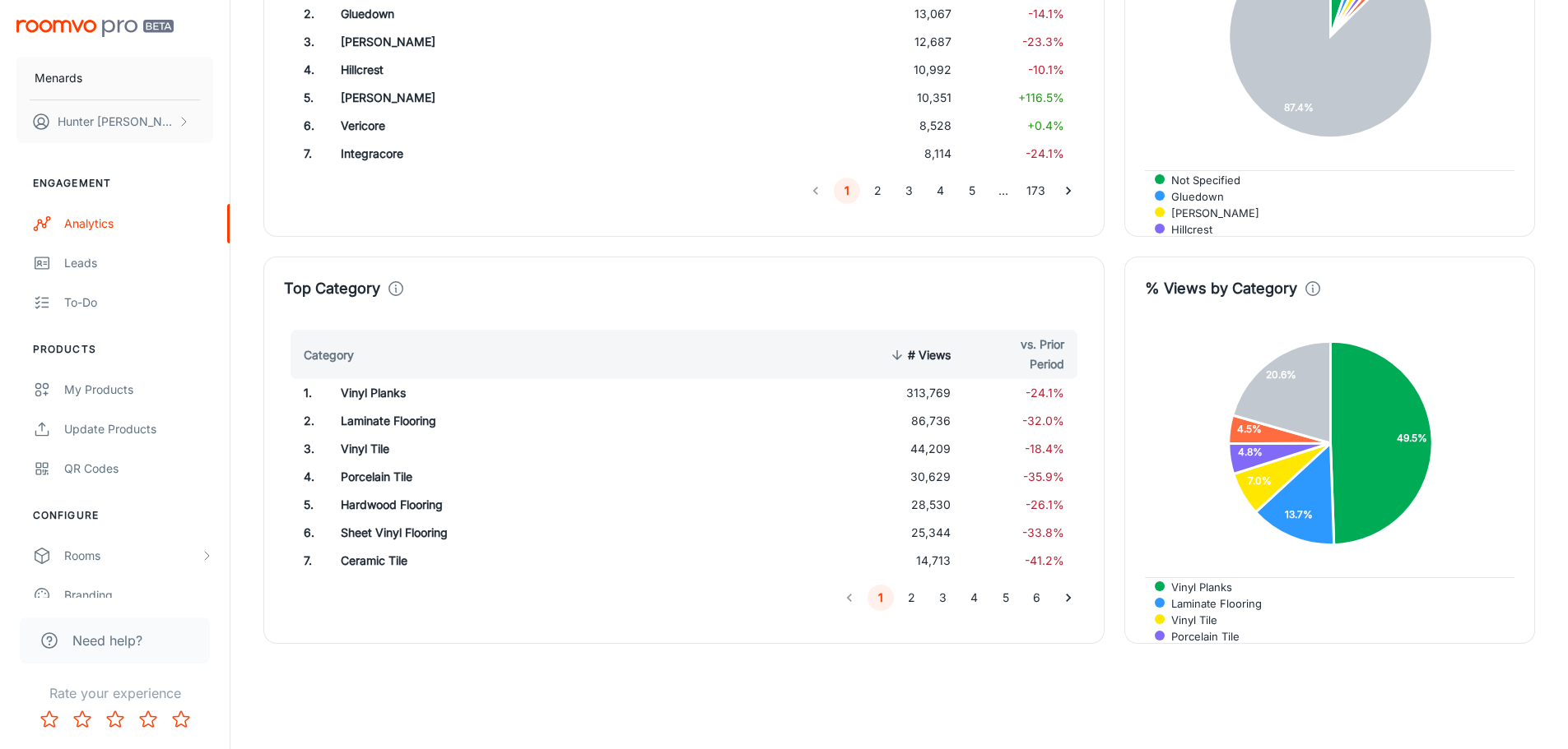
click at [913, 594] on button "2" at bounding box center [912, 598] width 26 height 26
click at [950, 598] on button "3" at bounding box center [943, 598] width 26 height 26
click at [970, 594] on button "4" at bounding box center [974, 598] width 26 height 26
click at [1007, 593] on button "5" at bounding box center [1006, 598] width 26 height 26
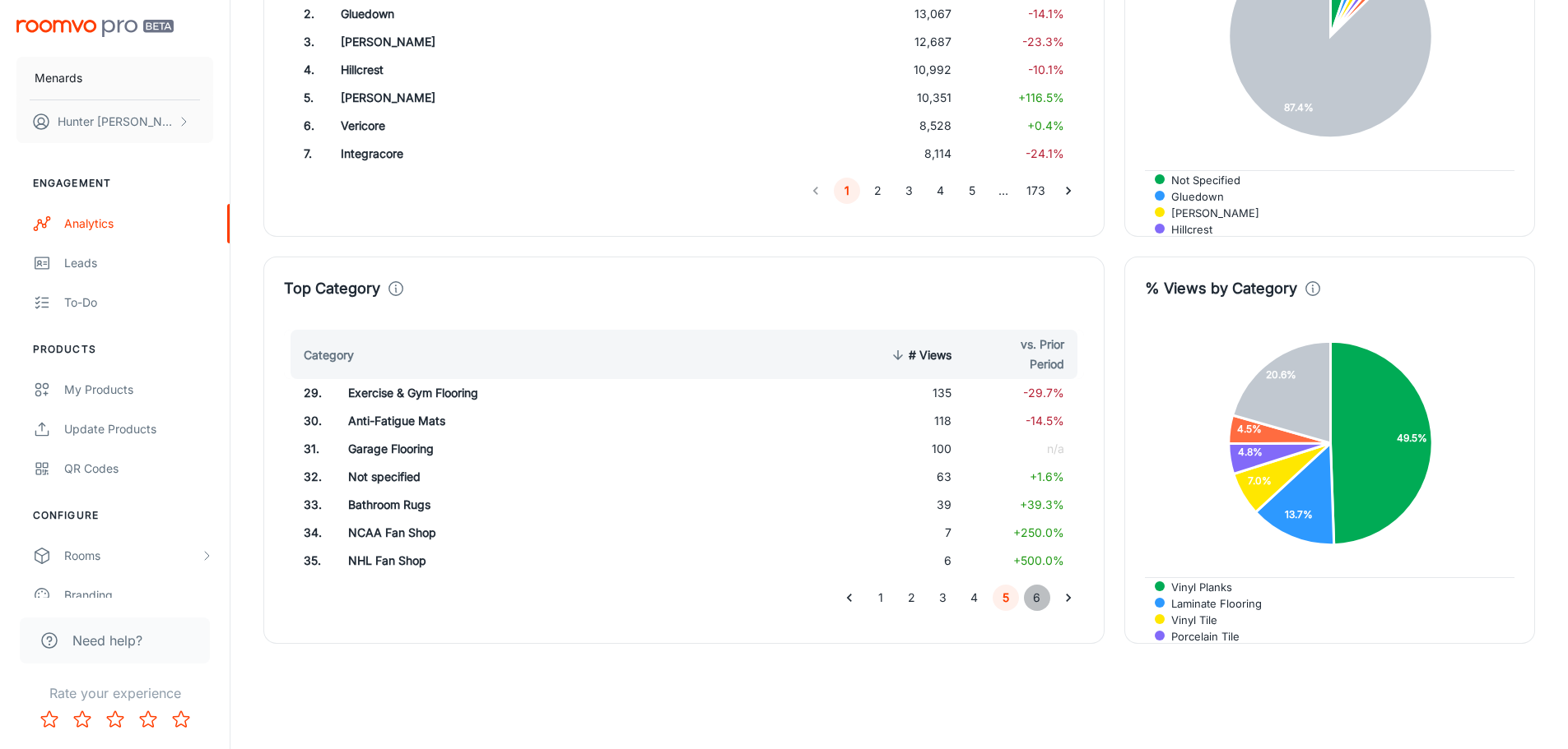
click at [1035, 595] on button "6" at bounding box center [1037, 598] width 26 height 26
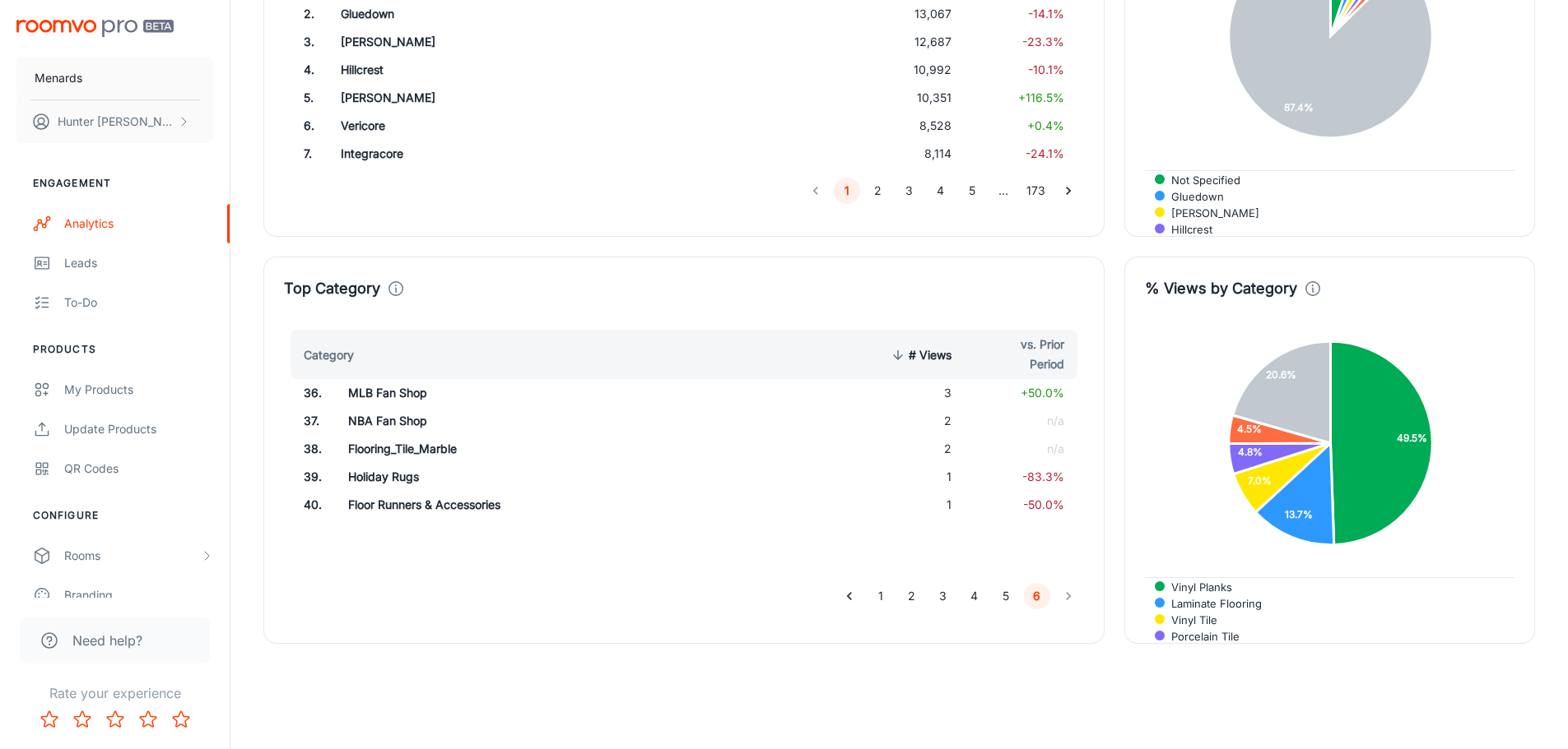
click at [885, 595] on button "1" at bounding box center [881, 596] width 26 height 26
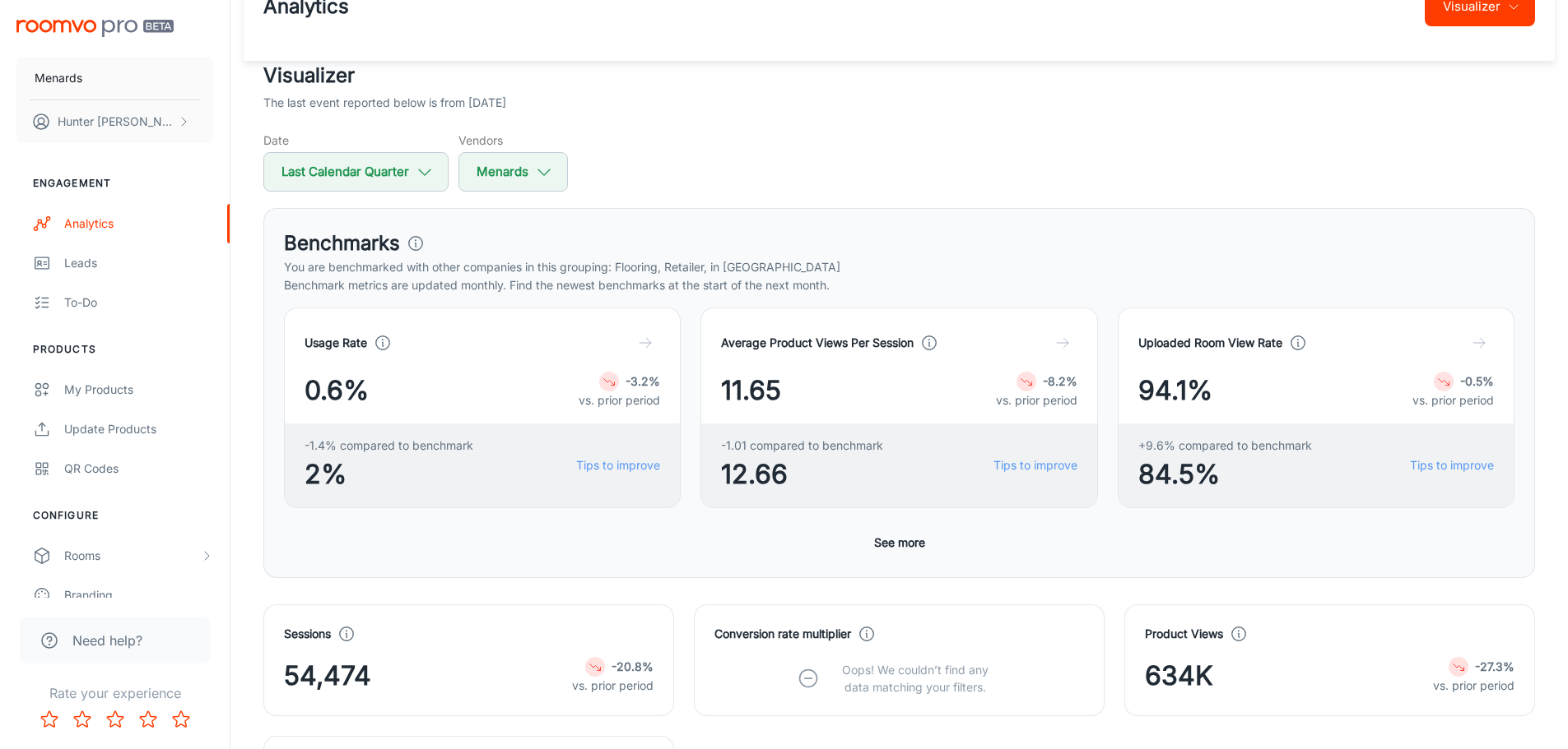
scroll to position [0, 0]
